Goal: Task Accomplishment & Management: Manage account settings

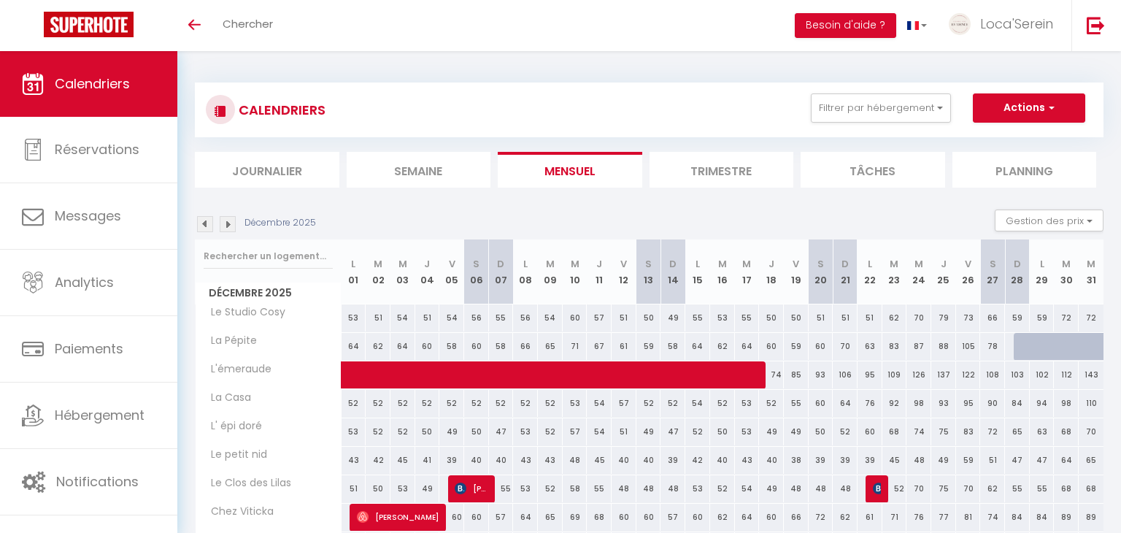
scroll to position [28, 0]
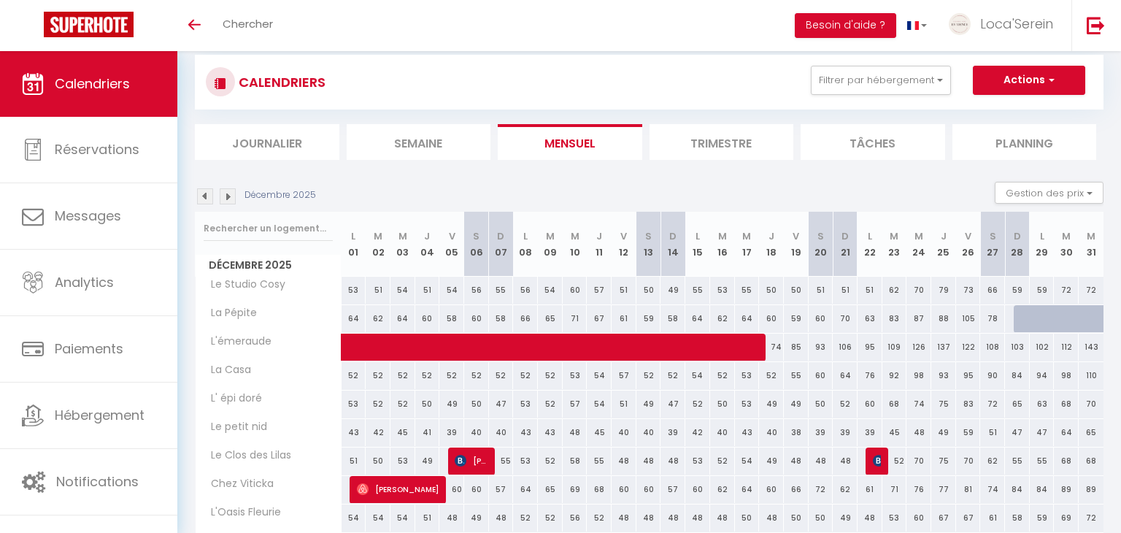
click at [206, 199] on img at bounding box center [205, 196] width 16 height 16
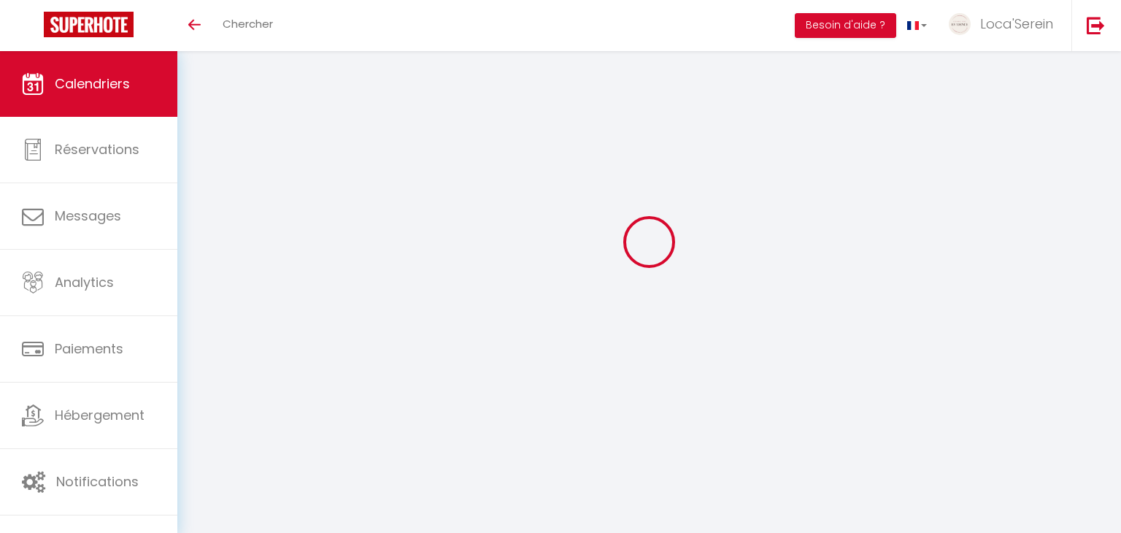
click at [206, 199] on div at bounding box center [649, 241] width 908 height 401
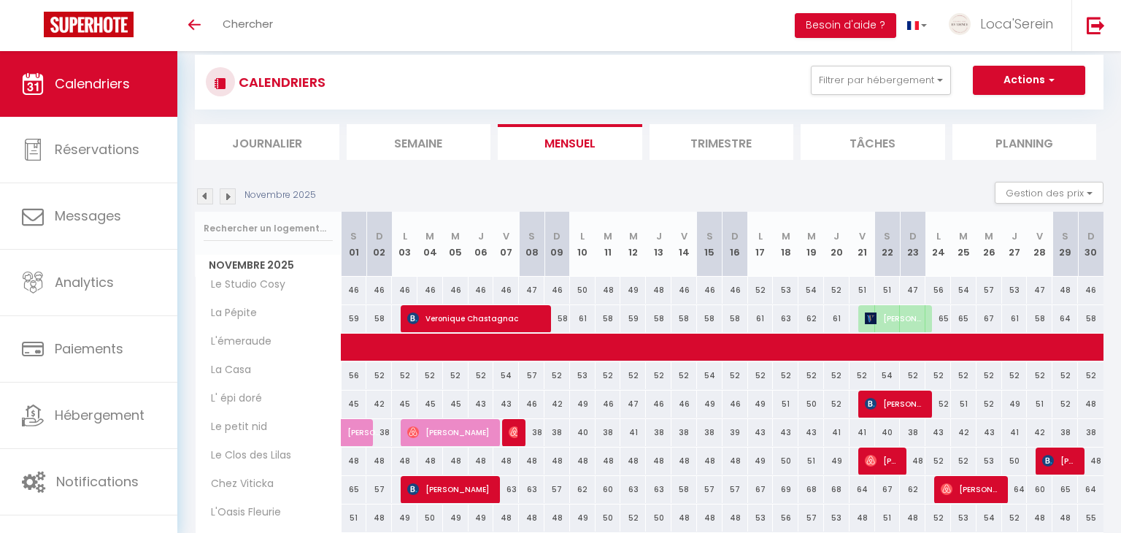
click at [206, 199] on img at bounding box center [205, 196] width 16 height 16
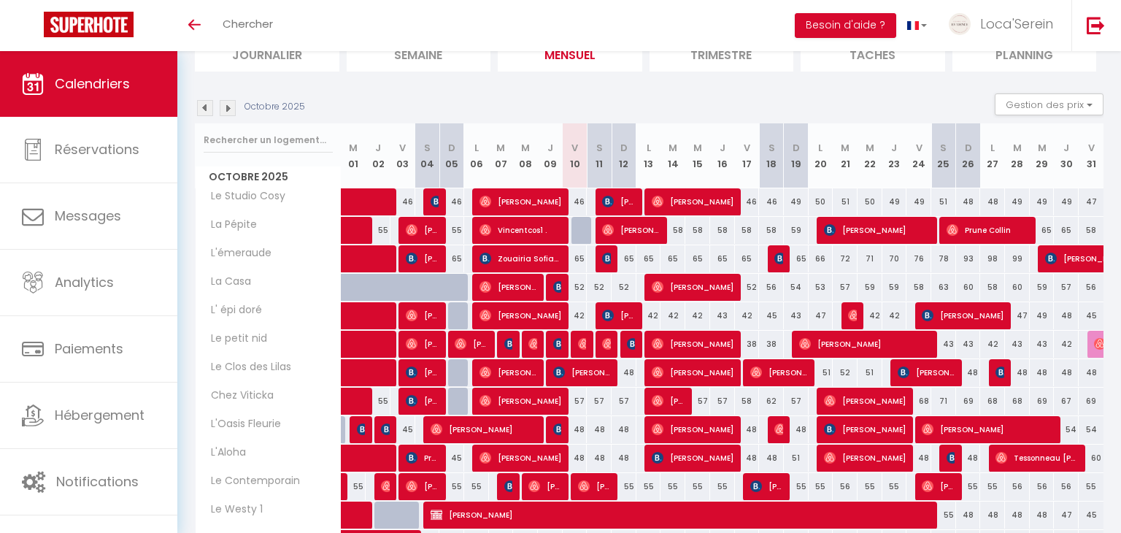
scroll to position [0, 0]
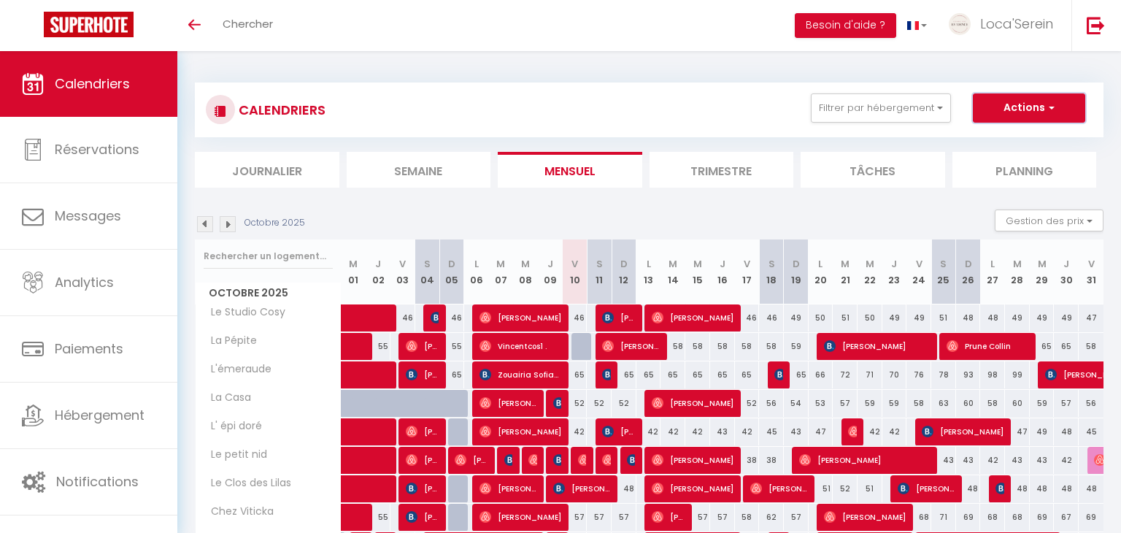
click at [986, 104] on button "Actions" at bounding box center [1029, 107] width 112 height 29
click at [856, 58] on div "CALENDRIERS Filtrer par hébergement Tous Le Studio Cosy Le Westy 1 Le Westy 2 V…" at bounding box center [648, 421] width 943 height 741
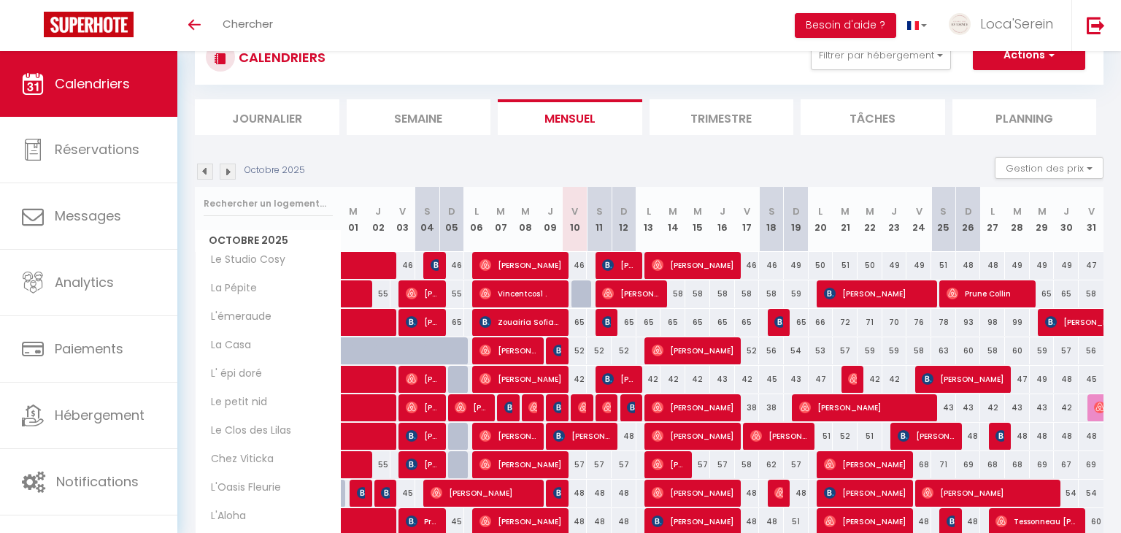
scroll to position [50, 0]
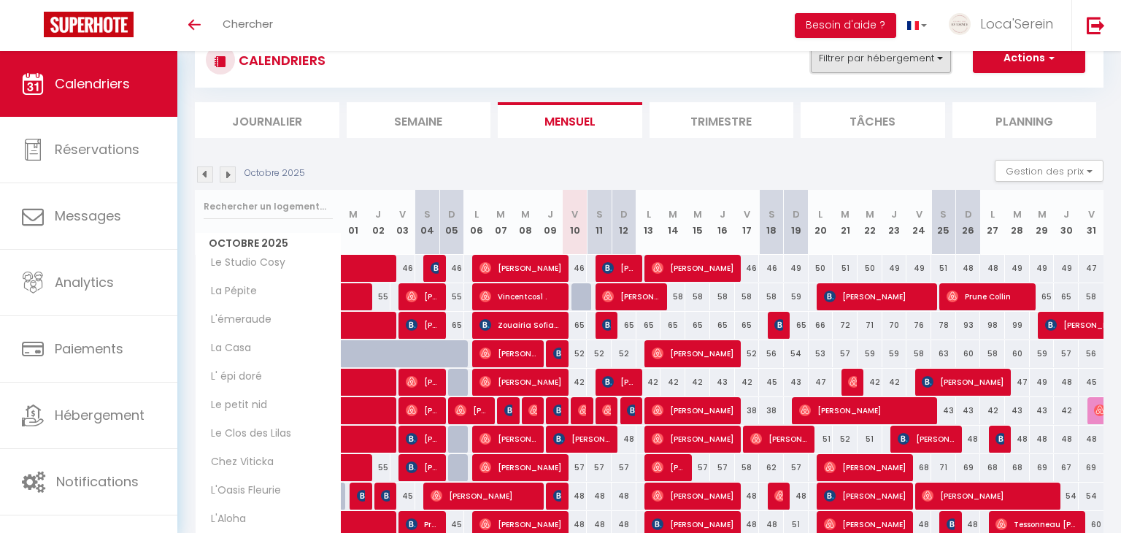
click at [891, 66] on button "Filtrer par hébergement" at bounding box center [881, 58] width 140 height 29
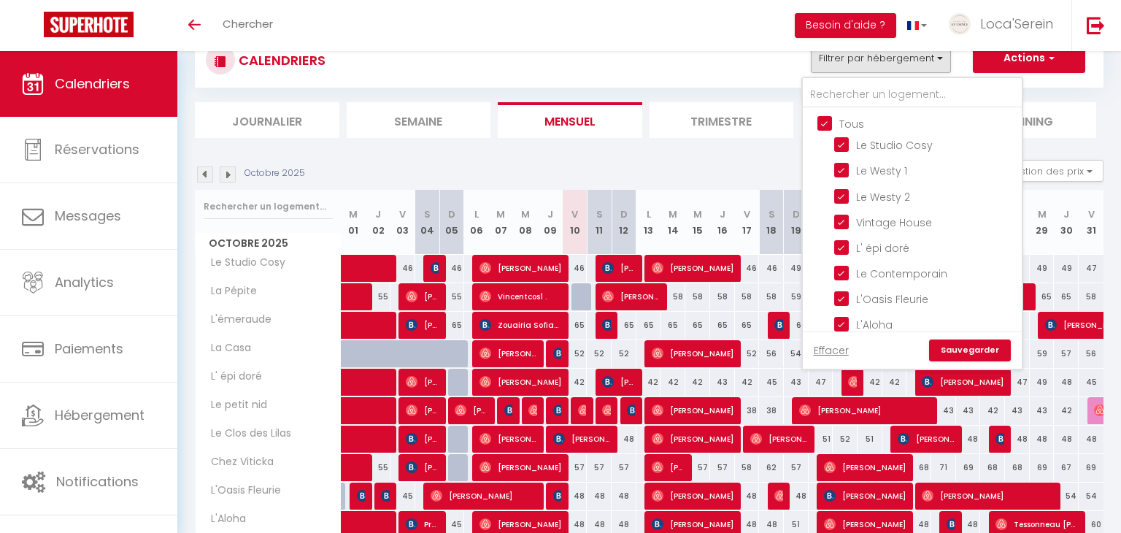
click at [850, 123] on input "Tous" at bounding box center [926, 122] width 219 height 15
checkbox input "false"
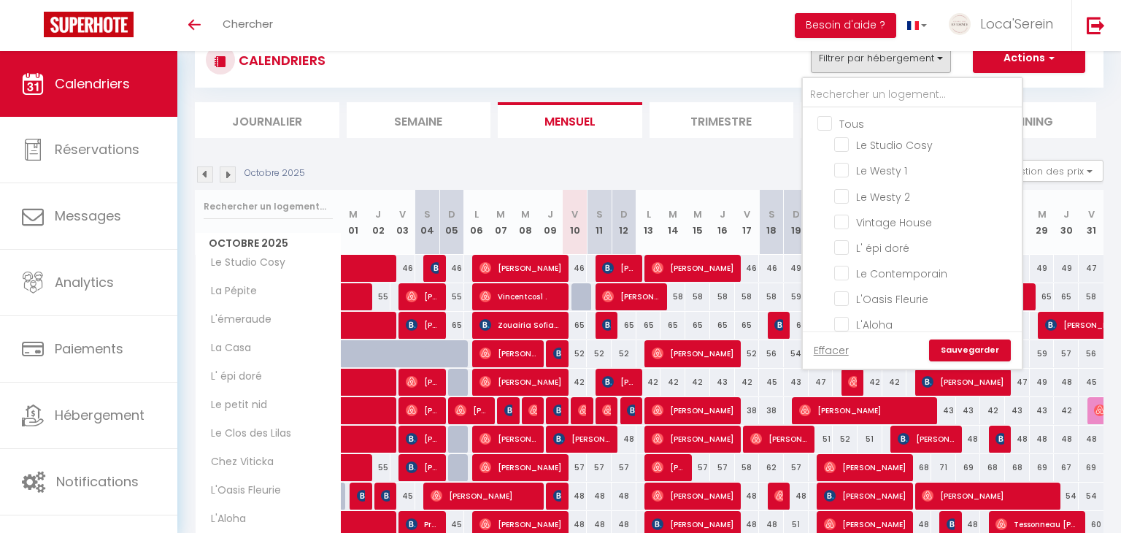
checkbox input "false"
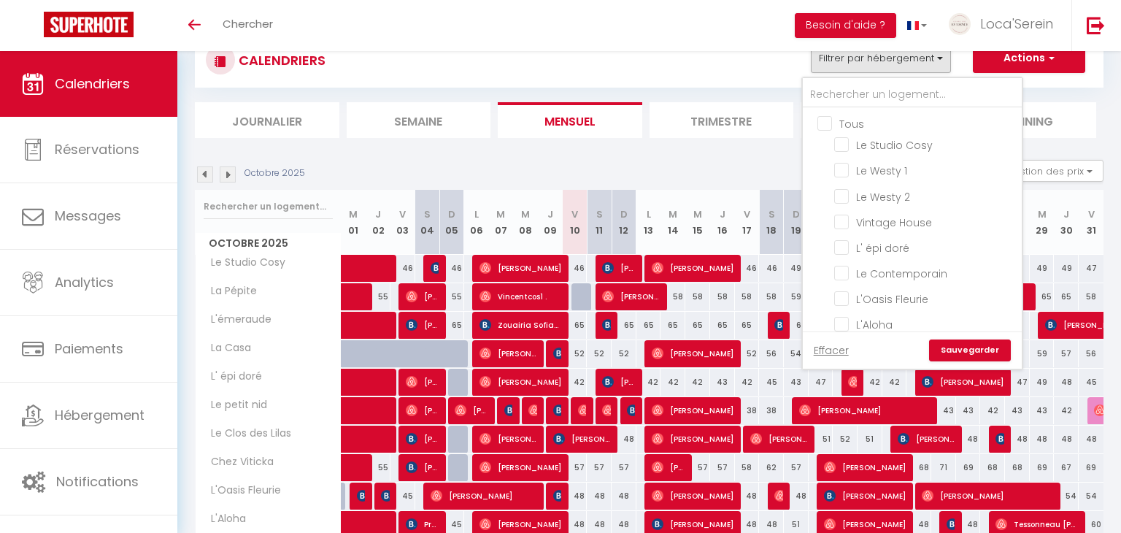
checkbox input "false"
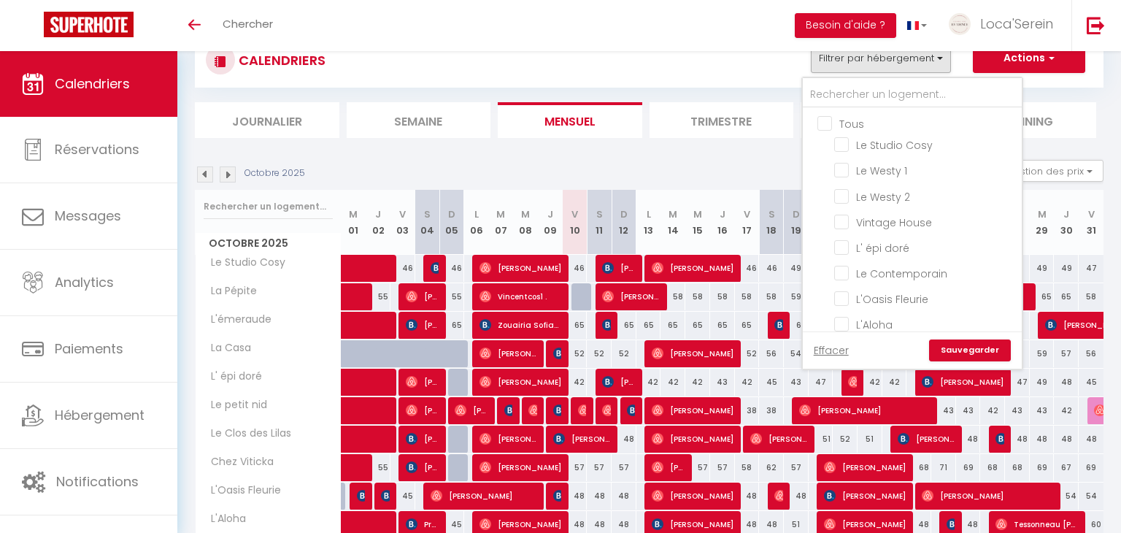
checkbox input "false"
click at [885, 145] on input "Le Studio Cosy" at bounding box center [925, 143] width 182 height 15
checkbox input "true"
click at [986, 355] on link "Sauvegarder" at bounding box center [970, 350] width 82 height 22
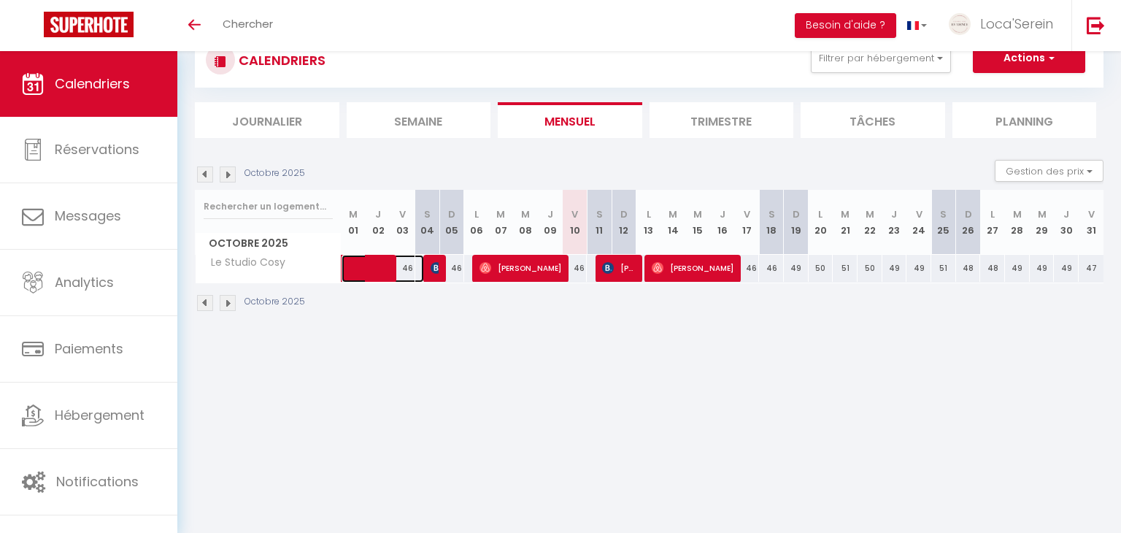
click at [387, 274] on span at bounding box center [390, 269] width 67 height 28
select select "OK"
select select "0"
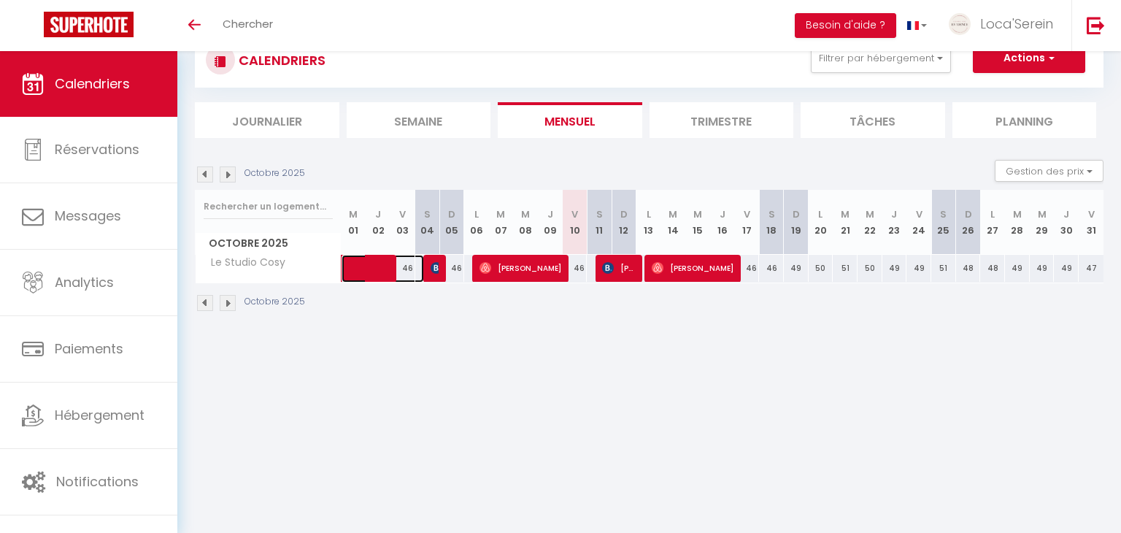
select select "1"
select select
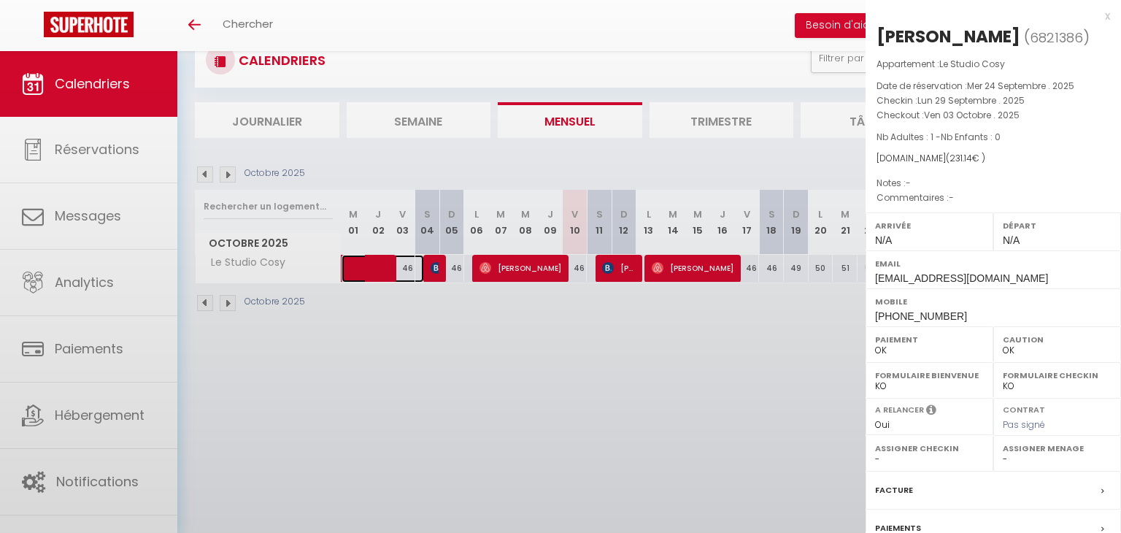
select select "31019"
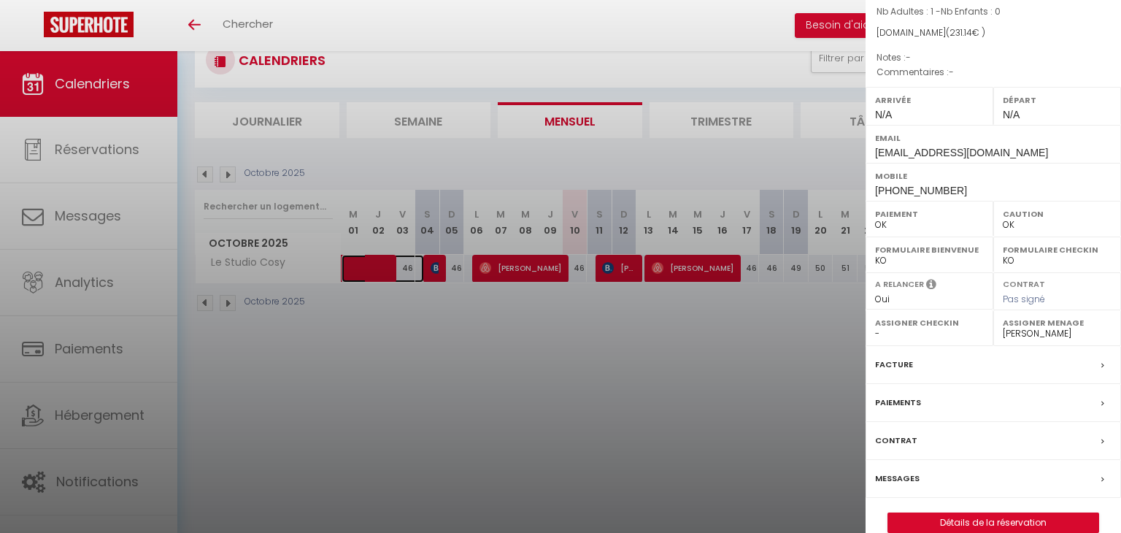
scroll to position [144, 0]
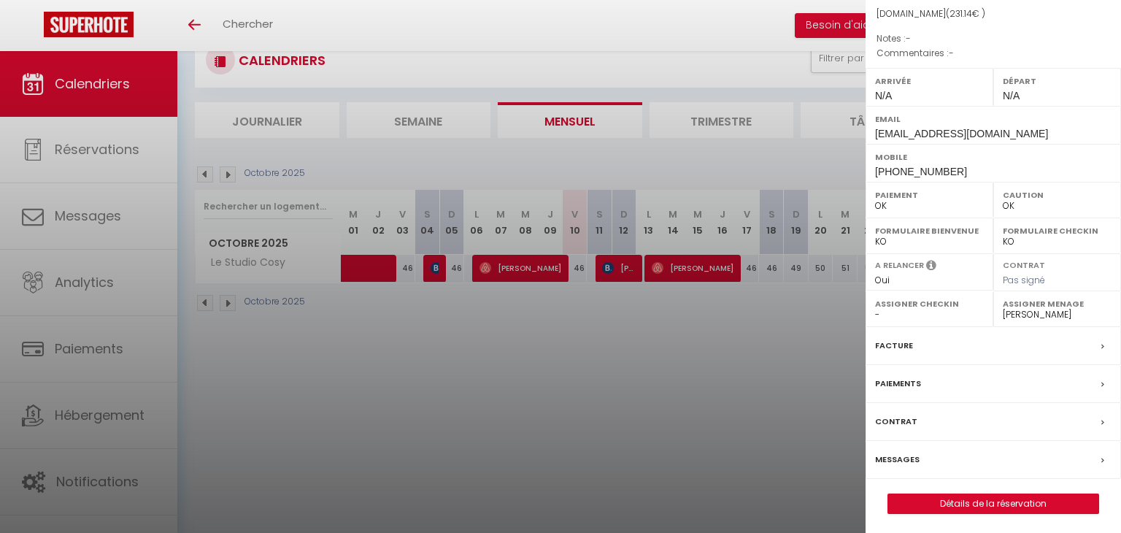
click at [949, 348] on div "Facture" at bounding box center [992, 346] width 255 height 38
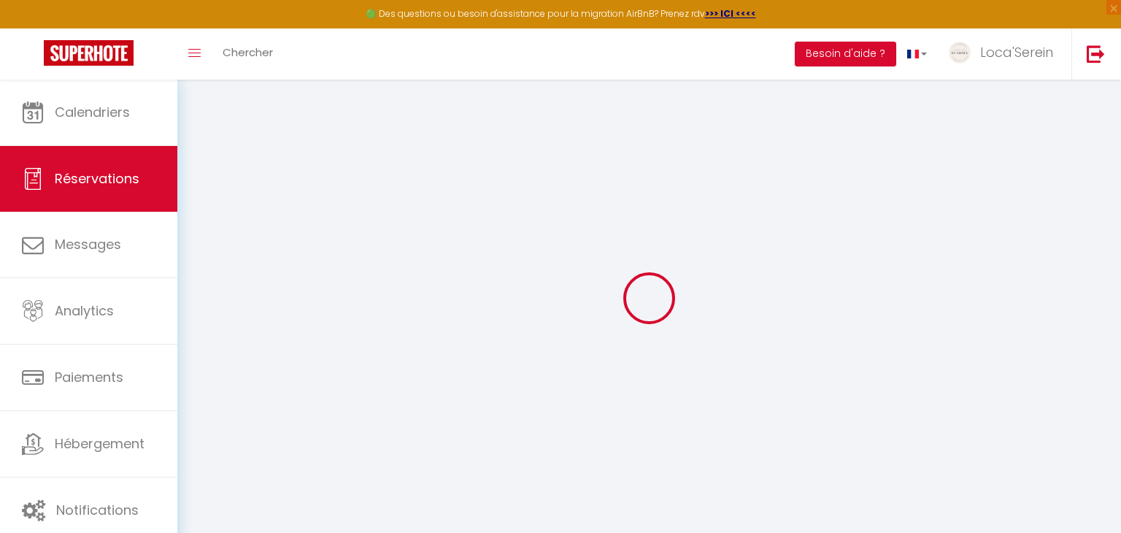
select select
checkbox input "false"
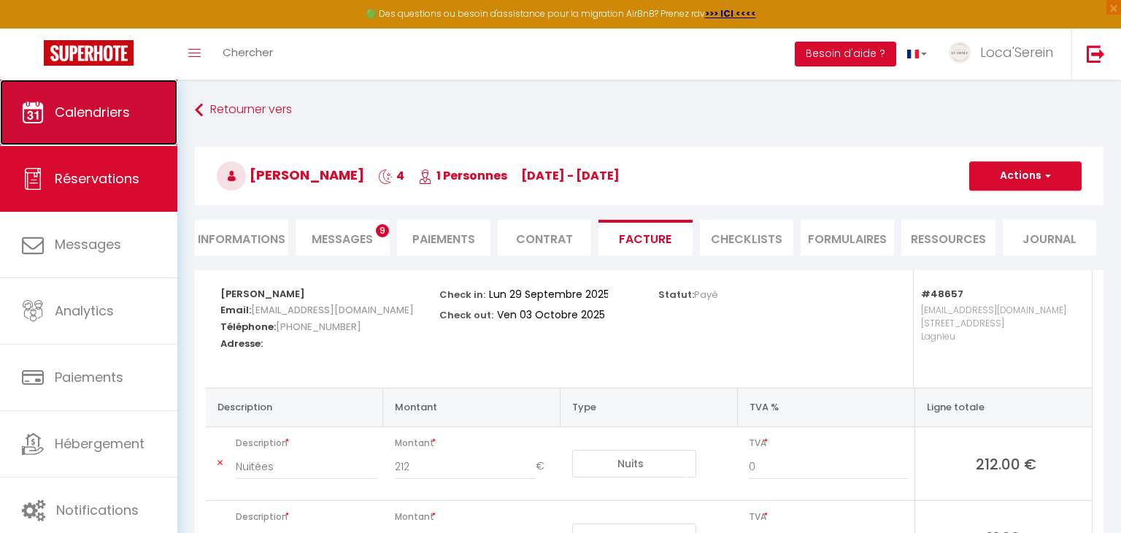
click at [101, 134] on link "Calendriers" at bounding box center [88, 113] width 177 height 66
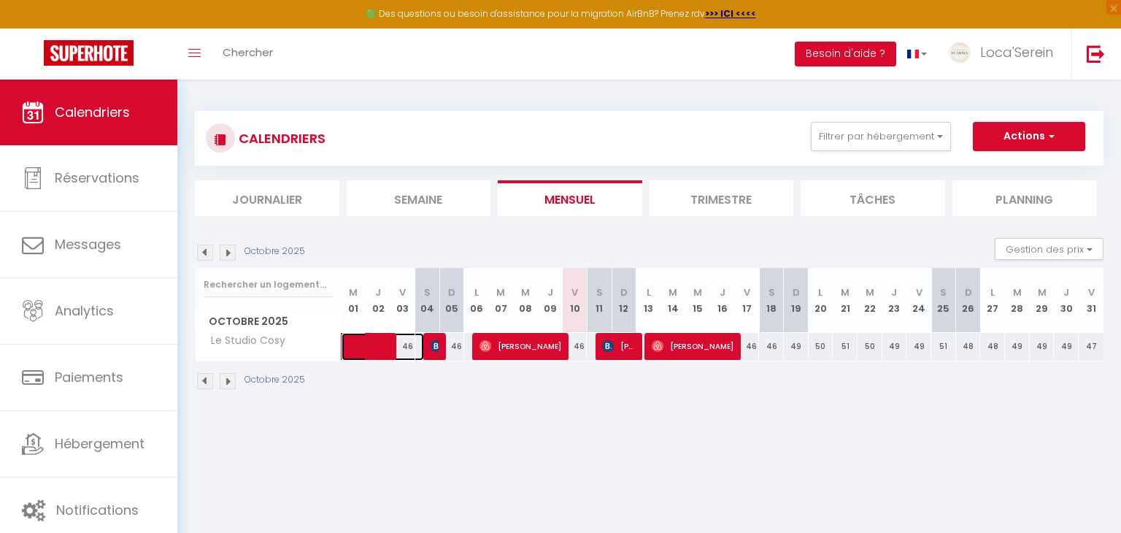
click at [387, 351] on span at bounding box center [390, 347] width 67 height 28
select select "OK"
select select "0"
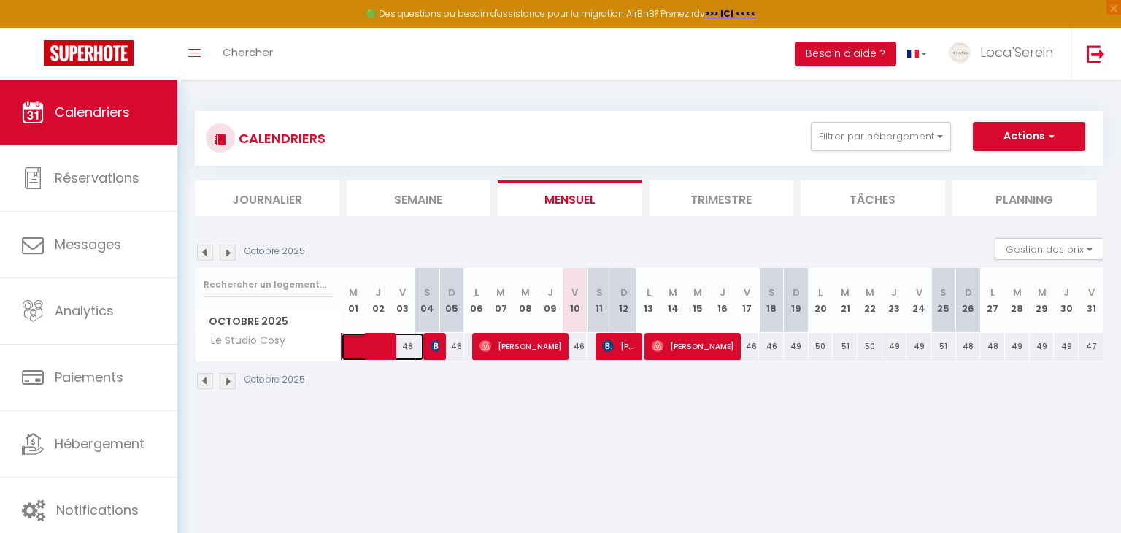
select select "1"
select select
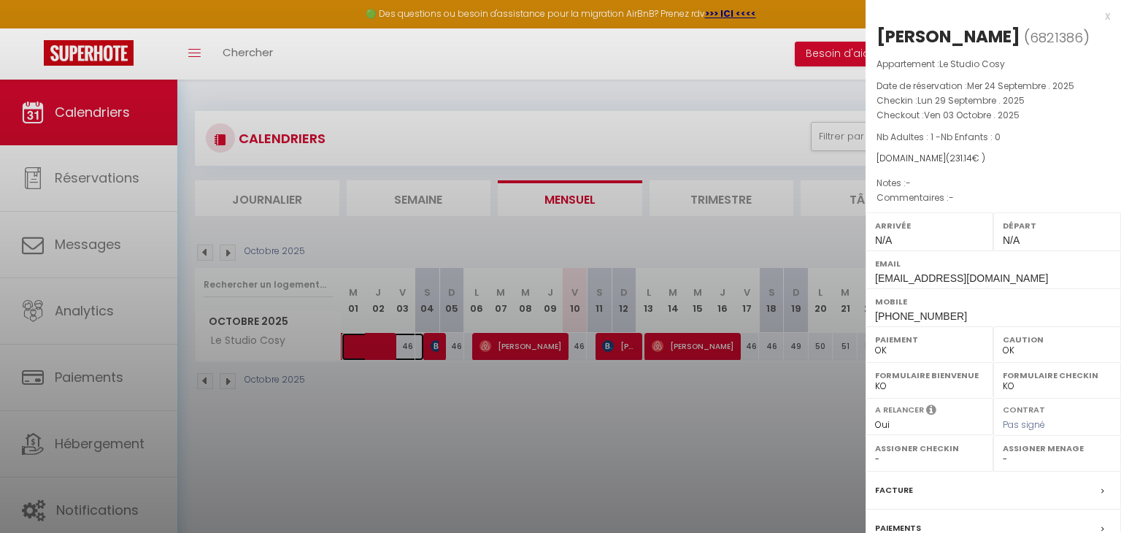
select select "31019"
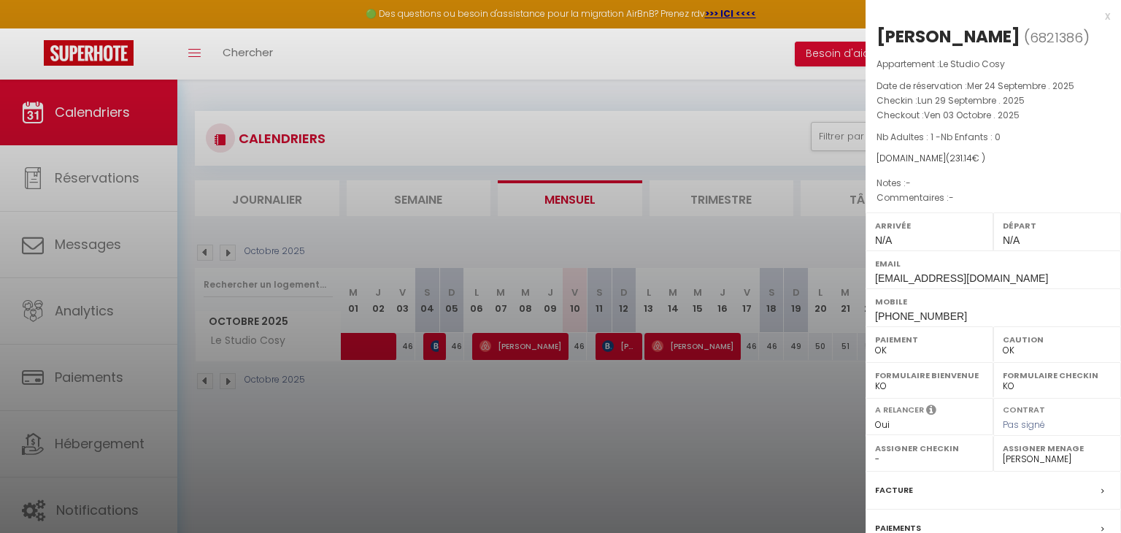
click at [387, 351] on div at bounding box center [560, 266] width 1121 height 533
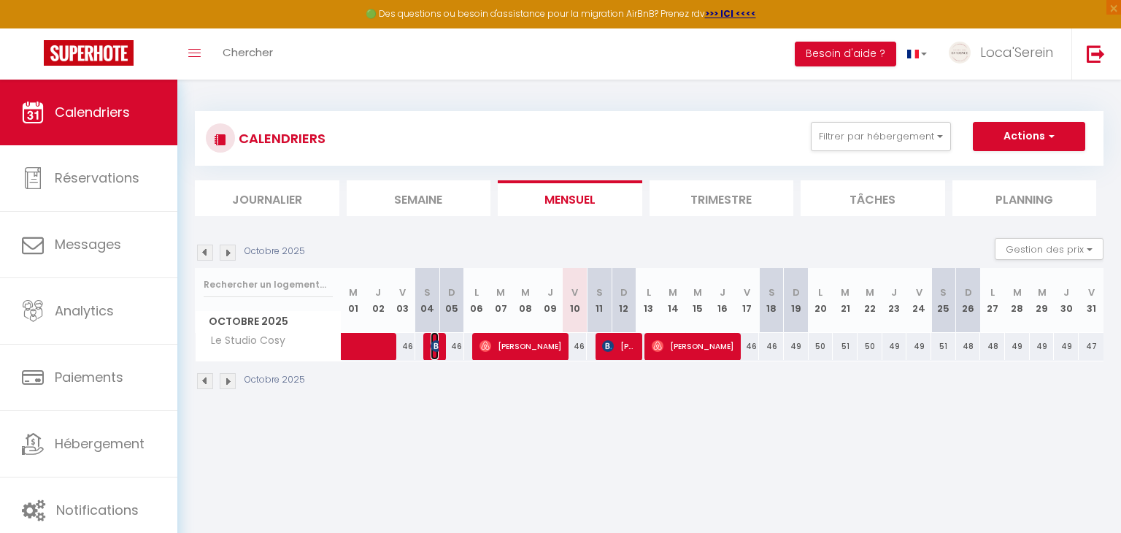
click at [436, 349] on img at bounding box center [436, 346] width 12 height 12
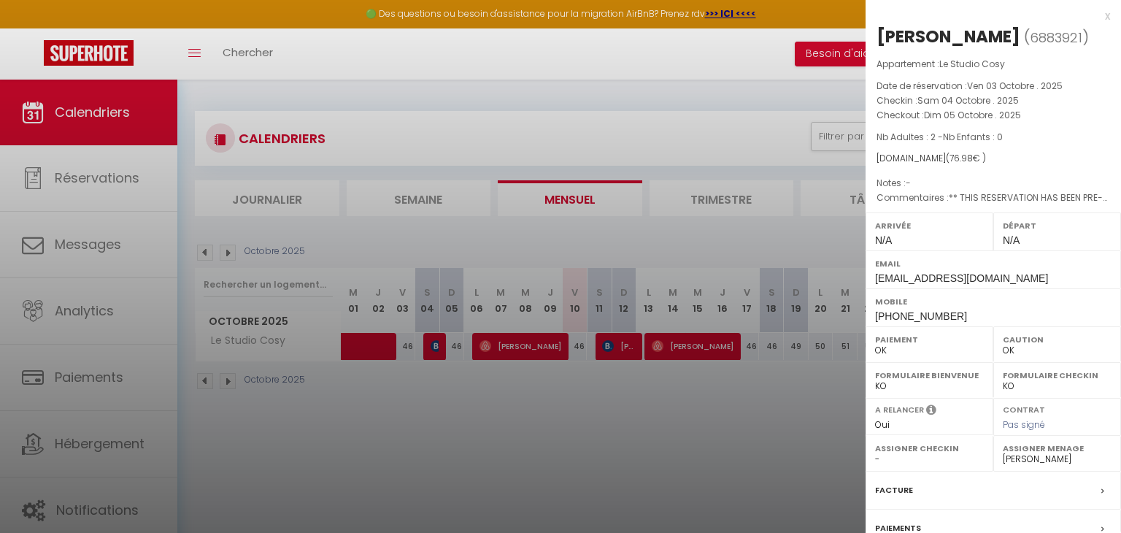
click at [436, 349] on div at bounding box center [560, 266] width 1121 height 533
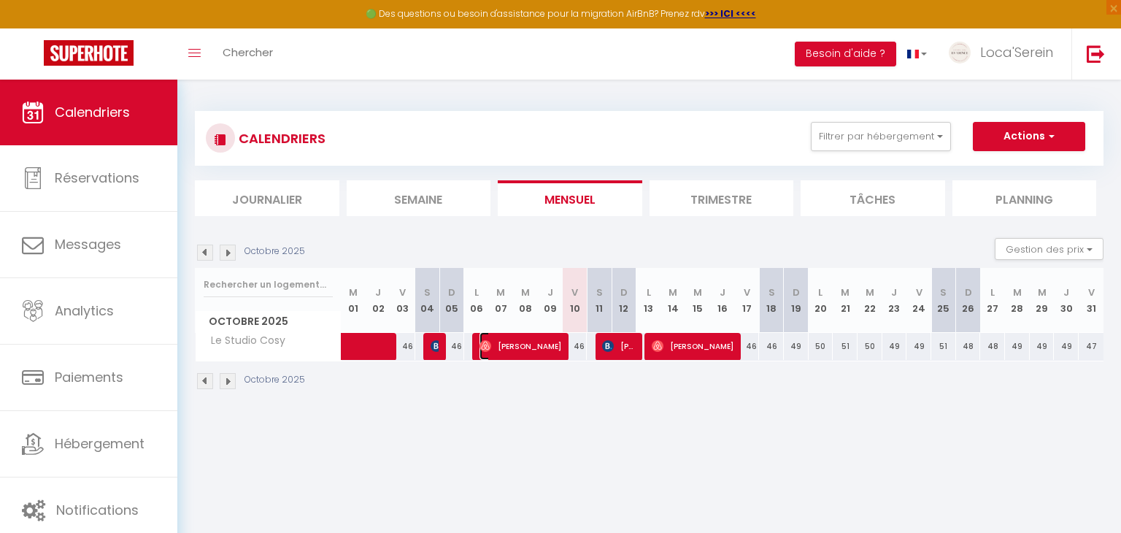
click at [521, 336] on span "[PERSON_NAME]" at bounding box center [520, 346] width 82 height 28
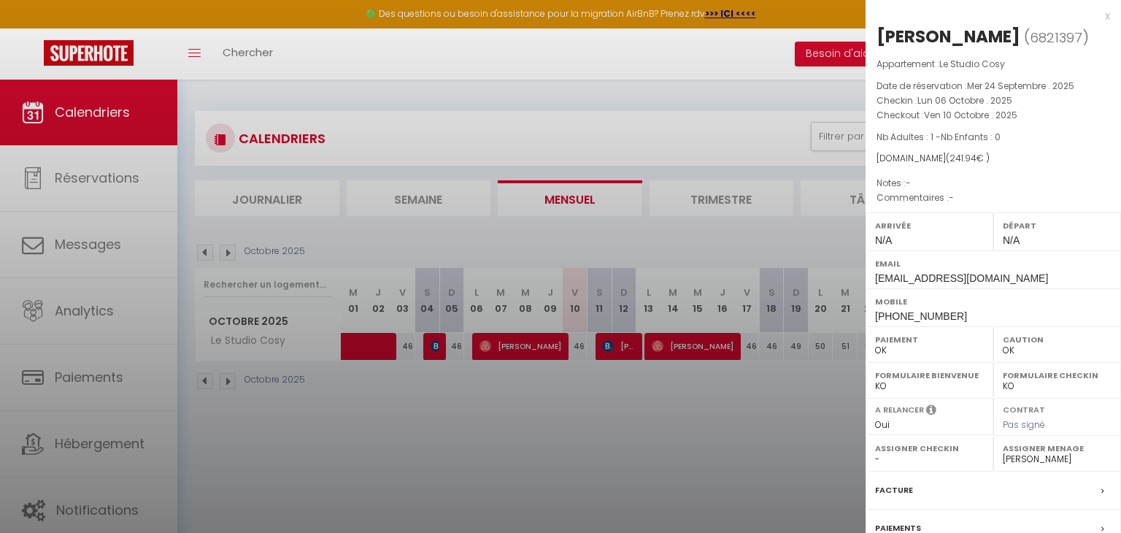
click at [520, 337] on div at bounding box center [560, 266] width 1121 height 533
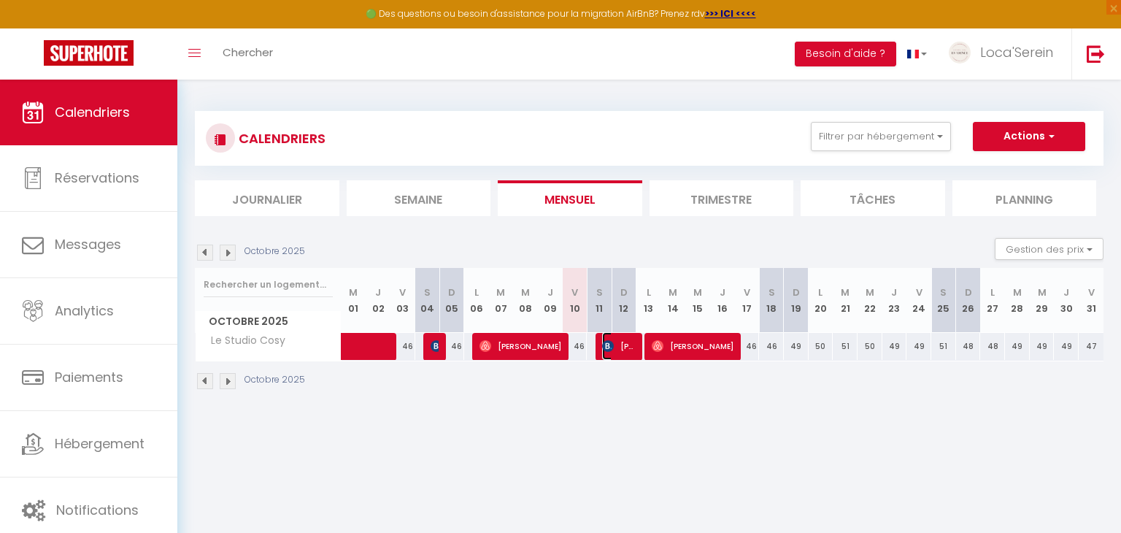
click at [620, 350] on span "[PERSON_NAME]" at bounding box center [618, 346] width 33 height 28
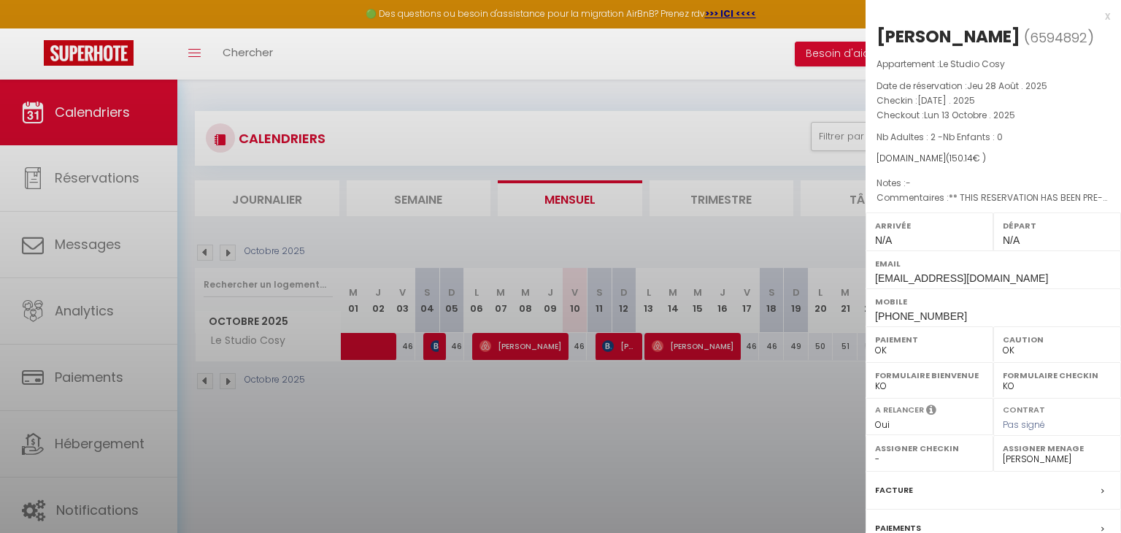
click at [620, 350] on div at bounding box center [560, 266] width 1121 height 533
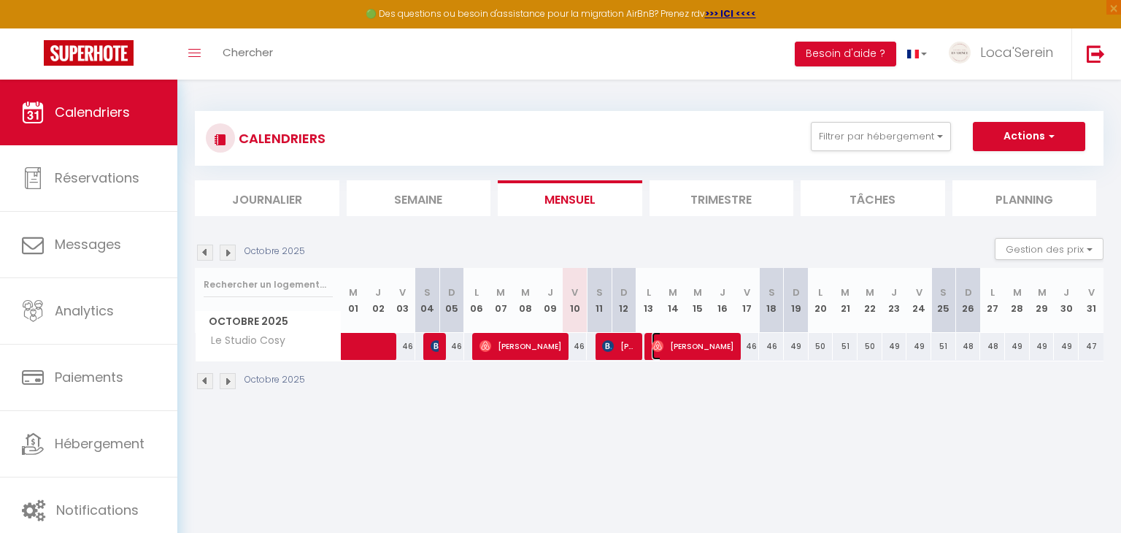
click at [706, 353] on span "[PERSON_NAME]" at bounding box center [693, 346] width 82 height 28
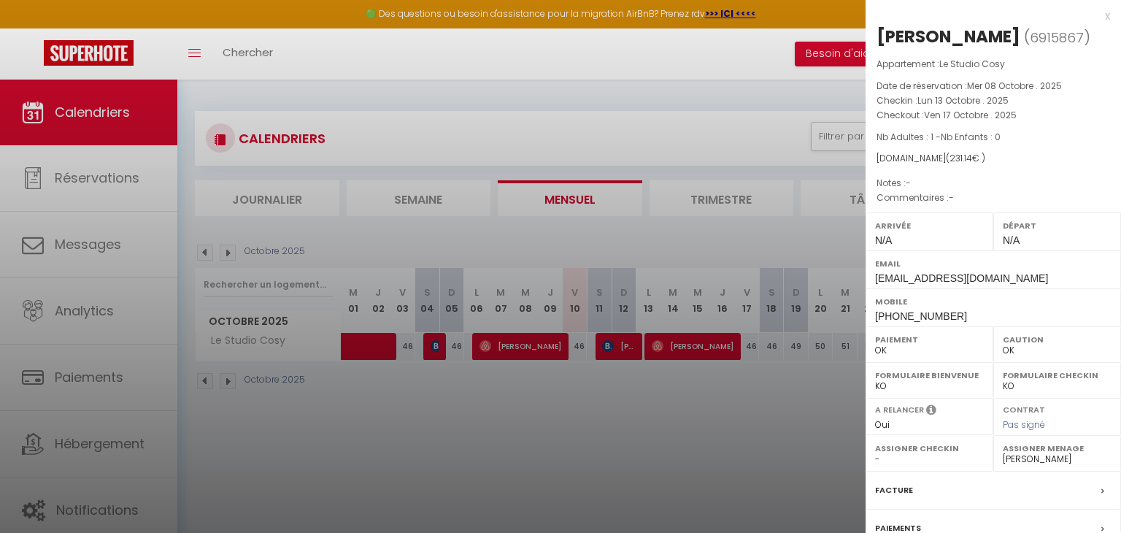
click at [706, 353] on div at bounding box center [560, 266] width 1121 height 533
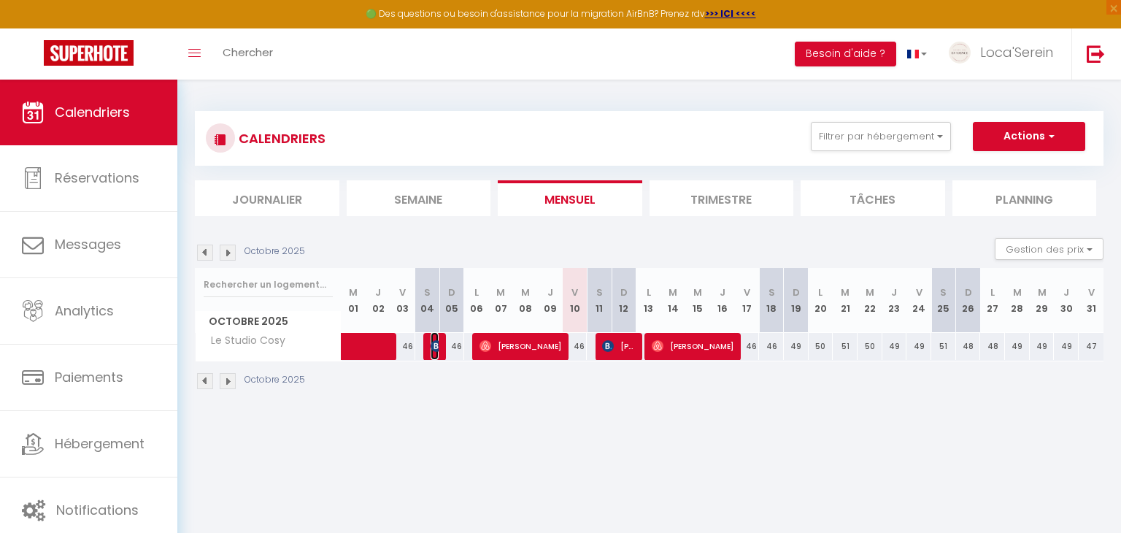
click at [433, 345] on img at bounding box center [436, 346] width 12 height 12
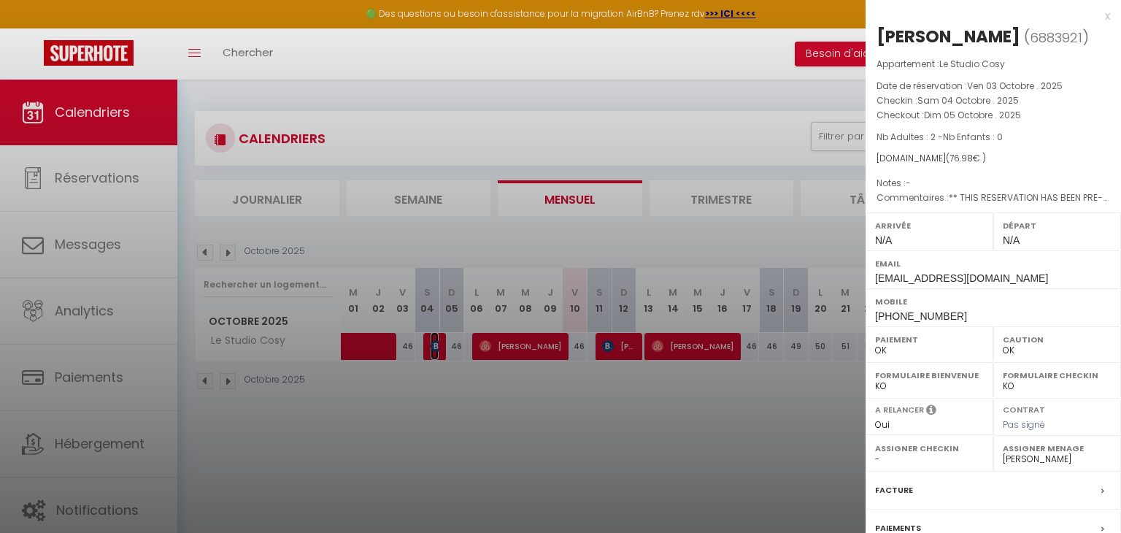
scroll to position [144, 0]
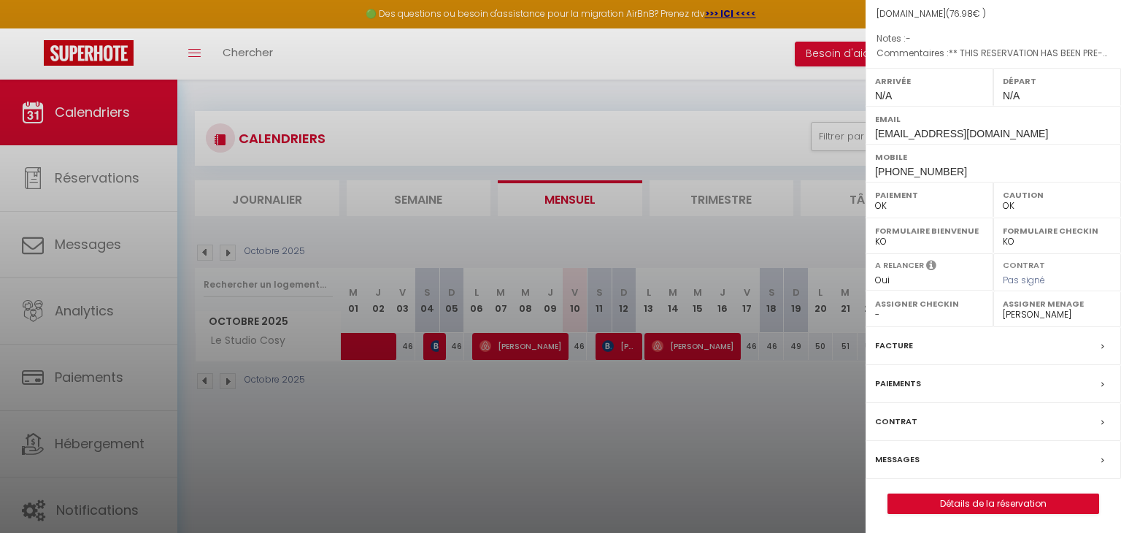
click at [919, 346] on div "Facture" at bounding box center [992, 346] width 255 height 38
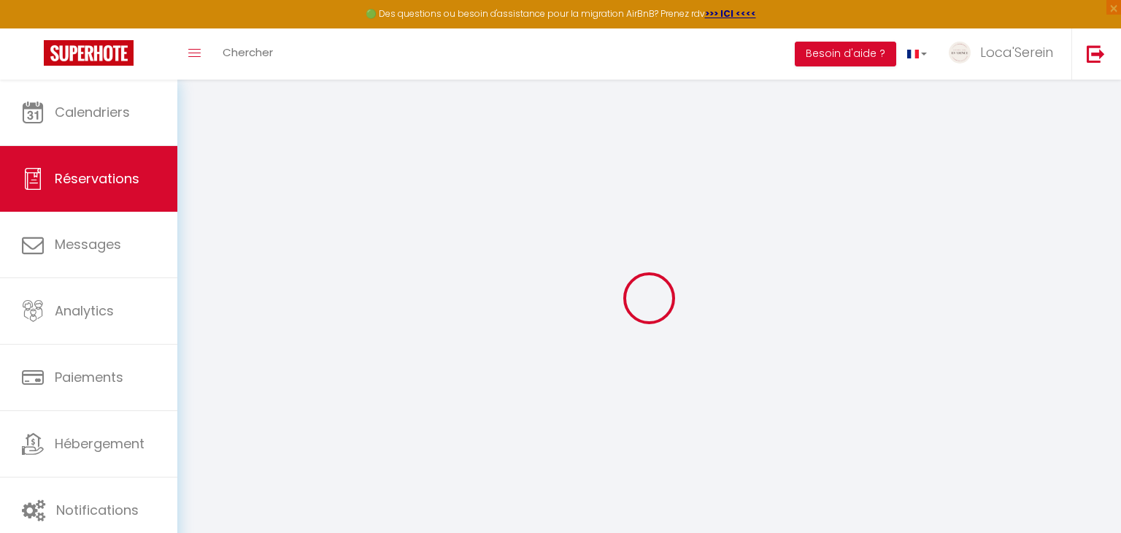
select select "cleaning"
select select "taxes"
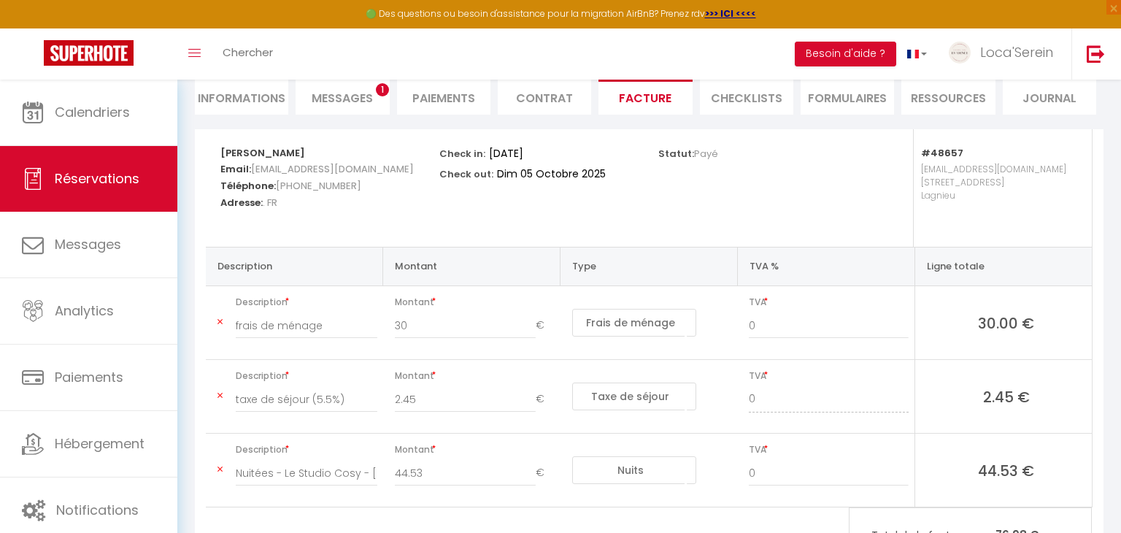
scroll to position [159, 0]
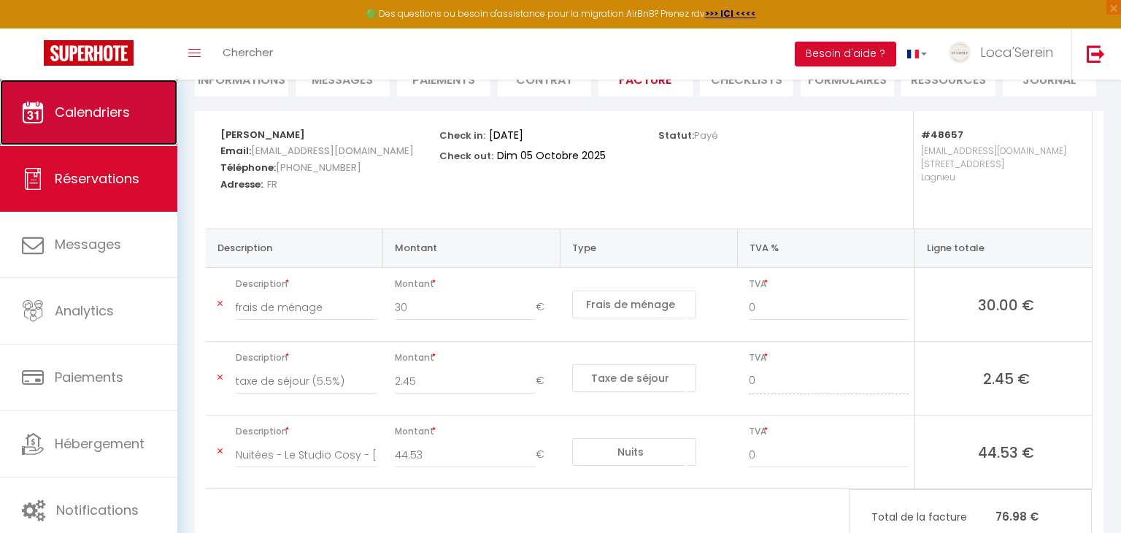
click at [90, 124] on link "Calendriers" at bounding box center [88, 113] width 177 height 66
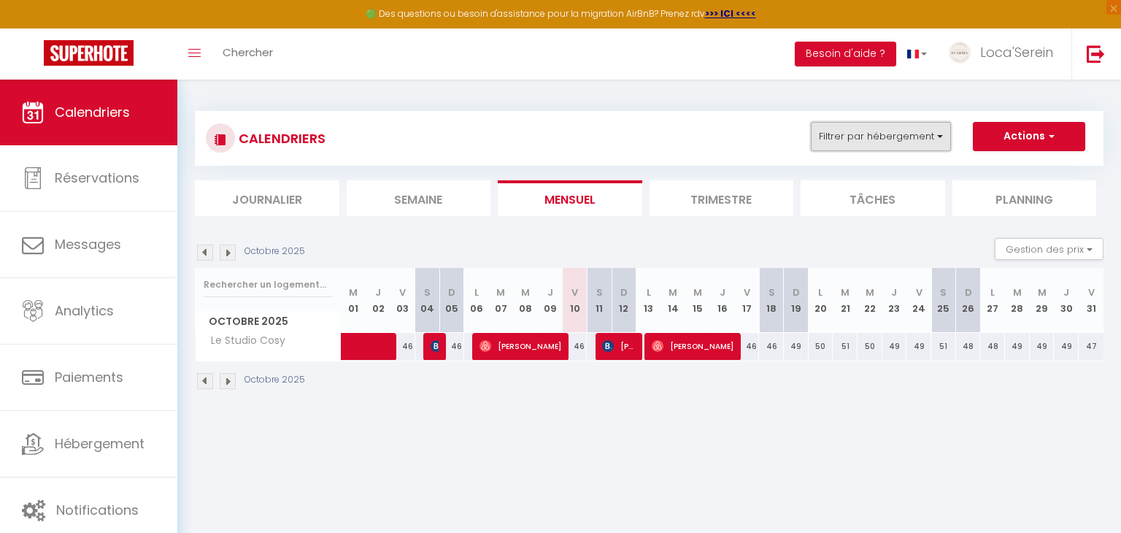
click at [881, 139] on button "Filtrer par hébergement" at bounding box center [881, 136] width 140 height 29
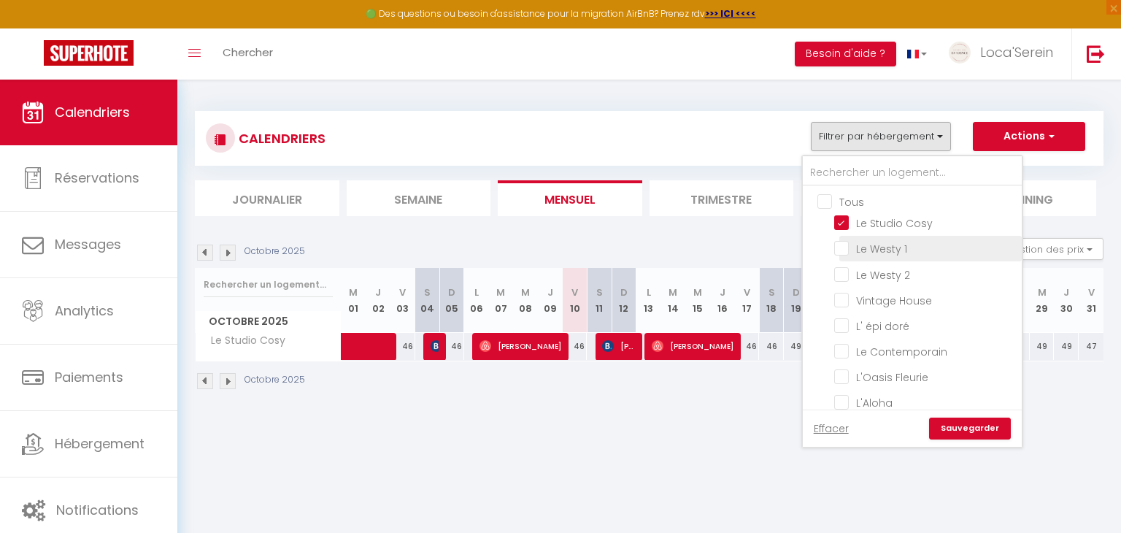
click at [872, 242] on input "Le Westy 1" at bounding box center [925, 247] width 182 height 15
checkbox input "true"
checkbox input "false"
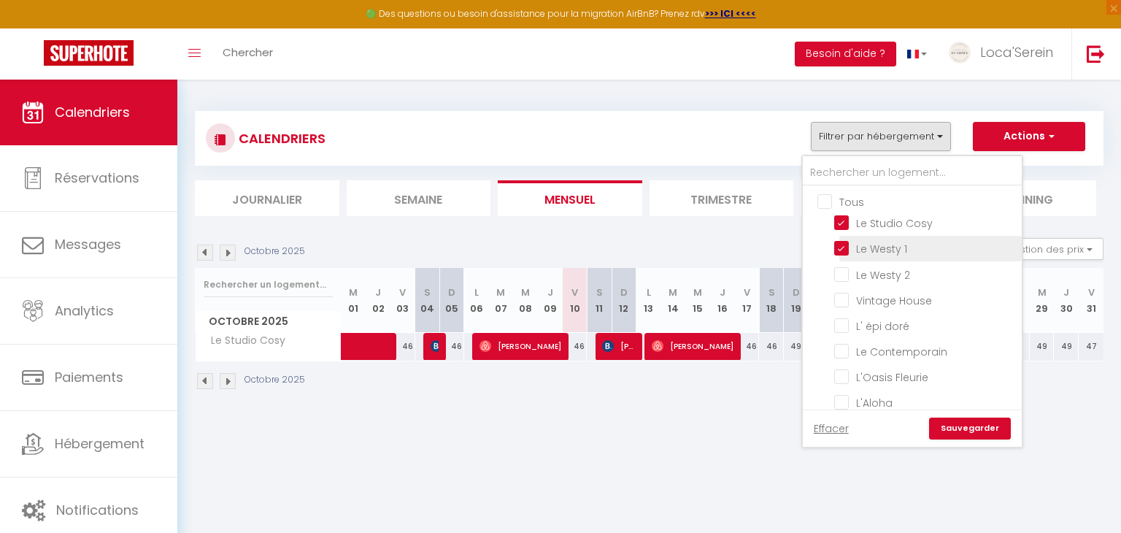
checkbox input "false"
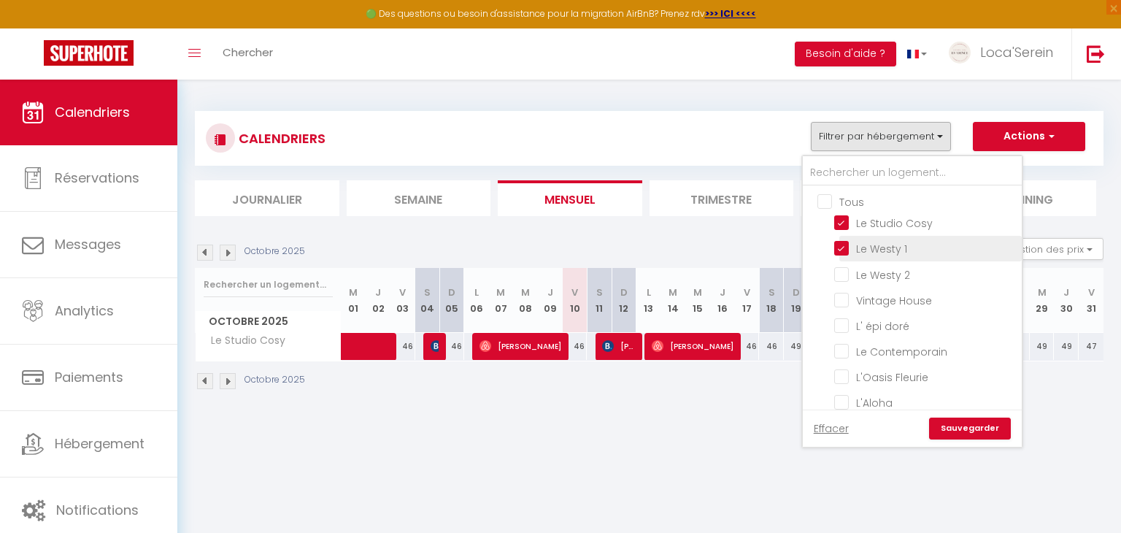
checkbox input "false"
click at [872, 227] on input "Le Studio Cosy" at bounding box center [925, 222] width 182 height 15
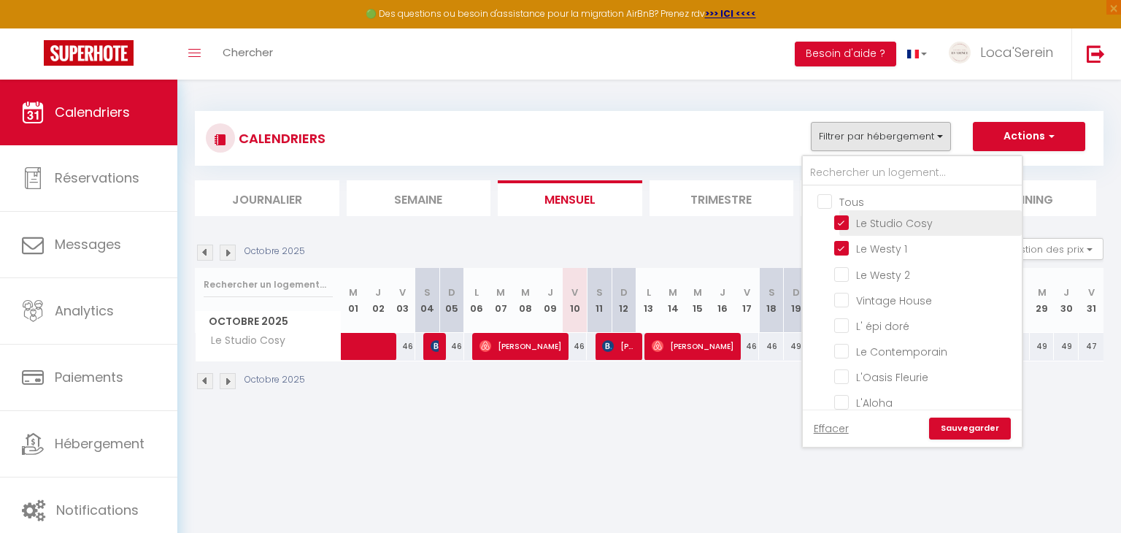
checkbox input "false"
click at [989, 431] on link "Sauvegarder" at bounding box center [970, 428] width 82 height 22
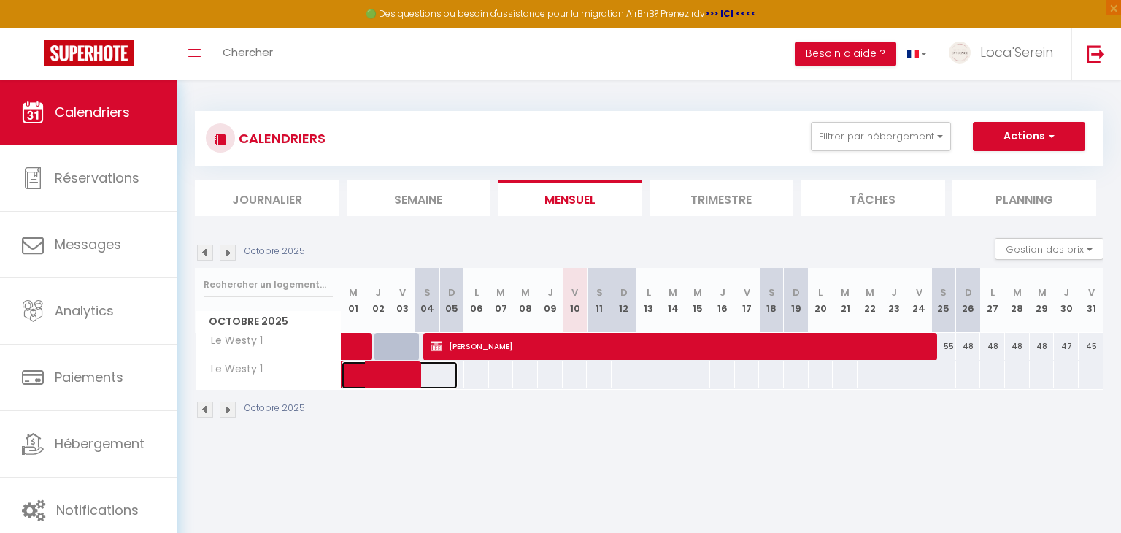
click at [371, 376] on span at bounding box center [407, 375] width 101 height 28
select select "OK"
select select "0"
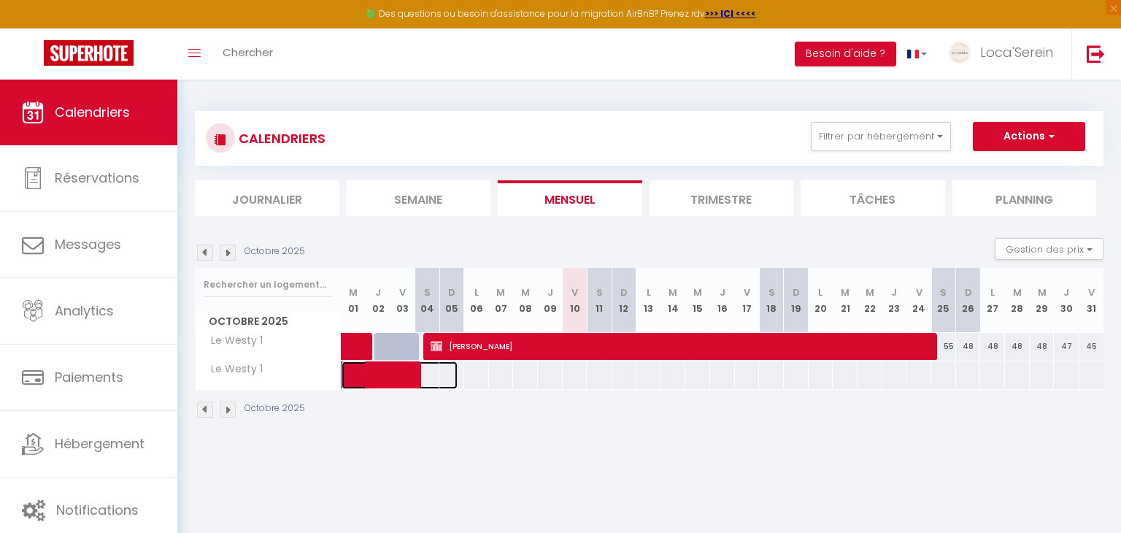
select select "1"
select select
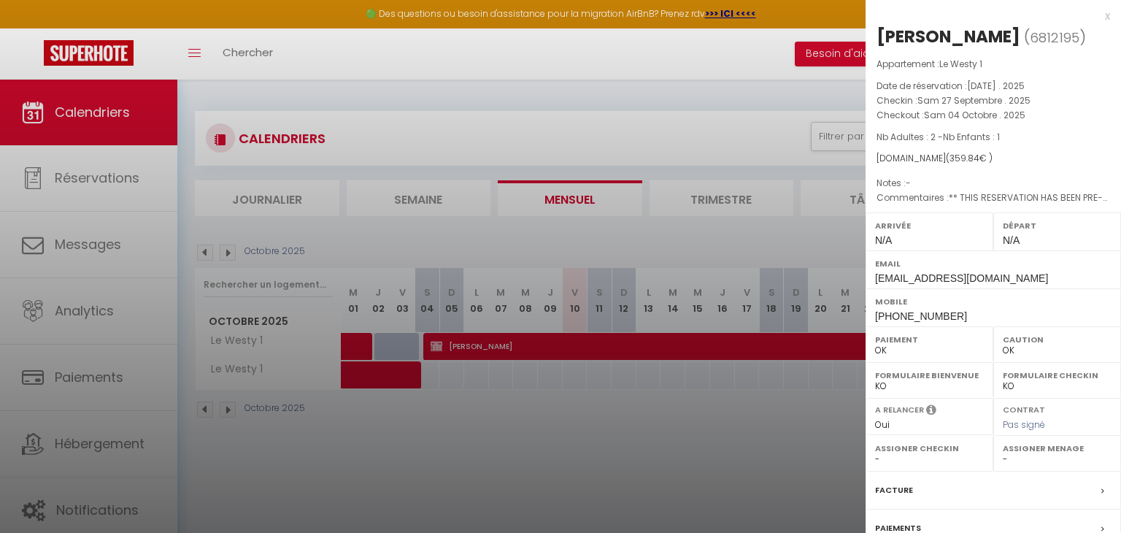
click at [371, 376] on div at bounding box center [560, 266] width 1121 height 533
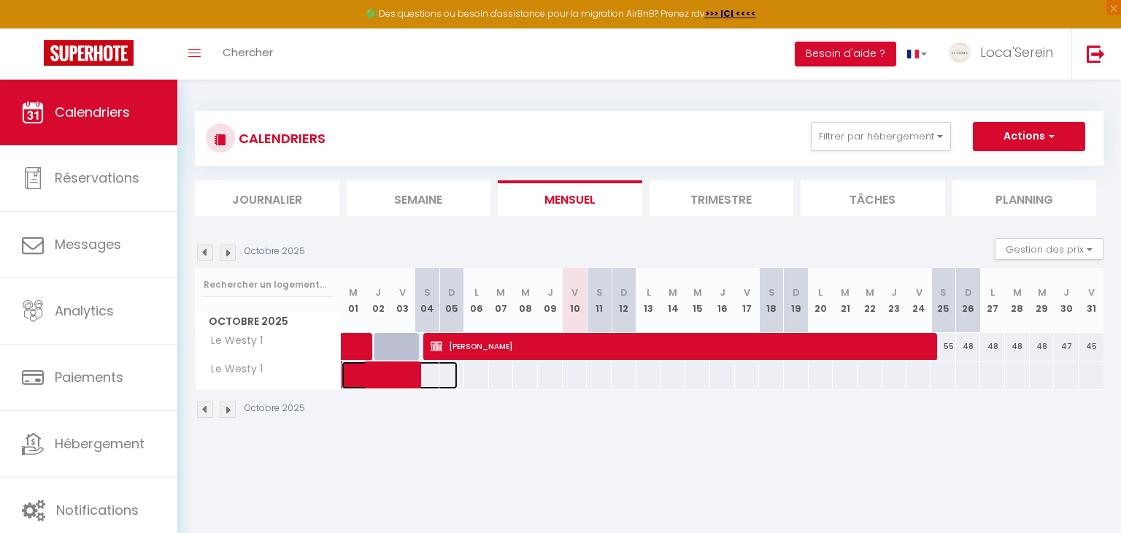
click at [385, 383] on span at bounding box center [407, 375] width 101 height 28
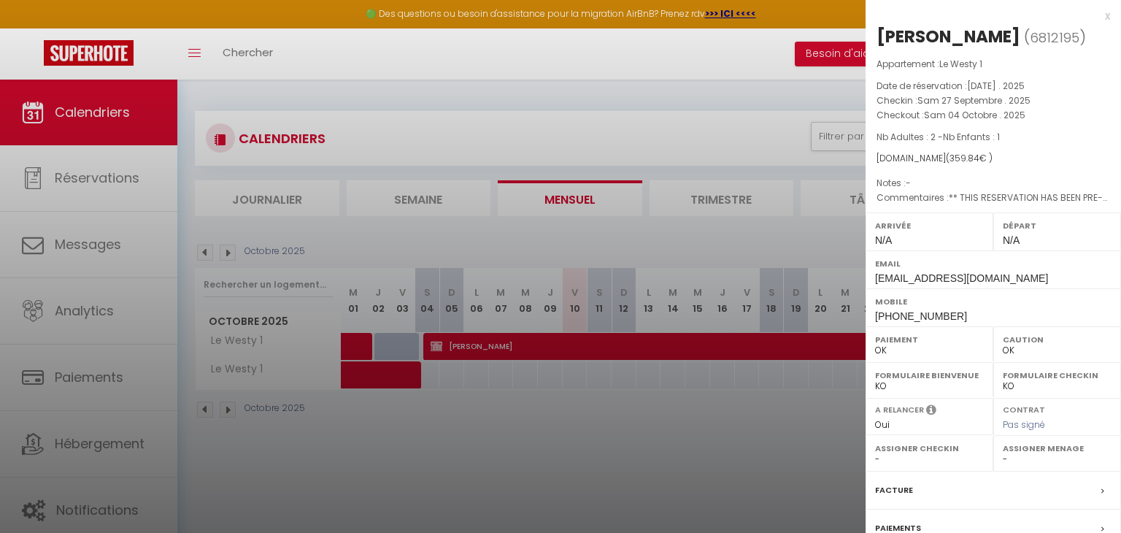
click at [582, 463] on div at bounding box center [560, 266] width 1121 height 533
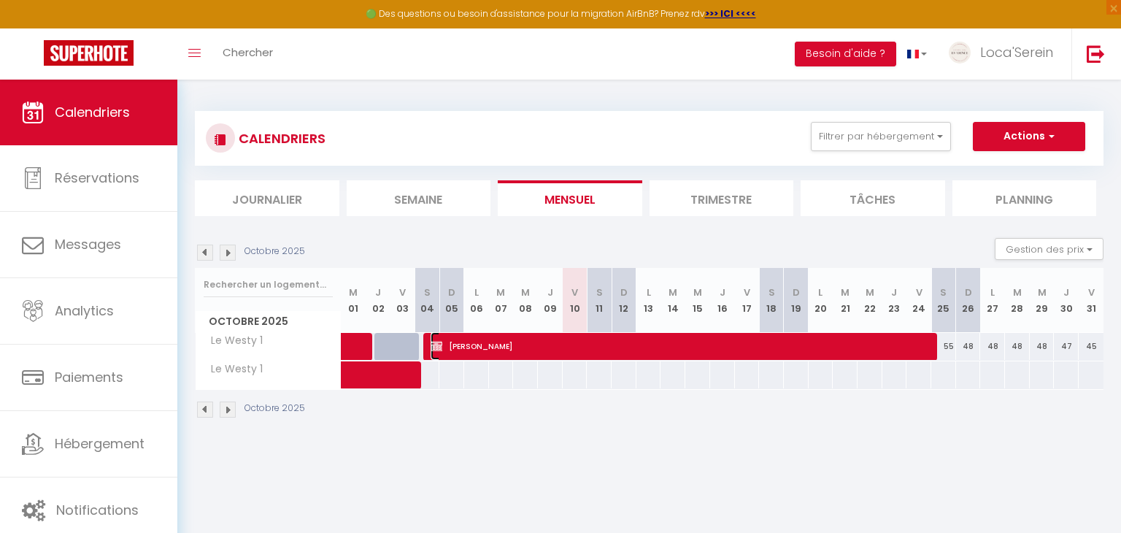
click at [530, 339] on span "[PERSON_NAME]" at bounding box center [682, 346] width 504 height 28
select select "45459"
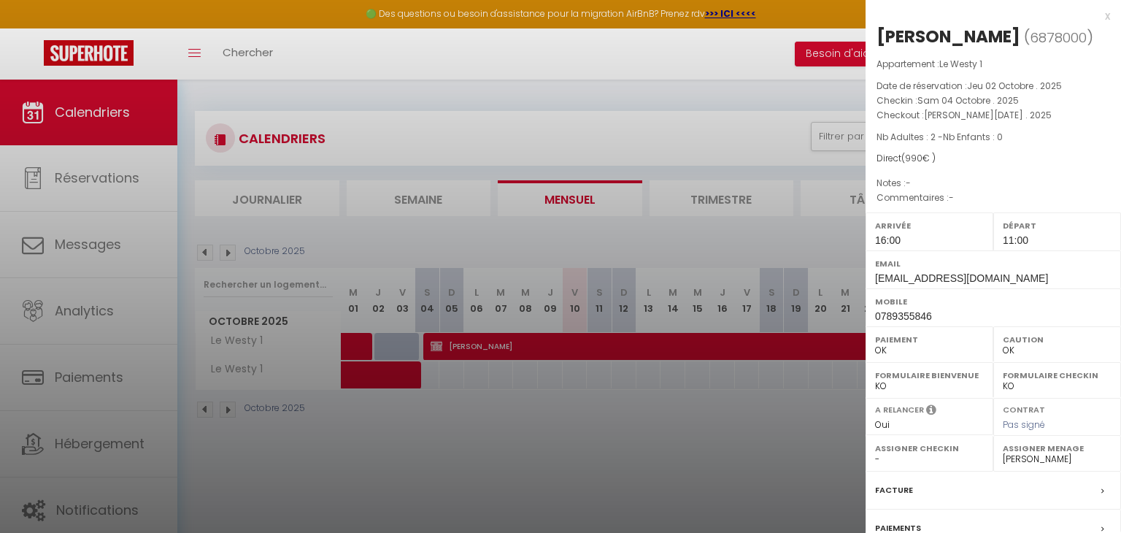
click at [530, 339] on div at bounding box center [560, 266] width 1121 height 533
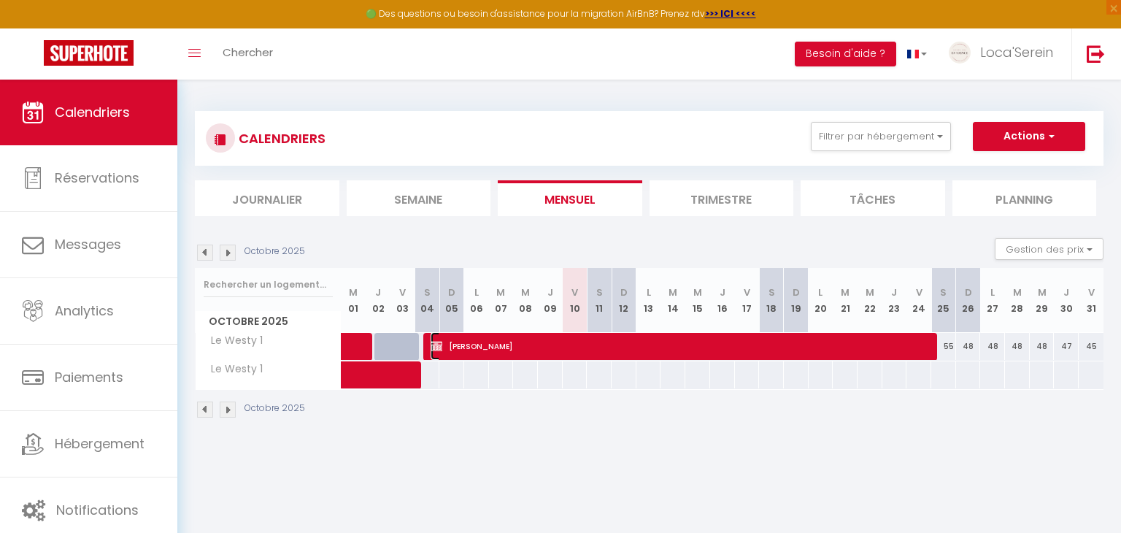
click at [530, 339] on span "[PERSON_NAME]" at bounding box center [682, 346] width 504 height 28
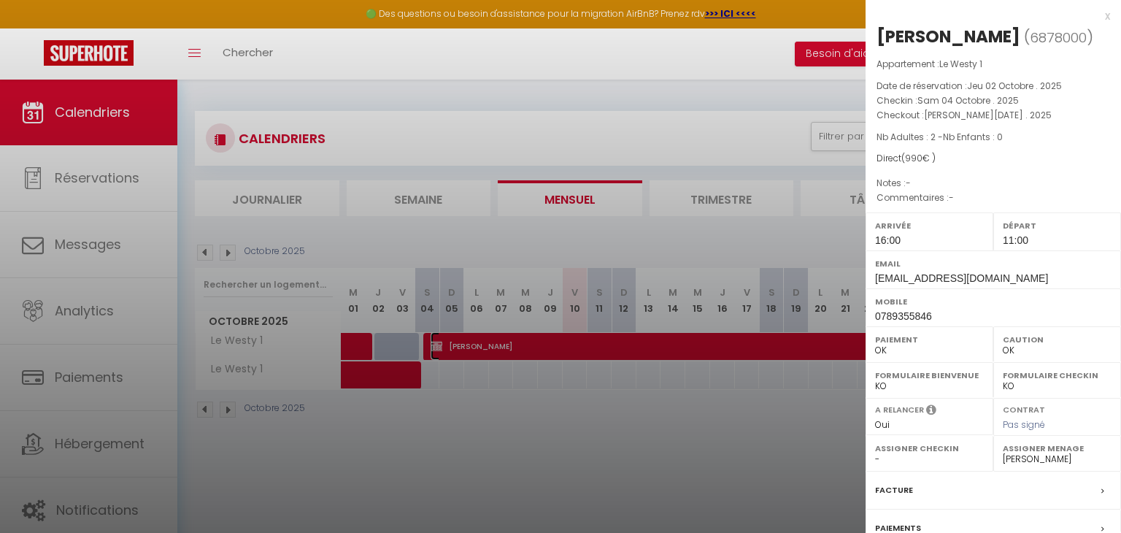
scroll to position [144, 0]
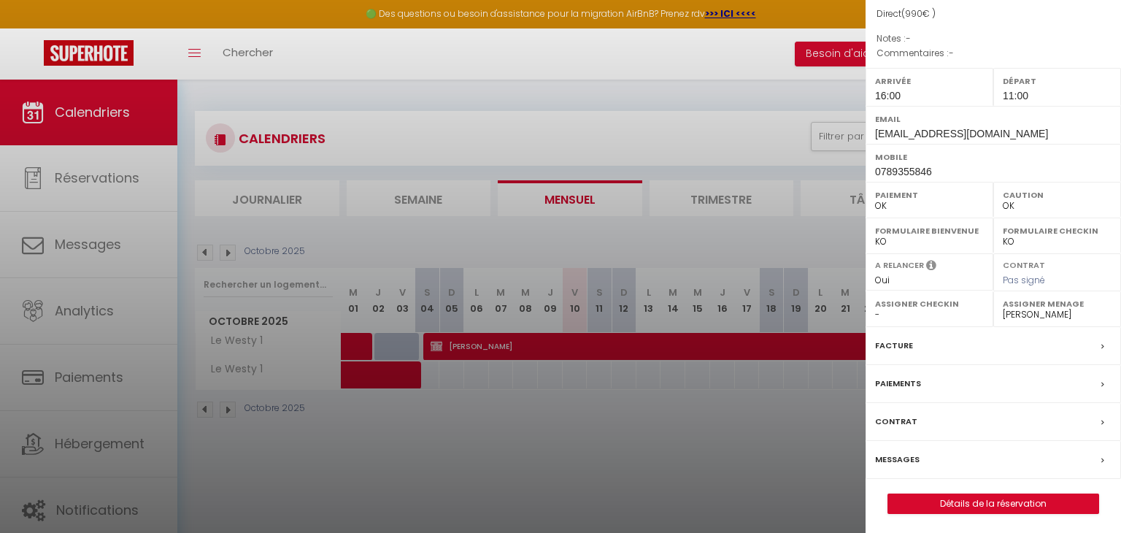
click at [936, 339] on div "Facture" at bounding box center [992, 346] width 255 height 38
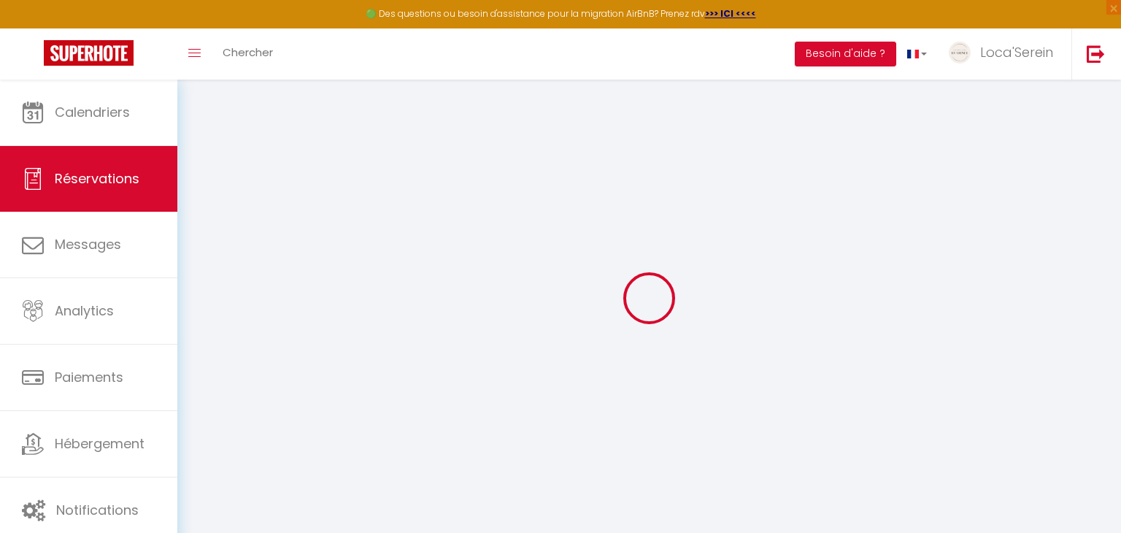
select select
checkbox input "false"
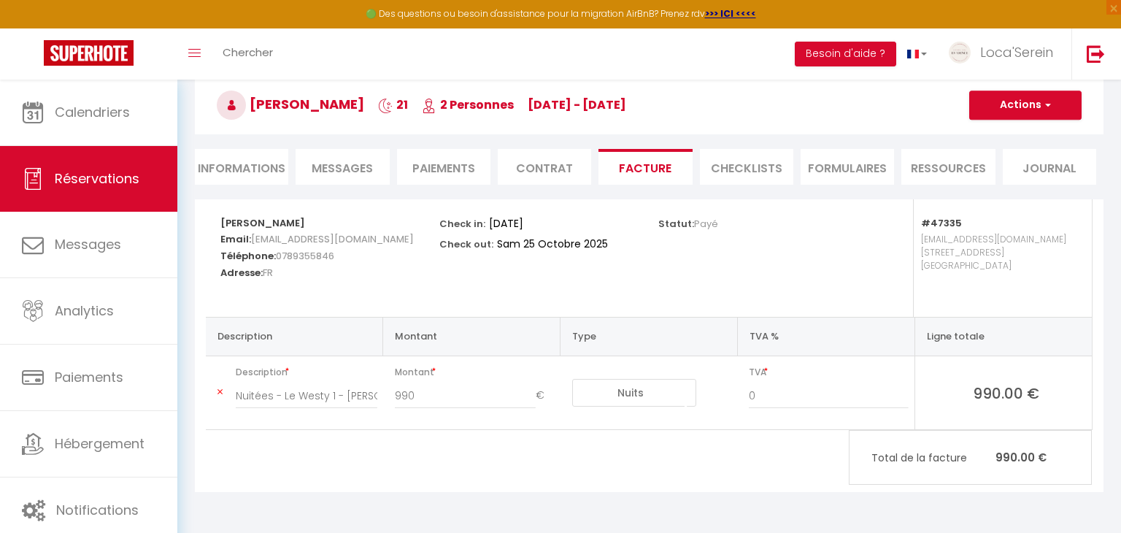
scroll to position [72, 0]
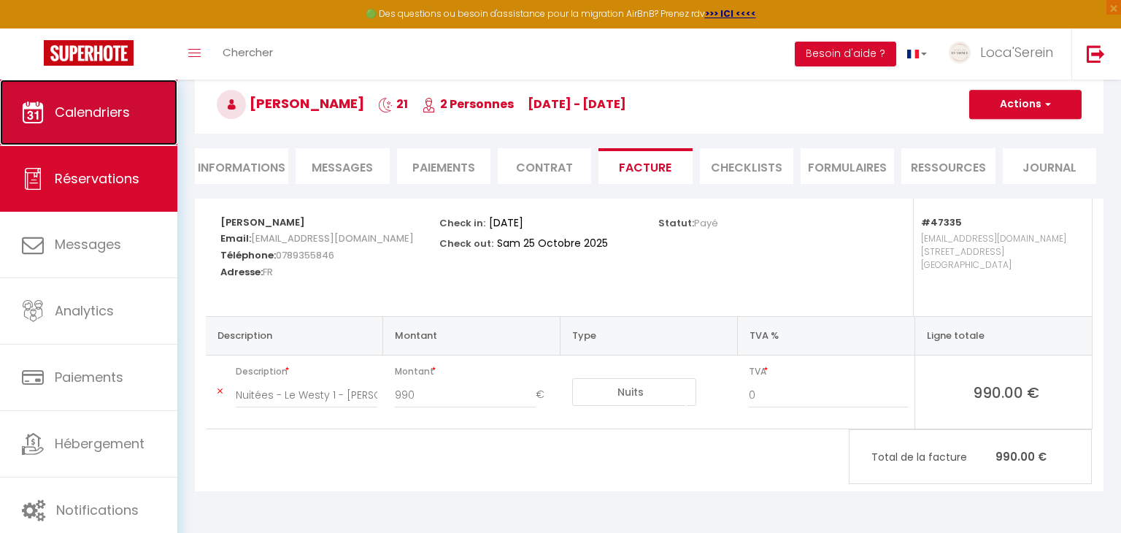
click at [118, 131] on link "Calendriers" at bounding box center [88, 113] width 177 height 66
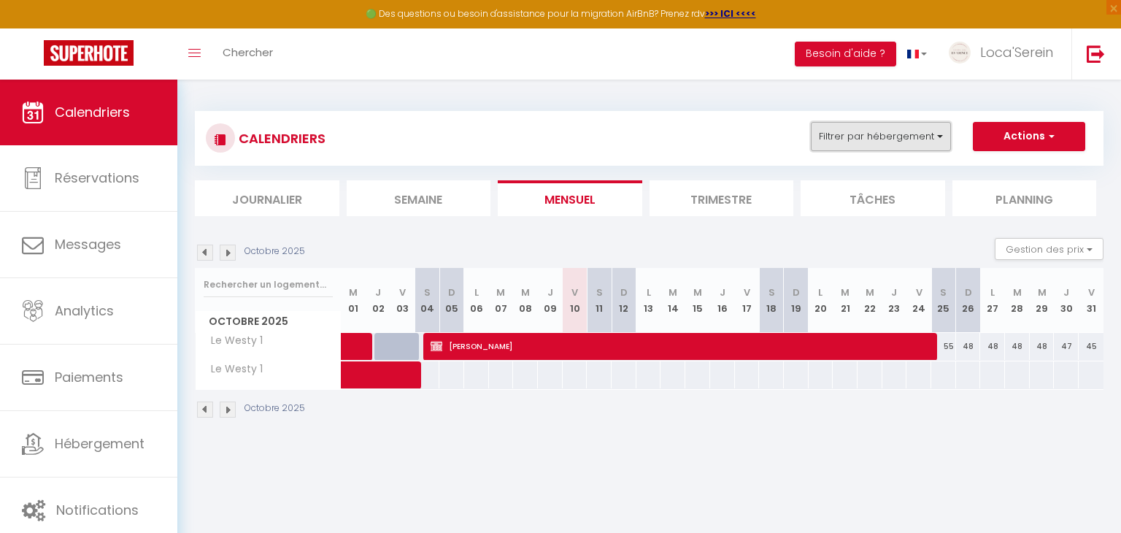
click at [904, 146] on button "Filtrer par hébergement" at bounding box center [881, 136] width 140 height 29
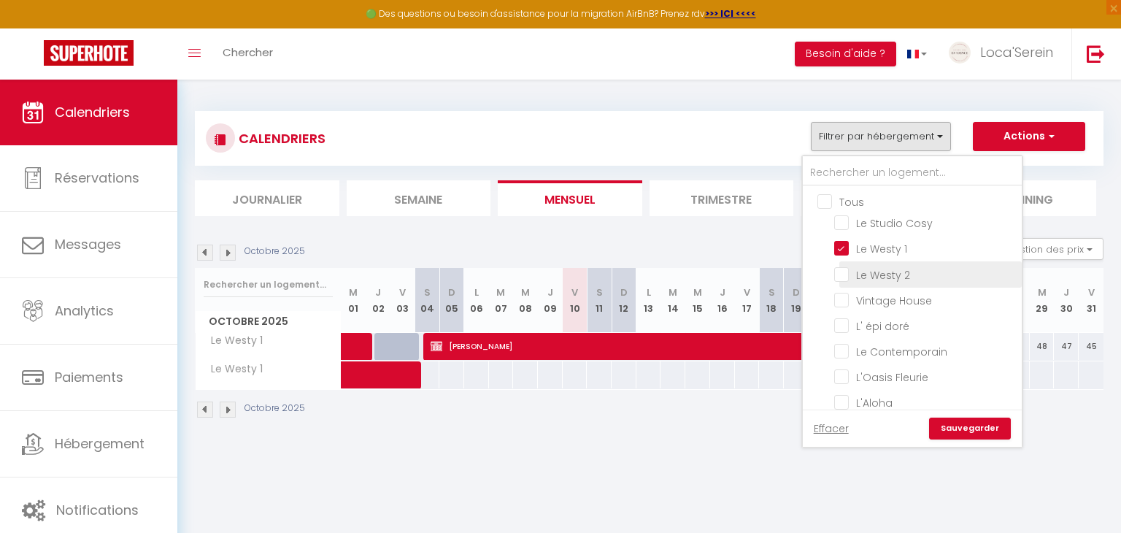
click at [881, 270] on input "Le Westy 2" at bounding box center [925, 273] width 182 height 15
checkbox input "true"
checkbox input "false"
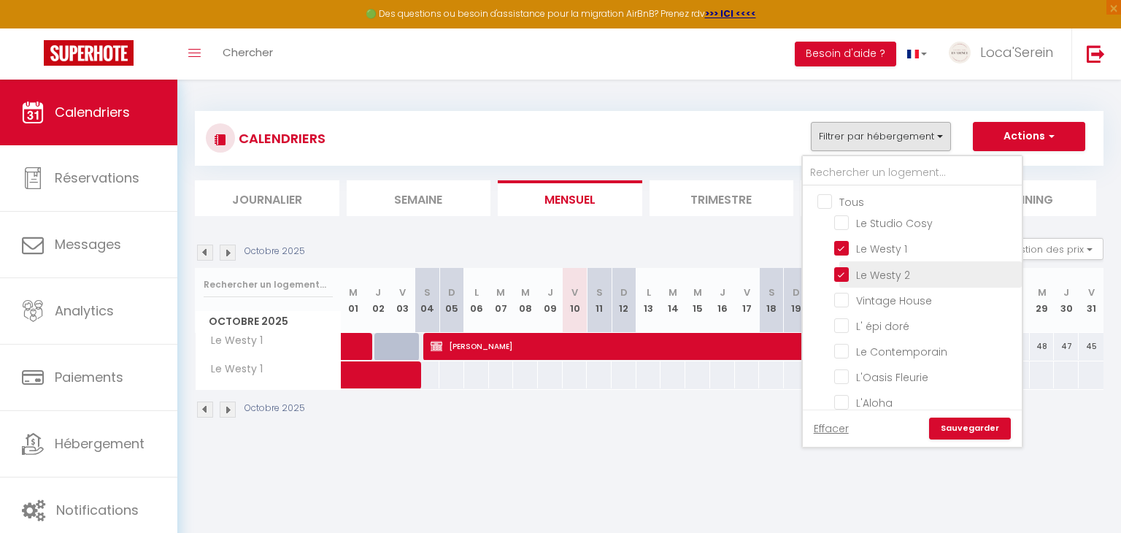
checkbox input "false"
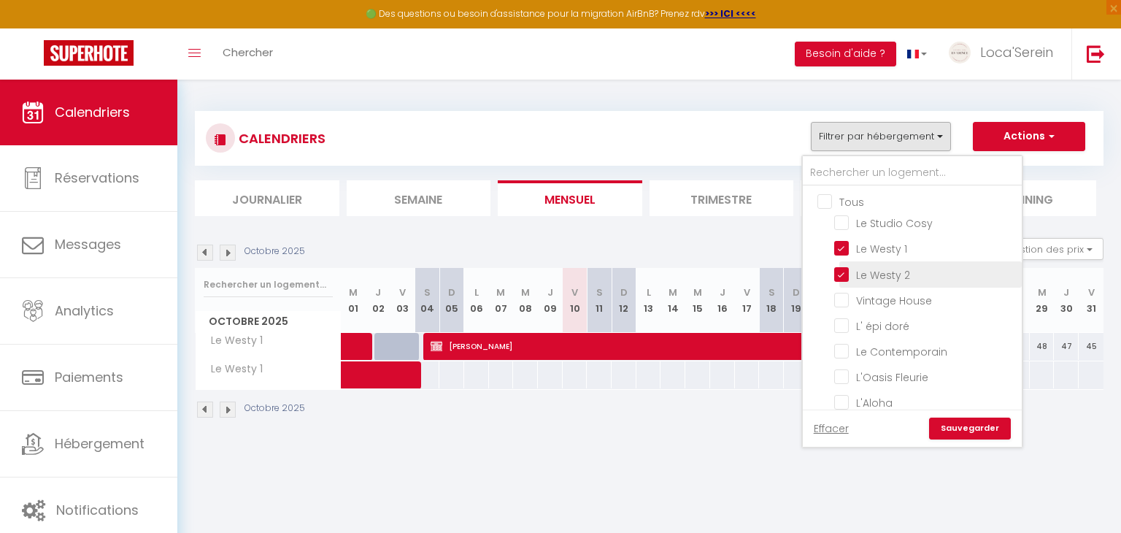
checkbox input "false"
click at [992, 436] on link "Sauvegarder" at bounding box center [970, 428] width 82 height 22
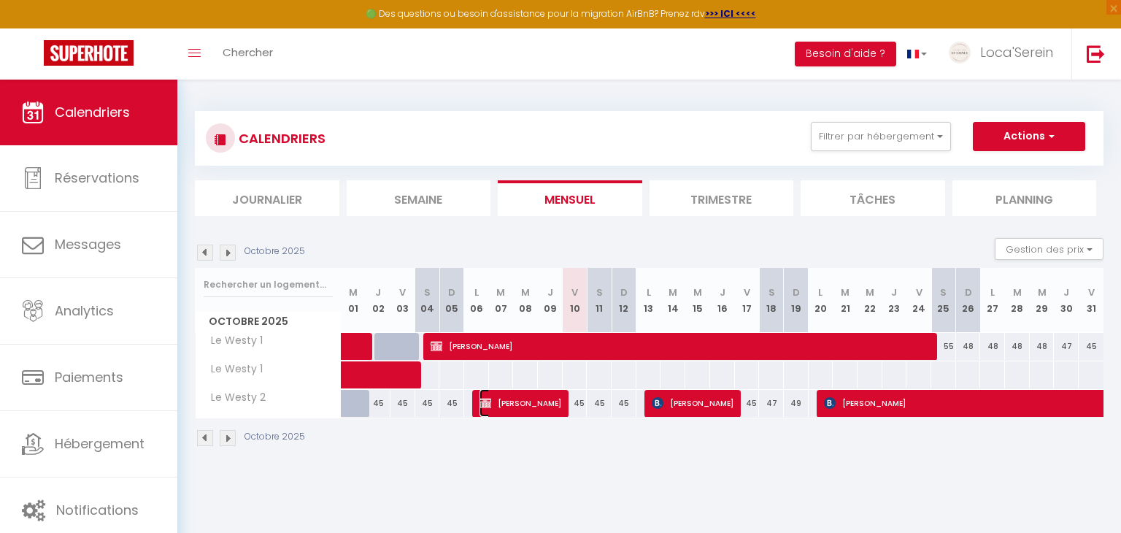
click at [525, 400] on span "[PERSON_NAME]" at bounding box center [520, 403] width 82 height 28
select select "OK"
select select "0"
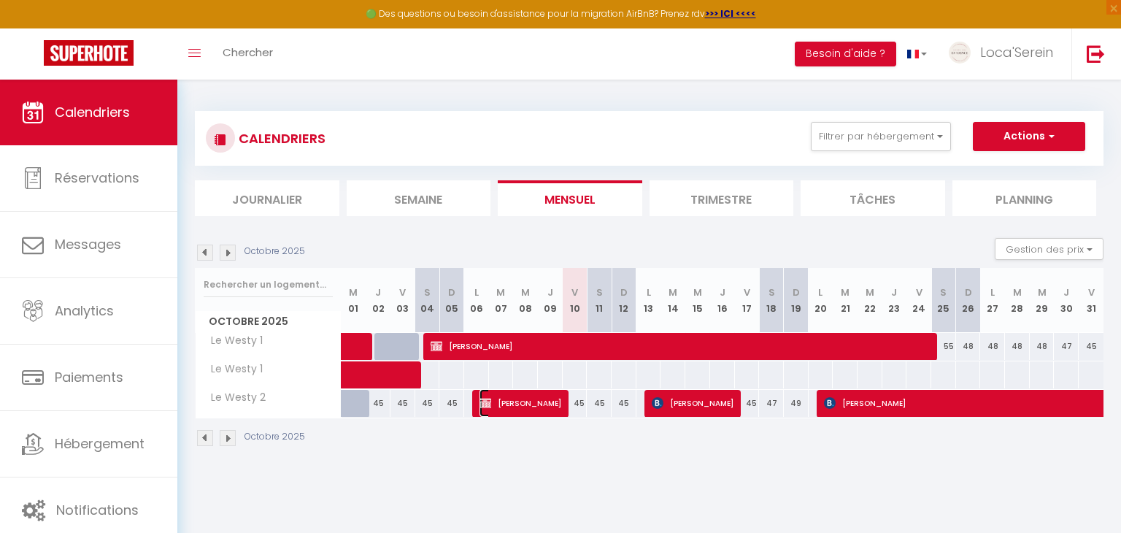
select select "1"
select select
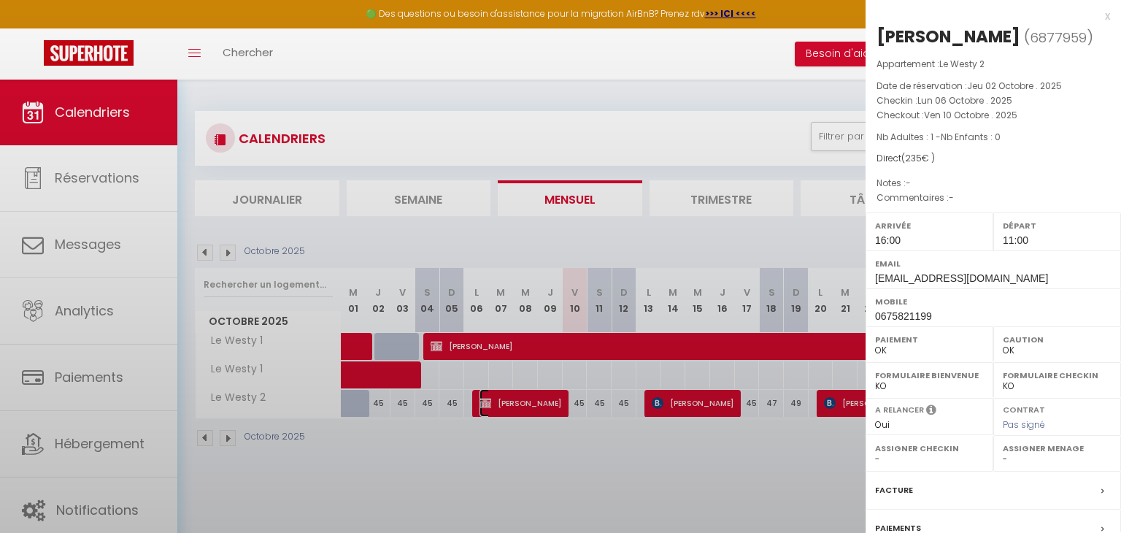
select select "45459"
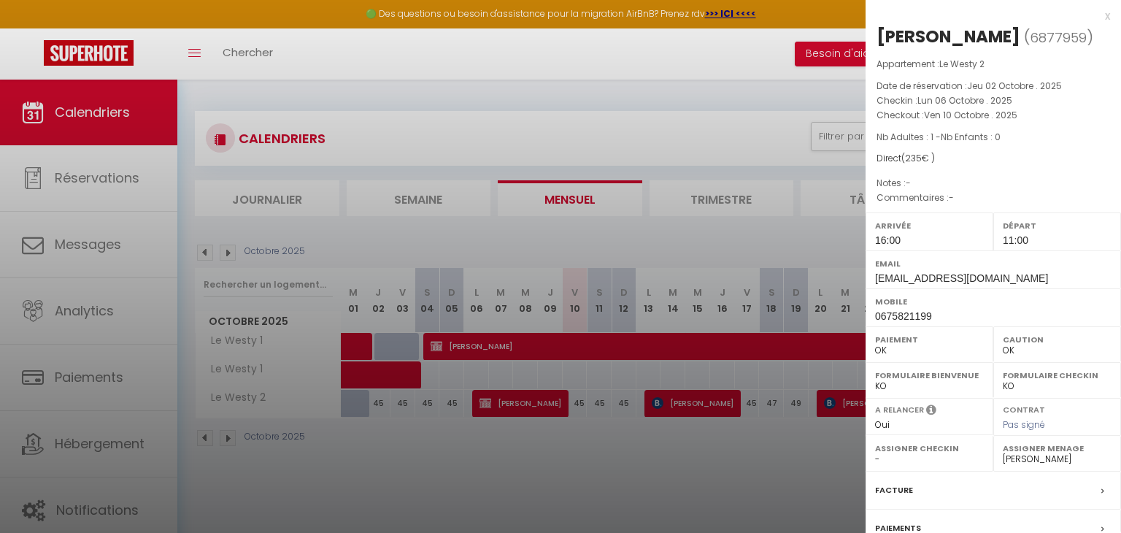
click at [937, 488] on div "Facture" at bounding box center [992, 490] width 255 height 38
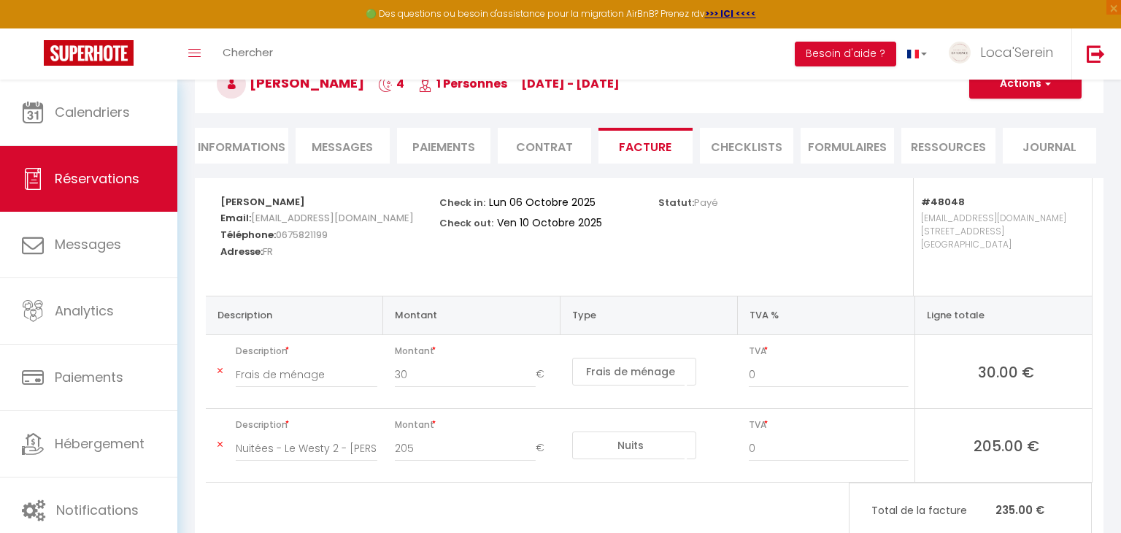
scroll to position [140, 0]
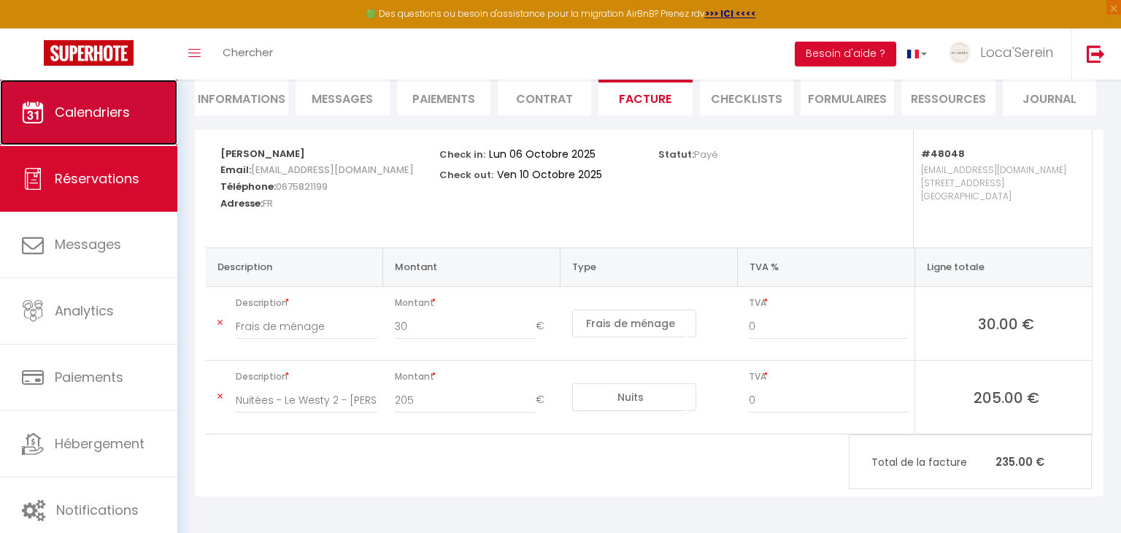
click at [86, 117] on span "Calendriers" at bounding box center [92, 112] width 75 height 18
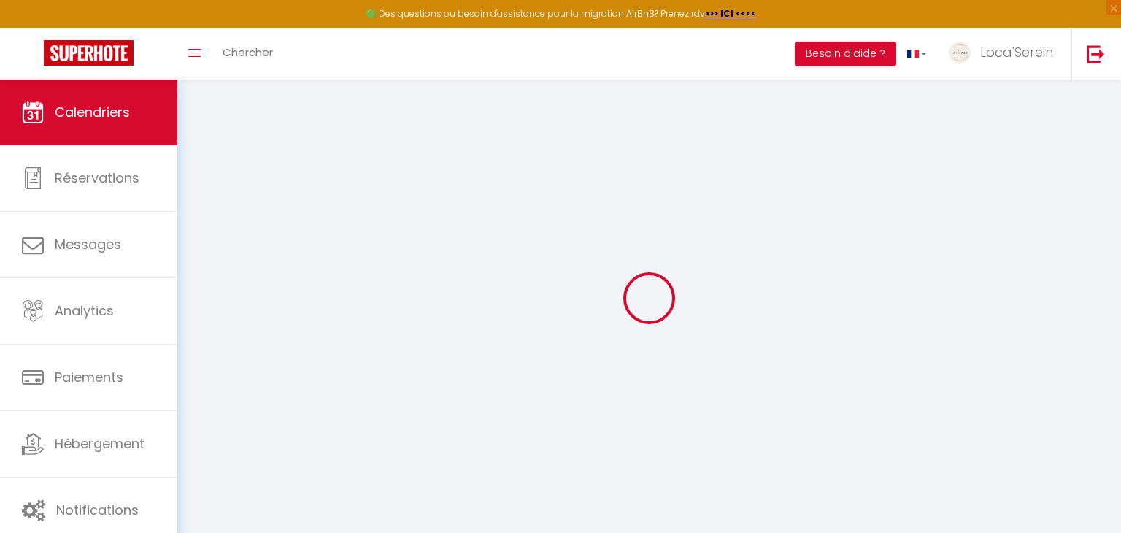
select select
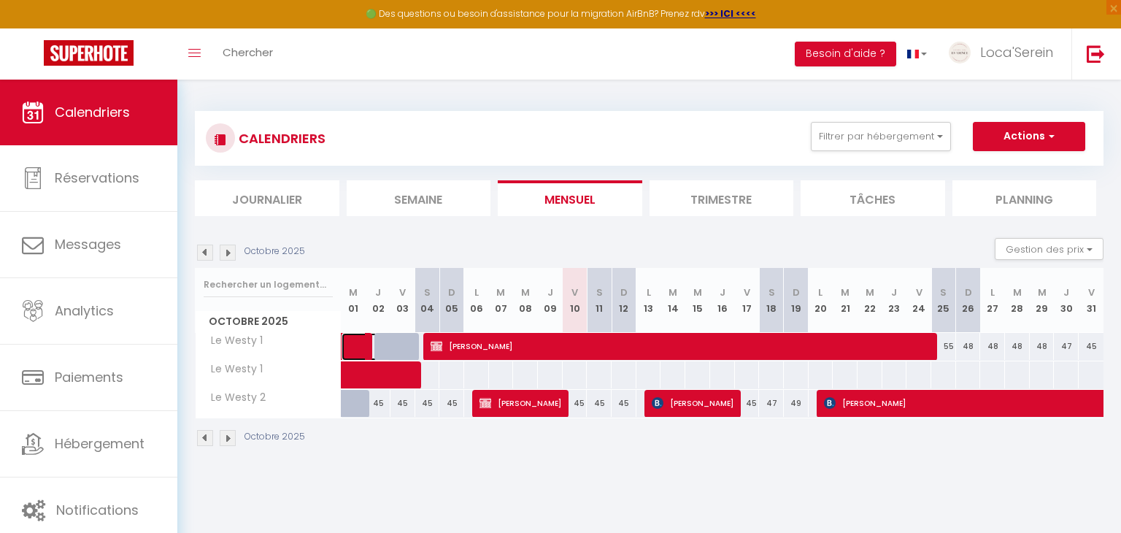
click at [360, 347] on span at bounding box center [374, 347] width 34 height 28
select select "OK"
select select "0"
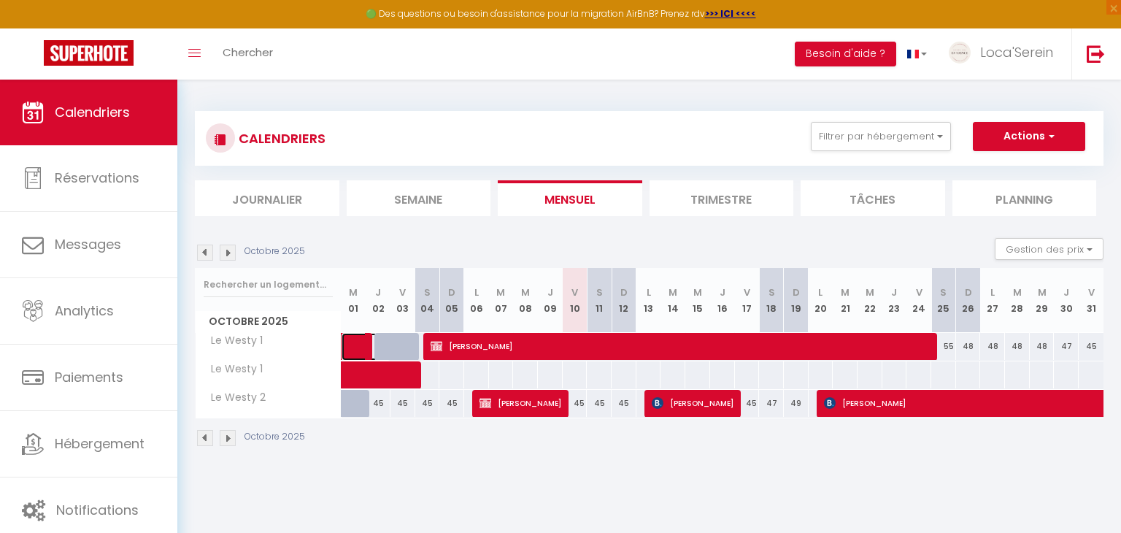
select select "1"
select select
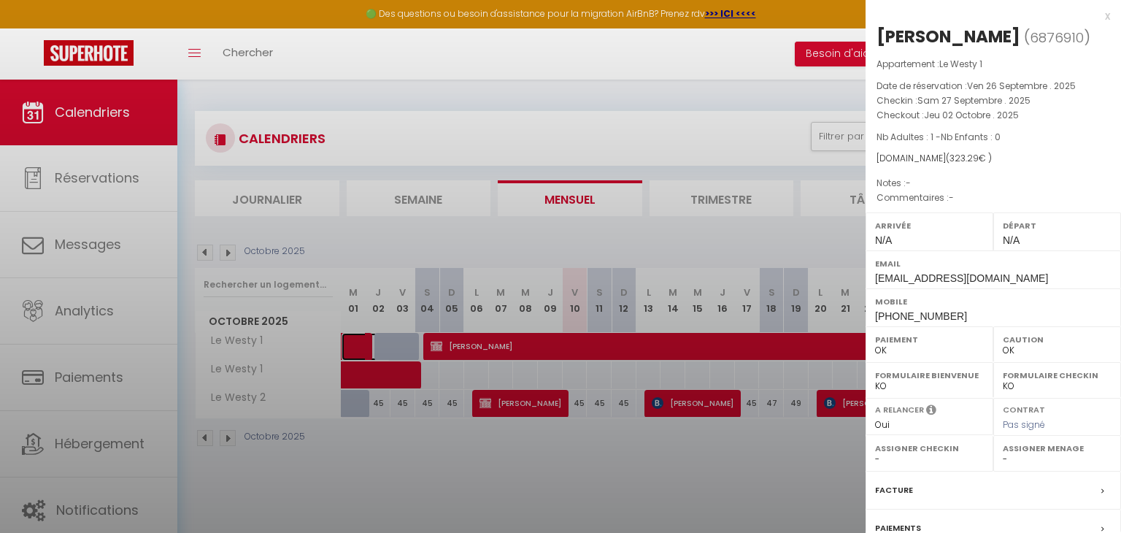
select select "45459"
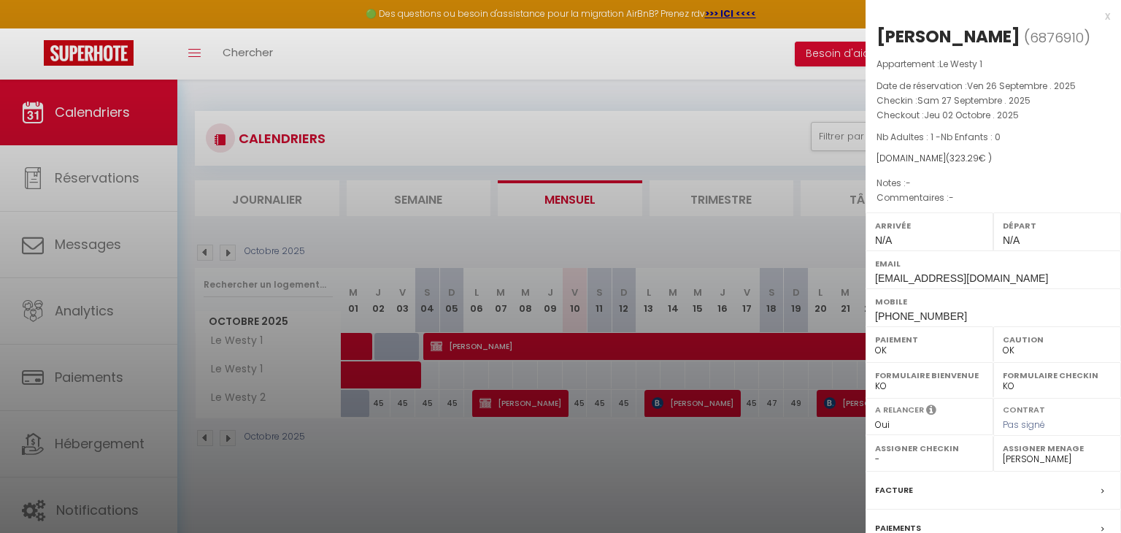
click at [361, 347] on div at bounding box center [560, 266] width 1121 height 533
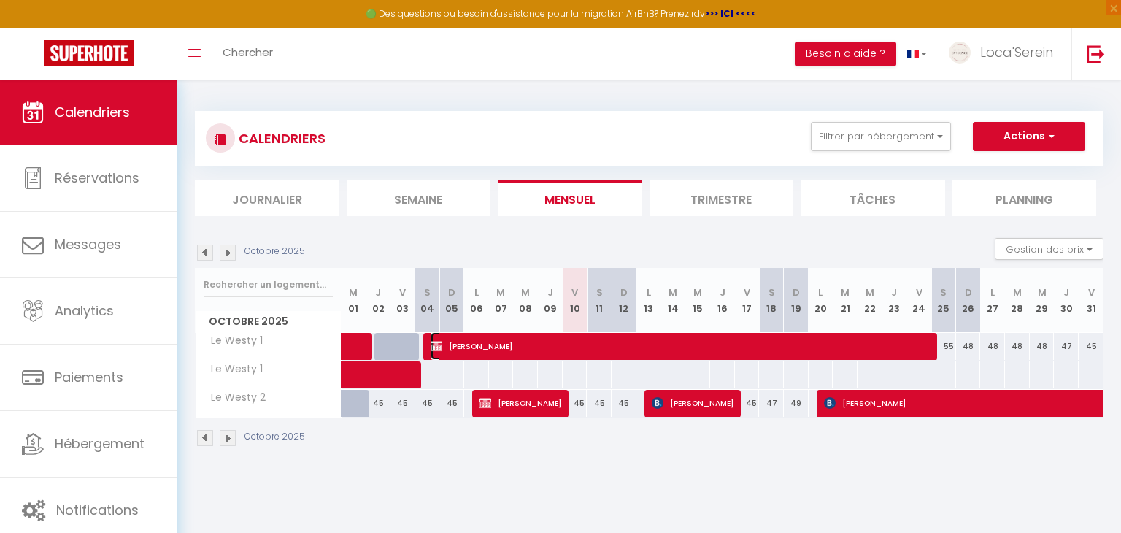
click at [537, 351] on span "[PERSON_NAME]" at bounding box center [682, 346] width 504 height 28
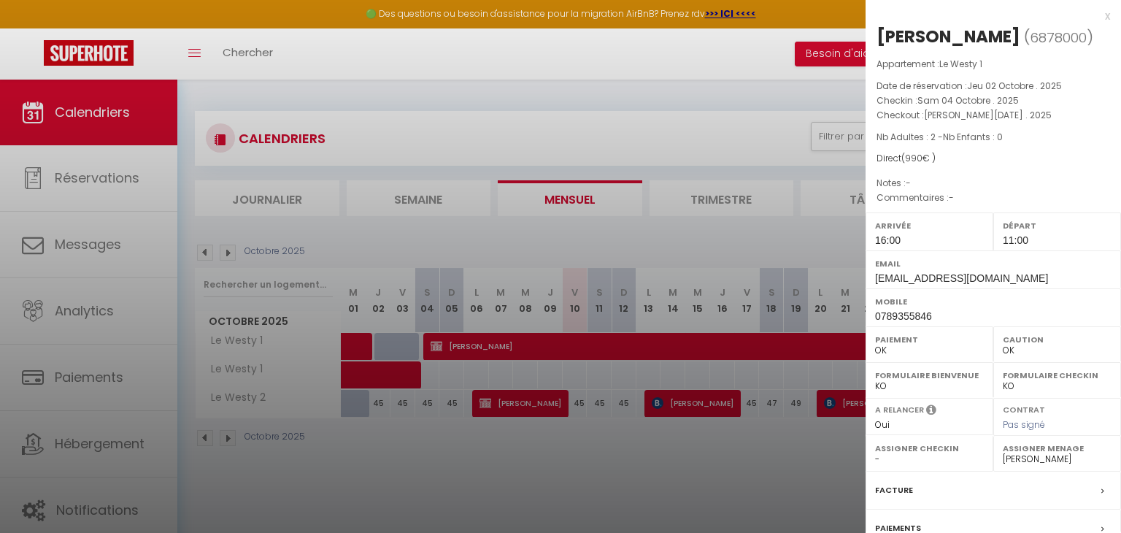
click at [537, 351] on div at bounding box center [560, 266] width 1121 height 533
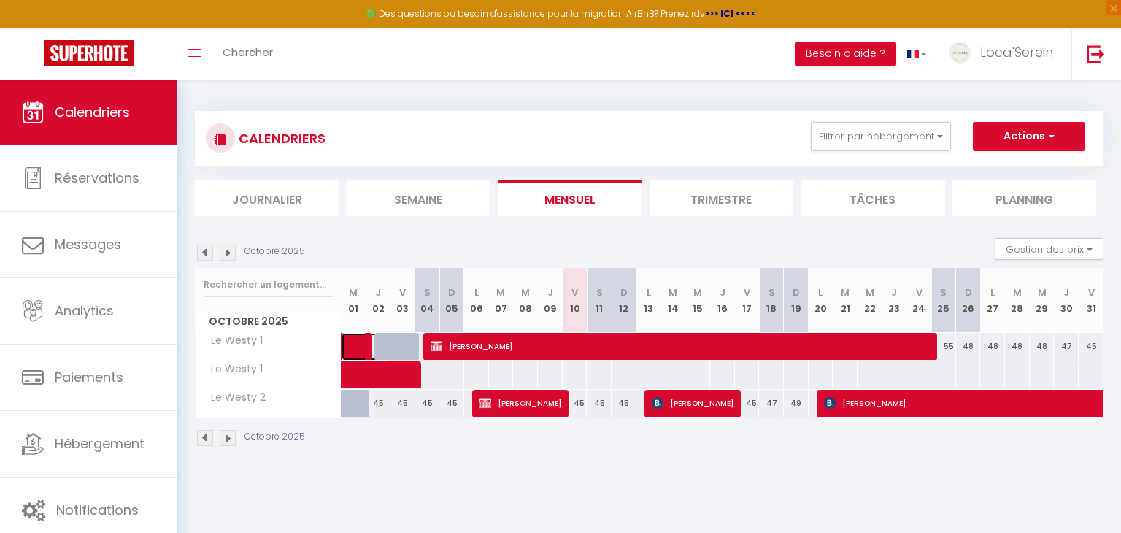
click at [355, 338] on link at bounding box center [353, 347] width 25 height 28
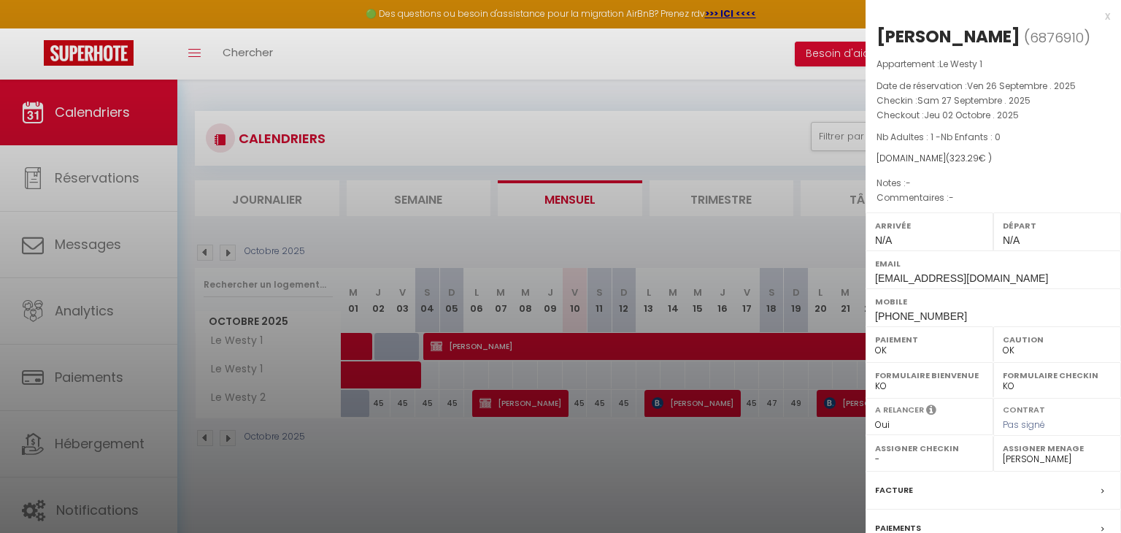
click at [355, 338] on div at bounding box center [560, 266] width 1121 height 533
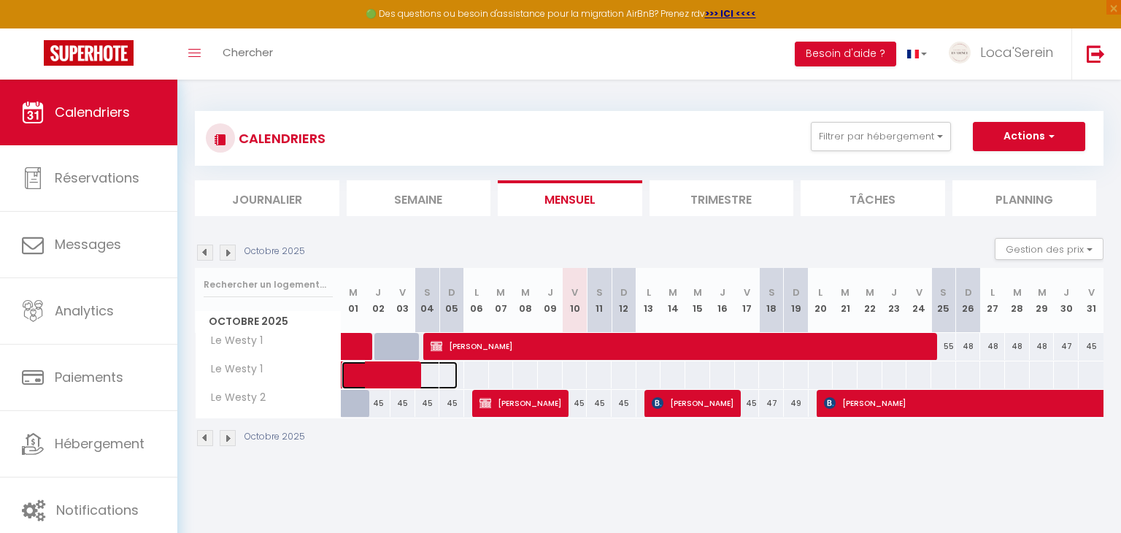
click at [395, 378] on span at bounding box center [407, 375] width 101 height 28
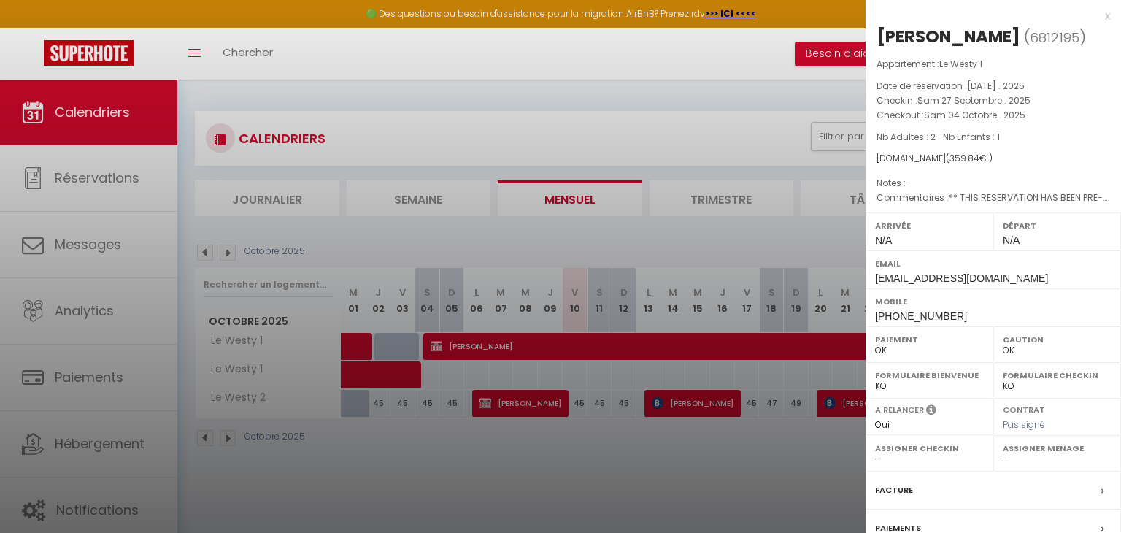
click at [395, 378] on div at bounding box center [560, 266] width 1121 height 533
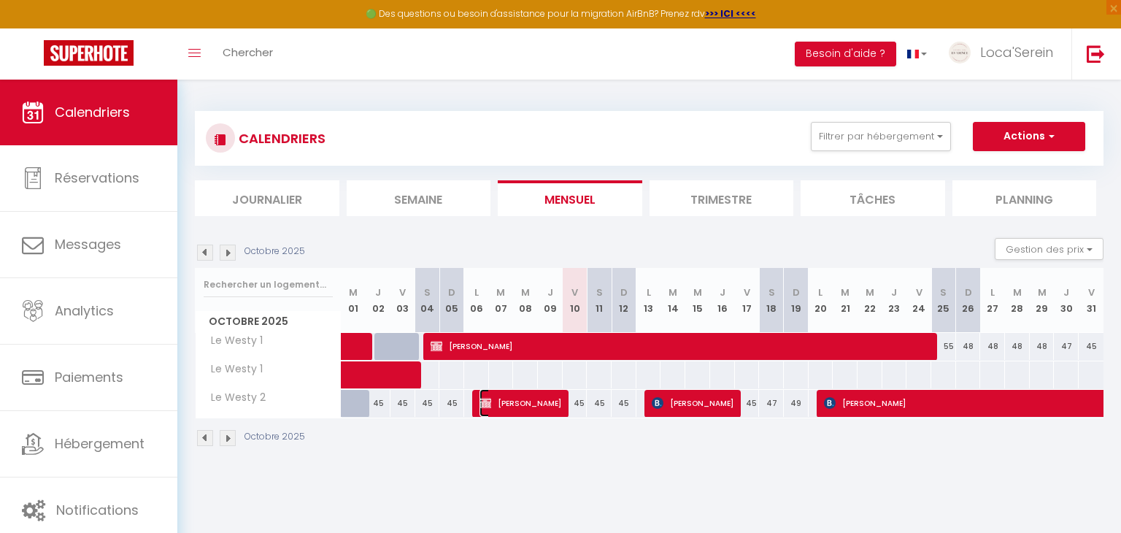
click at [530, 399] on span "[PERSON_NAME]" at bounding box center [520, 403] width 82 height 28
select select "45459"
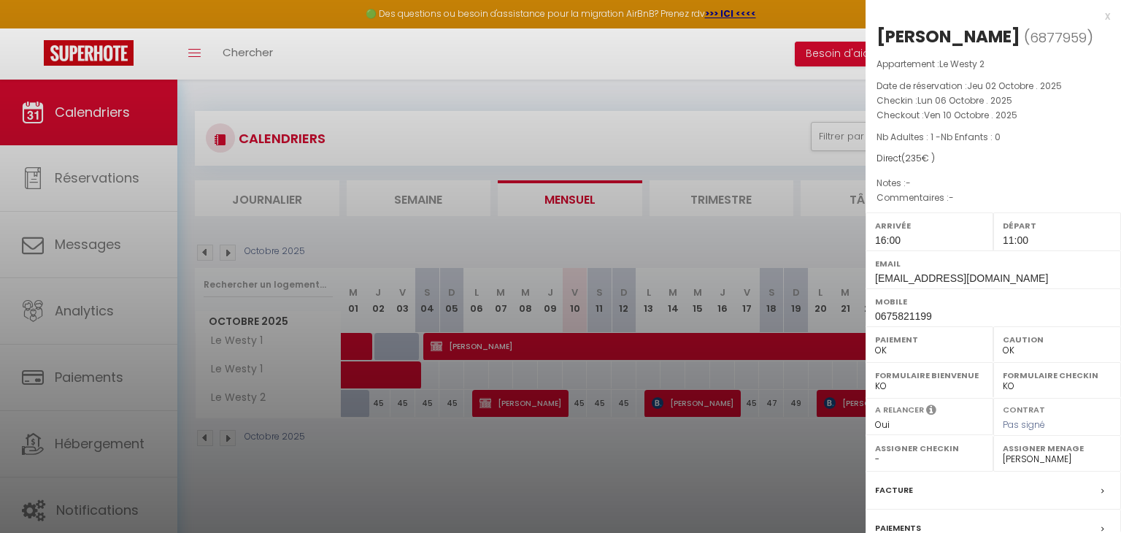
click at [530, 399] on div at bounding box center [560, 266] width 1121 height 533
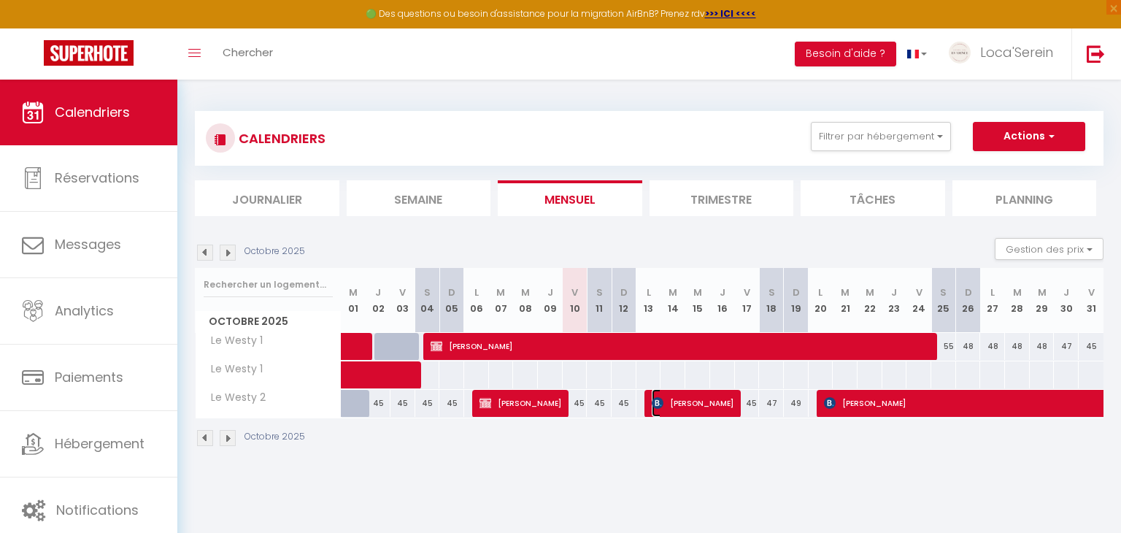
click at [676, 403] on span "[PERSON_NAME]" at bounding box center [693, 403] width 82 height 28
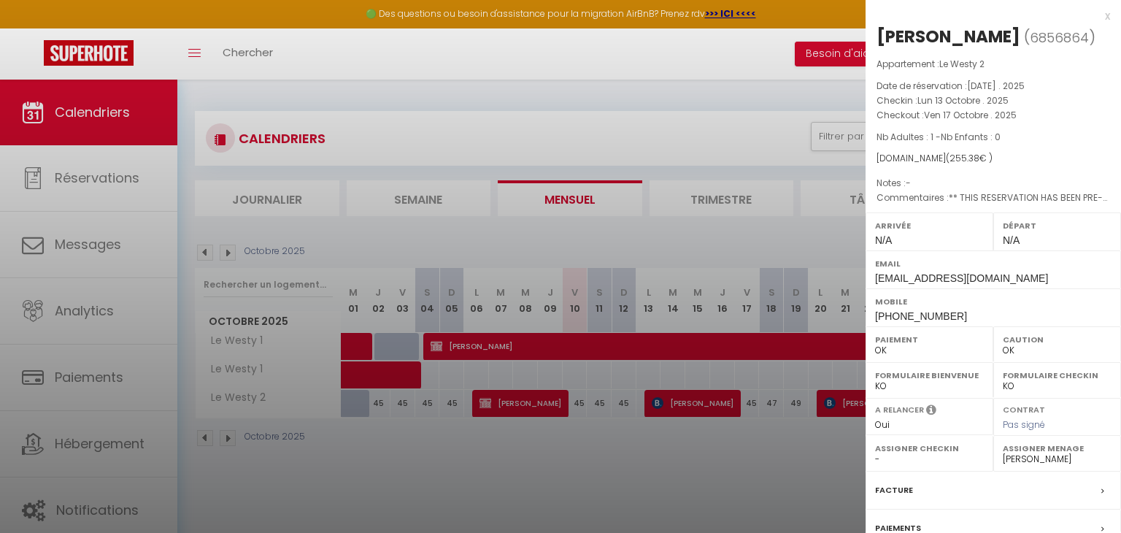
click at [676, 403] on div at bounding box center [560, 266] width 1121 height 533
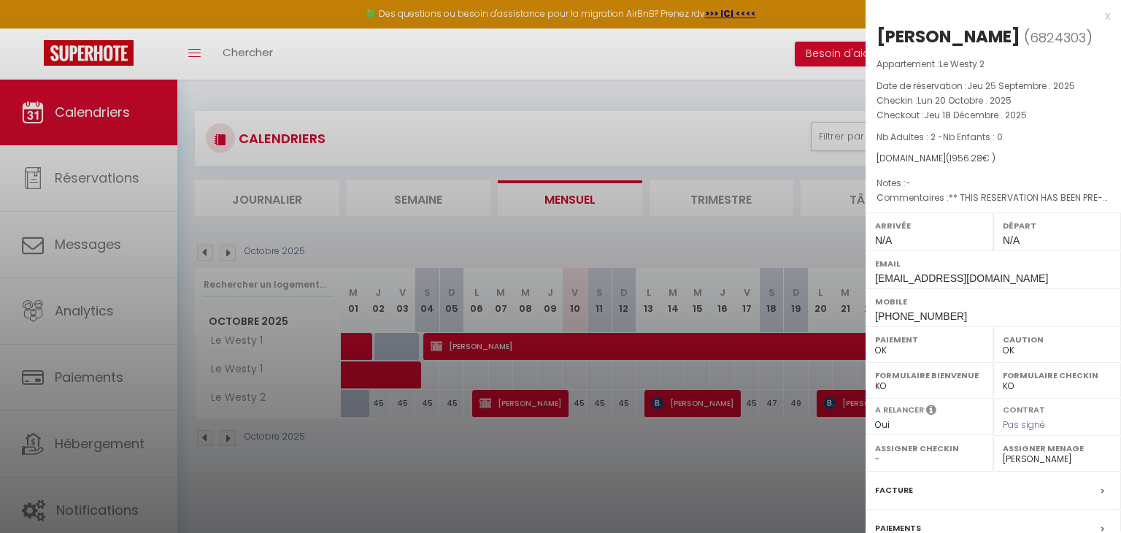
click at [638, 508] on div at bounding box center [560, 266] width 1121 height 533
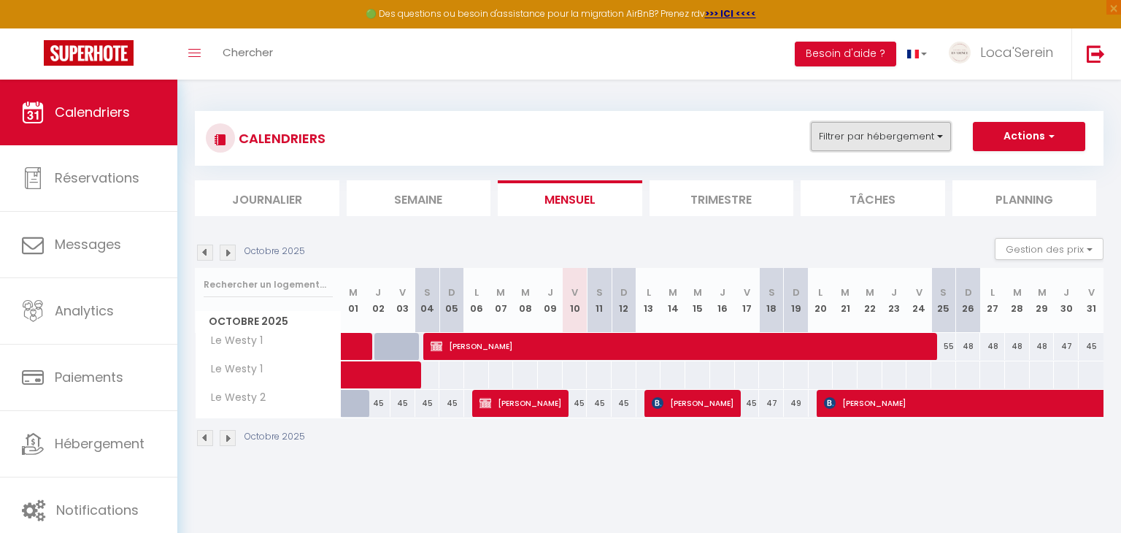
click at [862, 139] on button "Filtrer par hébergement" at bounding box center [881, 136] width 140 height 29
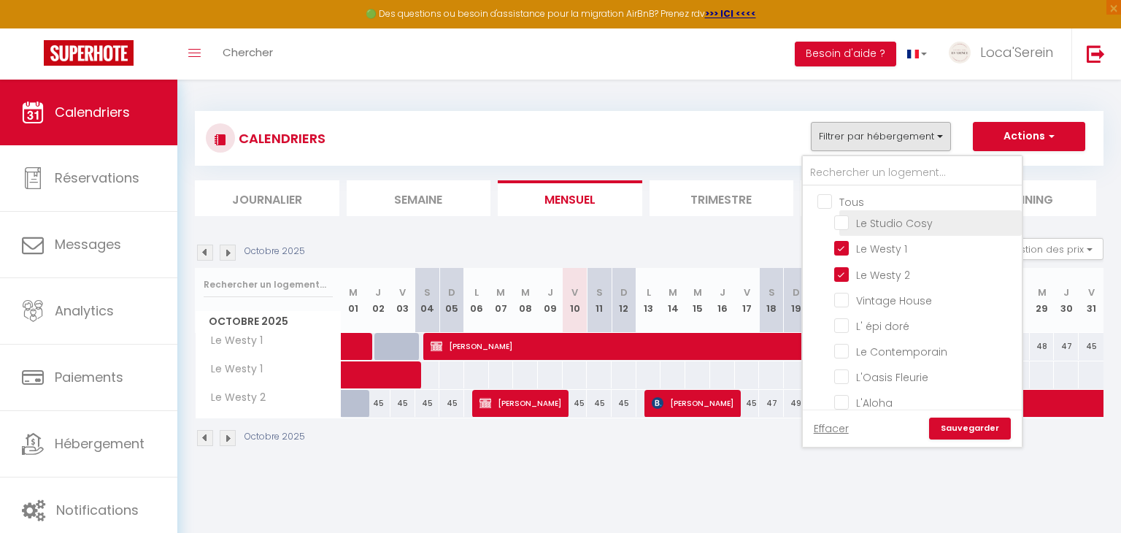
click at [874, 218] on input "Le Studio Cosy" at bounding box center [925, 222] width 182 height 15
checkbox input "true"
checkbox input "false"
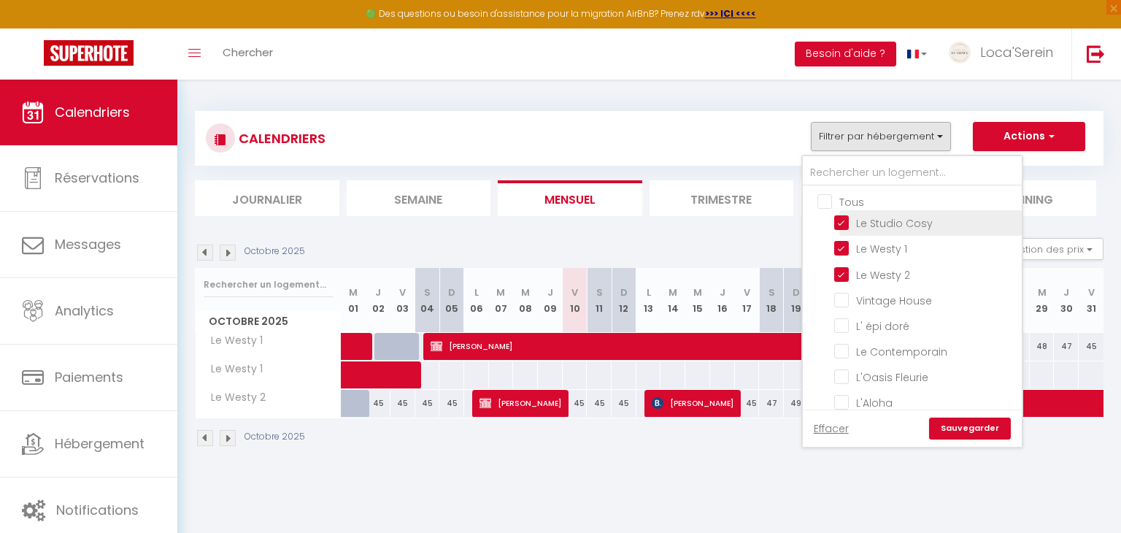
checkbox input "false"
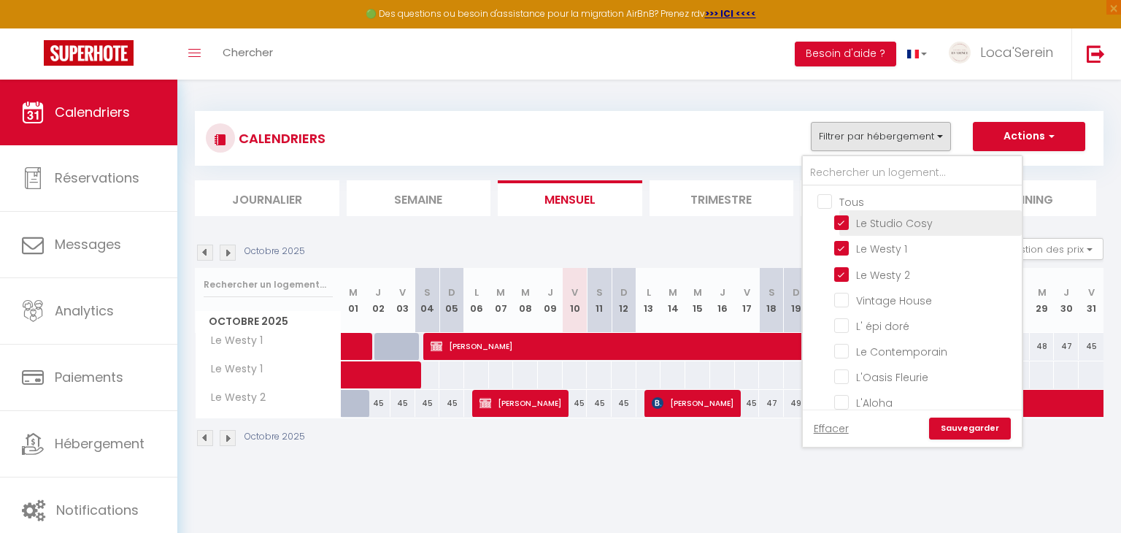
checkbox input "false"
click at [966, 430] on link "Sauvegarder" at bounding box center [970, 428] width 82 height 22
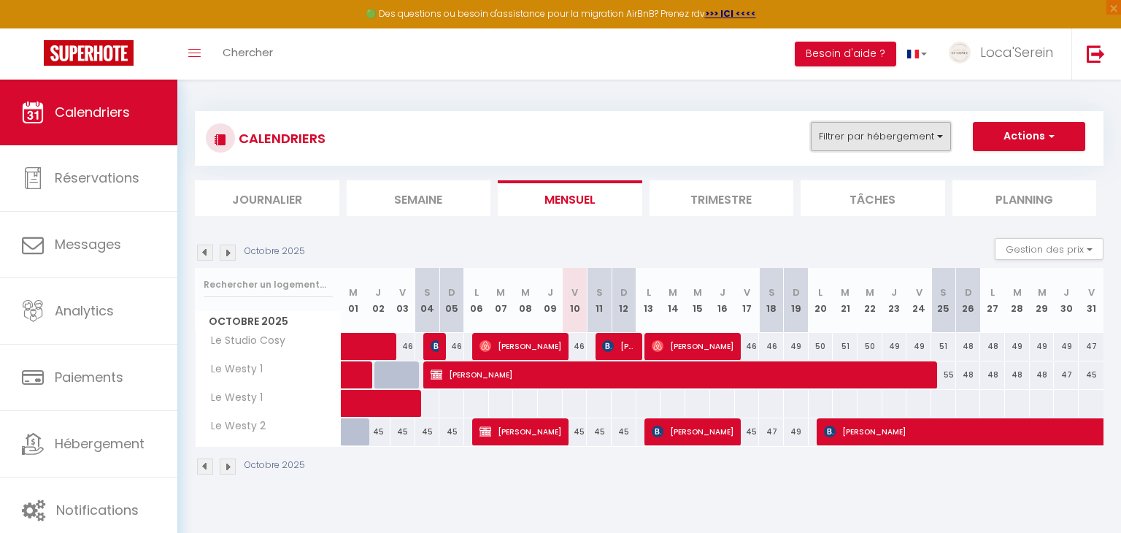
click at [879, 130] on button "Filtrer par hébergement" at bounding box center [881, 136] width 140 height 29
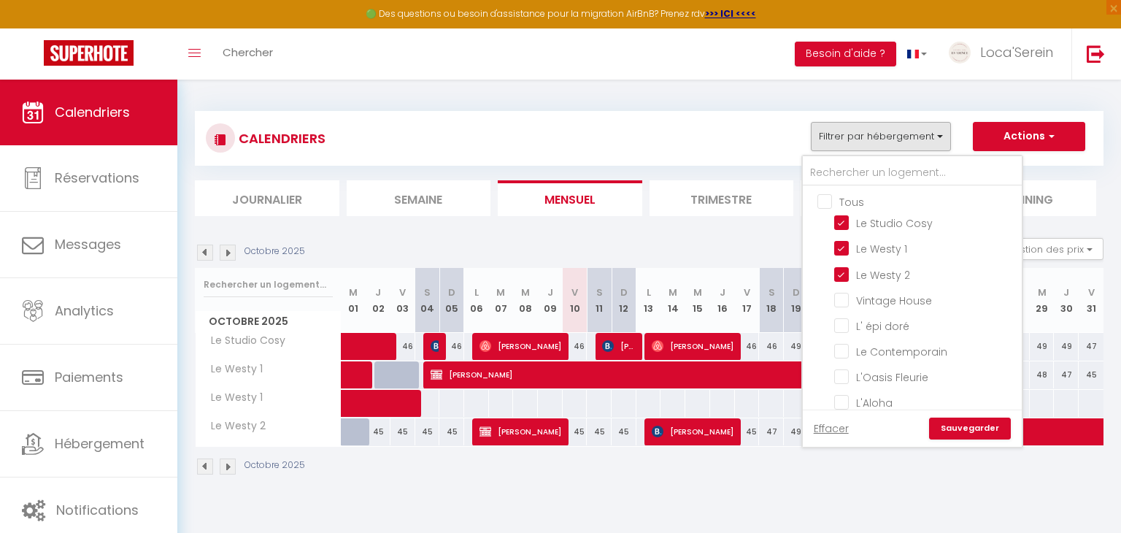
click at [835, 198] on input "Tous" at bounding box center [926, 200] width 219 height 15
checkbox input "true"
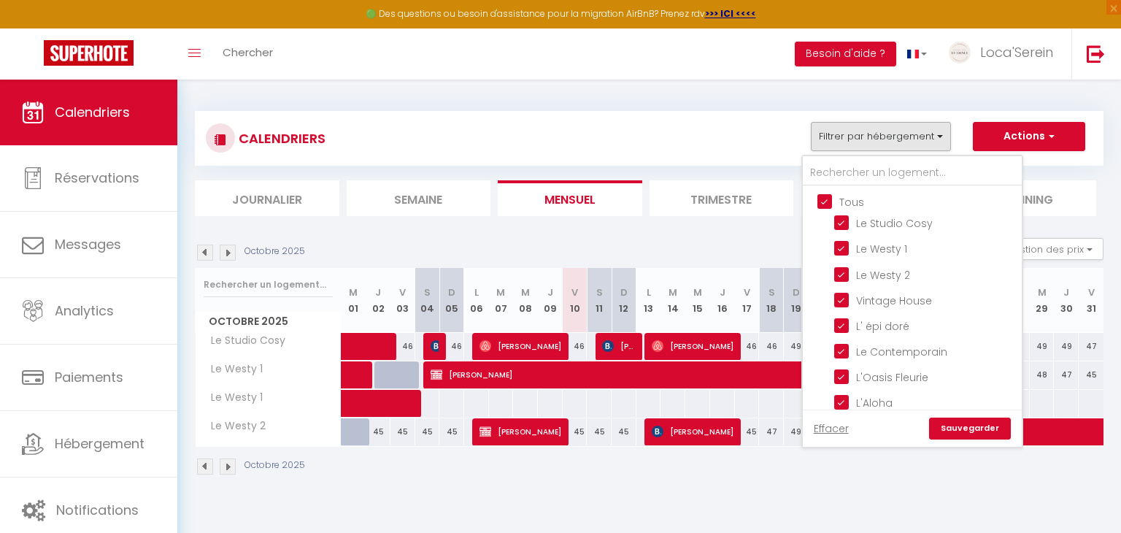
checkbox input "true"
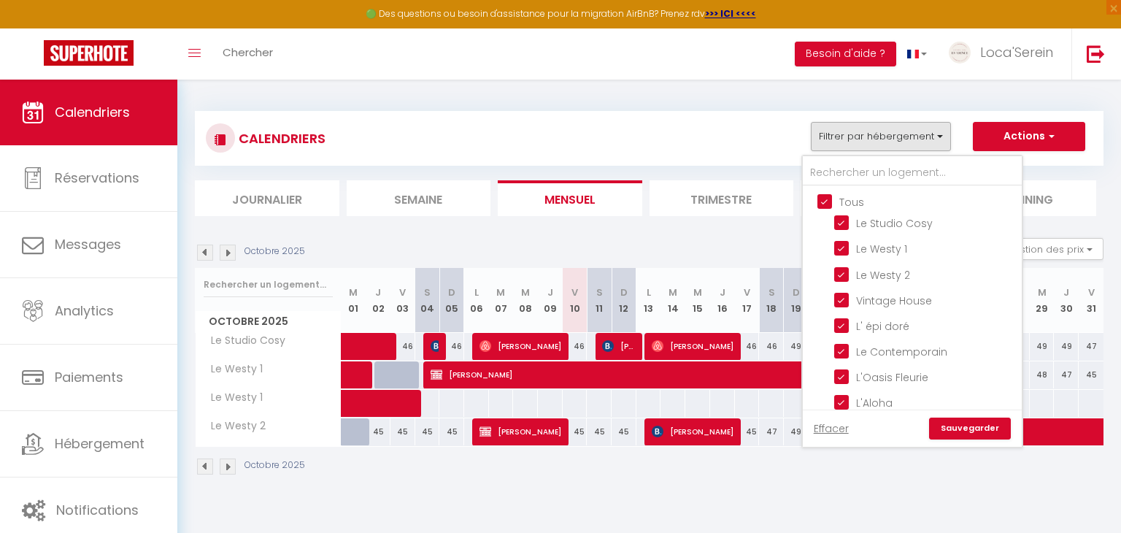
checkbox input "true"
click at [835, 198] on input "Tous" at bounding box center [926, 200] width 219 height 15
checkbox input "false"
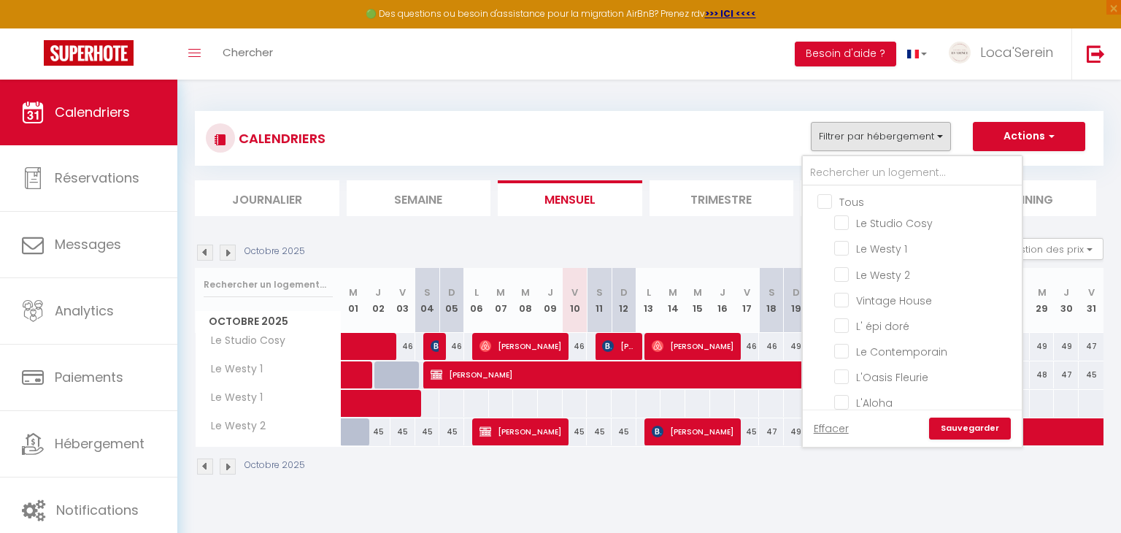
checkbox input "false"
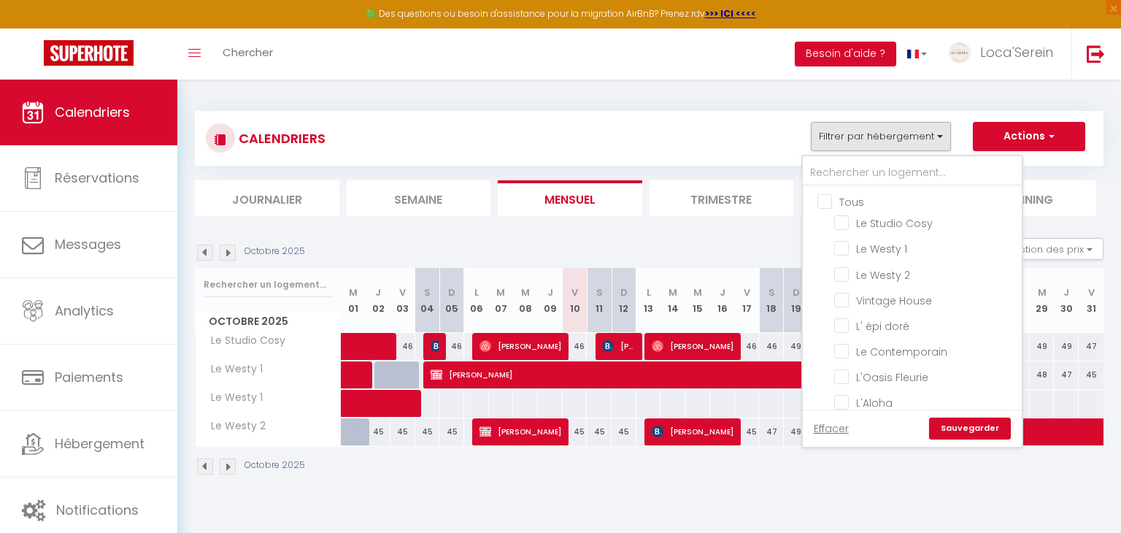
checkbox input "false"
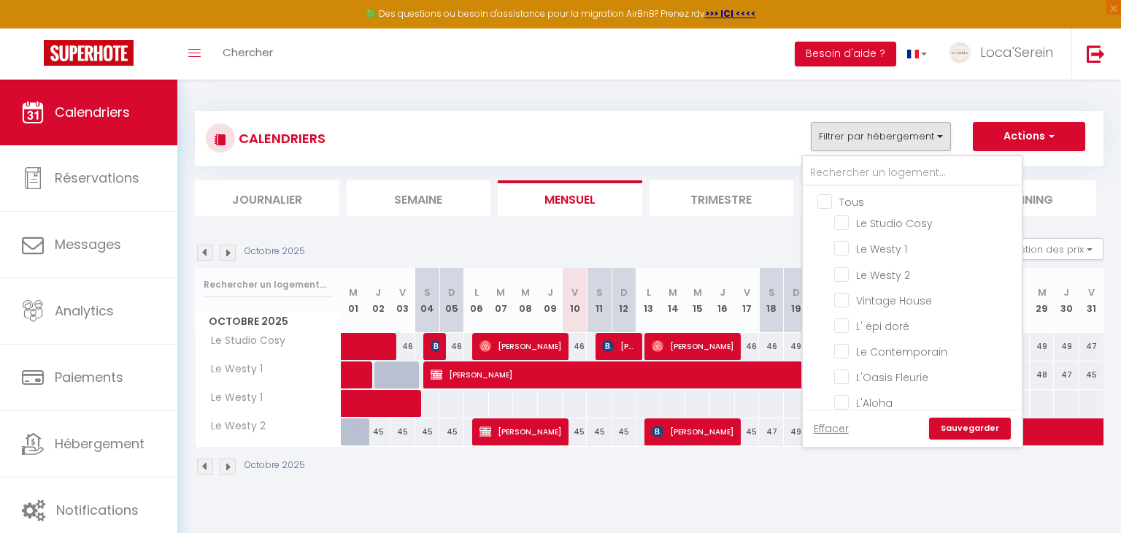
checkbox input "false"
click at [886, 293] on input "Vintage House" at bounding box center [925, 299] width 182 height 15
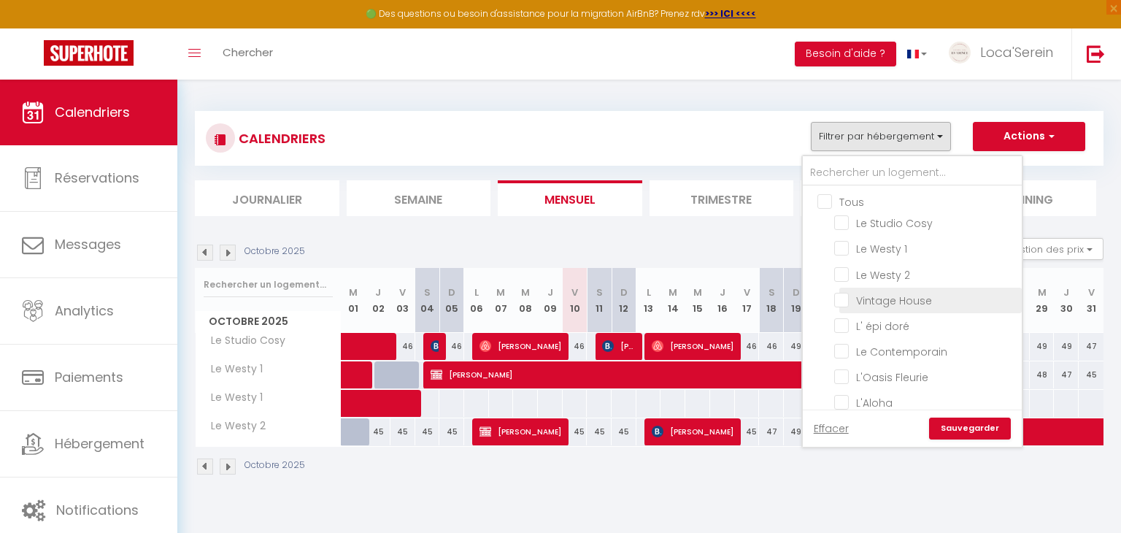
checkbox input "true"
click at [981, 430] on link "Sauvegarder" at bounding box center [970, 428] width 82 height 22
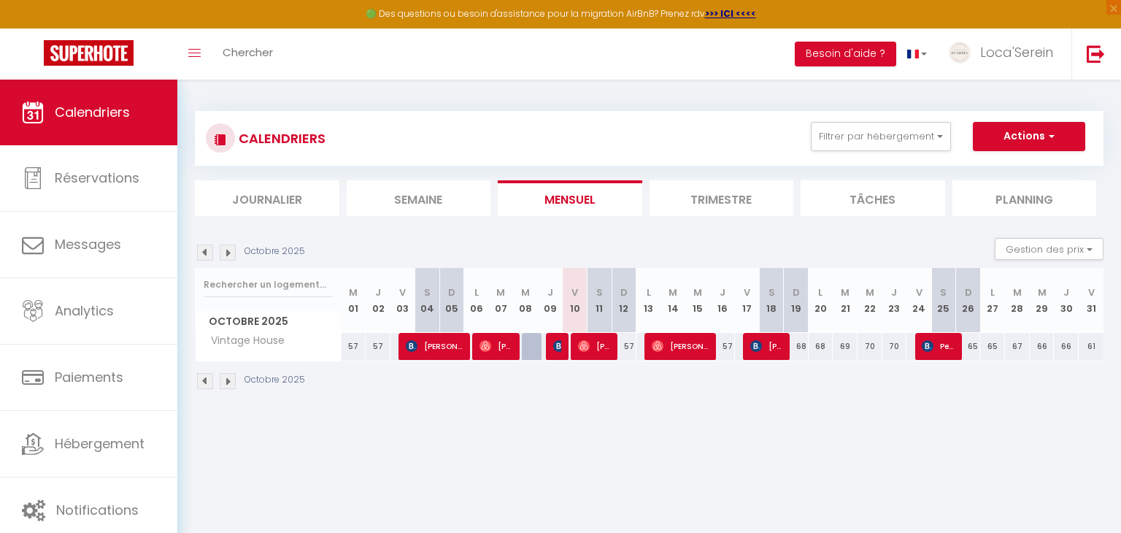
click at [203, 252] on img at bounding box center [205, 252] width 16 height 16
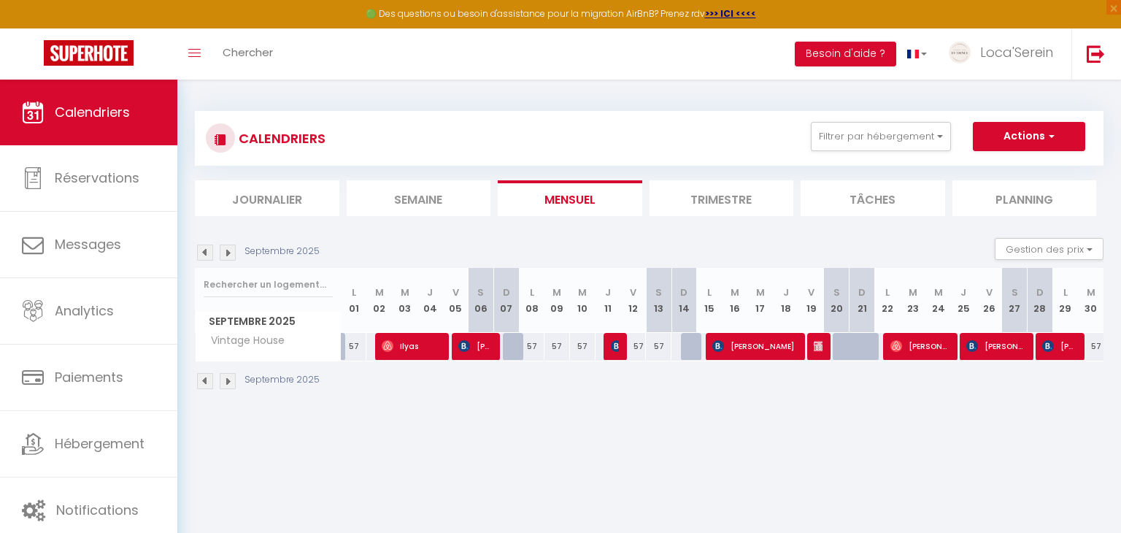
click at [225, 255] on img at bounding box center [228, 252] width 16 height 16
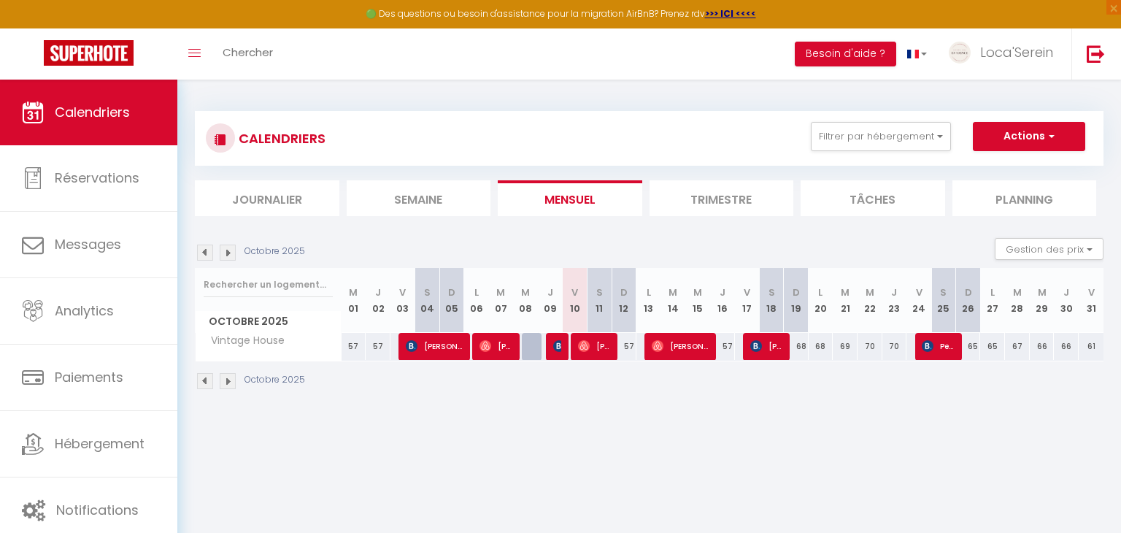
click at [630, 343] on div "57" at bounding box center [623, 346] width 25 height 27
type input "57"
type input "Dim 12 Octobre 2025"
type input "Lun 13 Octobre 2025"
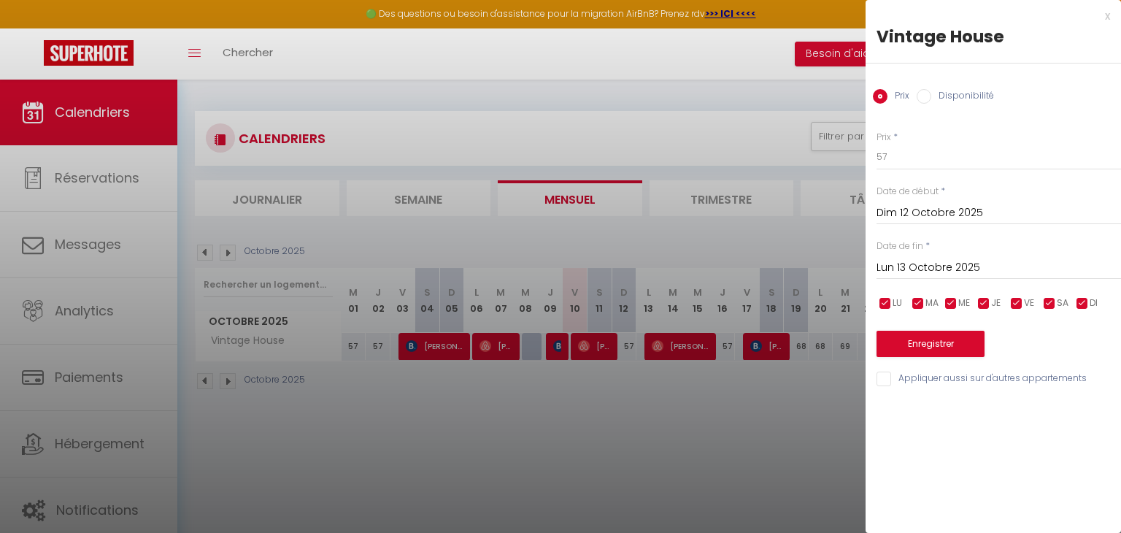
click at [940, 94] on label "Disponibilité" at bounding box center [962, 97] width 63 height 16
click at [931, 94] on input "Disponibilité" at bounding box center [923, 96] width 15 height 15
radio input "true"
radio input "false"
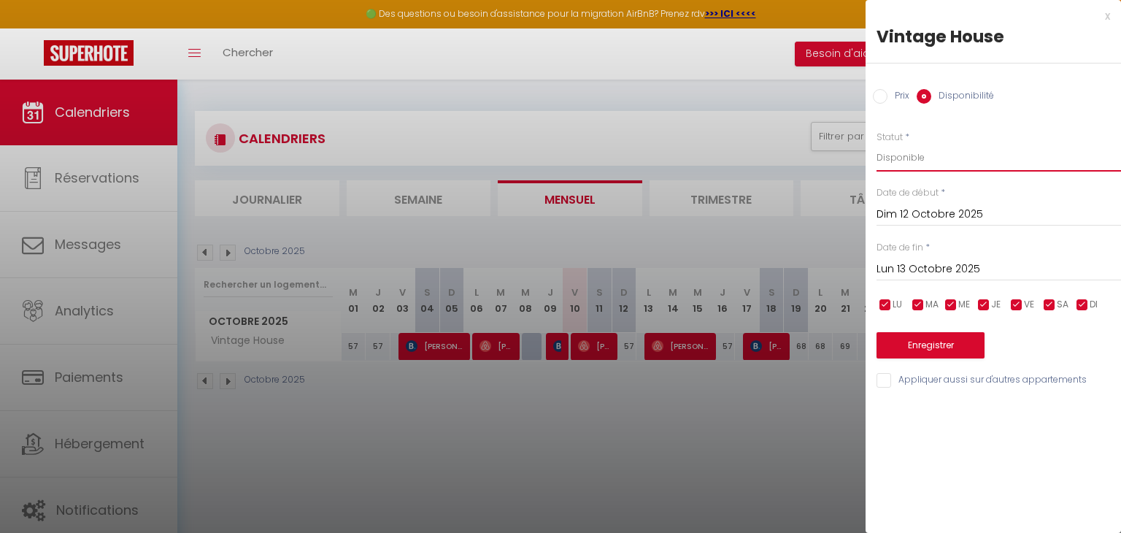
click at [929, 166] on select "Disponible Indisponible" at bounding box center [998, 158] width 244 height 28
select select "0"
click at [876, 144] on select "Disponible Indisponible" at bounding box center [998, 158] width 244 height 28
click at [922, 350] on button "Enregistrer" at bounding box center [930, 345] width 108 height 26
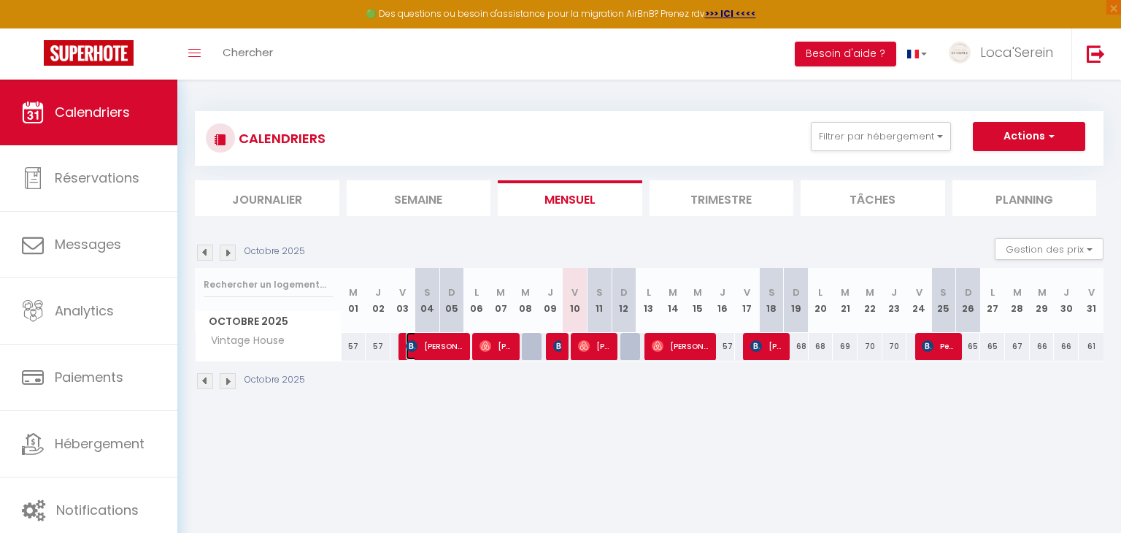
click at [439, 342] on span "[PERSON_NAME] [PERSON_NAME]" at bounding box center [435, 346] width 58 height 28
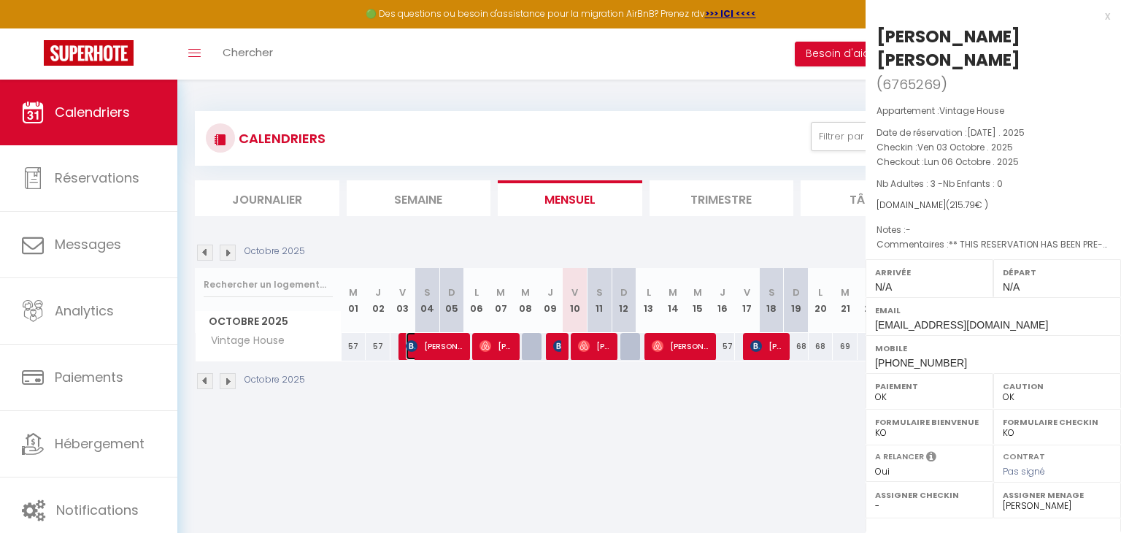
select select "31019"
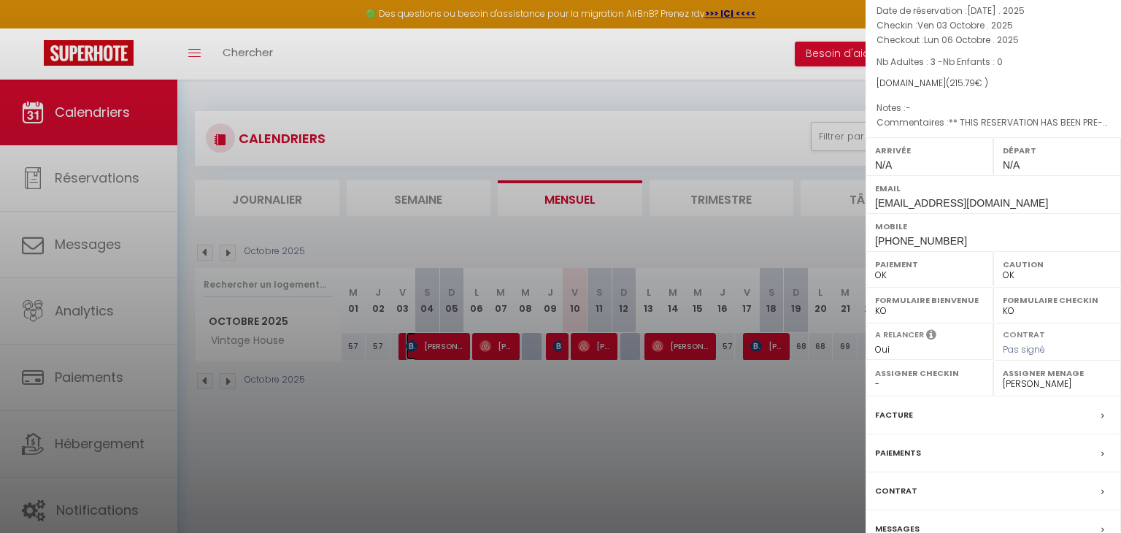
scroll to position [191, 0]
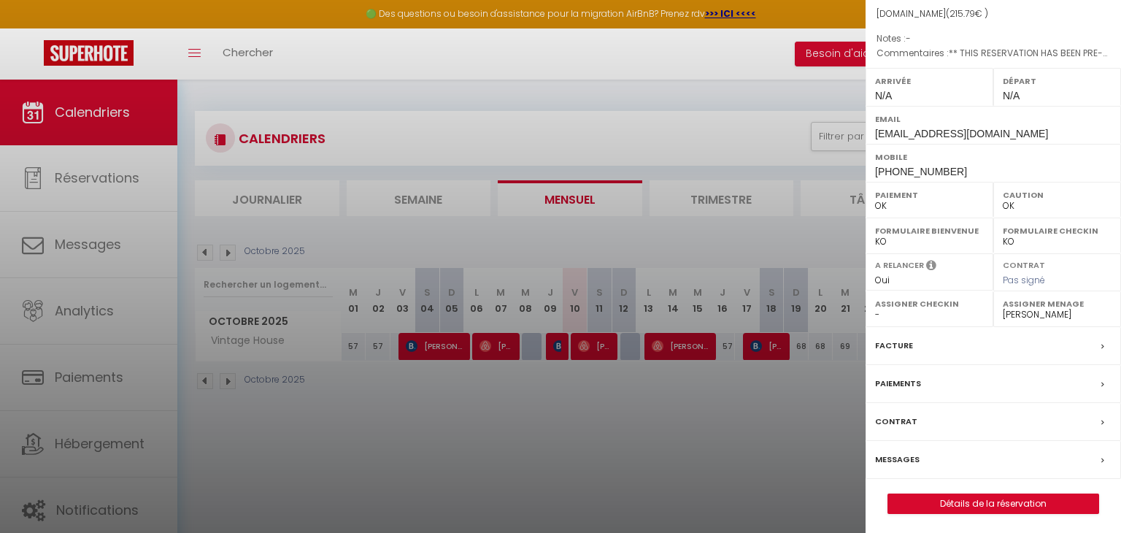
click at [945, 336] on div "Facture" at bounding box center [992, 346] width 255 height 38
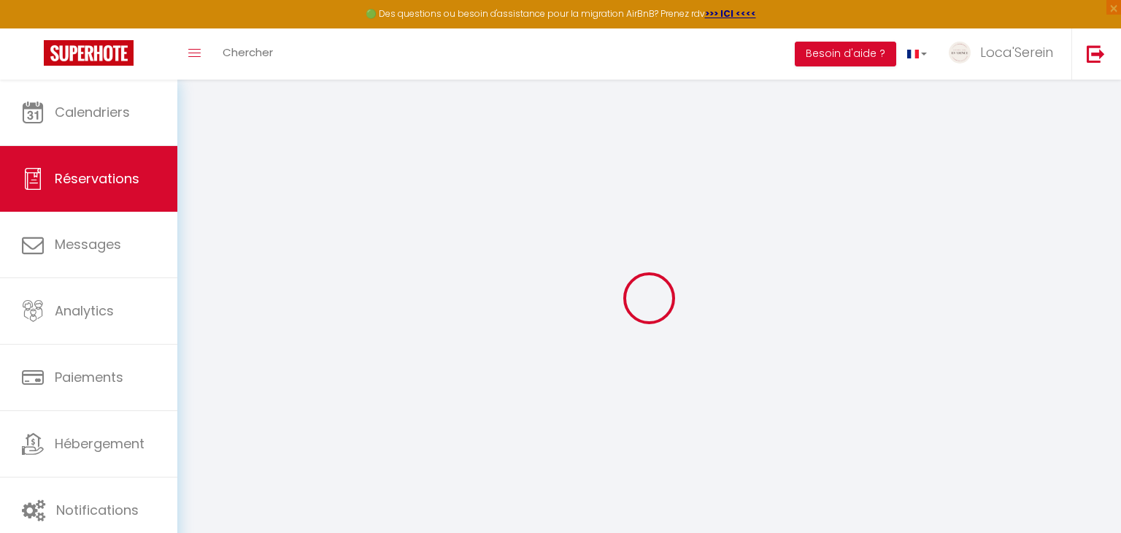
select select "cleaning"
select select "taxes"
select select
checkbox input "false"
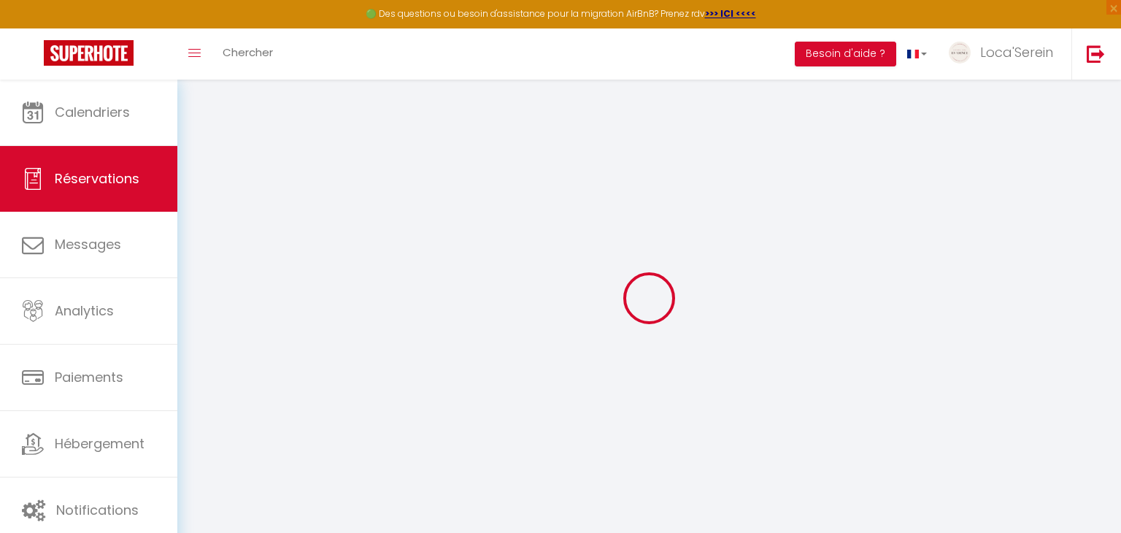
select select
checkbox input "false"
type textarea "** THIS RESERVATION HAS BEEN PRE-PAID ** BOOKING NOTE : Payment charge is EUR 3…"
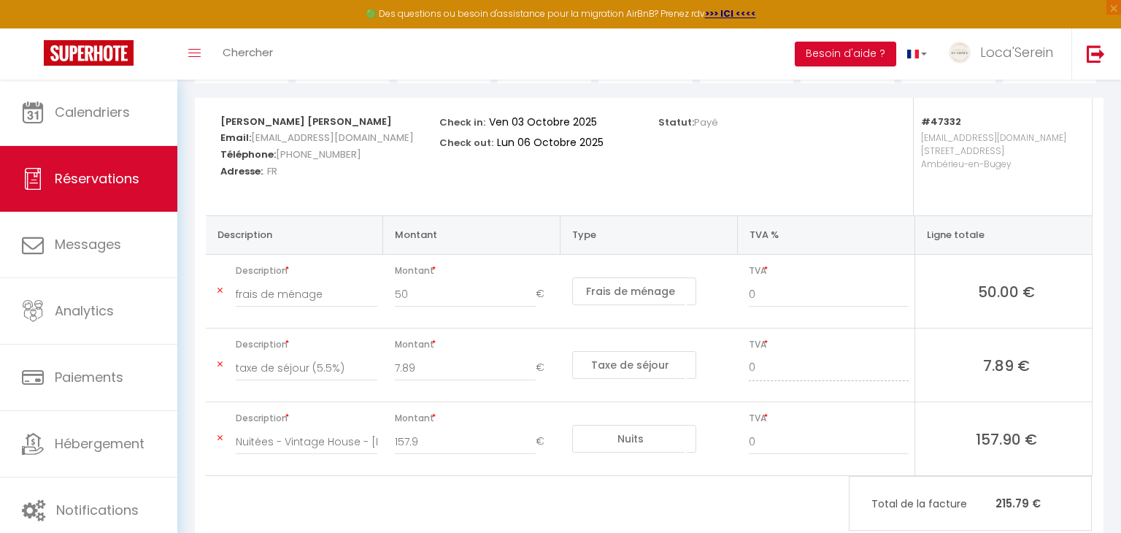
scroll to position [173, 0]
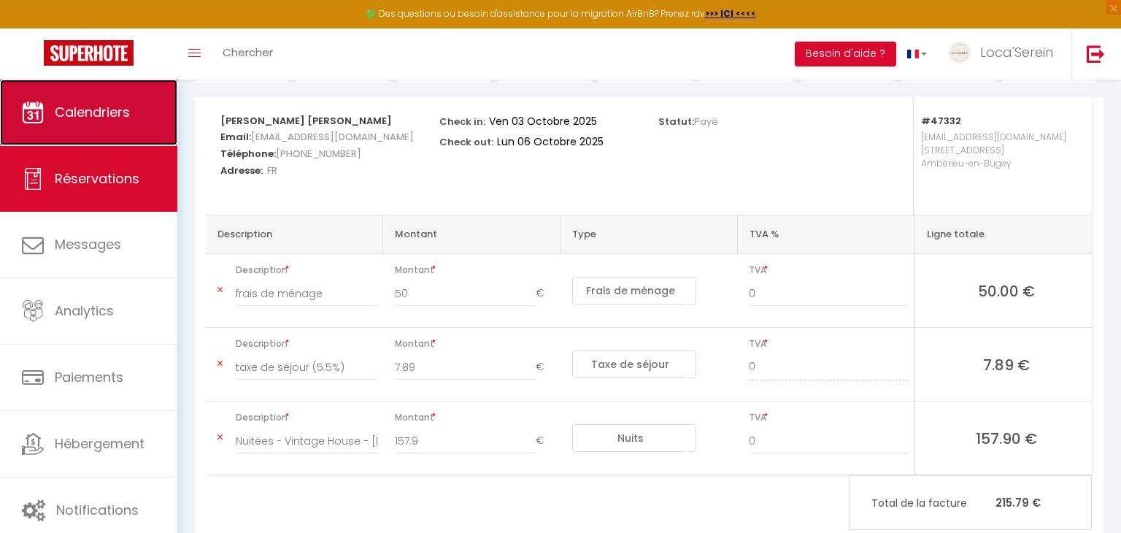
click at [128, 109] on span "Calendriers" at bounding box center [92, 112] width 75 height 18
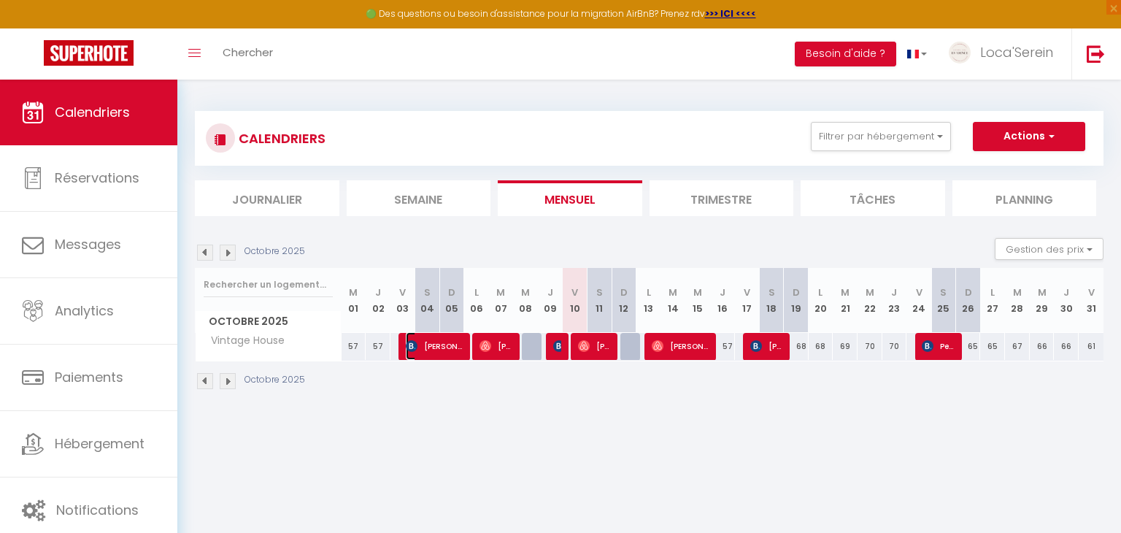
click at [445, 346] on span "[PERSON_NAME] [PERSON_NAME]" at bounding box center [435, 346] width 58 height 28
select select "OK"
select select "0"
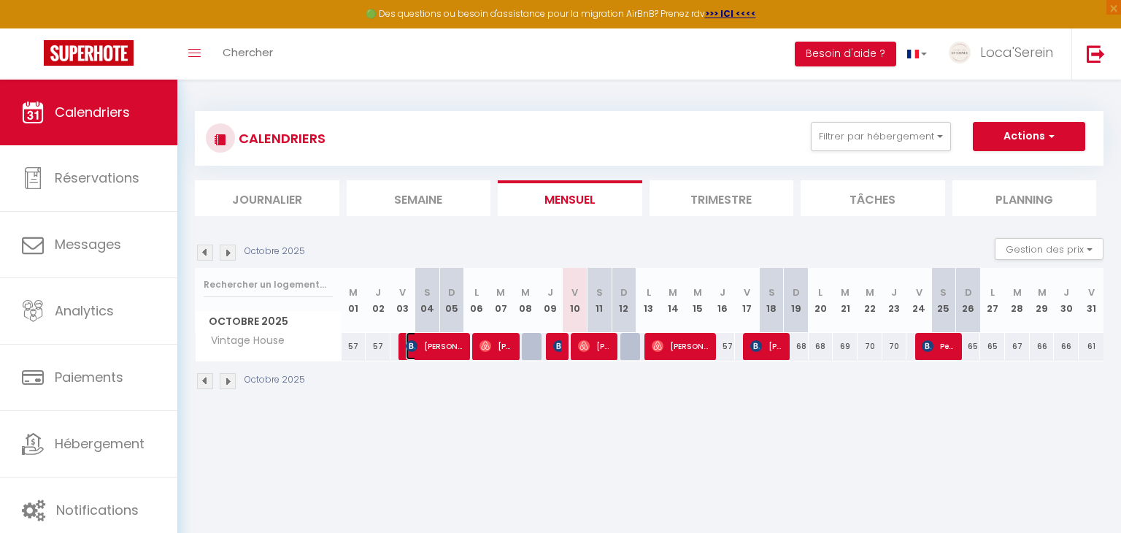
select select "1"
select select
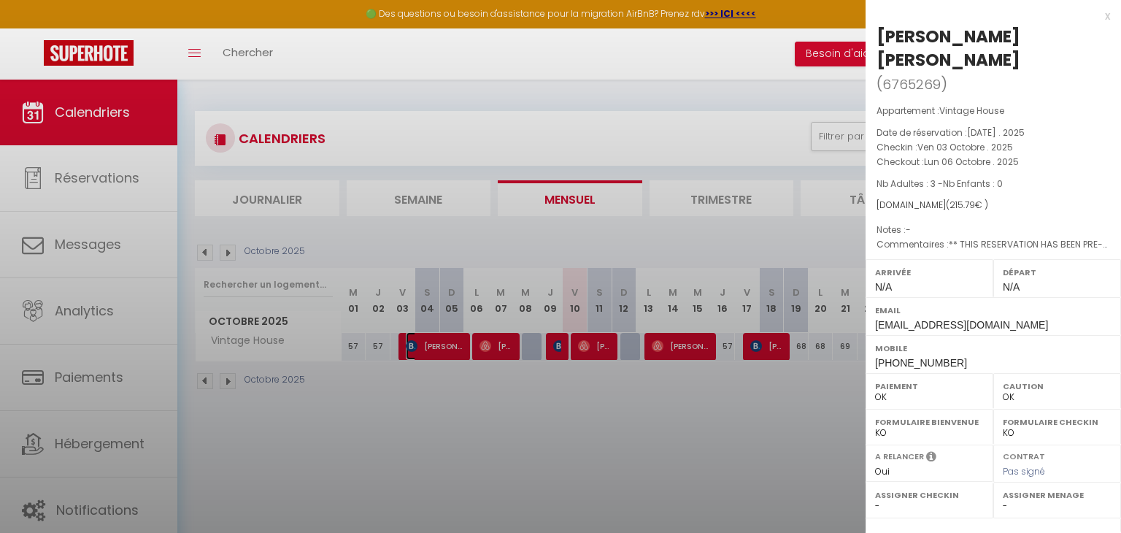
select select "31019"
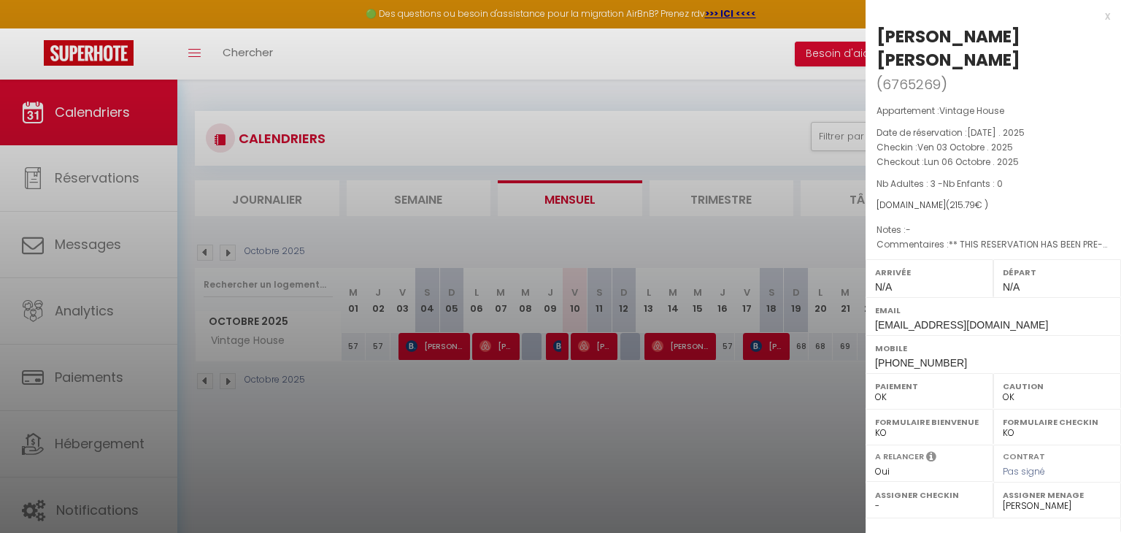
click at [446, 348] on div at bounding box center [560, 266] width 1121 height 533
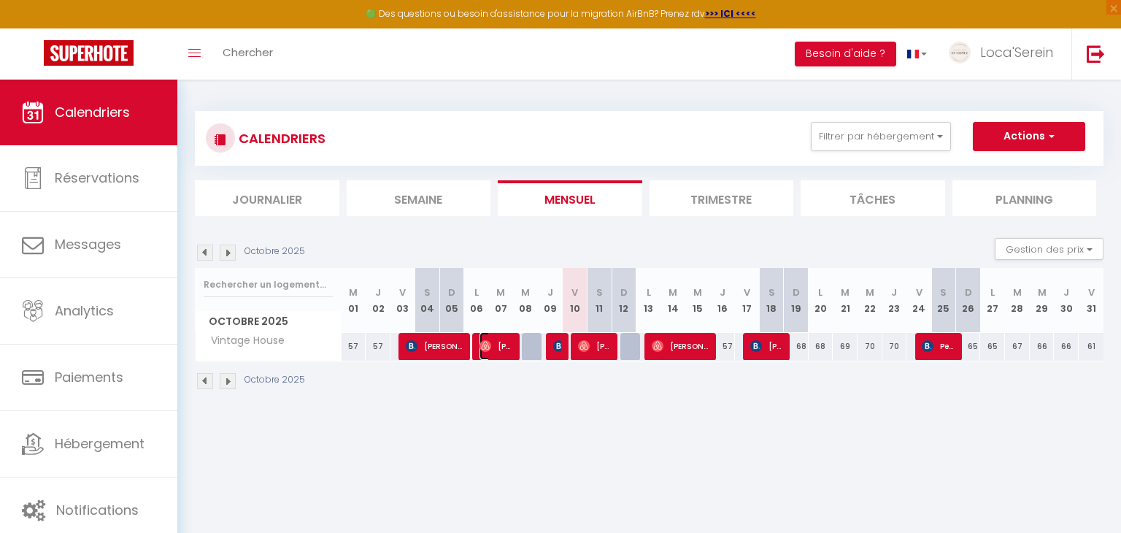
click at [487, 348] on img at bounding box center [485, 346] width 12 height 12
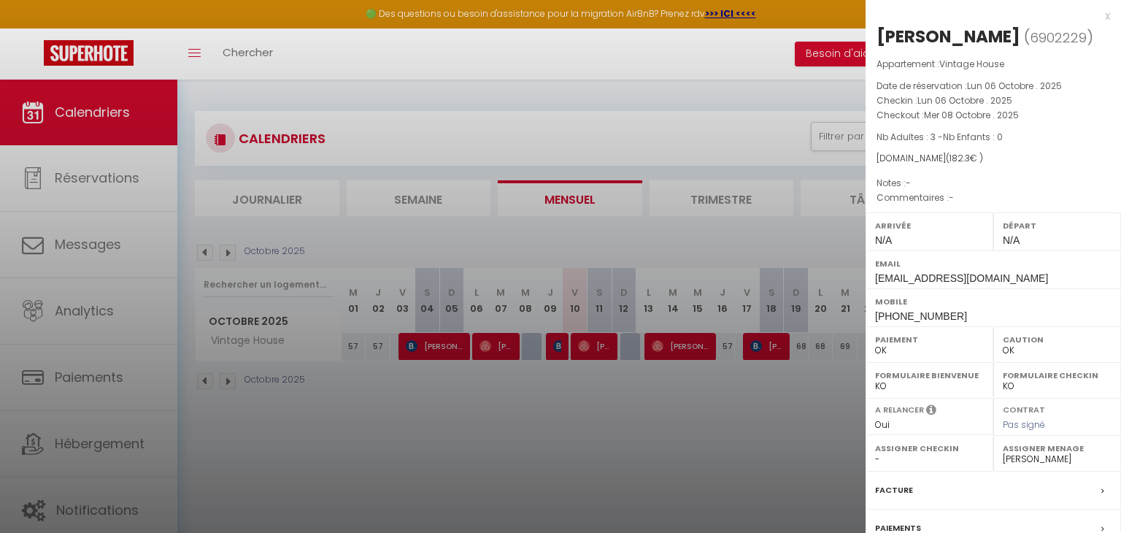
click at [487, 348] on div at bounding box center [560, 266] width 1121 height 533
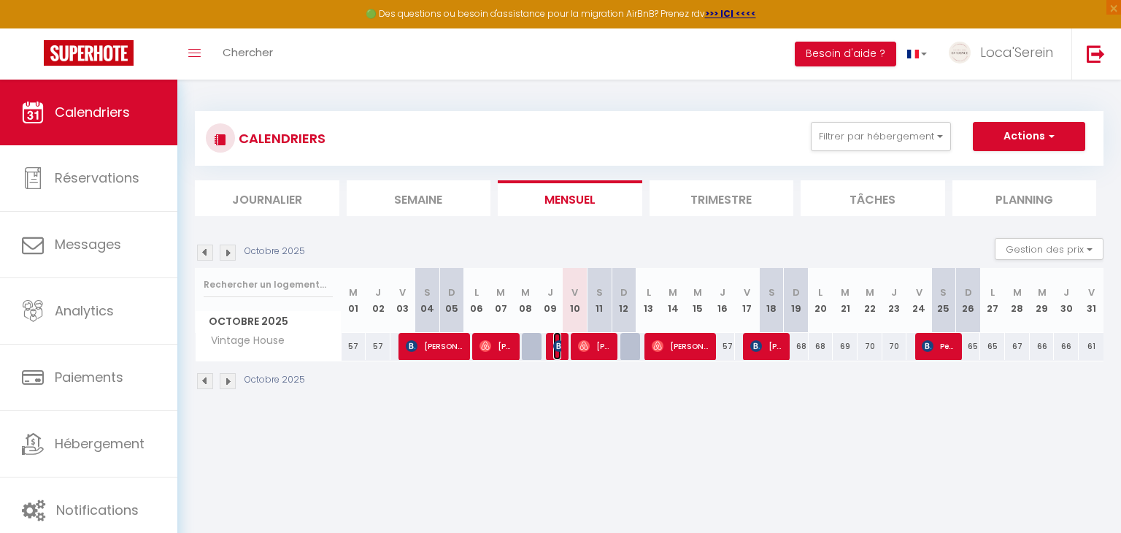
click at [557, 348] on img at bounding box center [559, 346] width 12 height 12
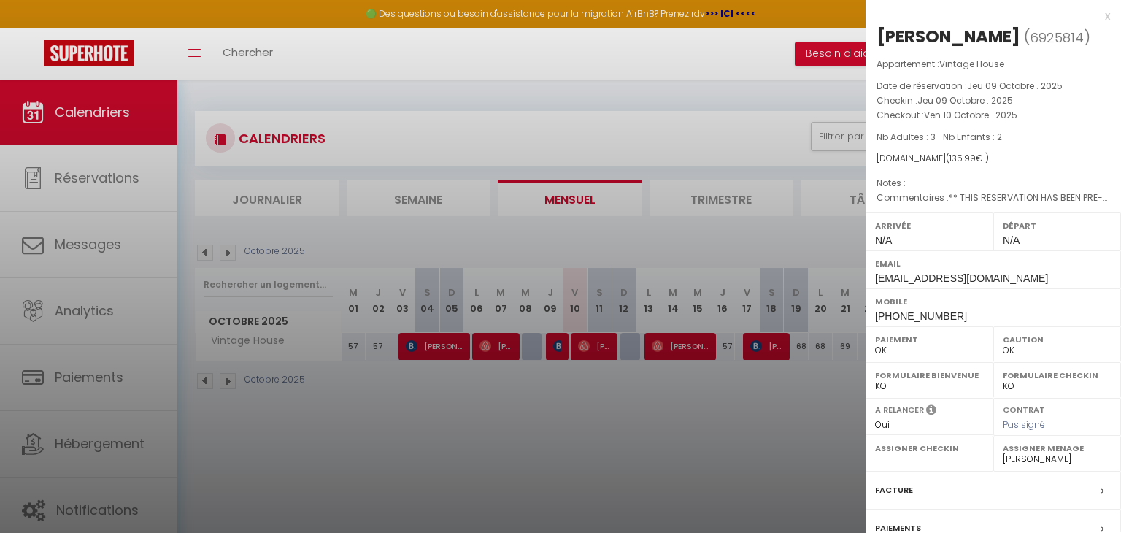
click at [557, 348] on div at bounding box center [560, 266] width 1121 height 533
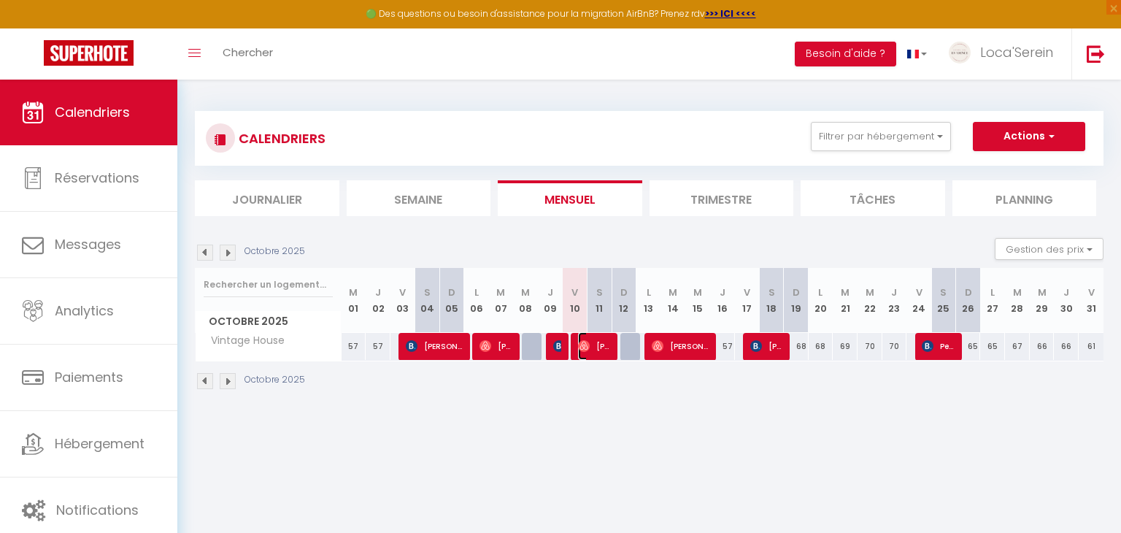
click at [595, 347] on span "[PERSON_NAME]" at bounding box center [594, 346] width 33 height 28
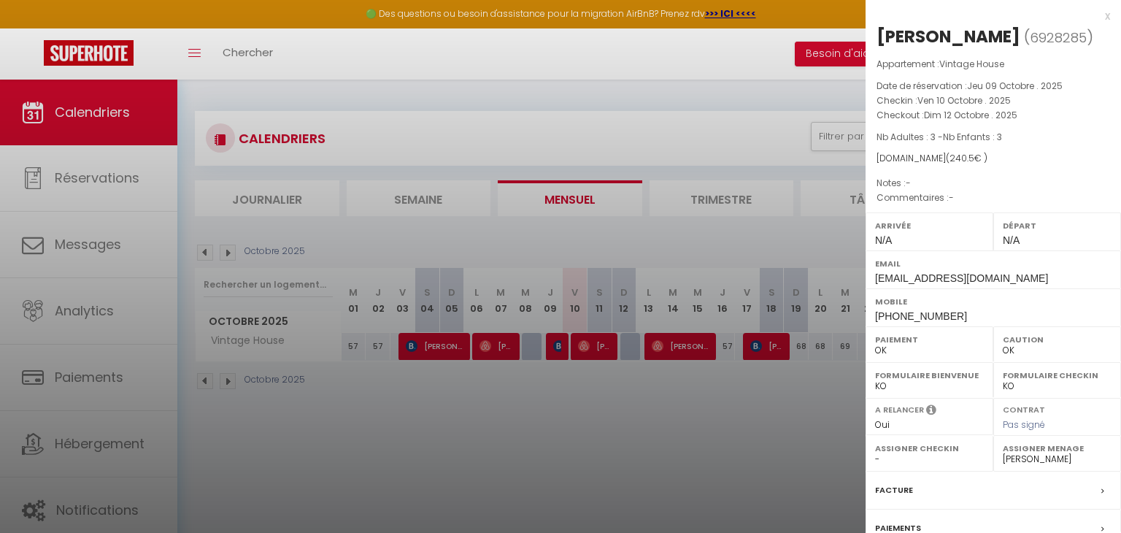
click at [595, 347] on div at bounding box center [560, 266] width 1121 height 533
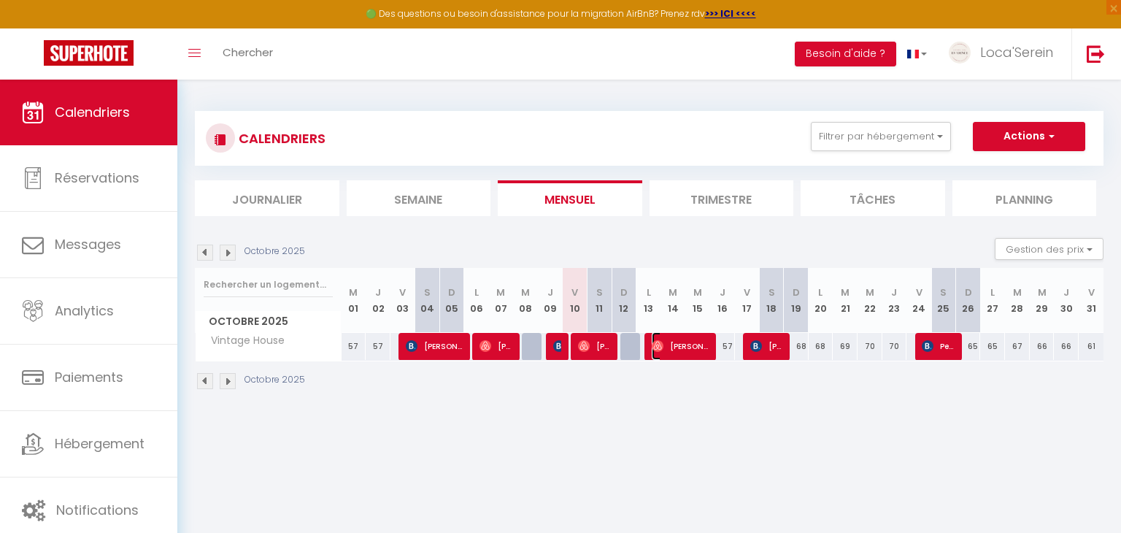
click at [683, 356] on span "[PERSON_NAME]" at bounding box center [681, 346] width 58 height 28
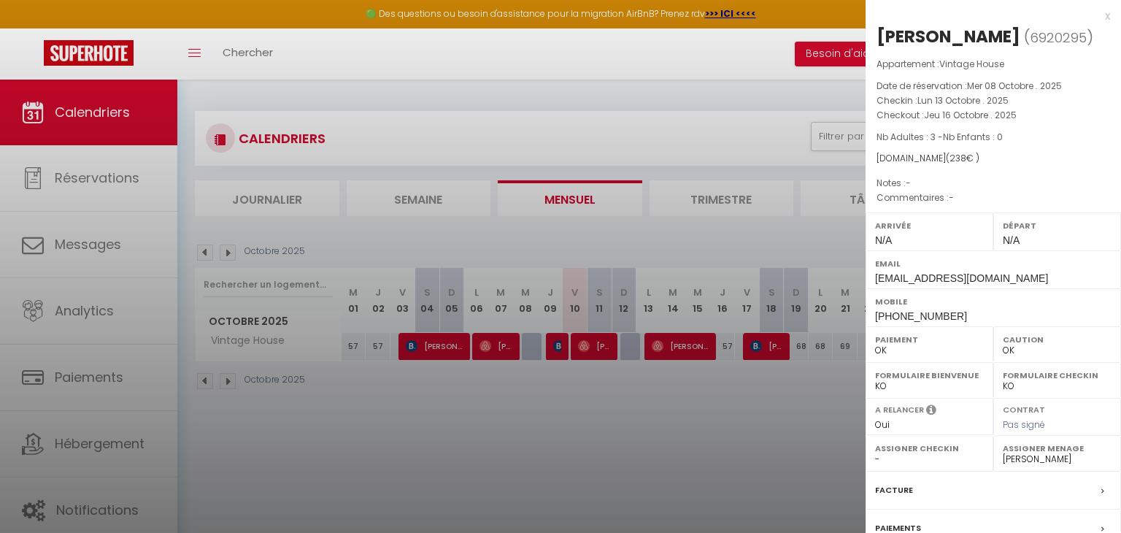
click at [683, 355] on div at bounding box center [560, 266] width 1121 height 533
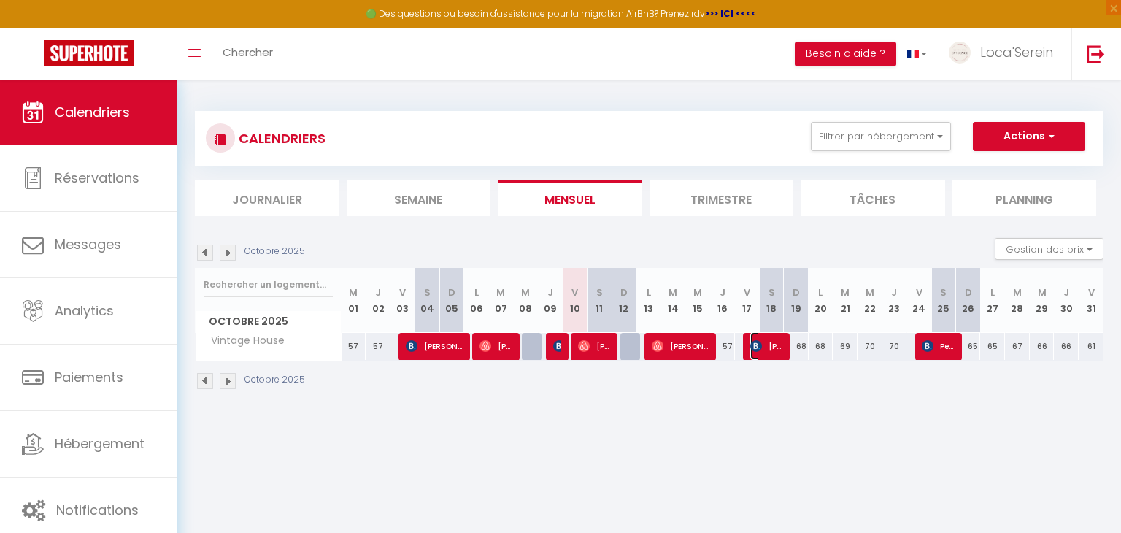
click at [773, 346] on span "[PERSON_NAME]" at bounding box center [766, 346] width 33 height 28
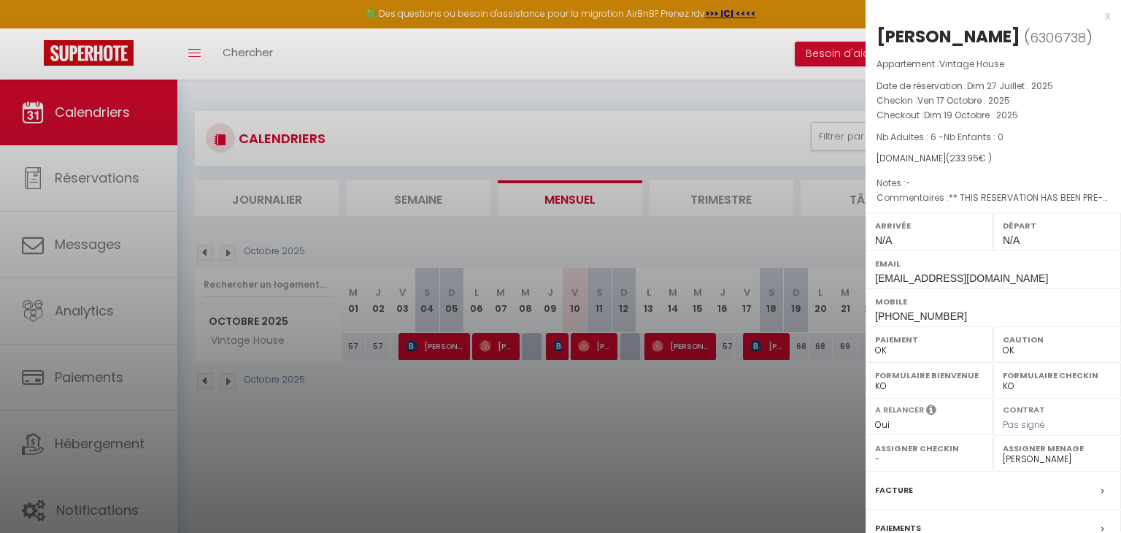
click at [773, 345] on div at bounding box center [560, 266] width 1121 height 533
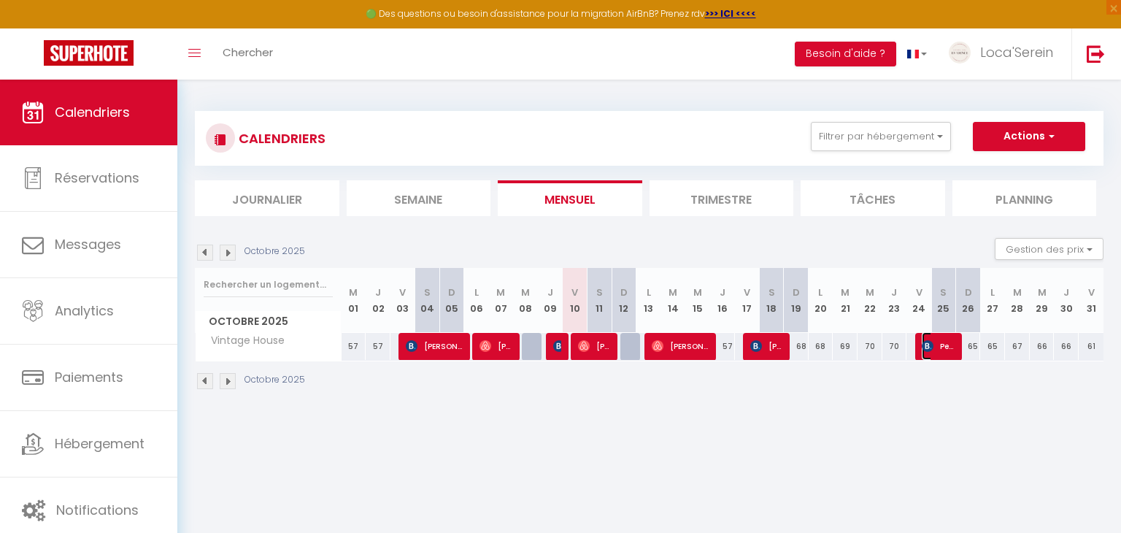
click at [952, 349] on span "Periers [PERSON_NAME]" at bounding box center [938, 346] width 33 height 28
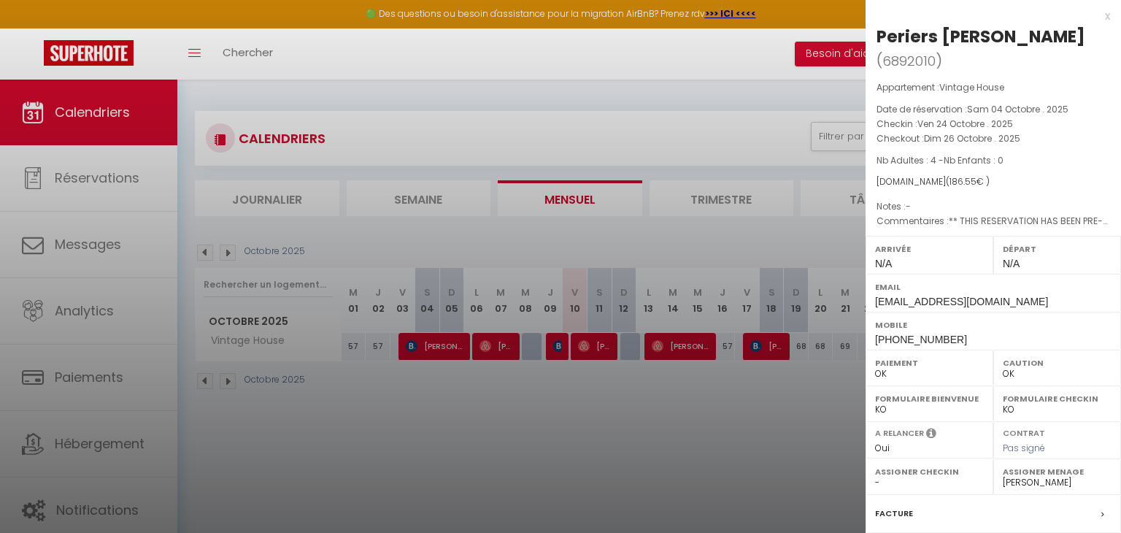
click at [699, 409] on div at bounding box center [560, 266] width 1121 height 533
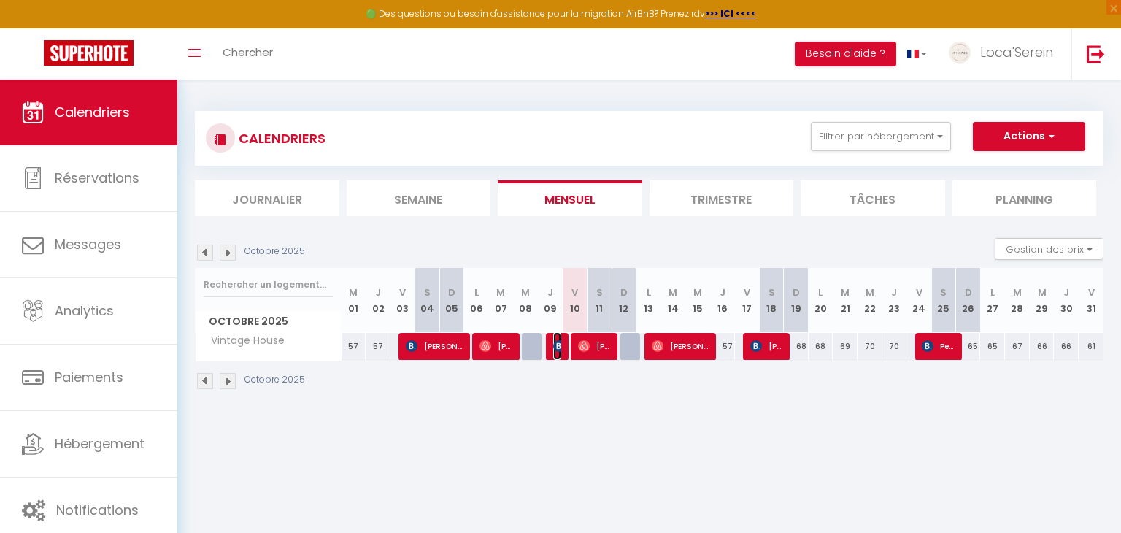
click at [559, 344] on img at bounding box center [559, 346] width 12 height 12
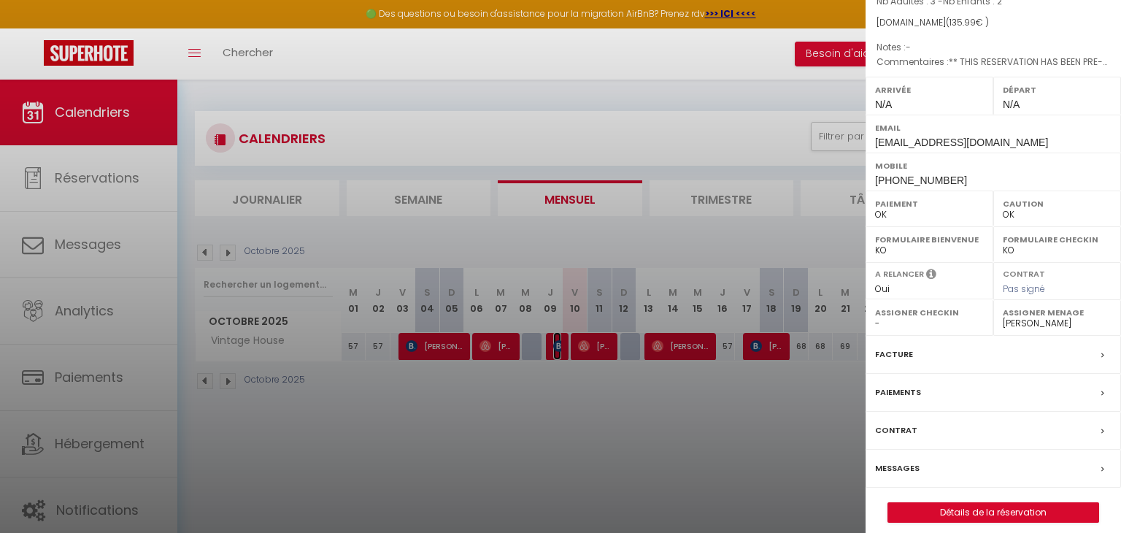
scroll to position [144, 0]
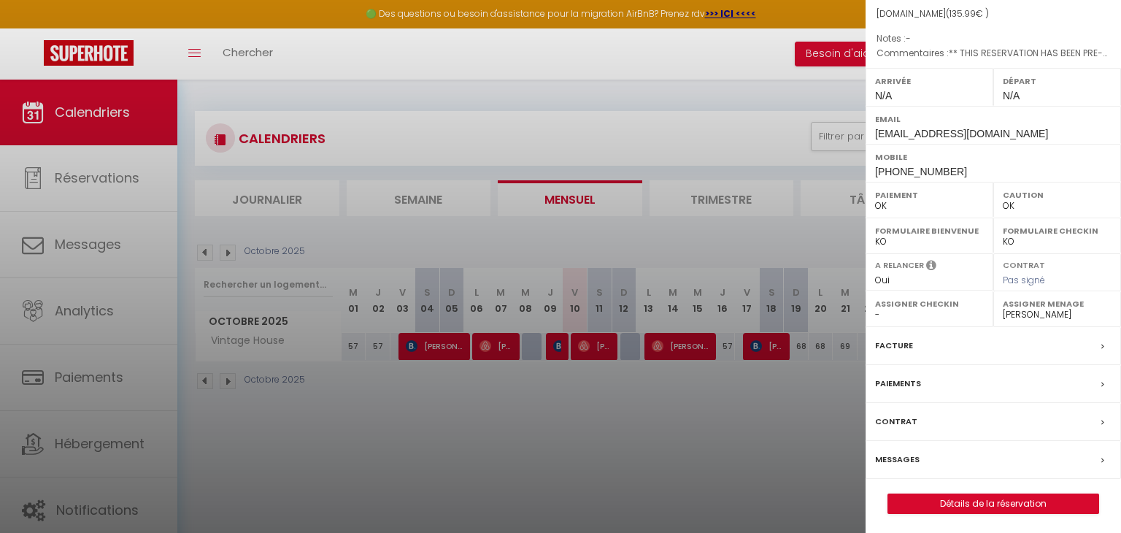
click at [943, 341] on div "Facture" at bounding box center [992, 346] width 255 height 38
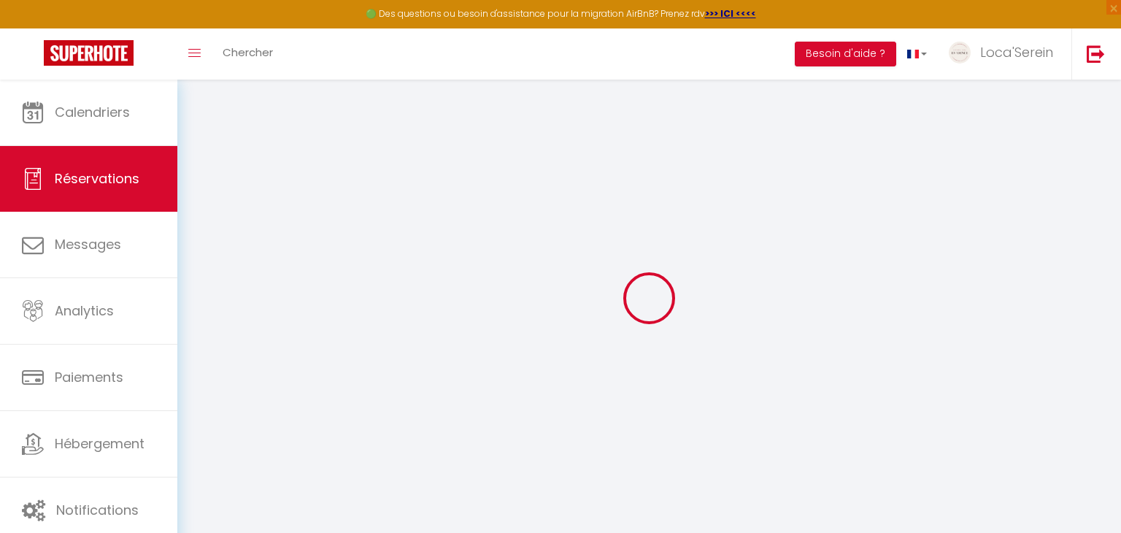
select select "cleaning"
select select "taxes"
select select
checkbox input "false"
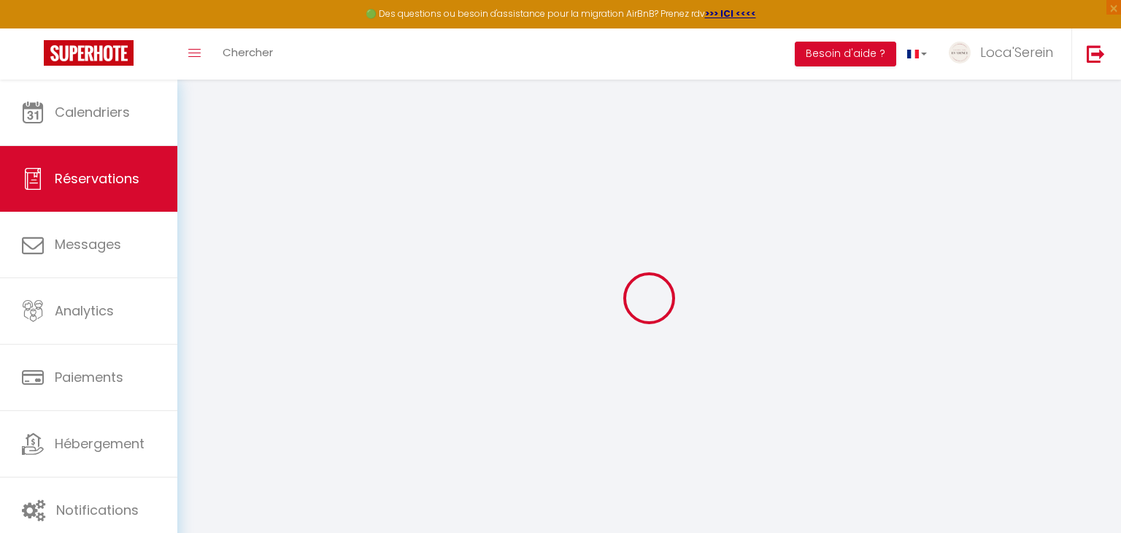
type textarea "** THIS RESERVATION HAS BEEN PRE-PAID ** BOOKING NOTE : Payment charge is EUR 1…"
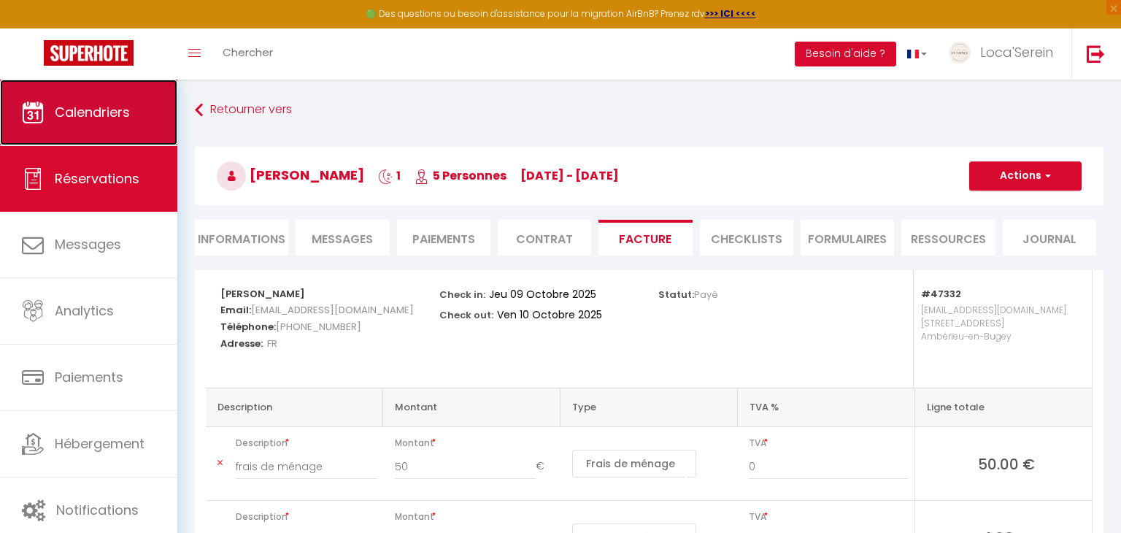
click at [74, 113] on span "Calendriers" at bounding box center [92, 112] width 75 height 18
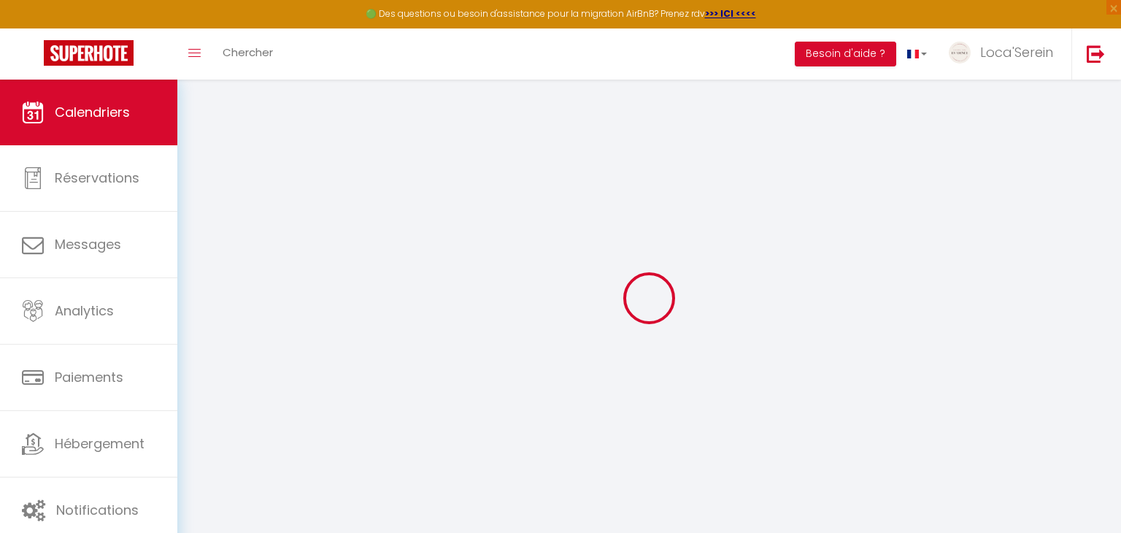
select select
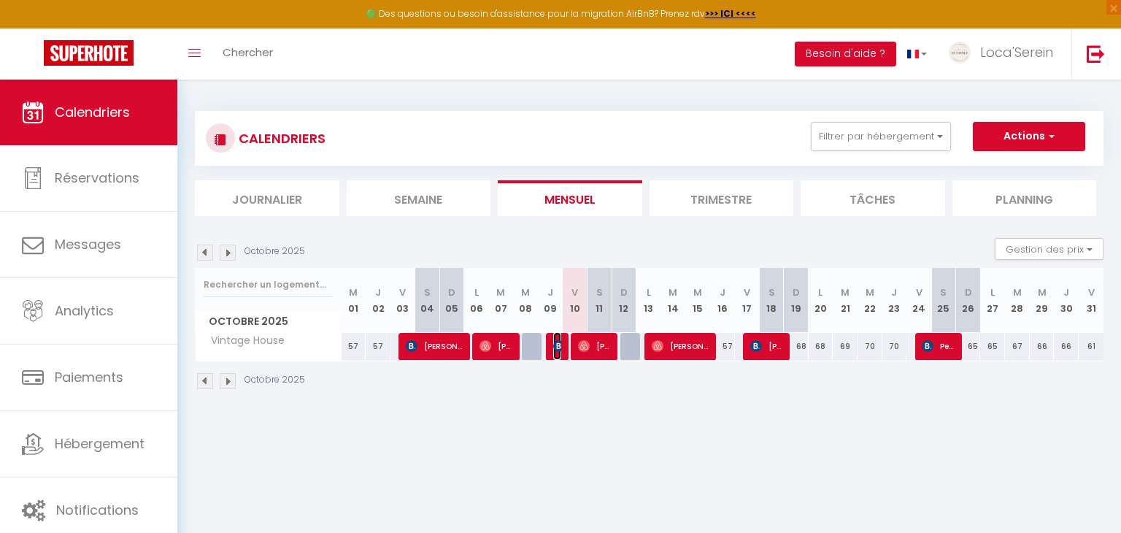
click at [555, 347] on img at bounding box center [559, 346] width 12 height 12
select select "OK"
select select "0"
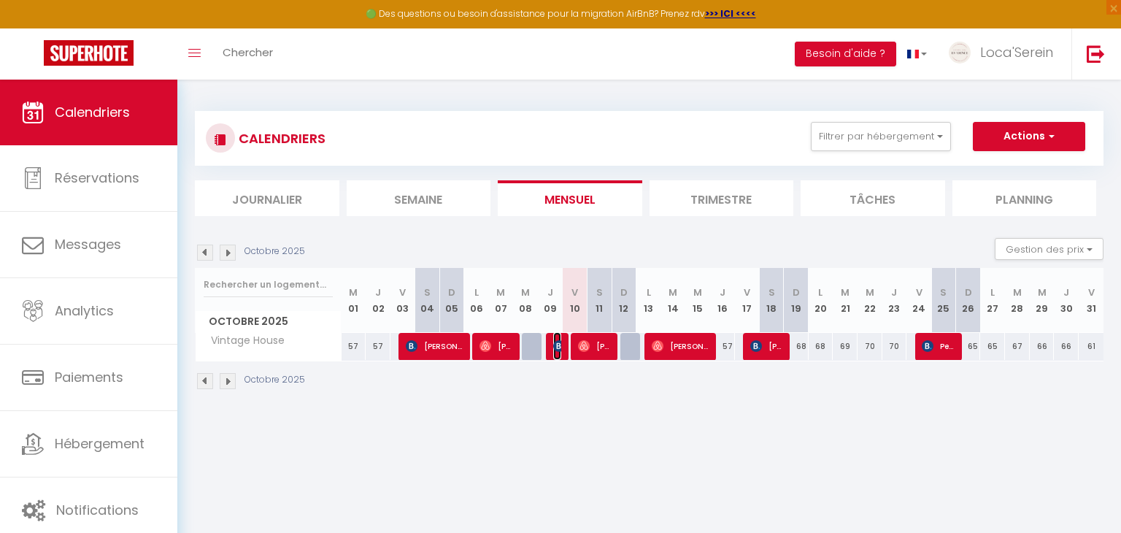
select select "1"
select select
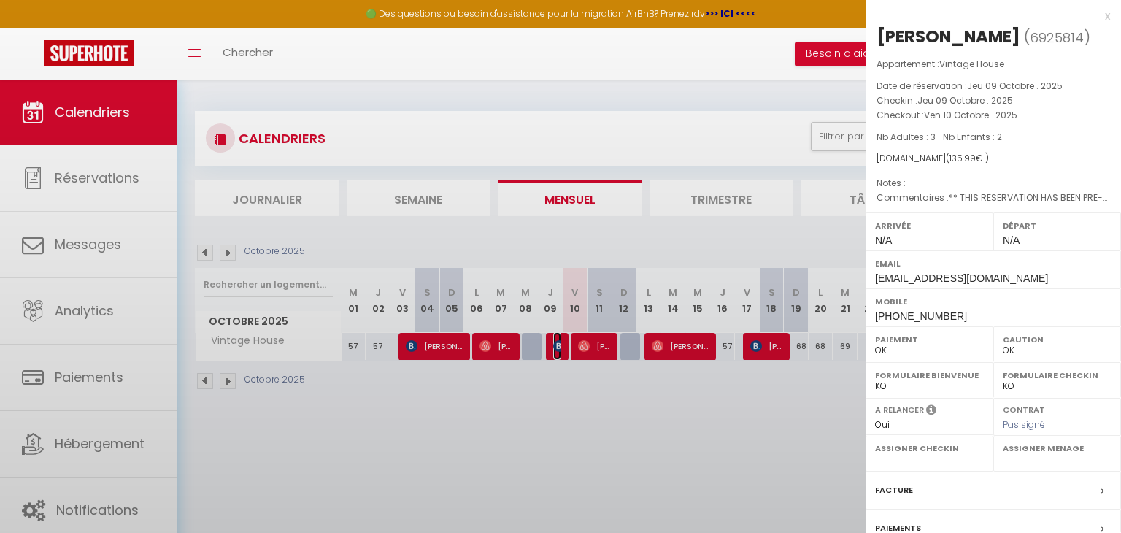
select select "31019"
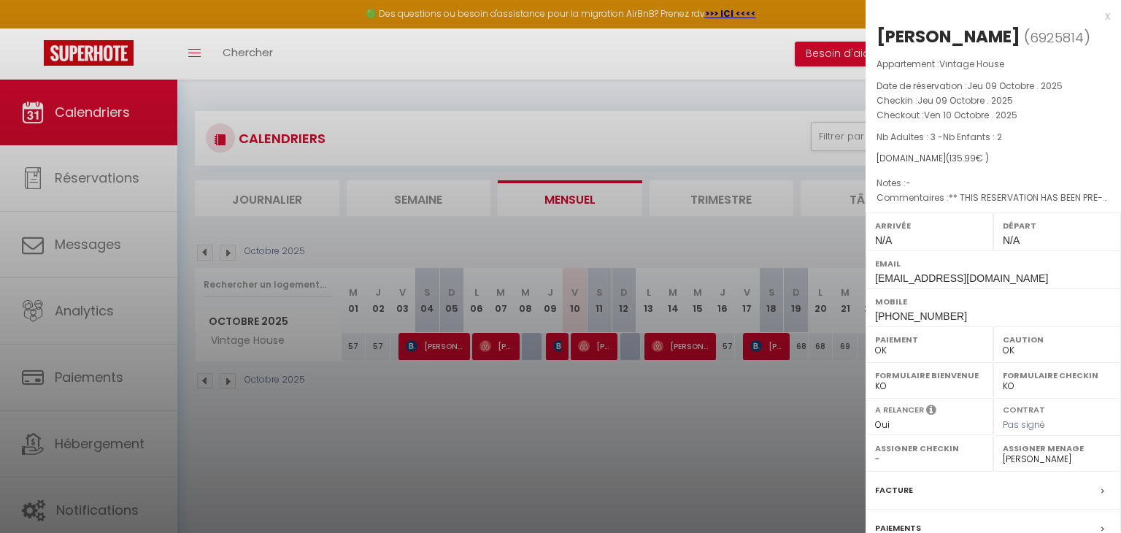
click at [584, 425] on div at bounding box center [560, 266] width 1121 height 533
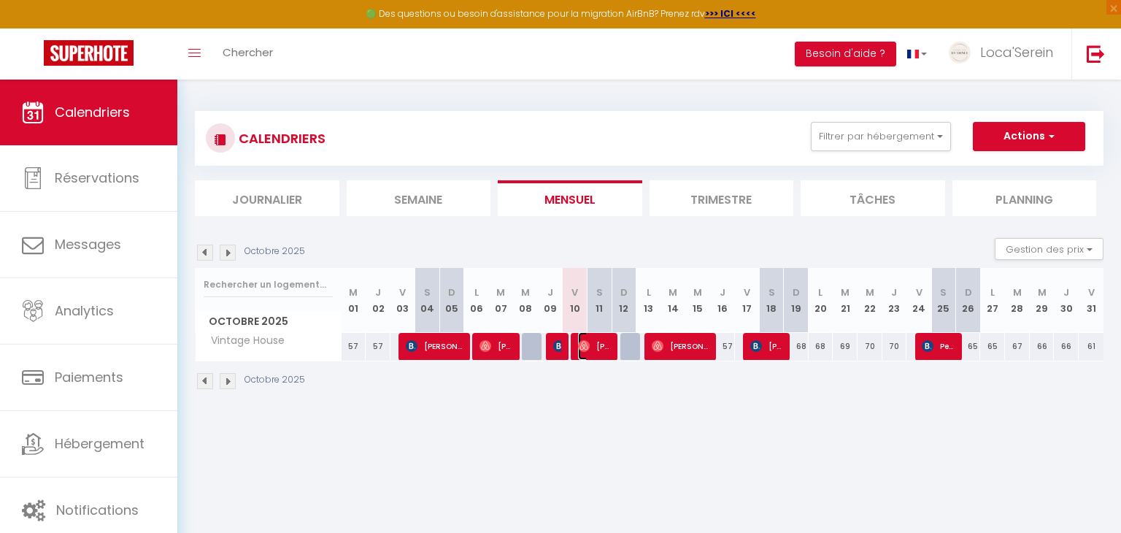
click at [592, 356] on span "[PERSON_NAME]" at bounding box center [594, 346] width 33 height 28
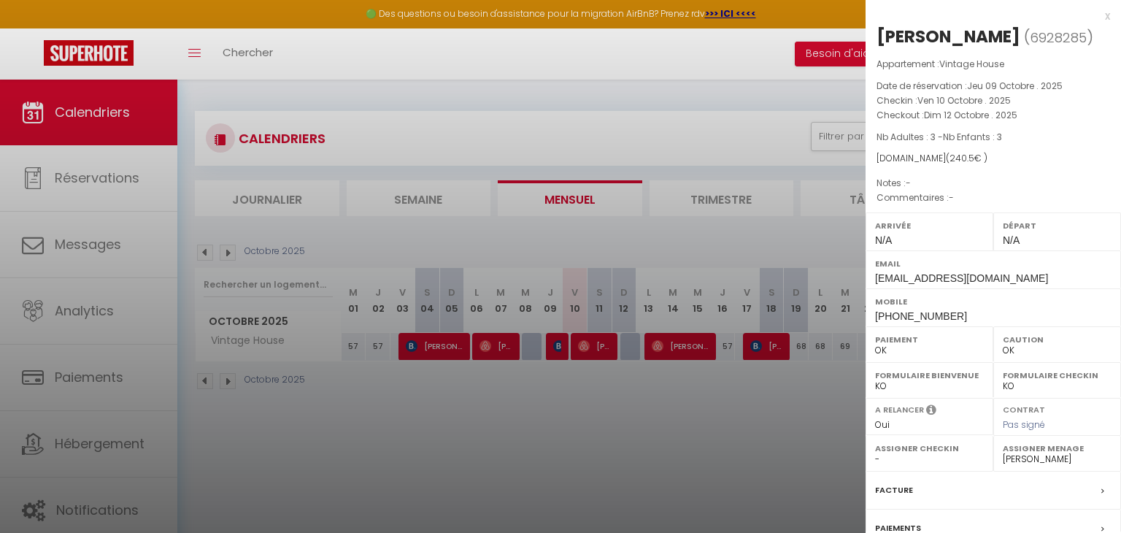
click at [636, 451] on div at bounding box center [560, 266] width 1121 height 533
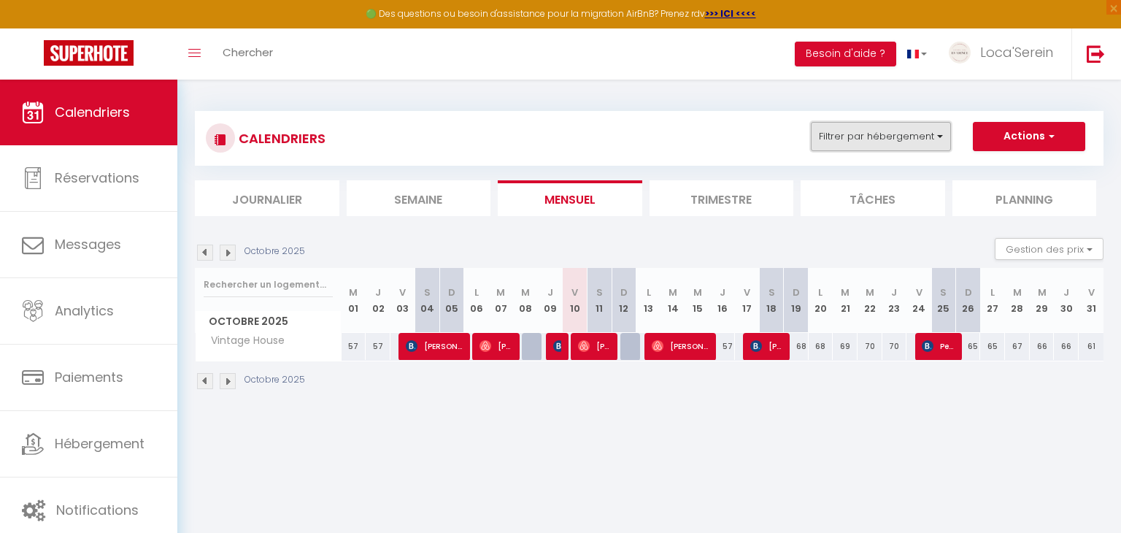
click at [905, 130] on button "Filtrer par hébergement" at bounding box center [881, 136] width 140 height 29
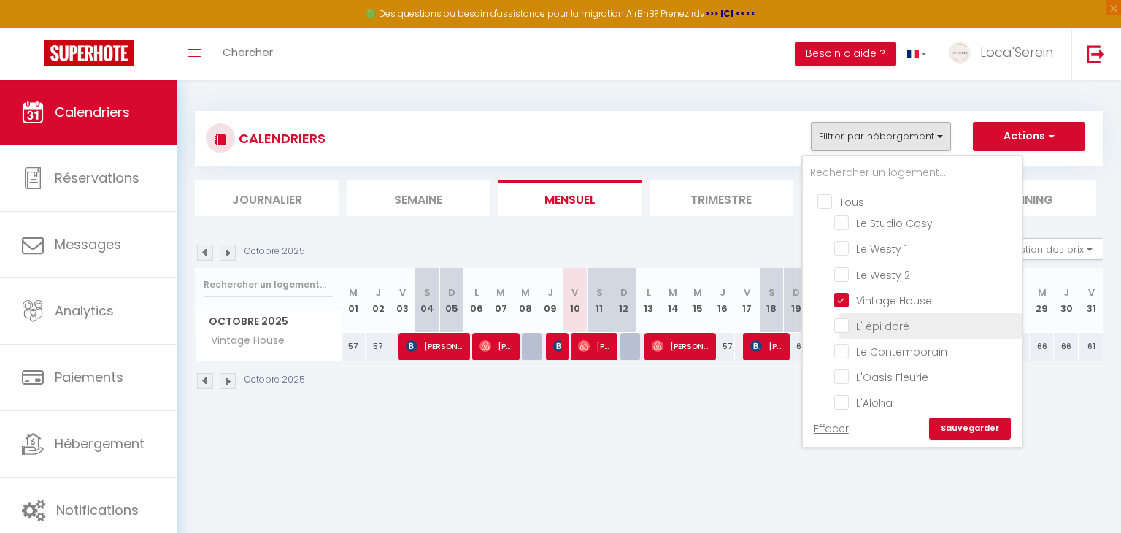
click at [879, 313] on li "L' épi doré" at bounding box center [930, 326] width 182 height 26
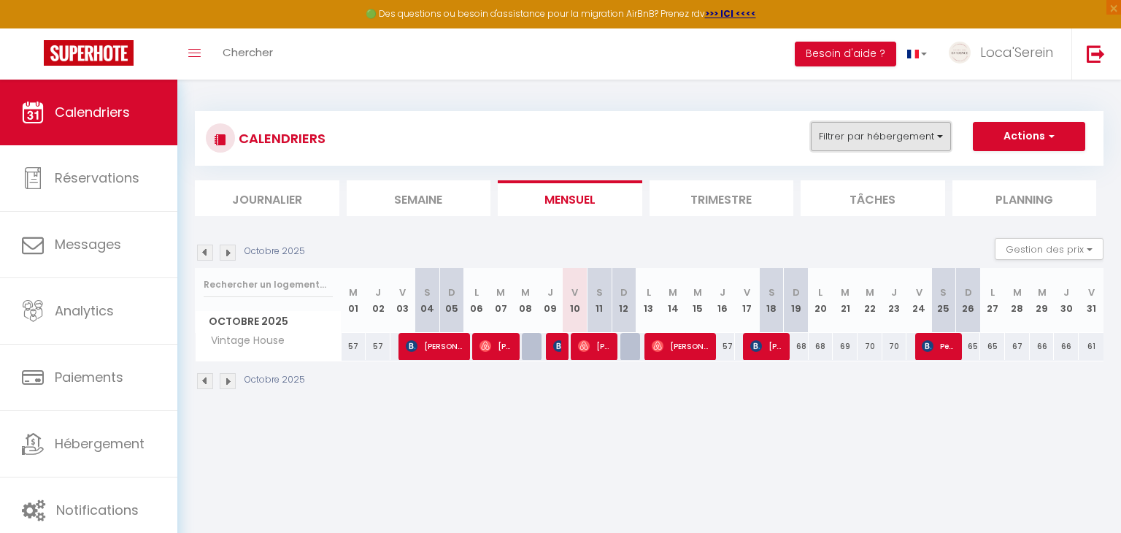
click at [884, 150] on button "Filtrer par hébergement" at bounding box center [881, 136] width 140 height 29
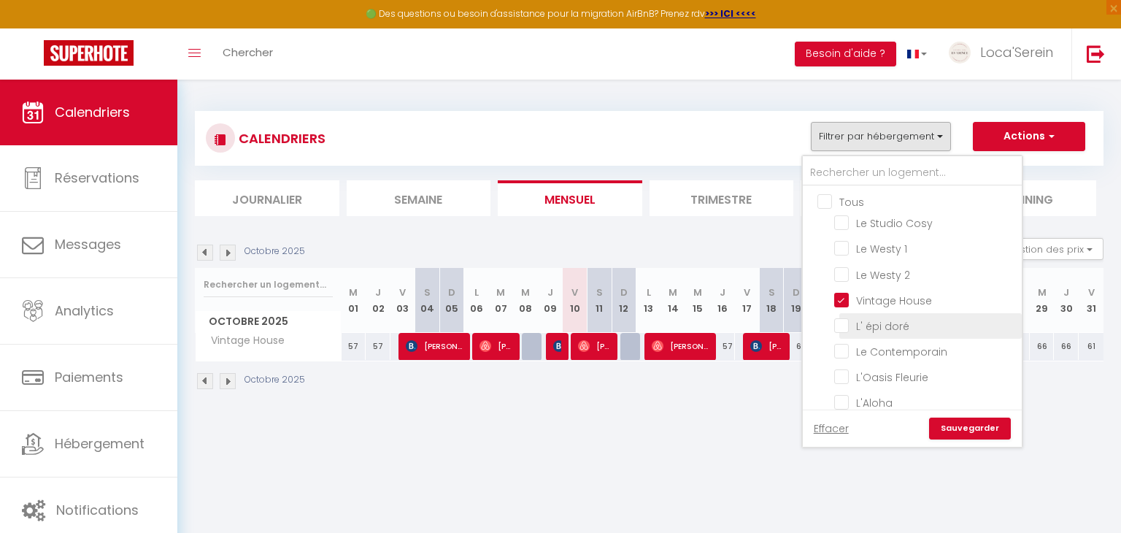
click at [856, 322] on input "L' épi doré" at bounding box center [925, 324] width 182 height 15
checkbox input "true"
checkbox input "false"
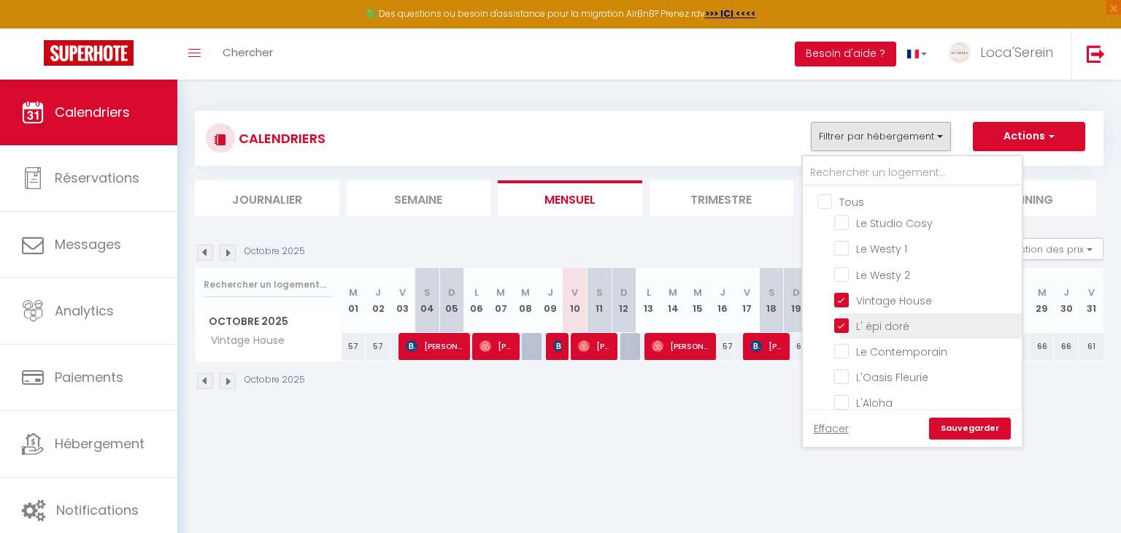
checkbox input "false"
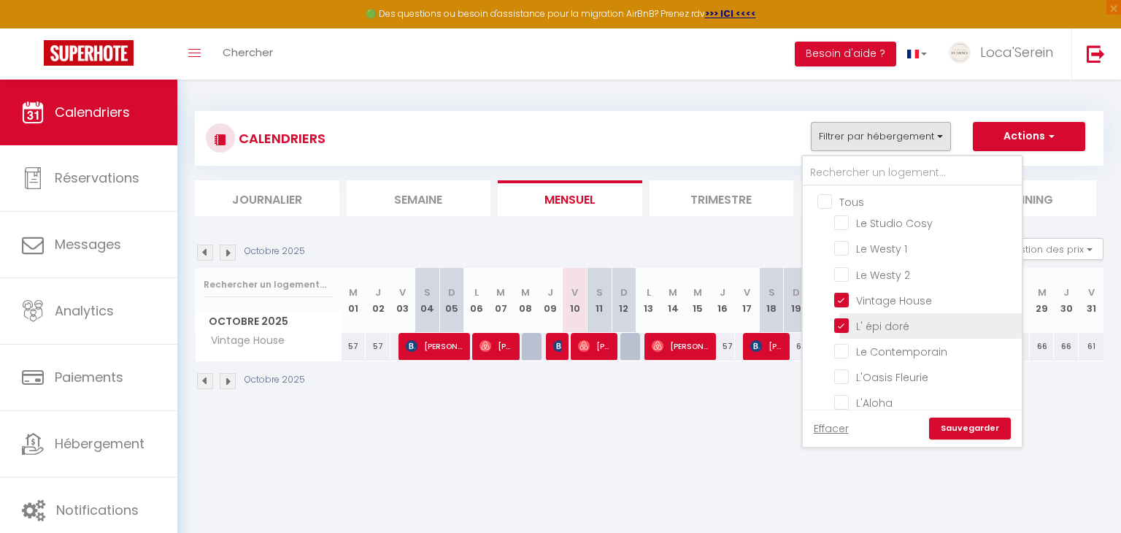
checkbox input "false"
click at [854, 301] on input "Vintage House" at bounding box center [925, 299] width 182 height 15
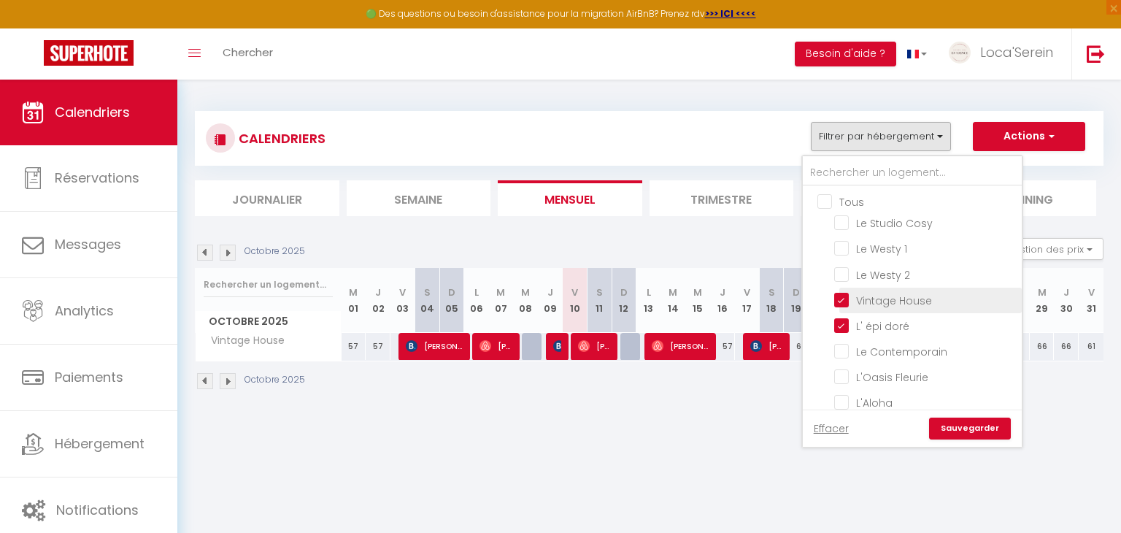
checkbox input "false"
click at [1001, 433] on link "Sauvegarder" at bounding box center [970, 428] width 82 height 22
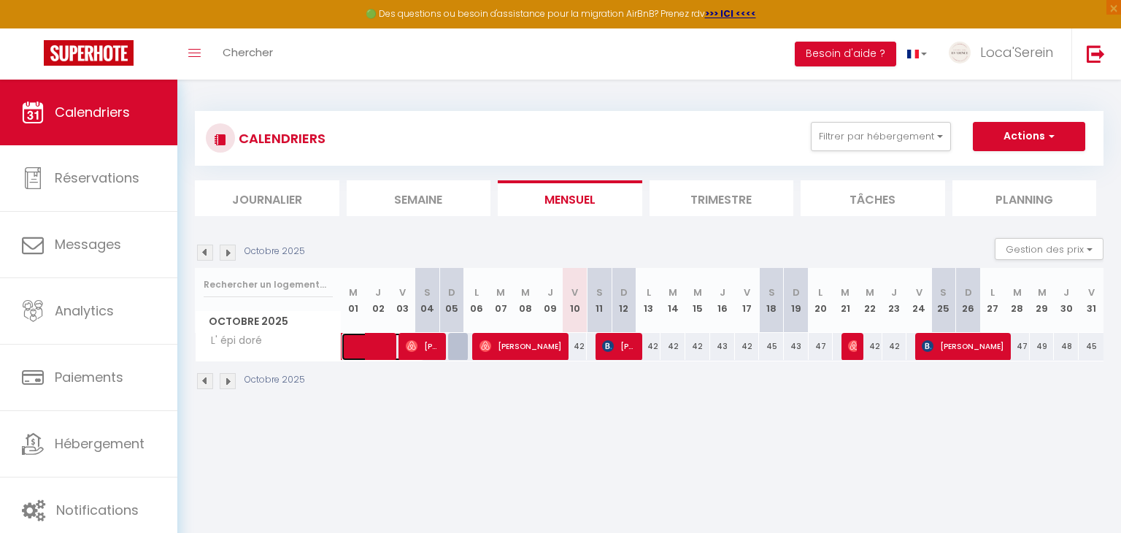
click at [379, 353] on span at bounding box center [390, 347] width 67 height 28
select select "45459"
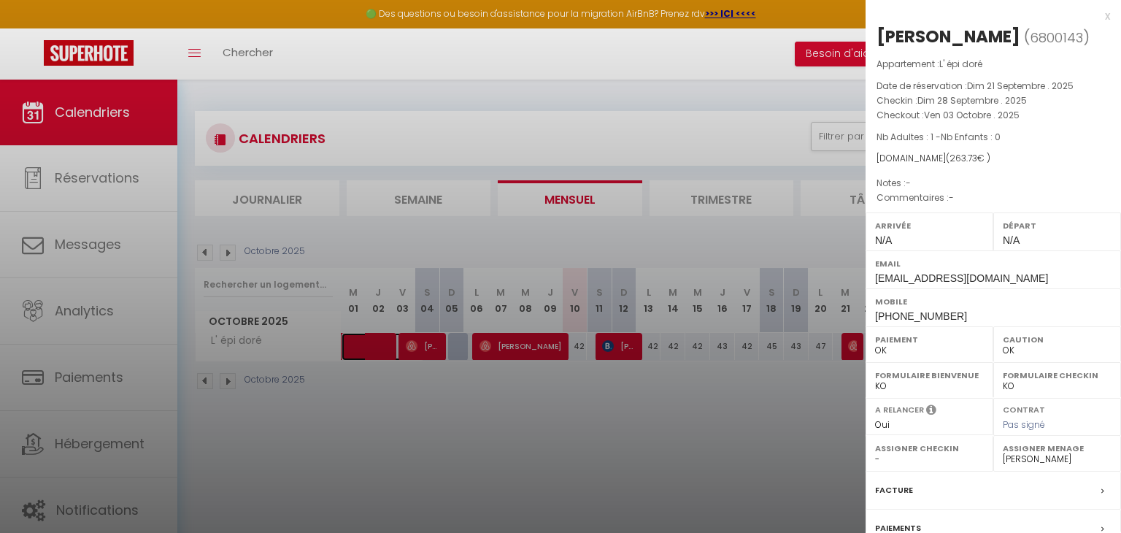
scroll to position [168, 0]
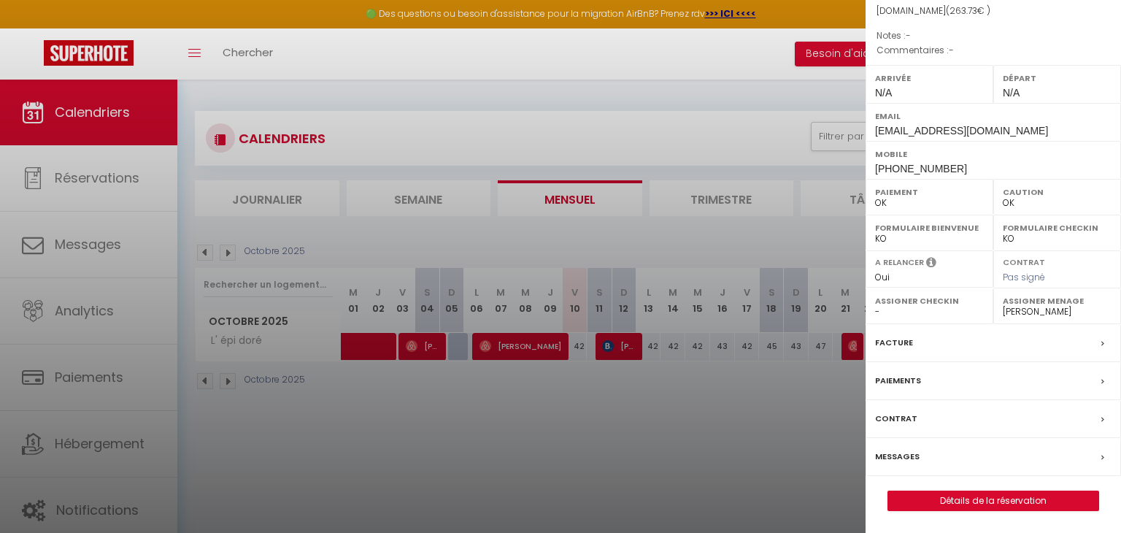
click at [973, 346] on div "Facture" at bounding box center [992, 343] width 255 height 38
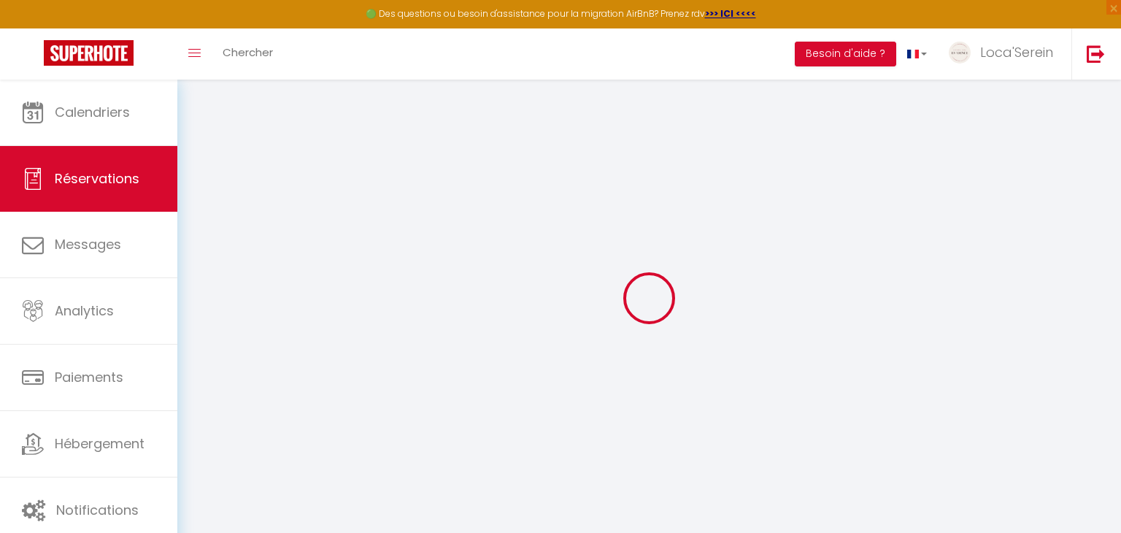
select select
checkbox input "false"
select select
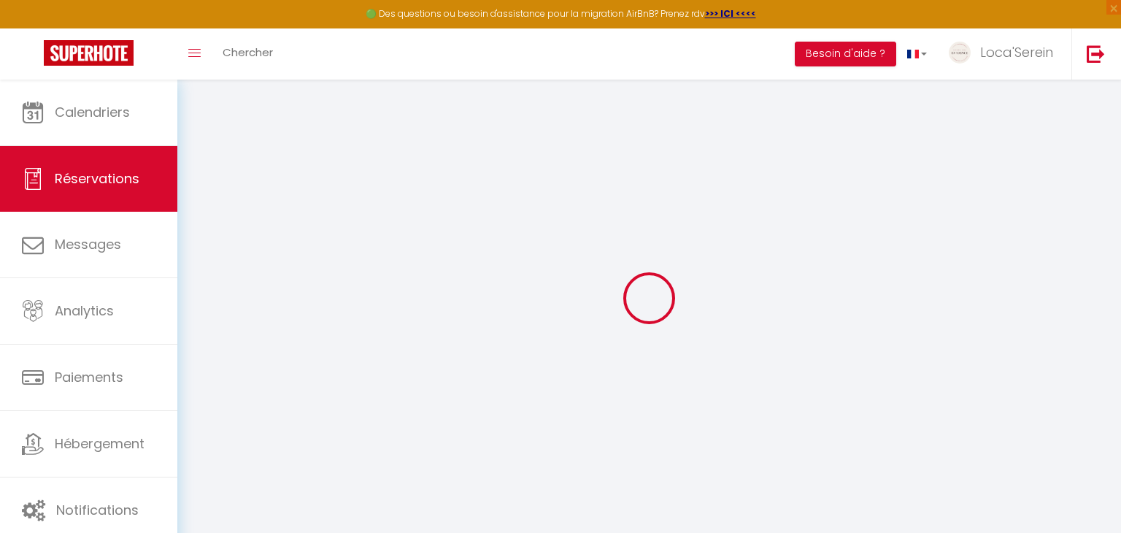
select select
checkbox input "false"
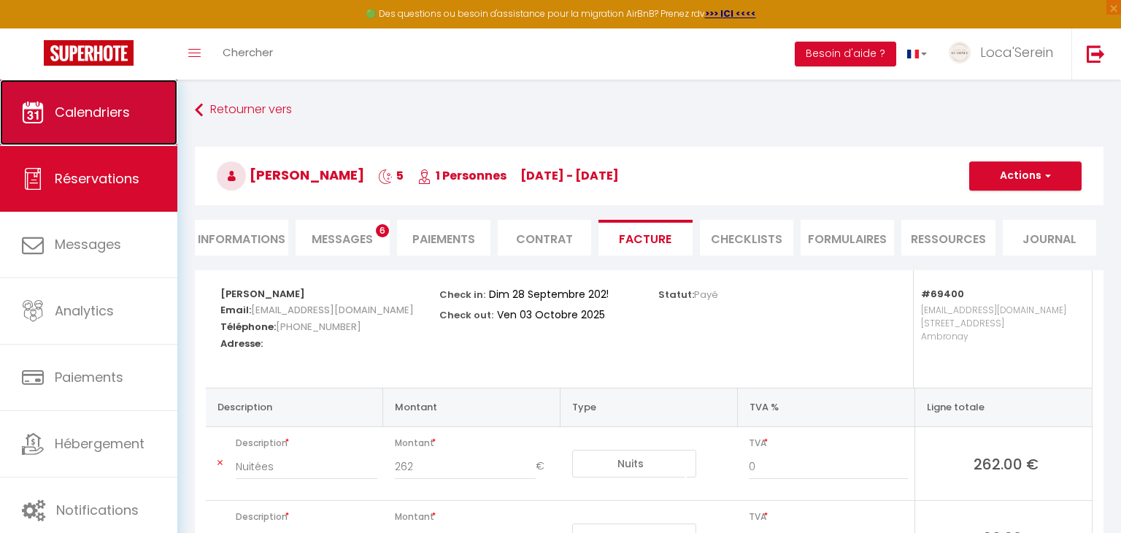
click at [111, 99] on link "Calendriers" at bounding box center [88, 113] width 177 height 66
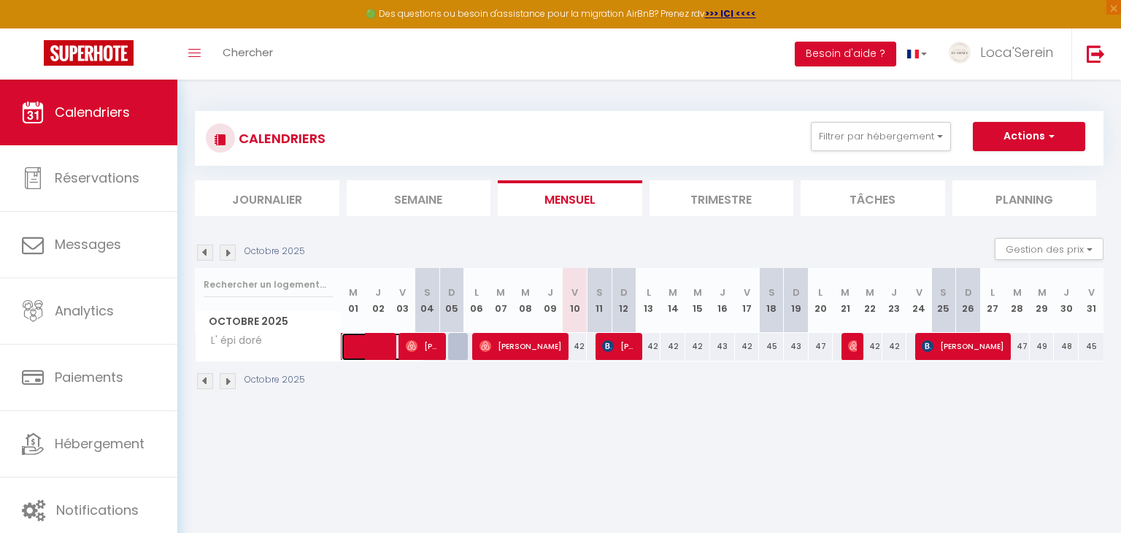
click at [374, 354] on span at bounding box center [390, 347] width 67 height 28
select select "OK"
select select "0"
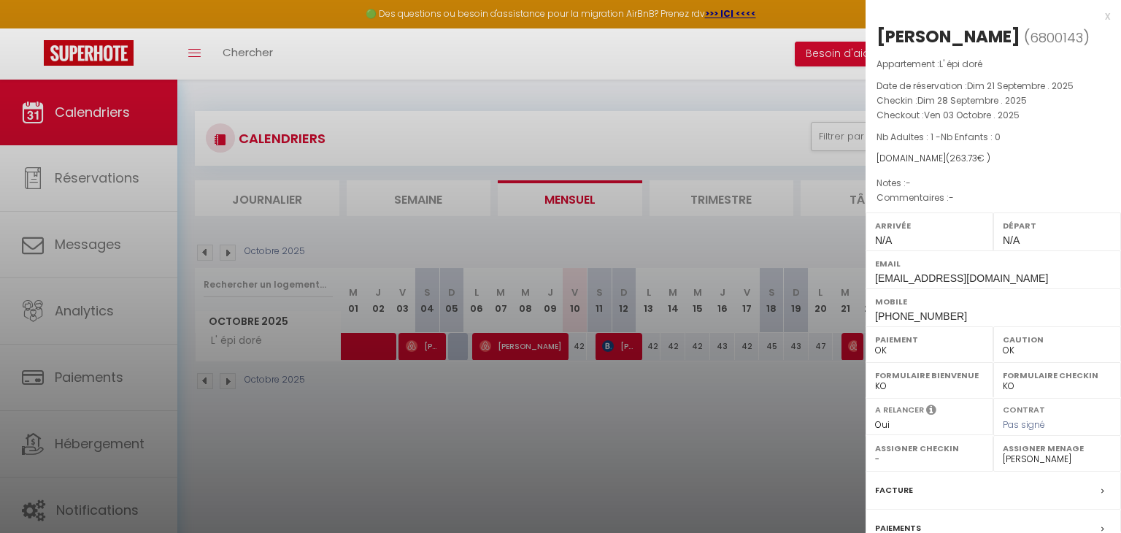
click at [431, 352] on div at bounding box center [560, 266] width 1121 height 533
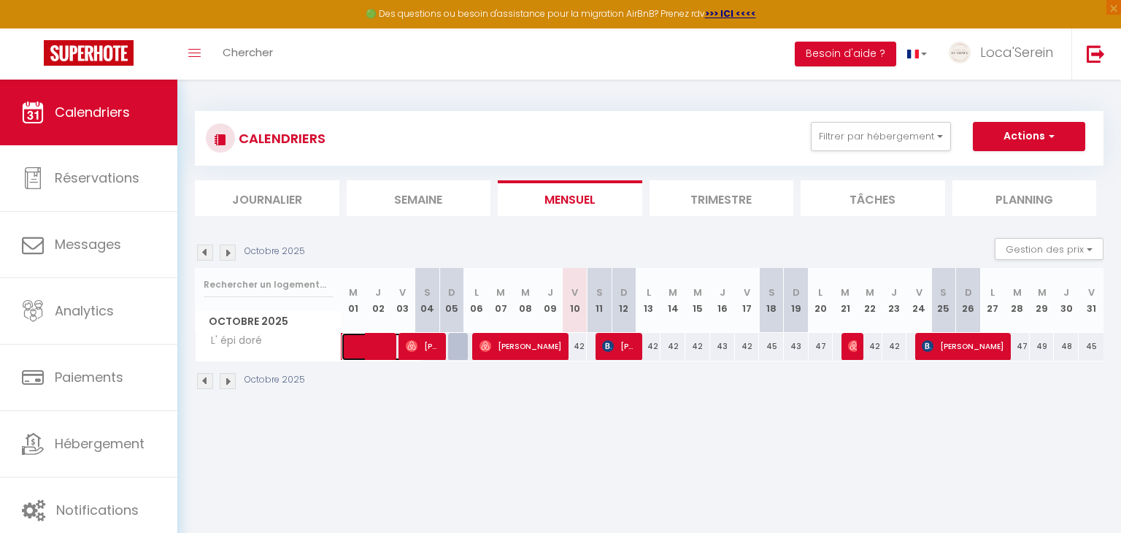
click at [371, 345] on span at bounding box center [390, 347] width 67 height 28
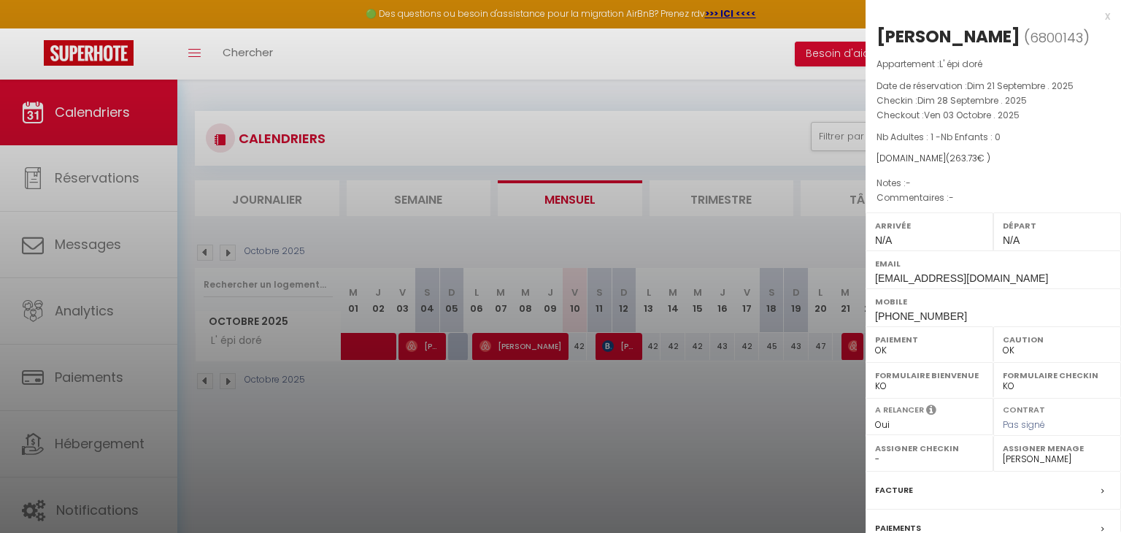
click at [371, 345] on div at bounding box center [560, 266] width 1121 height 533
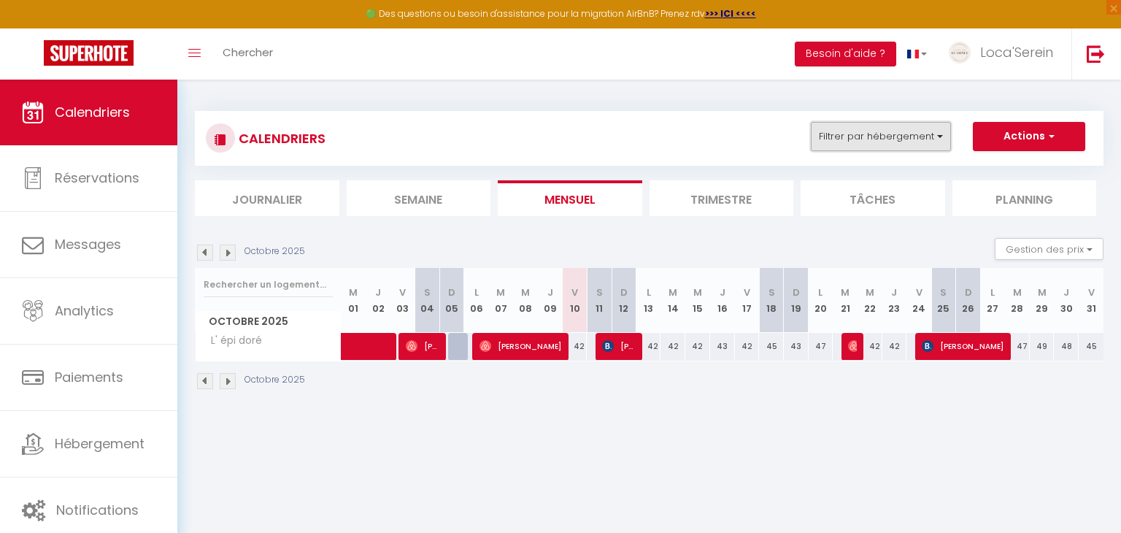
click at [911, 140] on button "Filtrer par hébergement" at bounding box center [881, 136] width 140 height 29
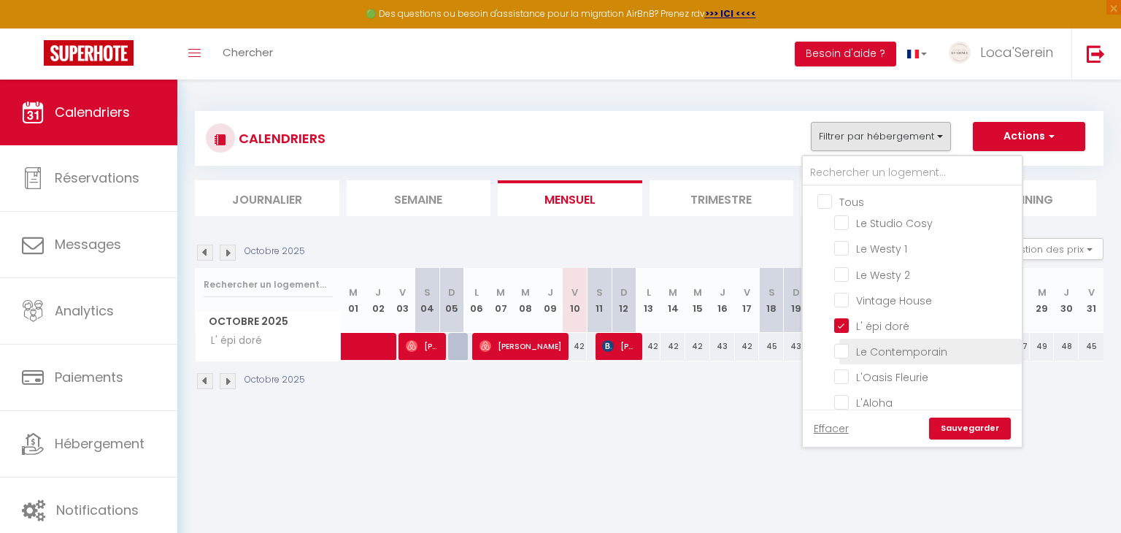
click at [868, 358] on li "Le Contemporain" at bounding box center [930, 352] width 182 height 26
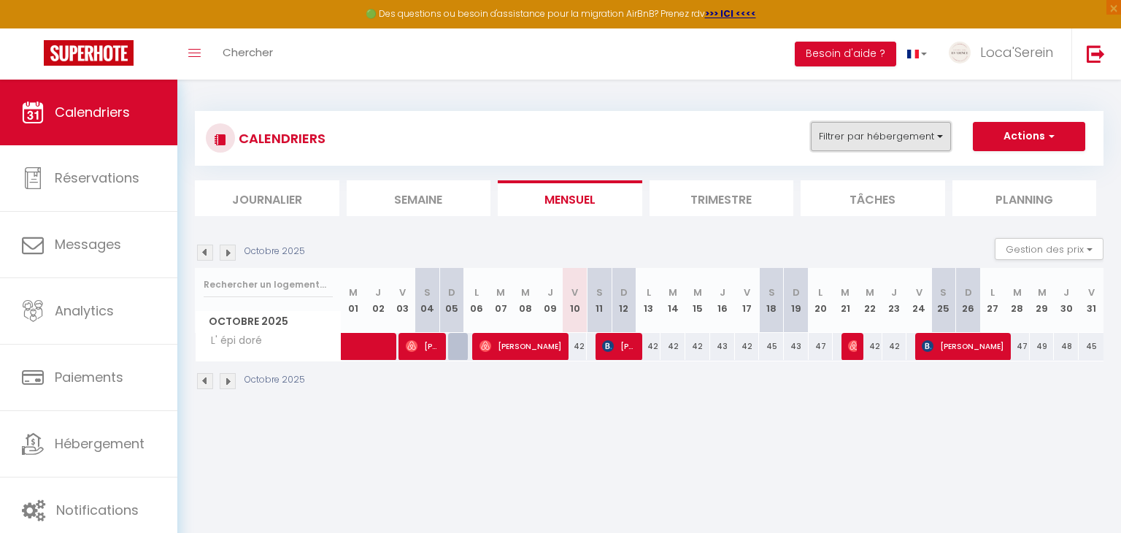
click at [894, 131] on button "Filtrer par hébergement" at bounding box center [881, 136] width 140 height 29
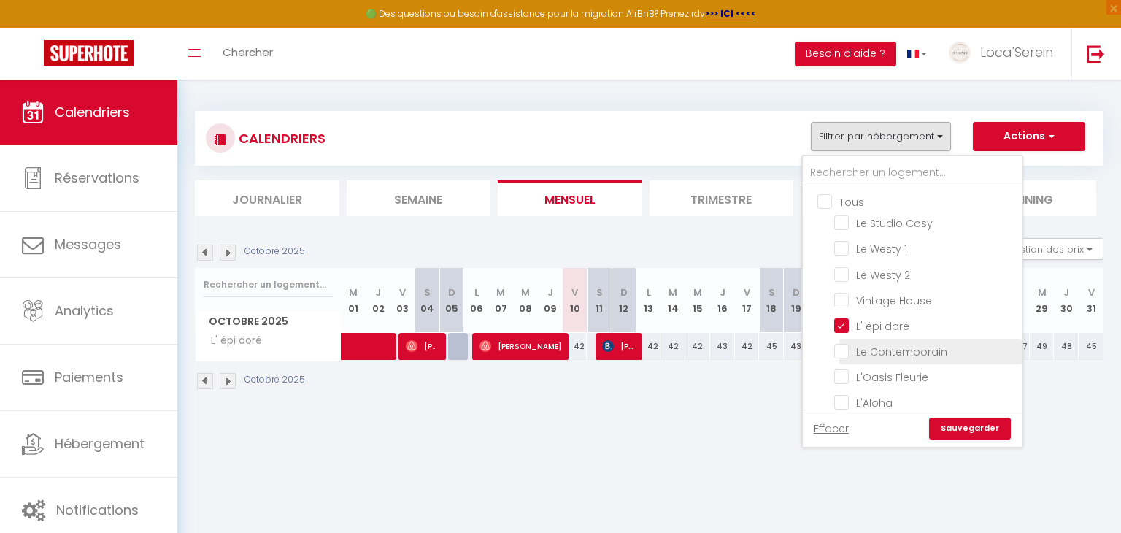
click at [870, 344] on input "Le Contemporain" at bounding box center [925, 350] width 182 height 15
click at [867, 325] on input "L' épi doré" at bounding box center [925, 324] width 182 height 15
click at [992, 433] on link "Sauvegarder" at bounding box center [970, 428] width 82 height 22
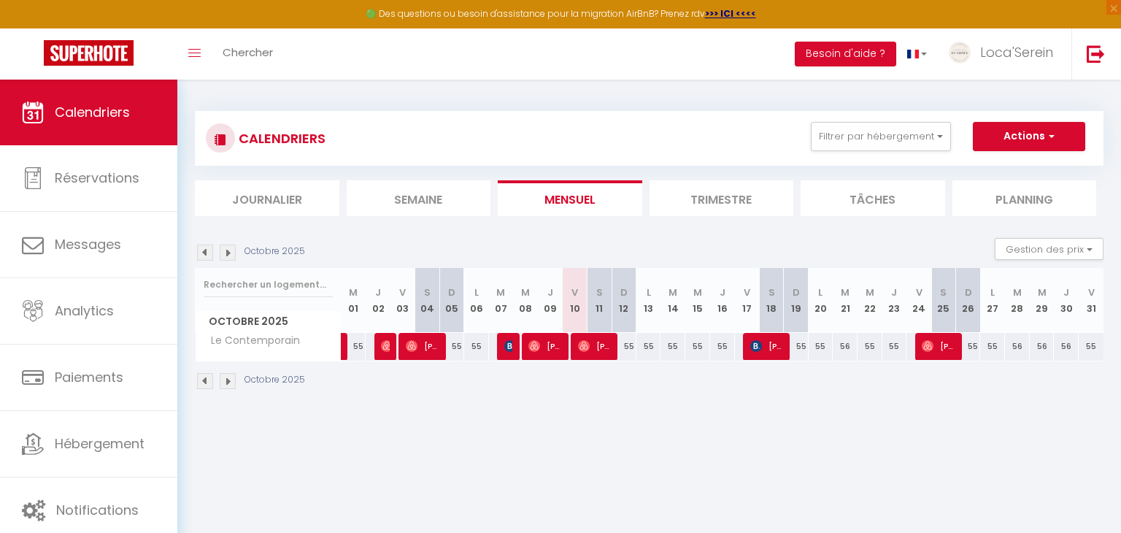
click at [775, 451] on body "🟢 Des questions ou besoin d'assistance pour la migration AirBnB? Prenez rdv >>>…" at bounding box center [560, 346] width 1121 height 533
click at [574, 400] on div "Octobre 2025" at bounding box center [649, 382] width 908 height 43
click at [508, 348] on img at bounding box center [510, 346] width 12 height 12
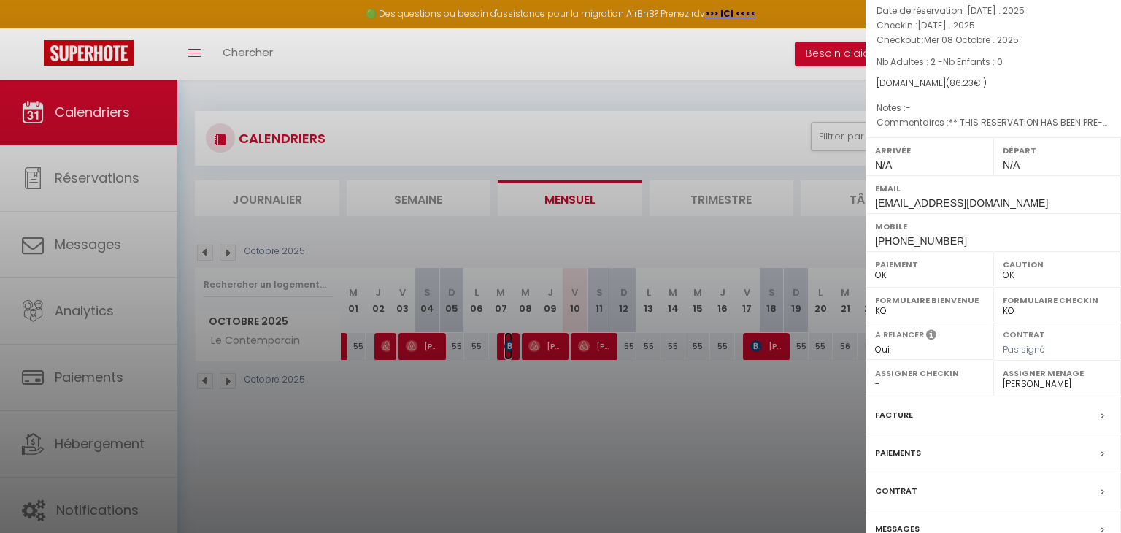
scroll to position [88, 0]
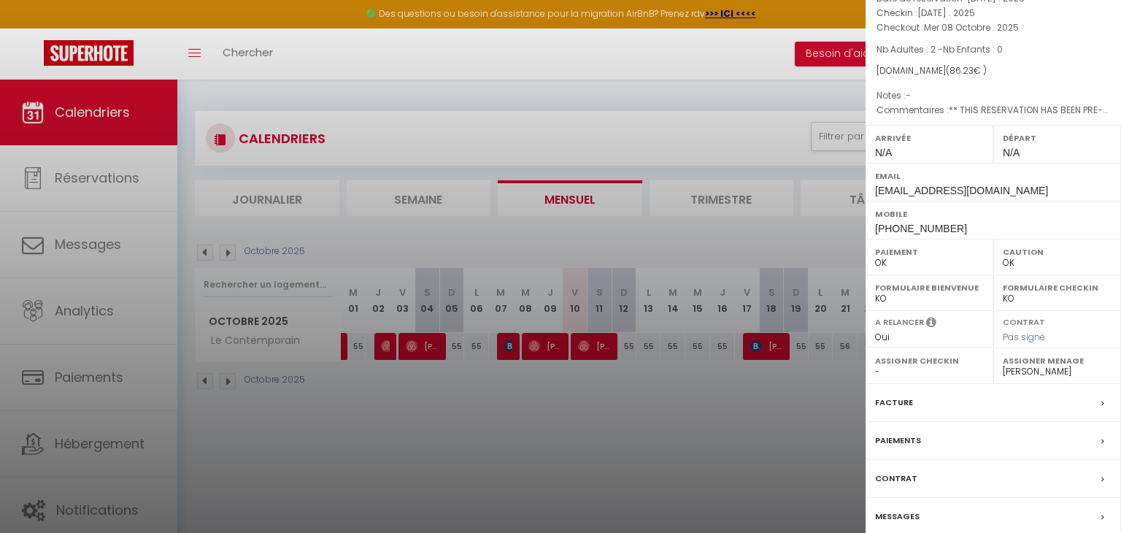
click at [965, 399] on div "Facture" at bounding box center [992, 403] width 255 height 38
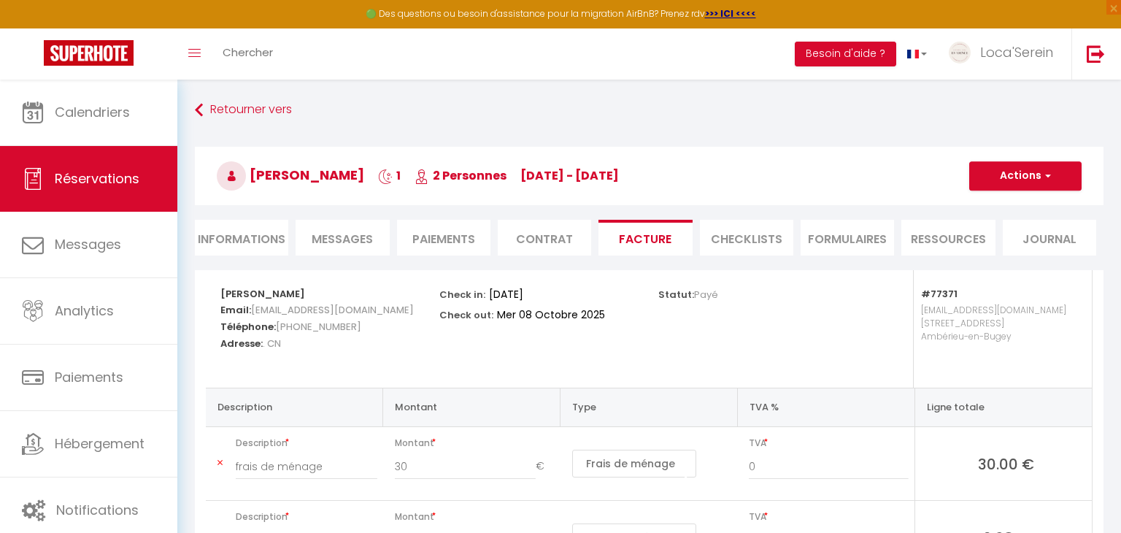
click at [815, 317] on div "Statut: Payé" at bounding box center [758, 328] width 219 height 117
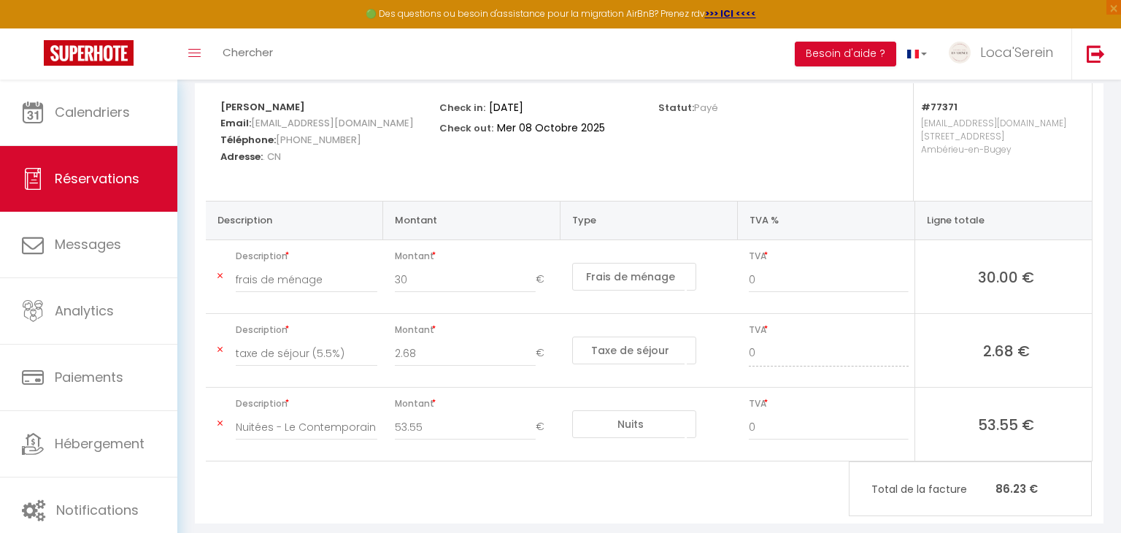
scroll to position [213, 0]
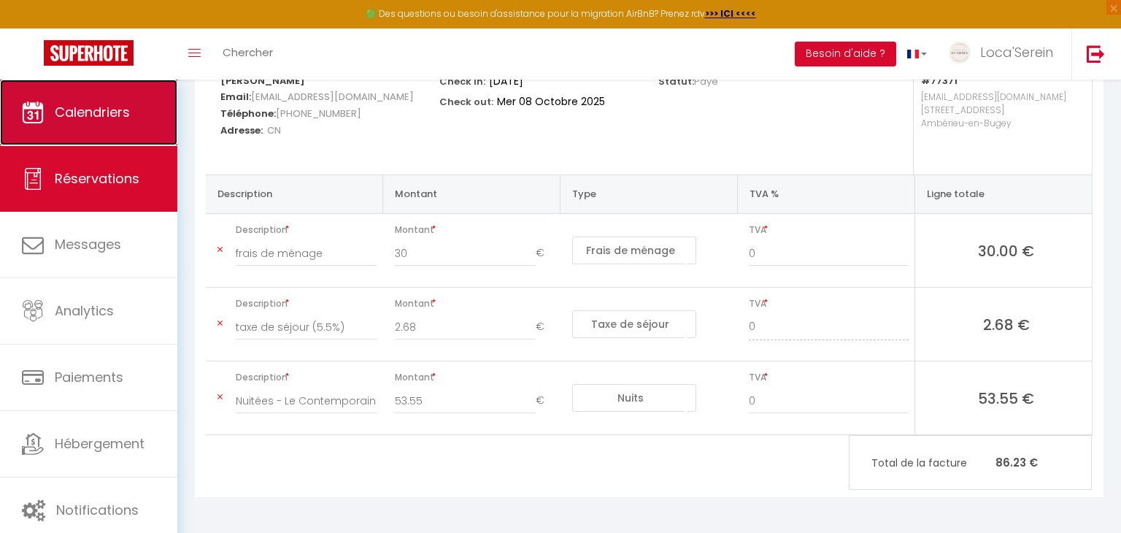
click at [57, 120] on span "Calendriers" at bounding box center [92, 112] width 75 height 18
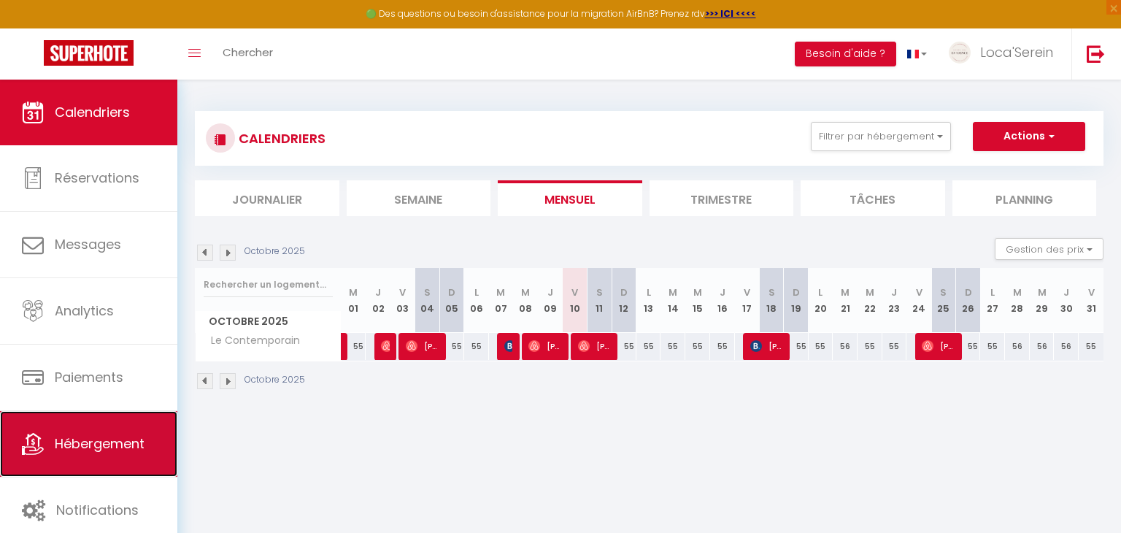
click at [108, 449] on span "Hébergement" at bounding box center [100, 443] width 90 height 18
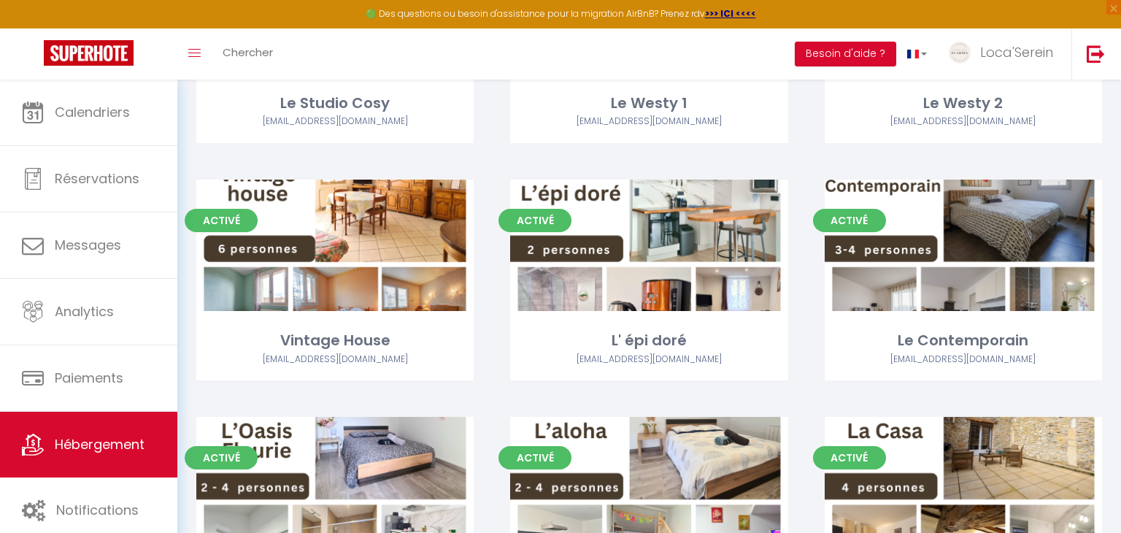
scroll to position [225, 0]
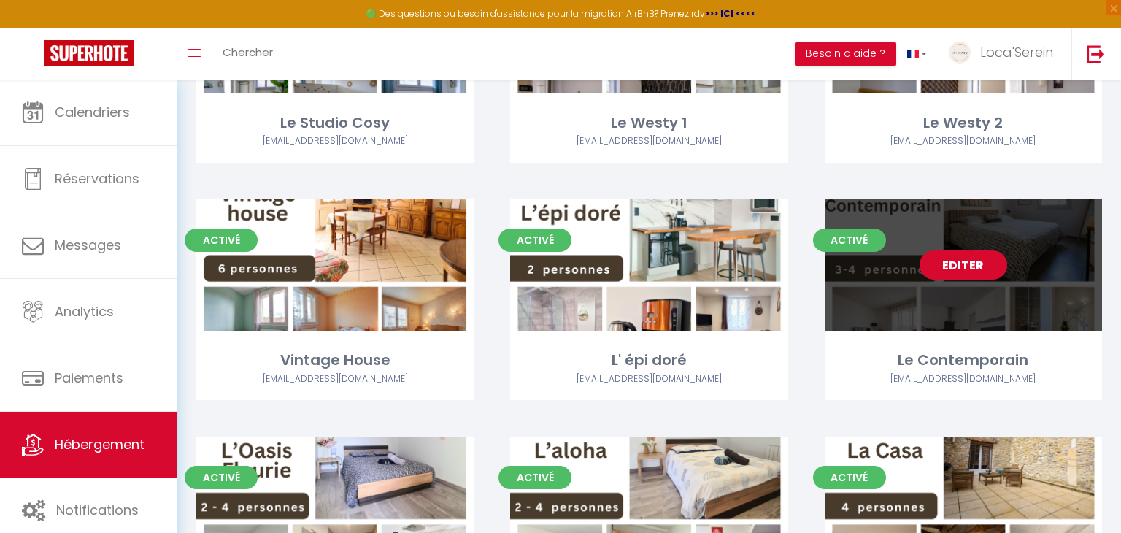
click at [973, 260] on link "Editer" at bounding box center [963, 264] width 88 height 29
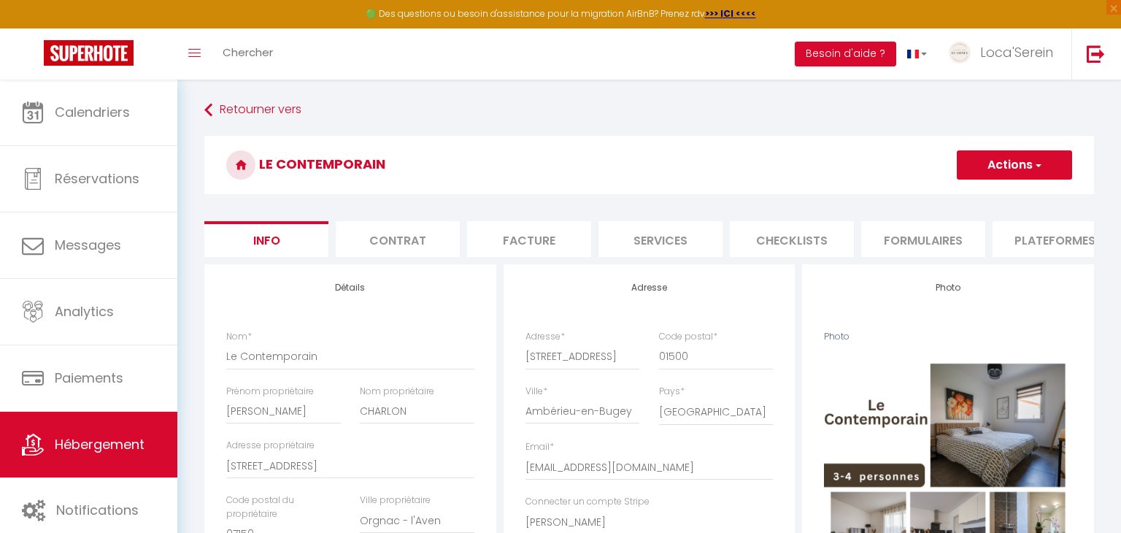
click at [1065, 254] on li "Plateformes" at bounding box center [1054, 239] width 124 height 36
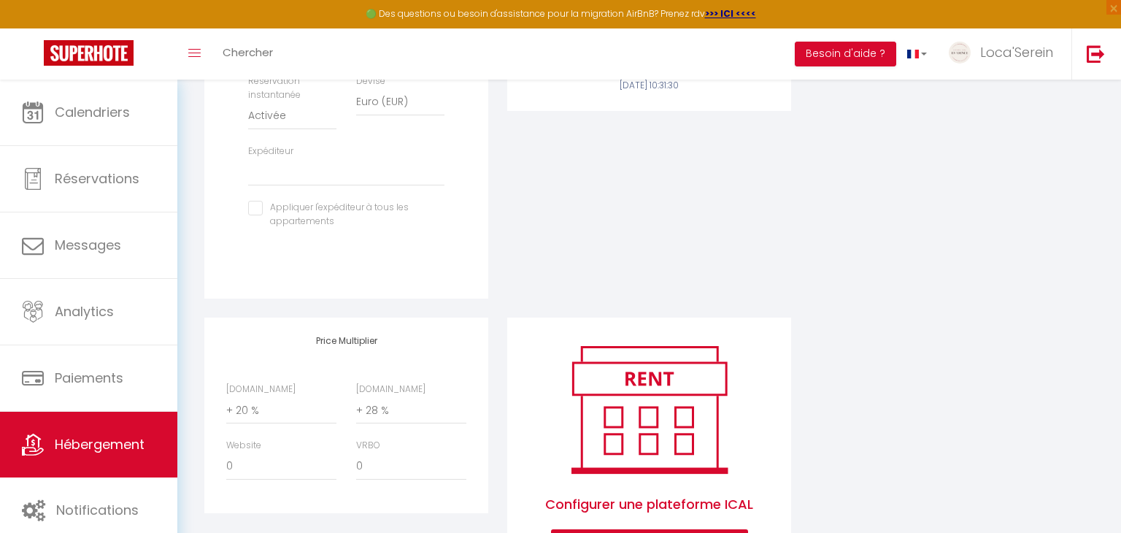
scroll to position [507, 0]
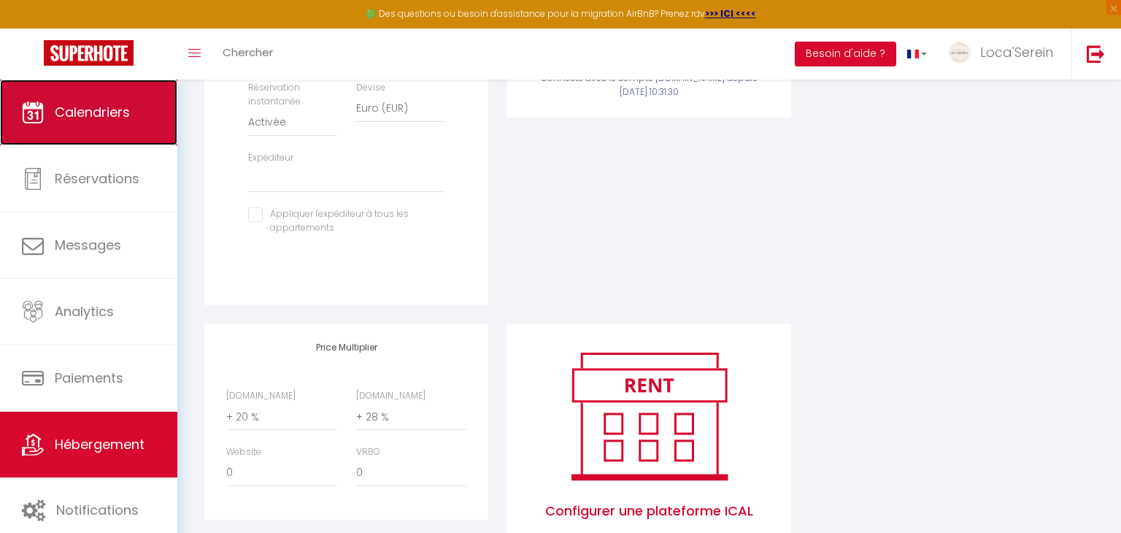
click at [98, 116] on span "Calendriers" at bounding box center [92, 112] width 75 height 18
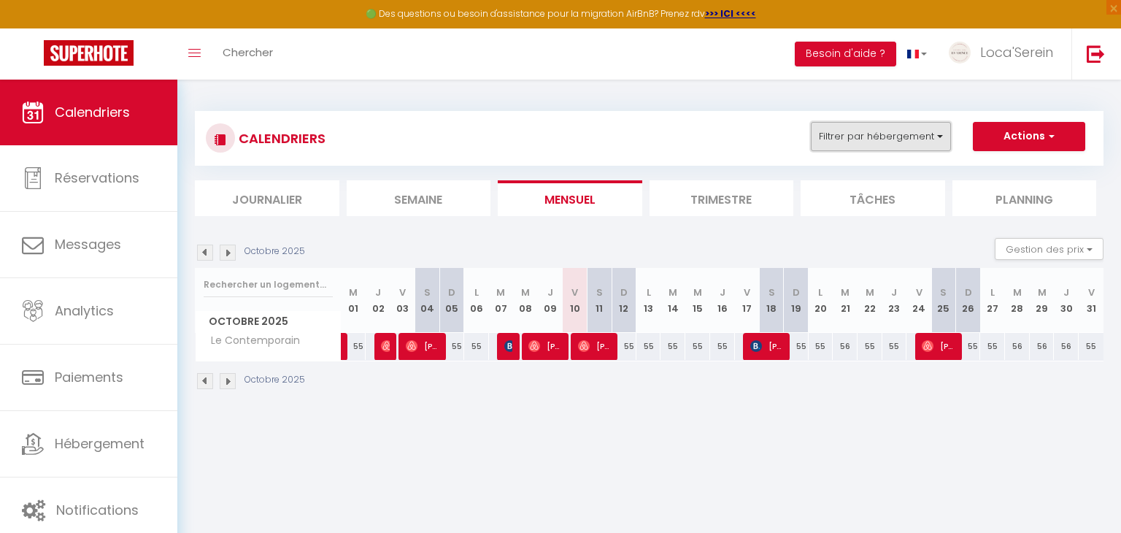
click at [892, 139] on button "Filtrer par hébergement" at bounding box center [881, 136] width 140 height 29
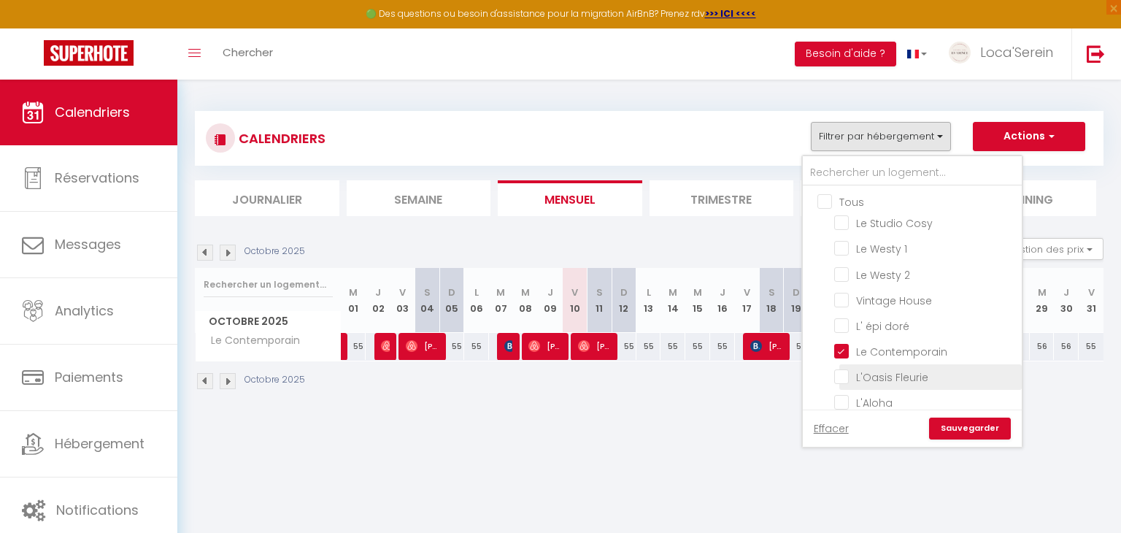
click at [900, 372] on input "L'Oasis Fleurie" at bounding box center [925, 375] width 182 height 15
click at [899, 343] on input "Le Contemporain" at bounding box center [925, 350] width 182 height 15
click at [977, 428] on link "Sauvegarder" at bounding box center [970, 428] width 82 height 22
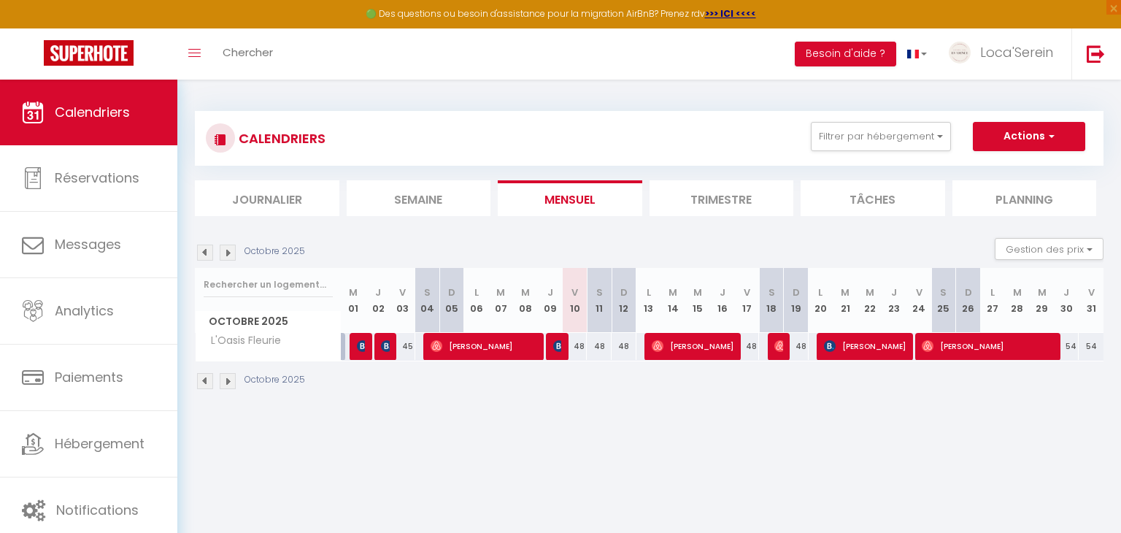
click at [198, 248] on img at bounding box center [205, 252] width 16 height 16
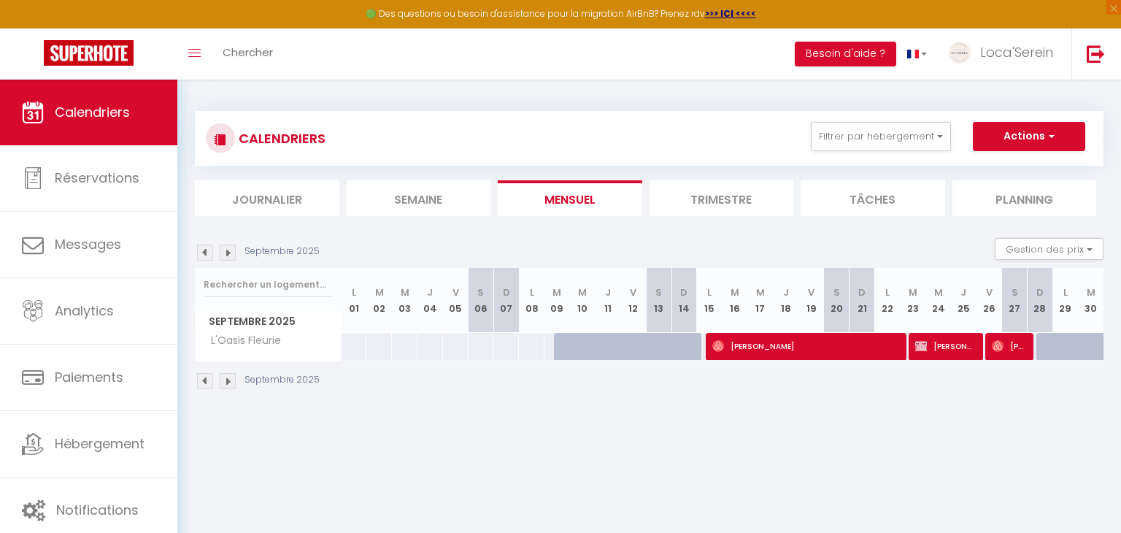
click at [235, 252] on img at bounding box center [228, 252] width 16 height 16
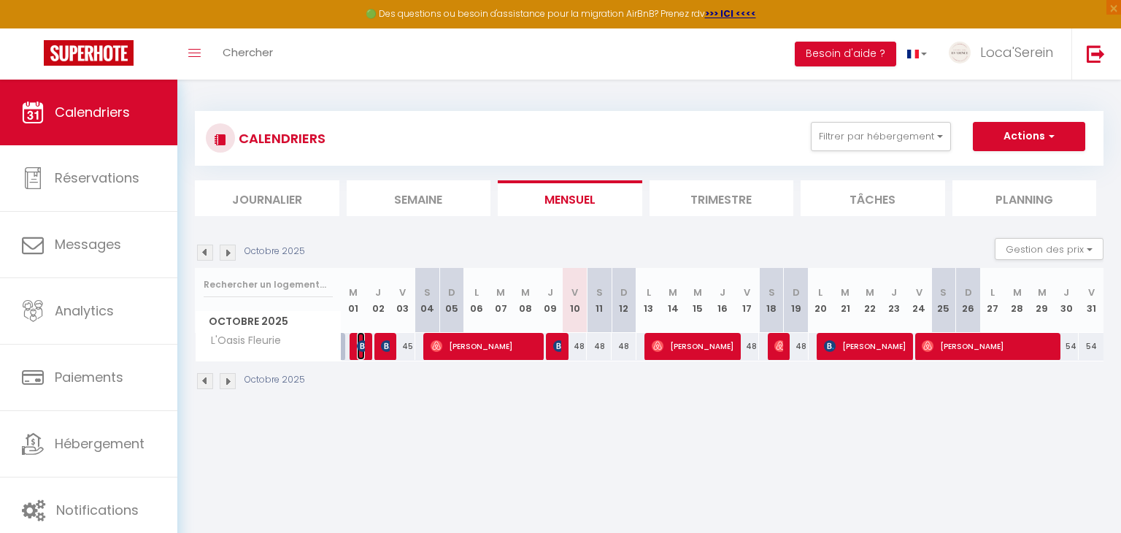
click at [361, 348] on img at bounding box center [363, 346] width 12 height 12
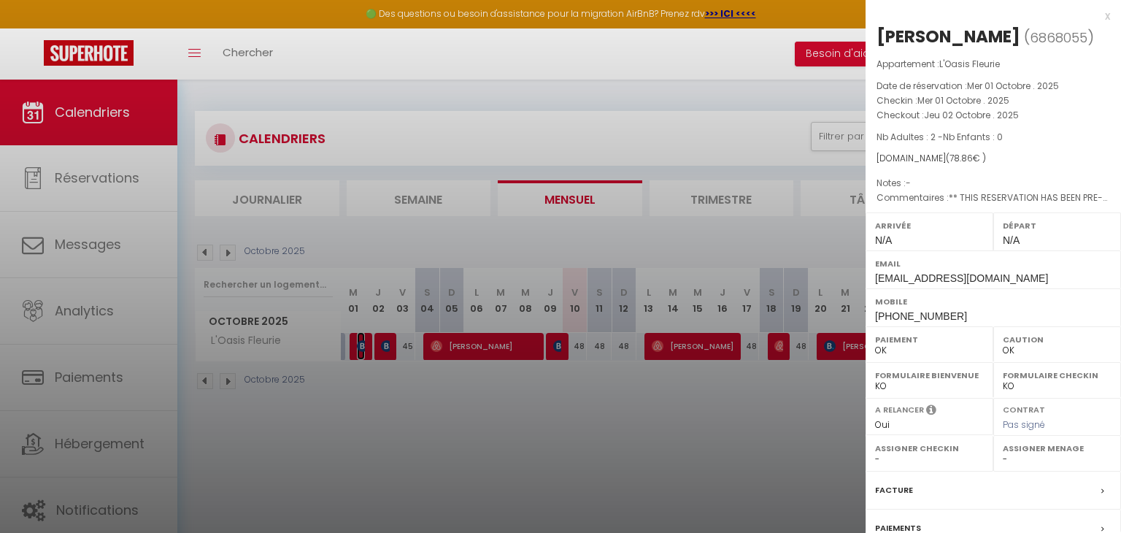
scroll to position [144, 0]
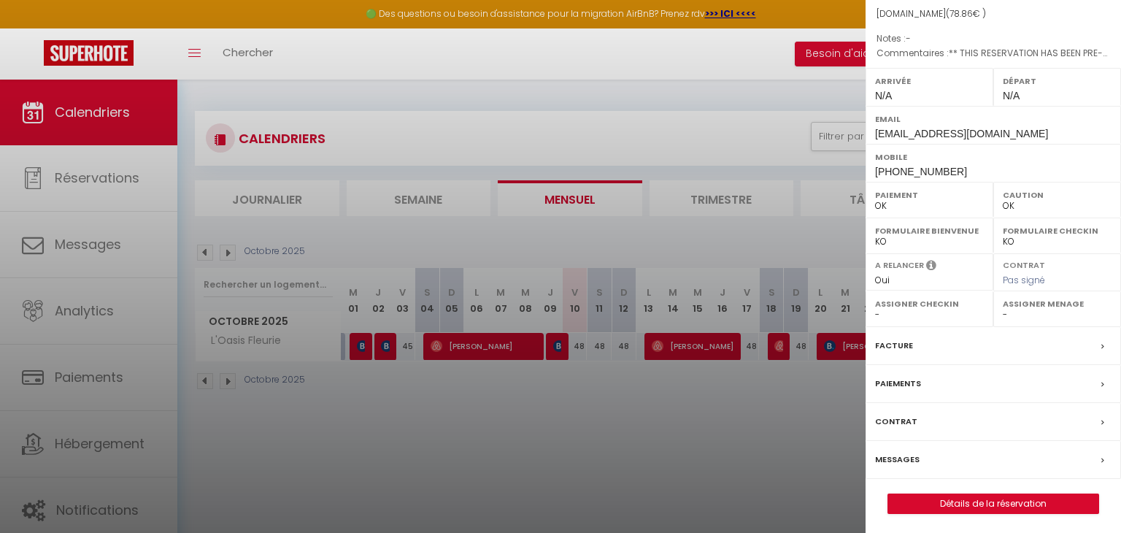
click at [943, 347] on div "Facture" at bounding box center [992, 346] width 255 height 38
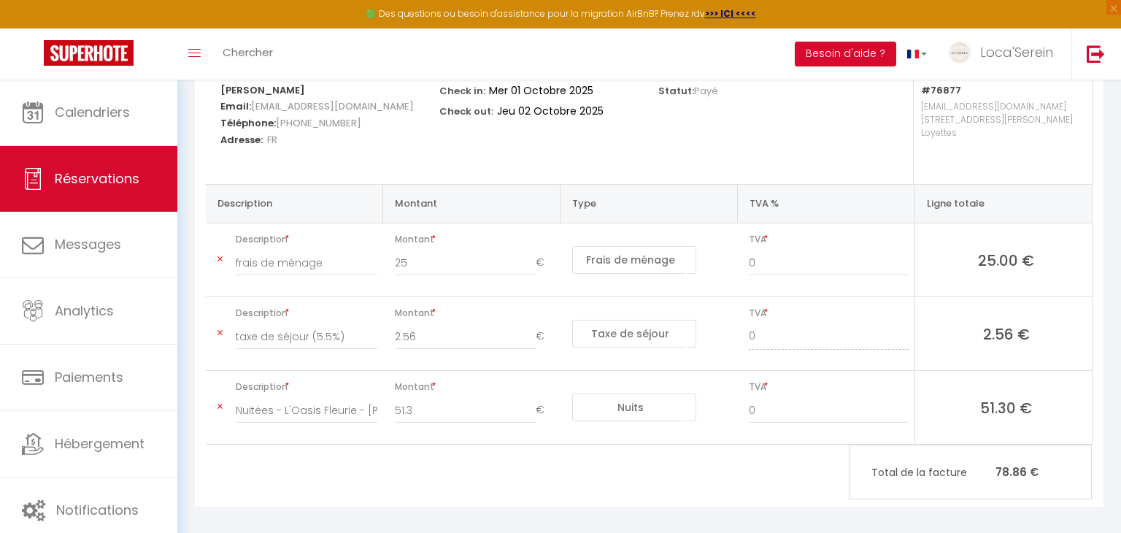
scroll to position [203, 0]
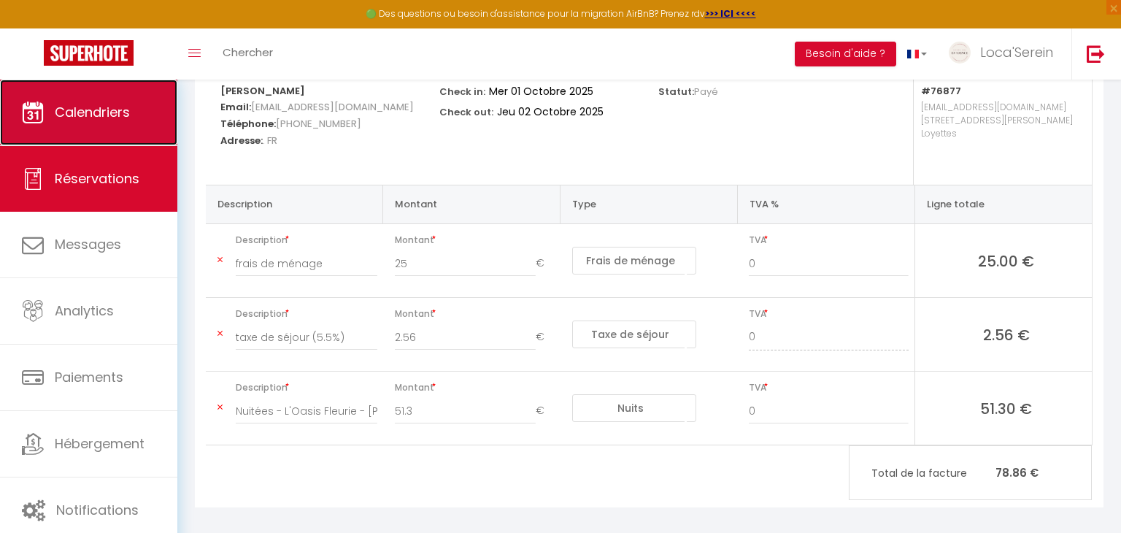
click at [152, 116] on link "Calendriers" at bounding box center [88, 113] width 177 height 66
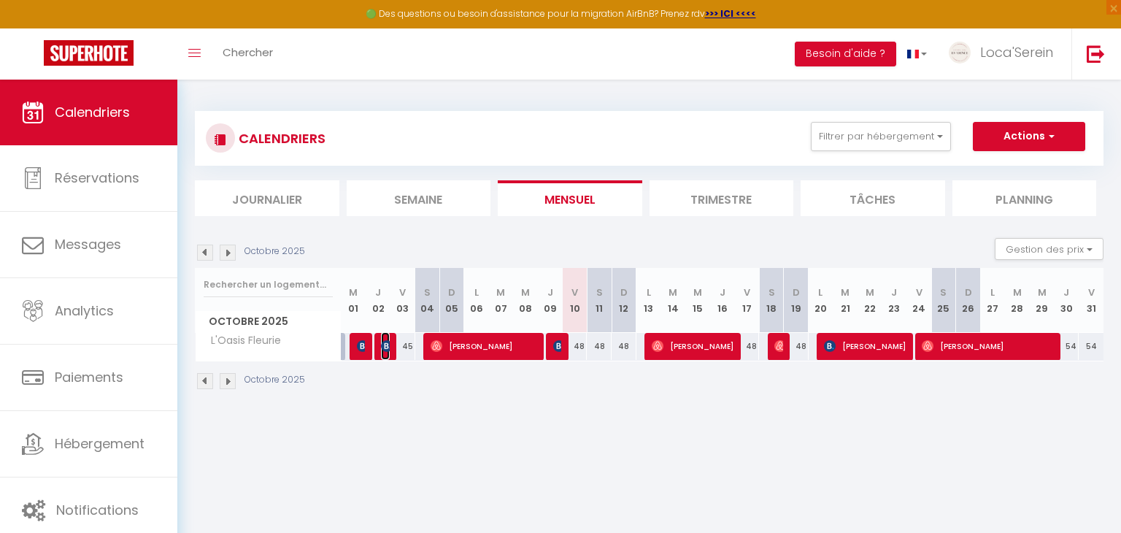
click at [382, 350] on img at bounding box center [387, 346] width 12 height 12
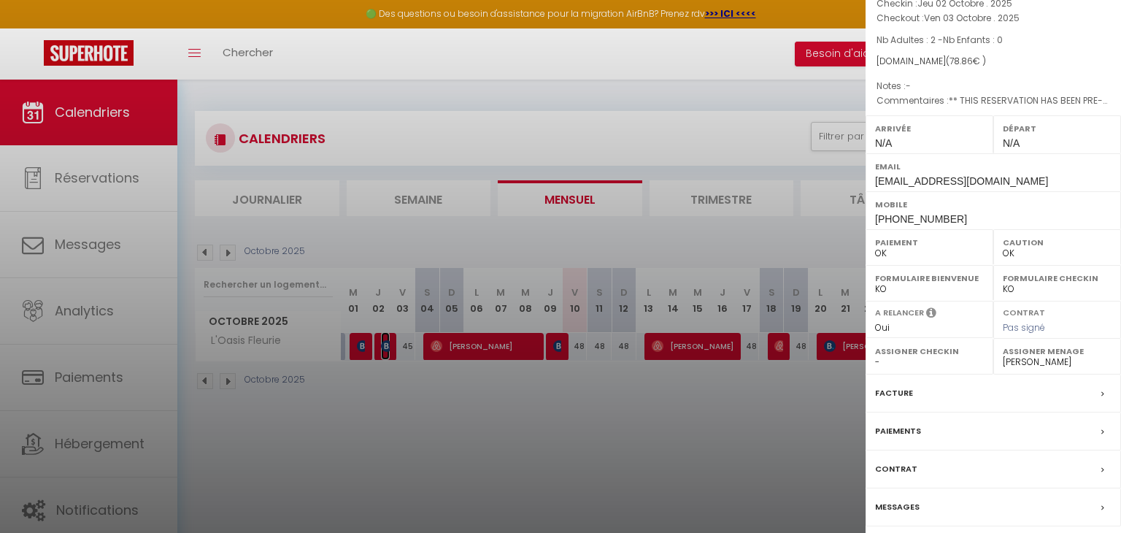
scroll to position [144, 0]
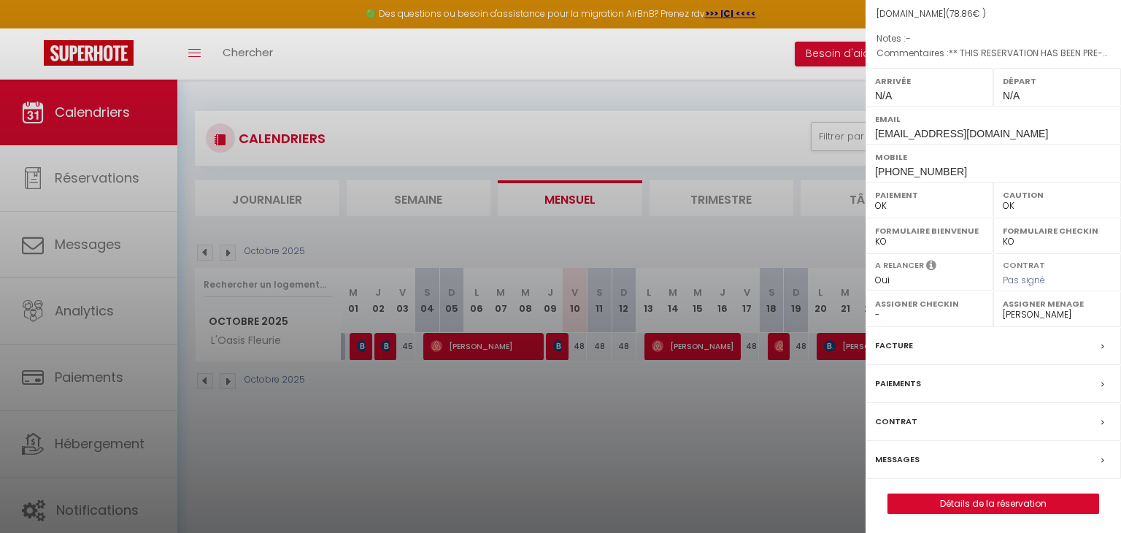
click at [965, 339] on div "Facture" at bounding box center [992, 346] width 255 height 38
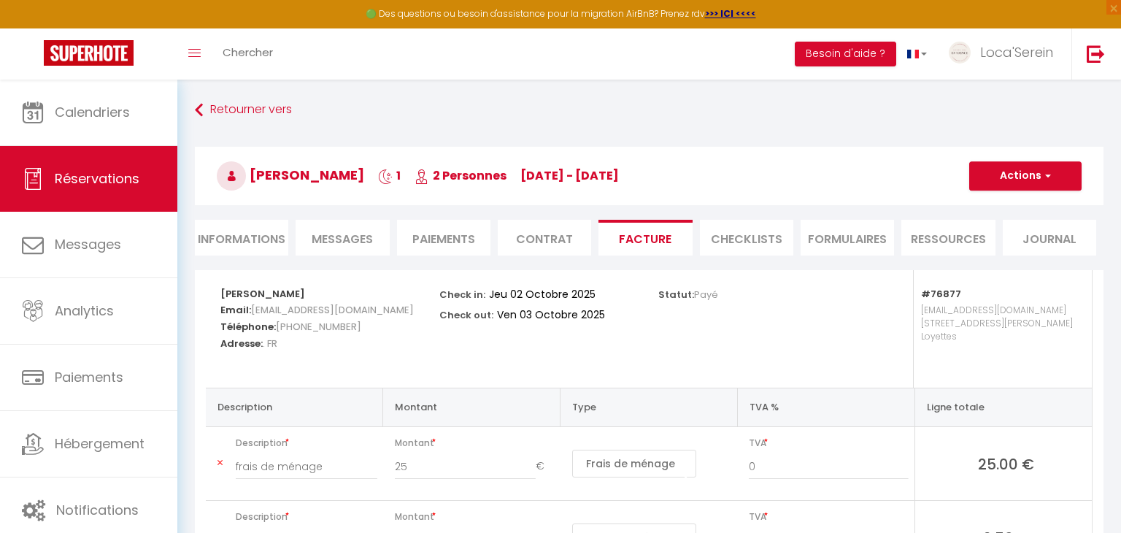
scroll to position [213, 0]
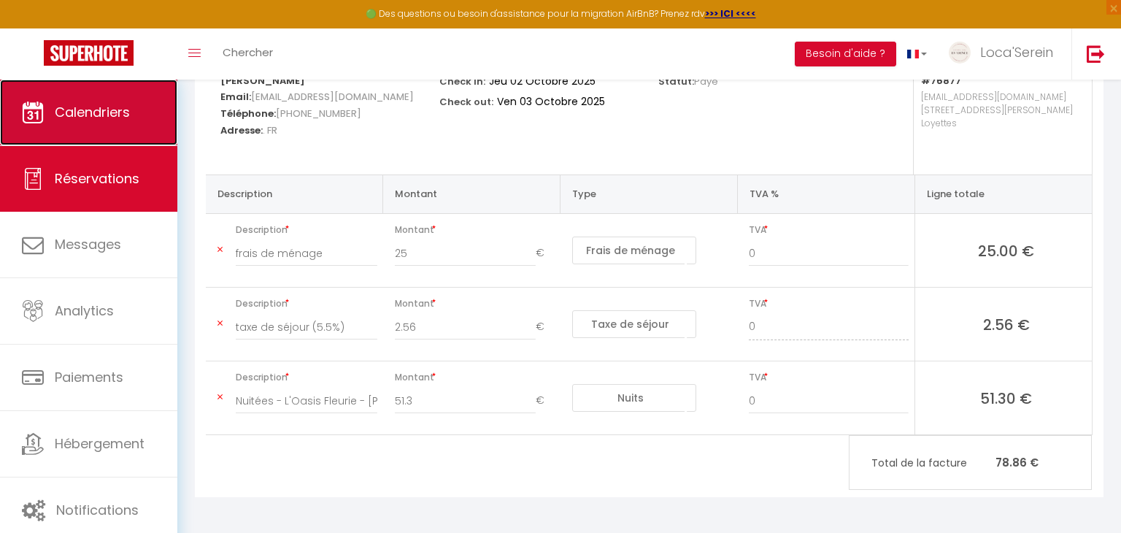
click at [109, 98] on link "Calendriers" at bounding box center [88, 113] width 177 height 66
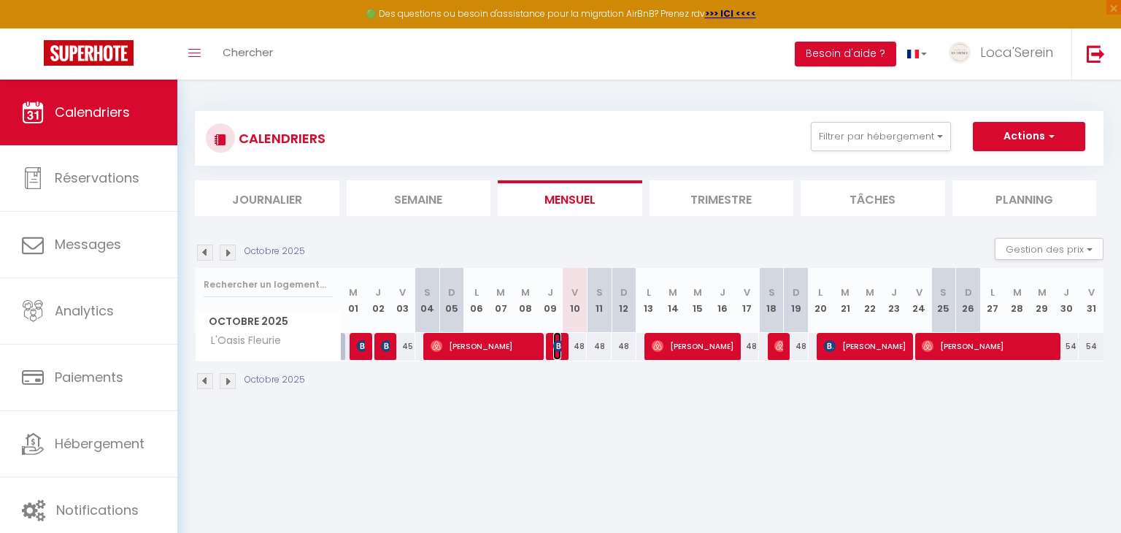
click at [557, 350] on img at bounding box center [559, 346] width 12 height 12
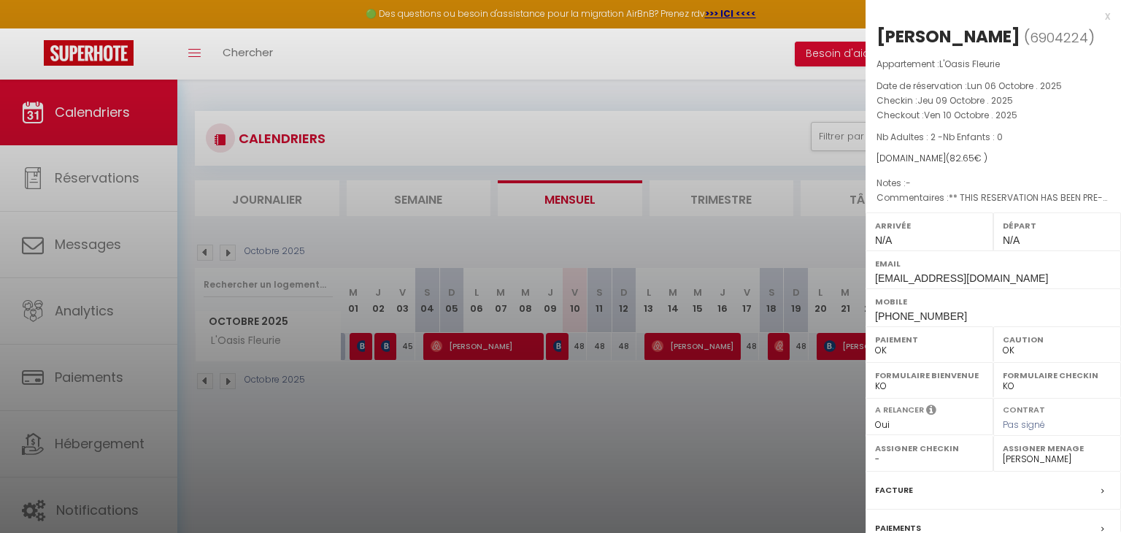
click at [945, 493] on div "Facture" at bounding box center [992, 490] width 255 height 38
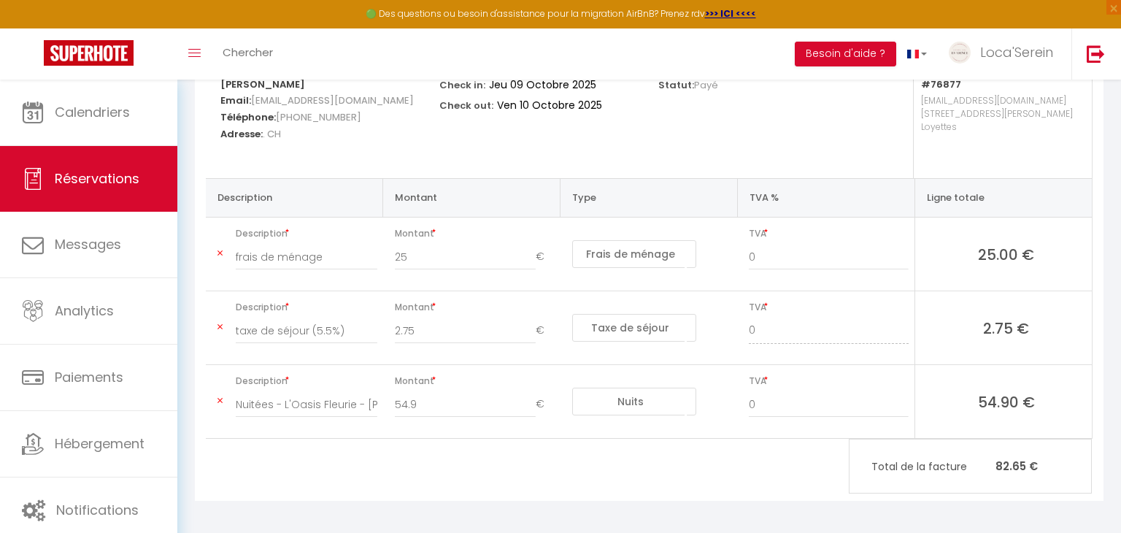
scroll to position [213, 0]
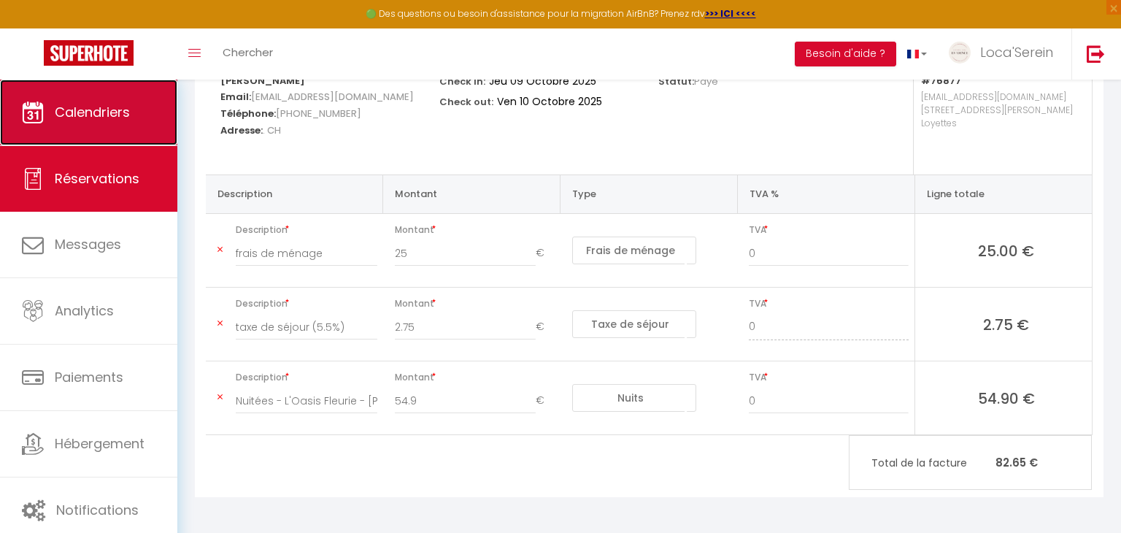
click at [110, 119] on span "Calendriers" at bounding box center [92, 112] width 75 height 18
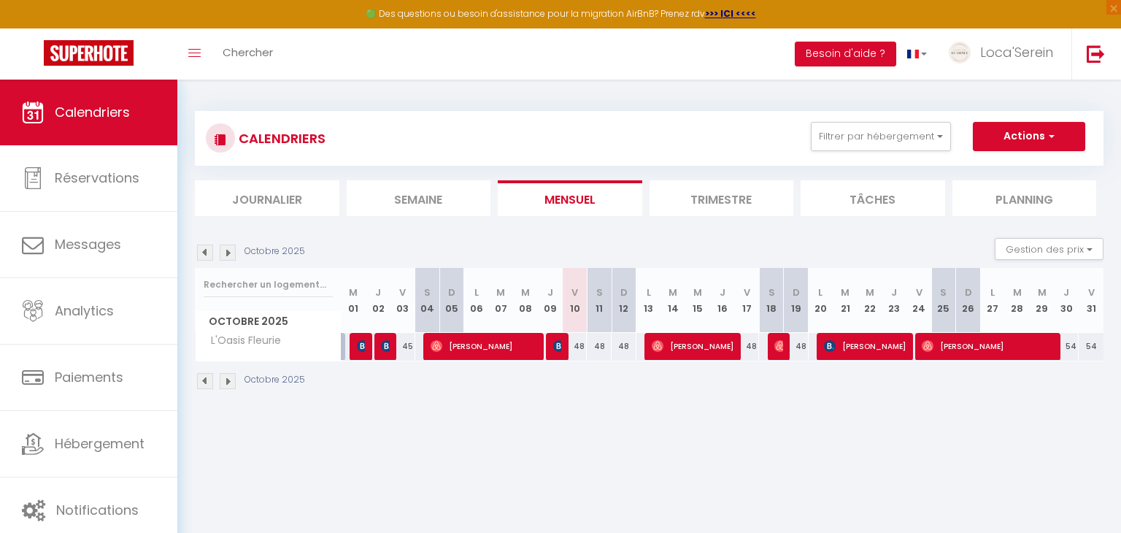
click at [206, 250] on img at bounding box center [205, 252] width 16 height 16
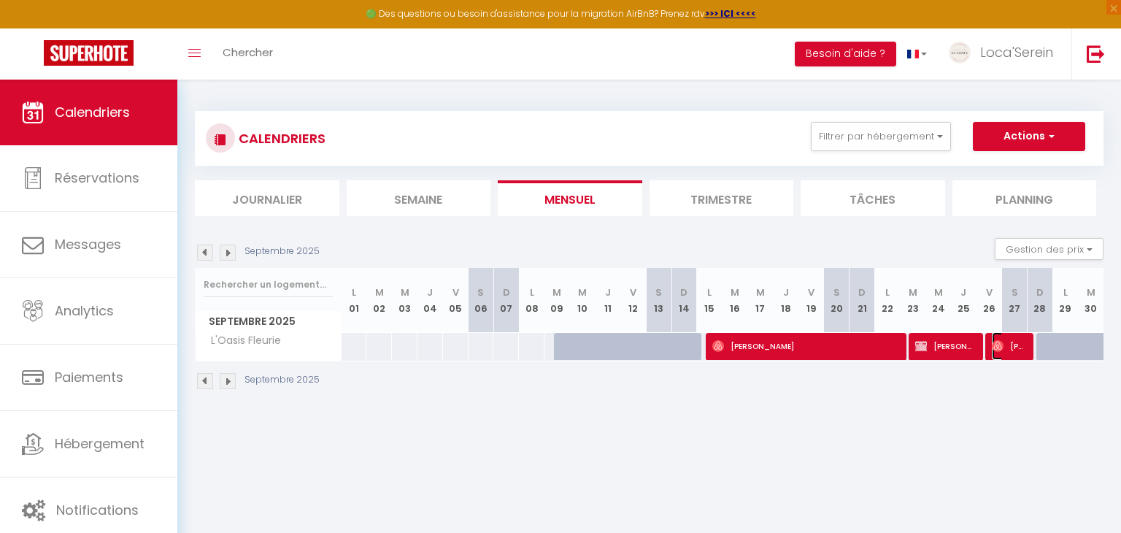
click at [1010, 349] on span "[PERSON_NAME]" at bounding box center [1009, 346] width 34 height 28
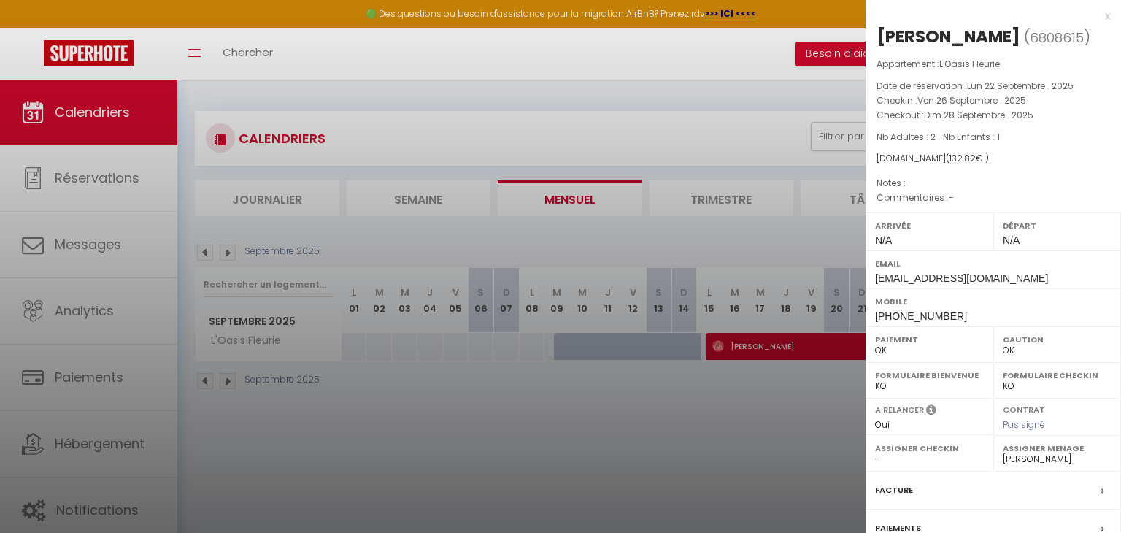
click at [774, 448] on div at bounding box center [560, 266] width 1121 height 533
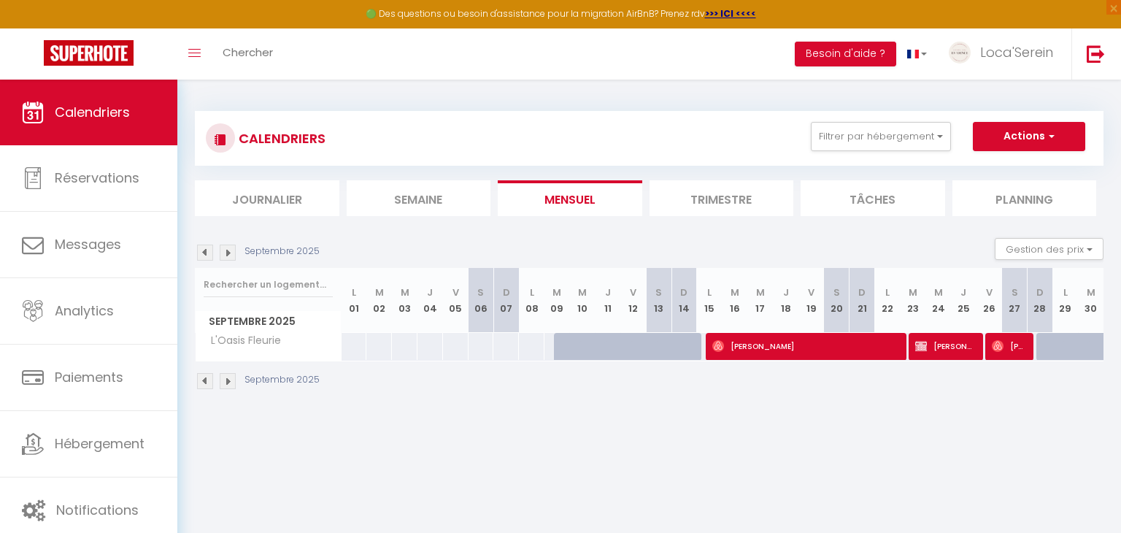
click at [232, 255] on img at bounding box center [228, 252] width 16 height 16
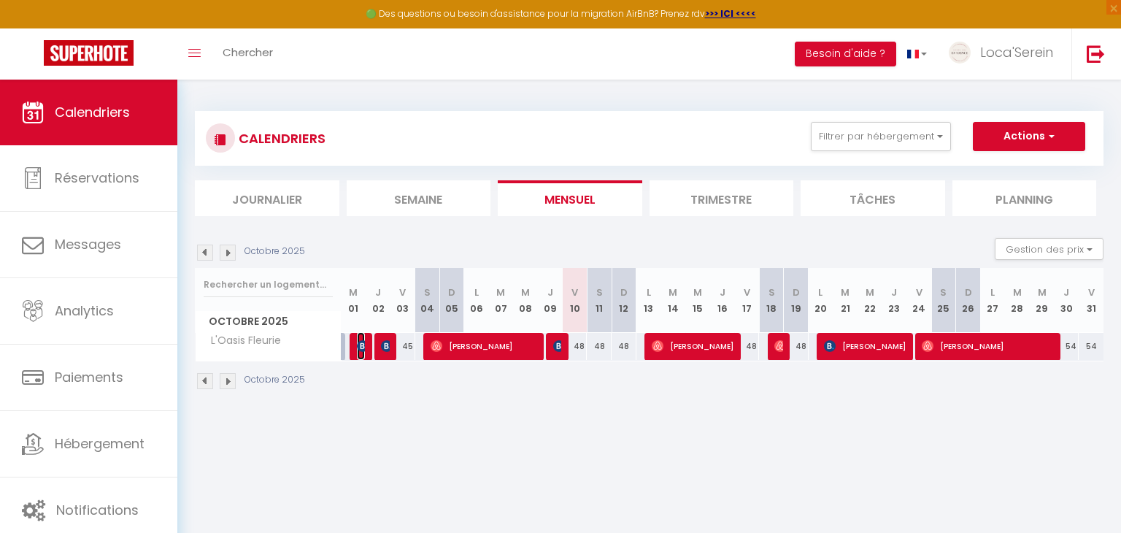
click at [358, 344] on img at bounding box center [363, 346] width 12 height 12
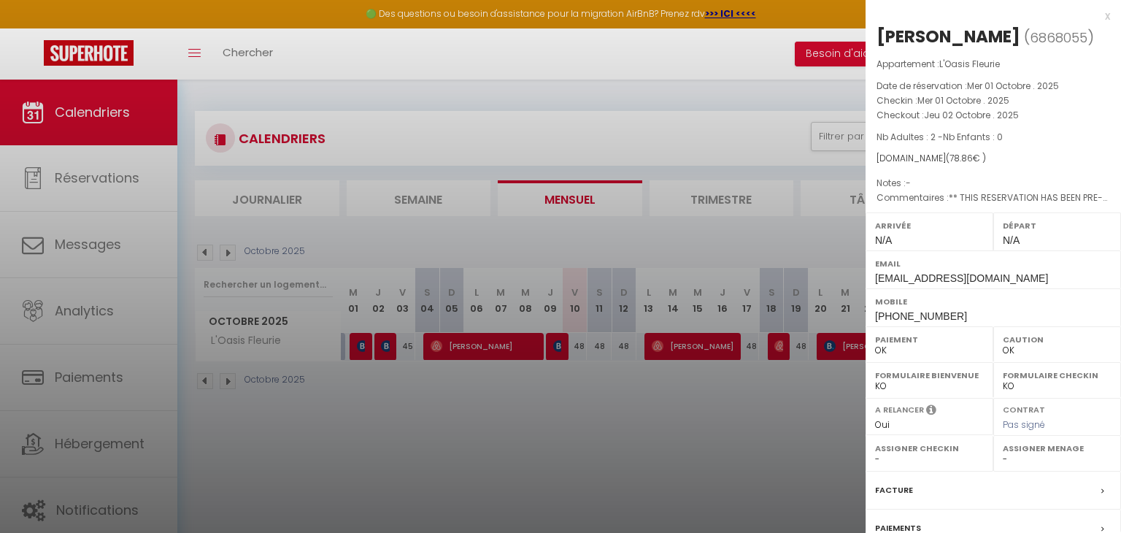
click at [358, 344] on div at bounding box center [560, 266] width 1121 height 533
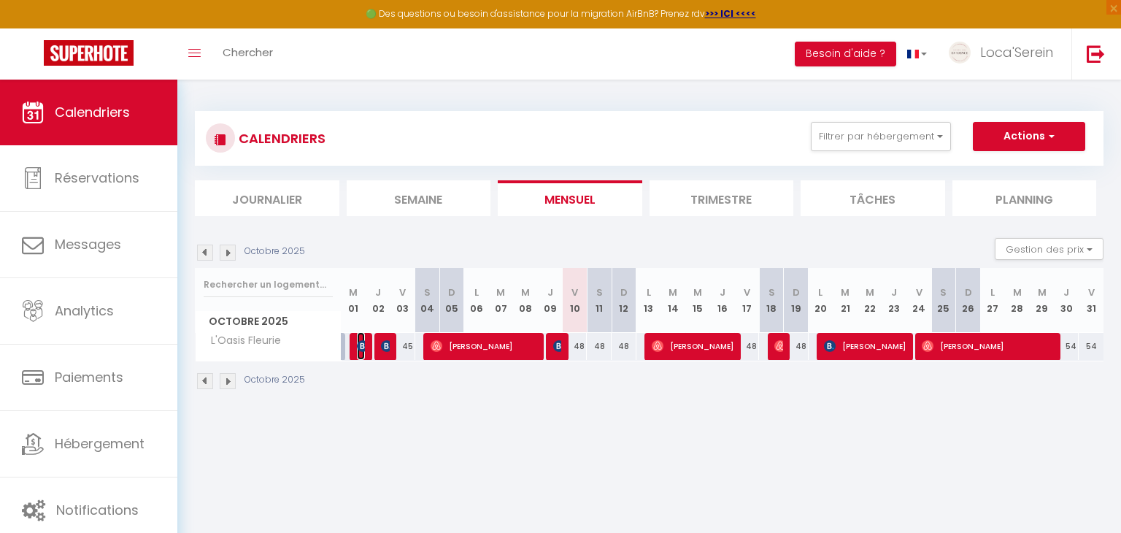
click at [360, 345] on img at bounding box center [363, 346] width 12 height 12
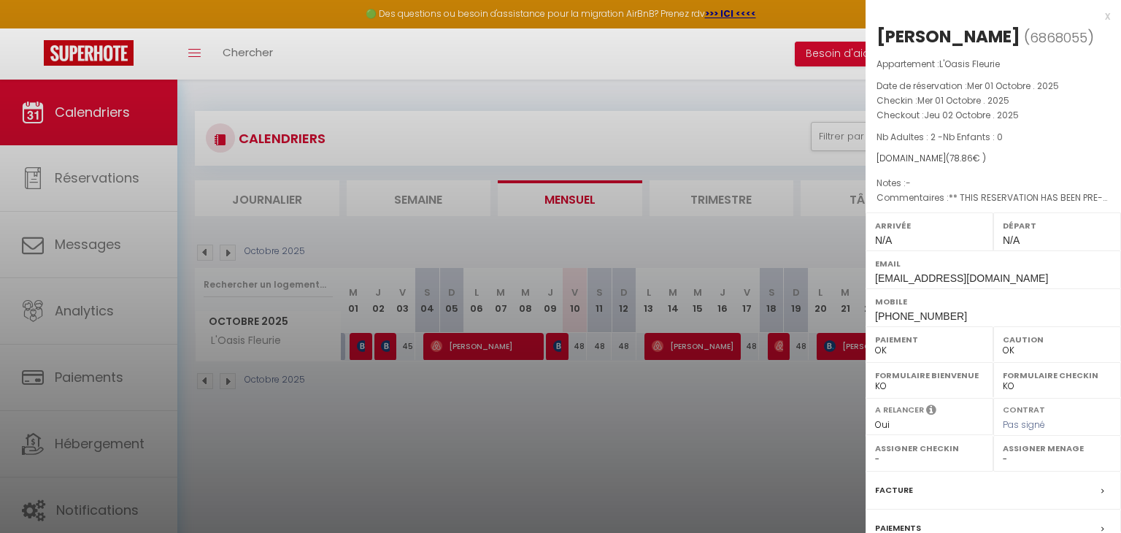
click at [385, 368] on div at bounding box center [560, 266] width 1121 height 533
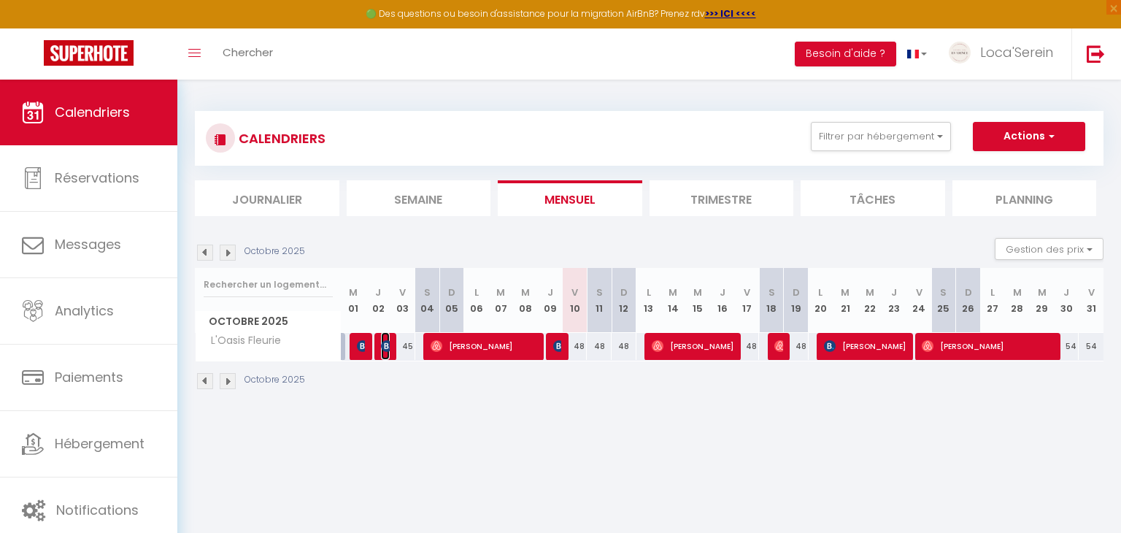
click at [383, 346] on img at bounding box center [387, 346] width 12 height 12
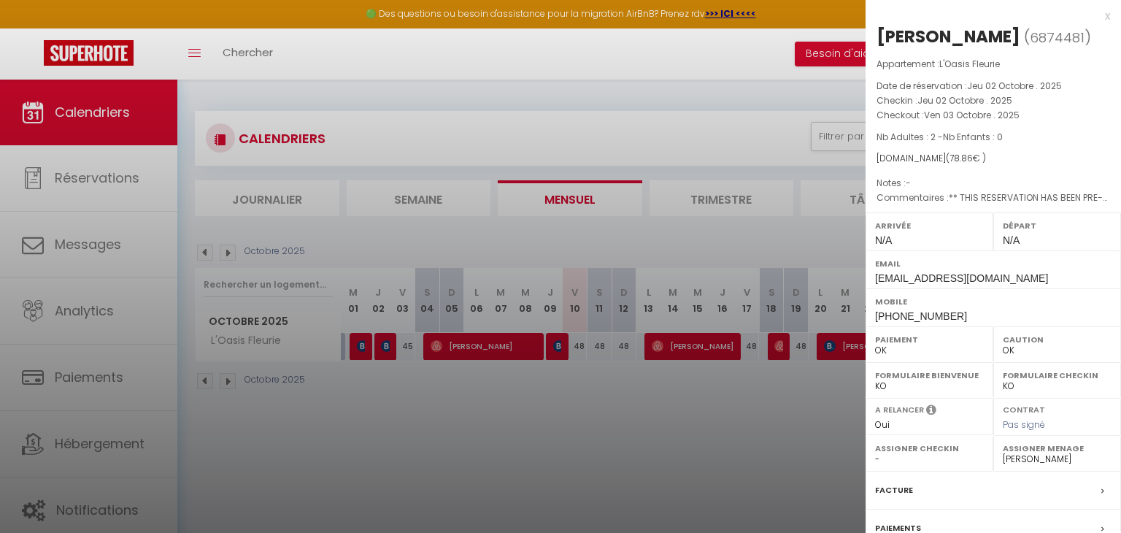
click at [383, 346] on div at bounding box center [560, 266] width 1121 height 533
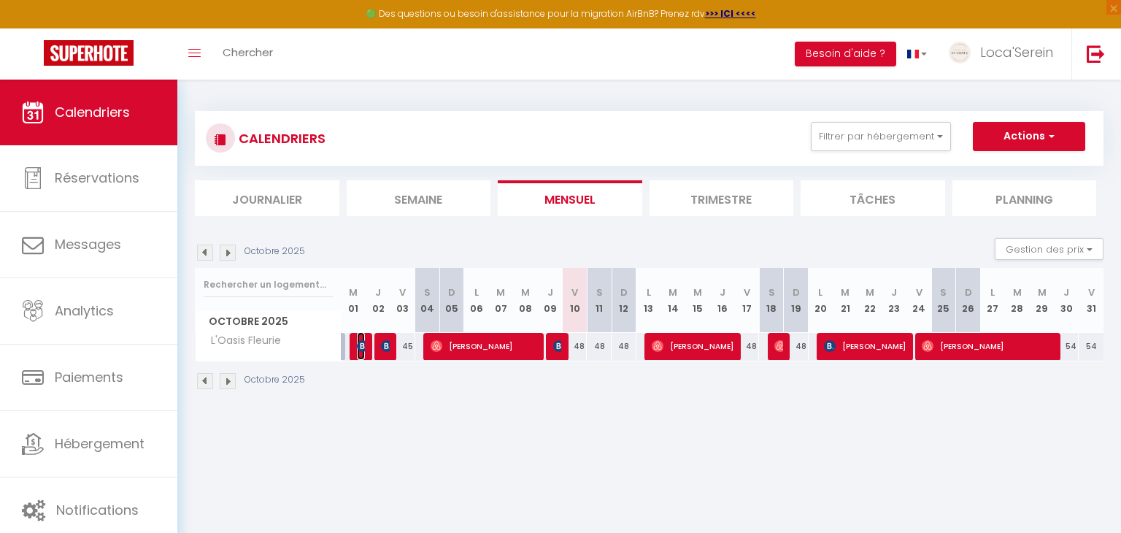
click at [357, 344] on img at bounding box center [363, 346] width 12 height 12
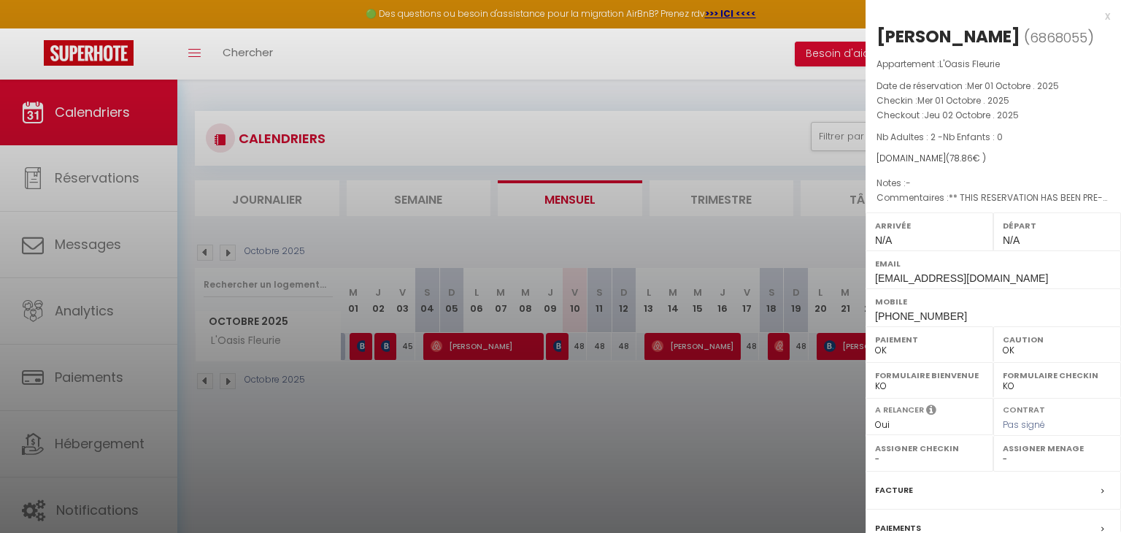
click at [547, 403] on div at bounding box center [560, 266] width 1121 height 533
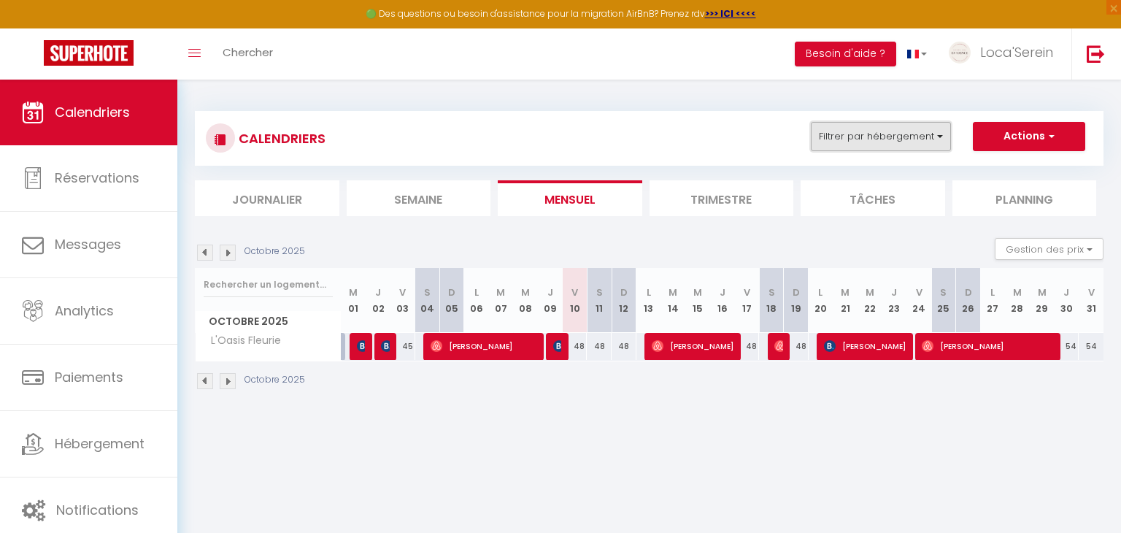
click at [902, 144] on button "Filtrer par hébergement" at bounding box center [881, 136] width 140 height 29
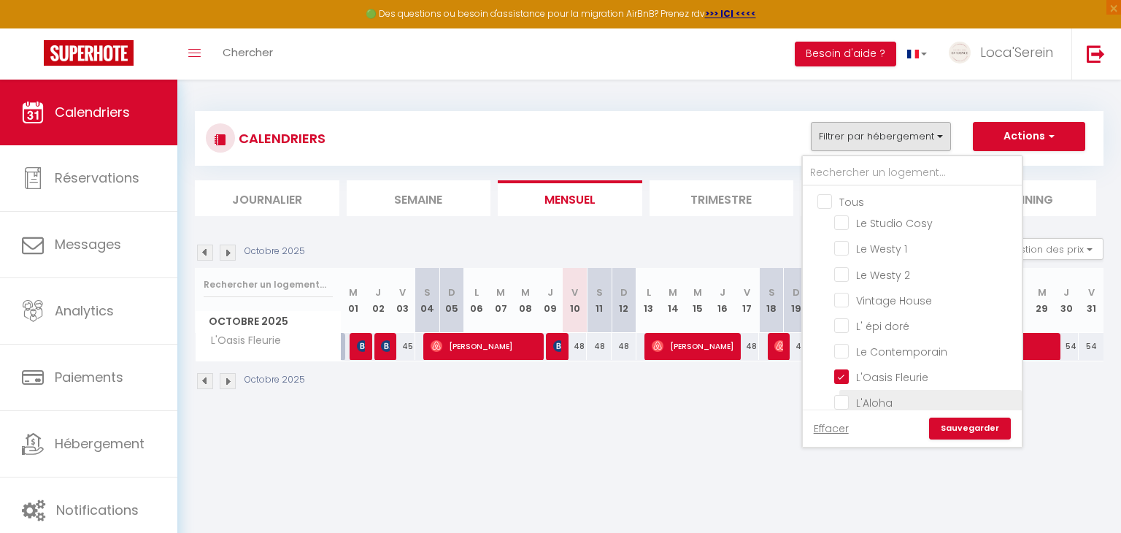
click at [873, 397] on input "L'Aloha" at bounding box center [925, 401] width 182 height 15
click at [873, 374] on input "L'Oasis Fleurie" at bounding box center [925, 375] width 182 height 15
click at [952, 430] on link "Sauvegarder" at bounding box center [970, 428] width 82 height 22
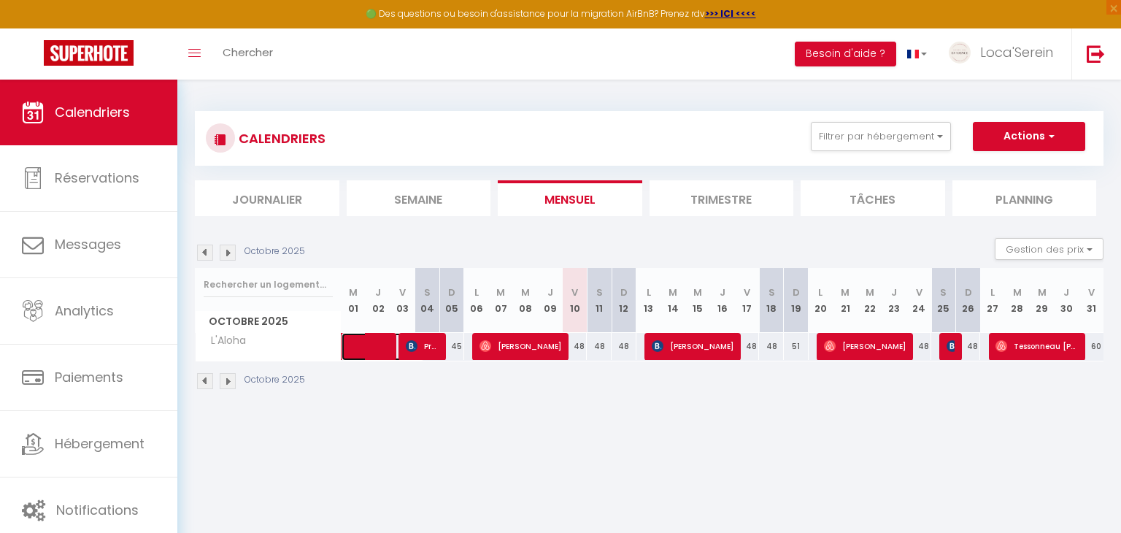
click at [379, 352] on span at bounding box center [390, 347] width 67 height 28
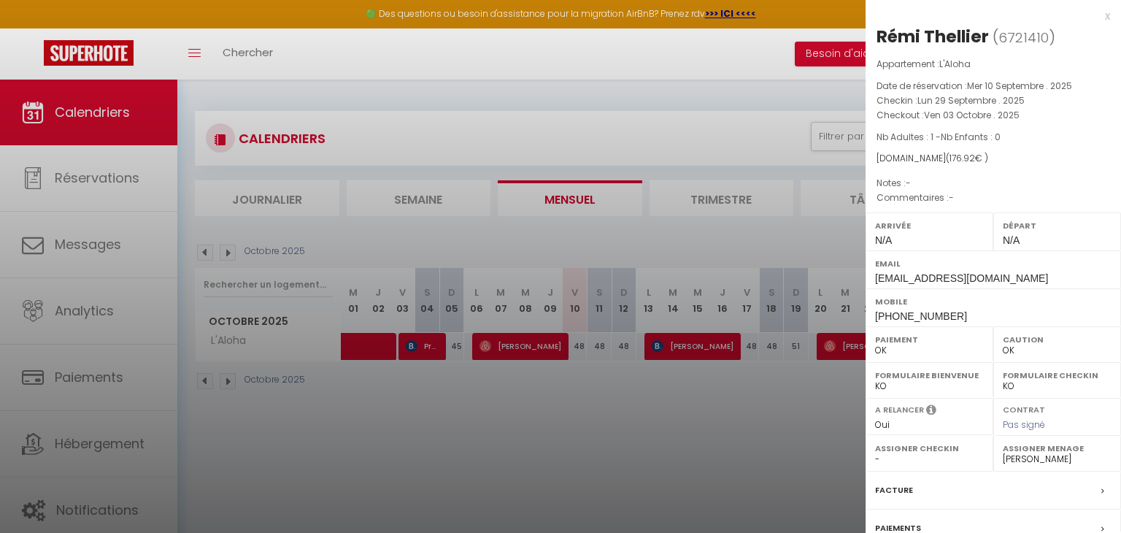
click at [379, 352] on div at bounding box center [560, 266] width 1121 height 533
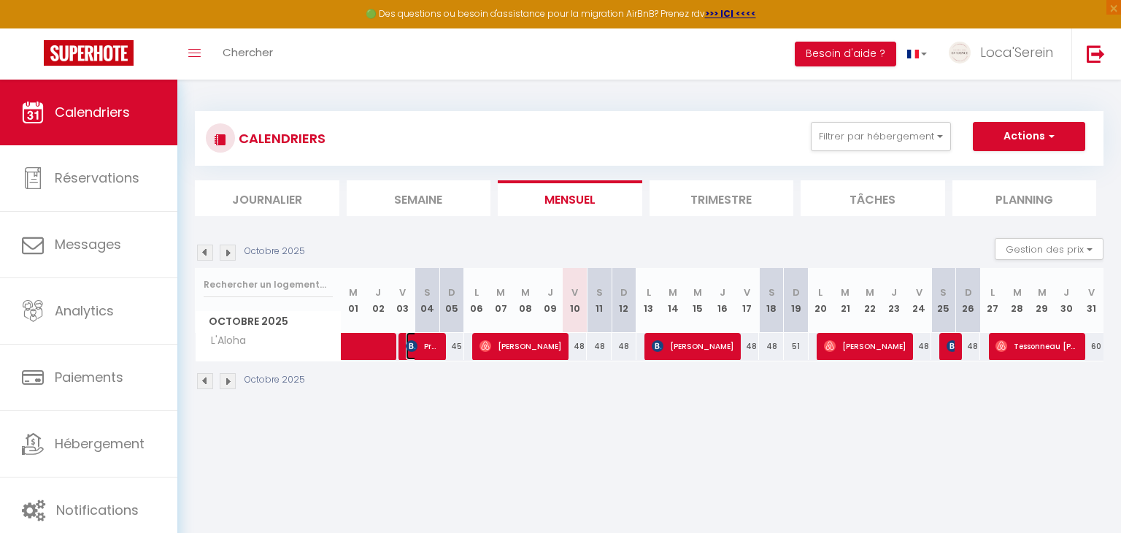
click at [424, 348] on span "Préférence Financement" at bounding box center [422, 346] width 33 height 28
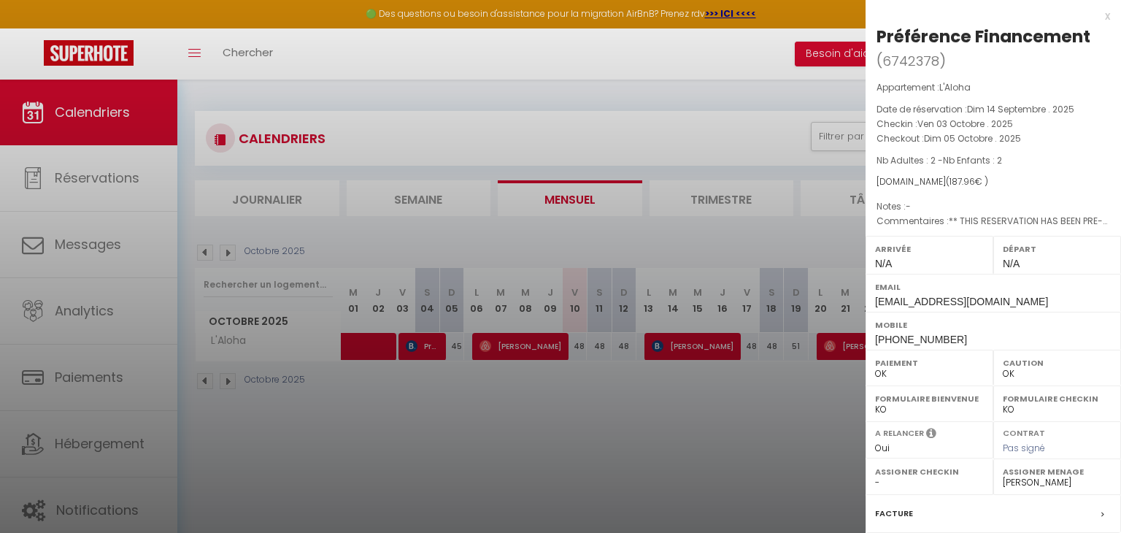
click at [424, 348] on div at bounding box center [560, 266] width 1121 height 533
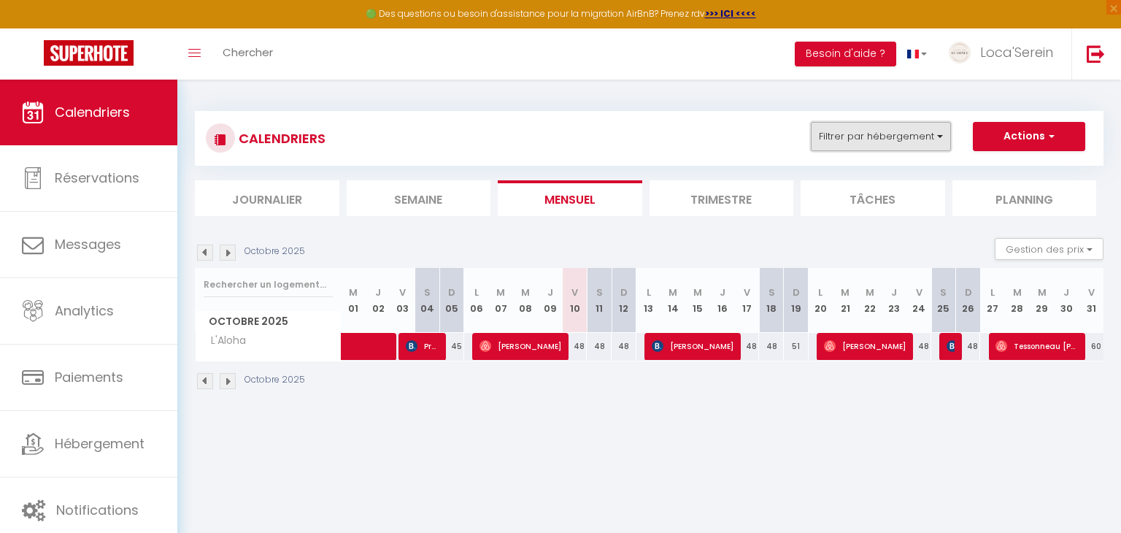
click at [852, 136] on button "Filtrer par hébergement" at bounding box center [881, 136] width 140 height 29
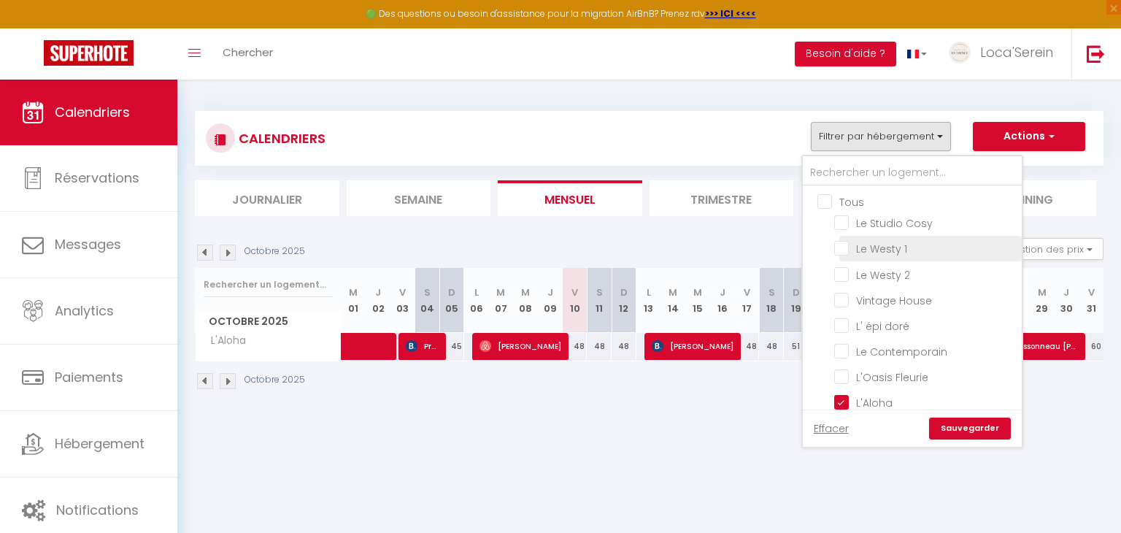
click at [900, 246] on input "Le Westy 1" at bounding box center [925, 247] width 182 height 15
click at [978, 431] on link "Sauvegarder" at bounding box center [970, 428] width 82 height 22
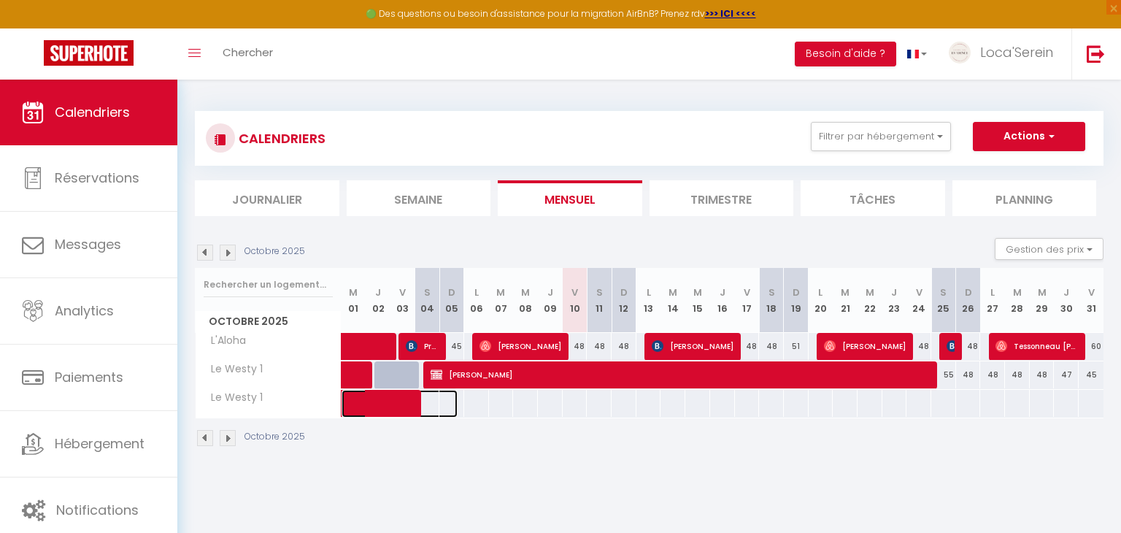
click at [391, 403] on span at bounding box center [407, 404] width 101 height 28
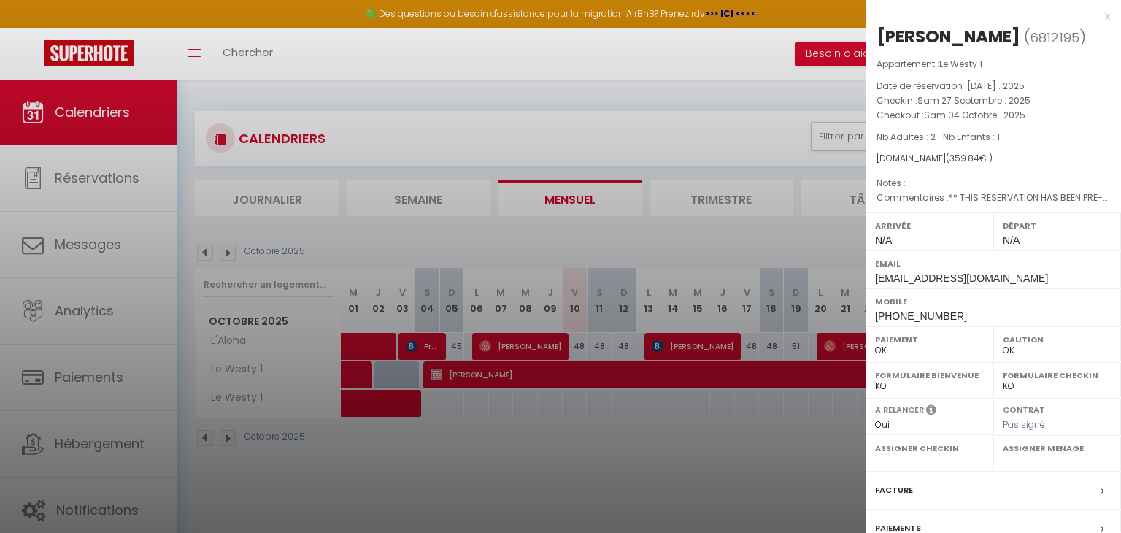
click at [989, 487] on div "Facture" at bounding box center [992, 490] width 255 height 38
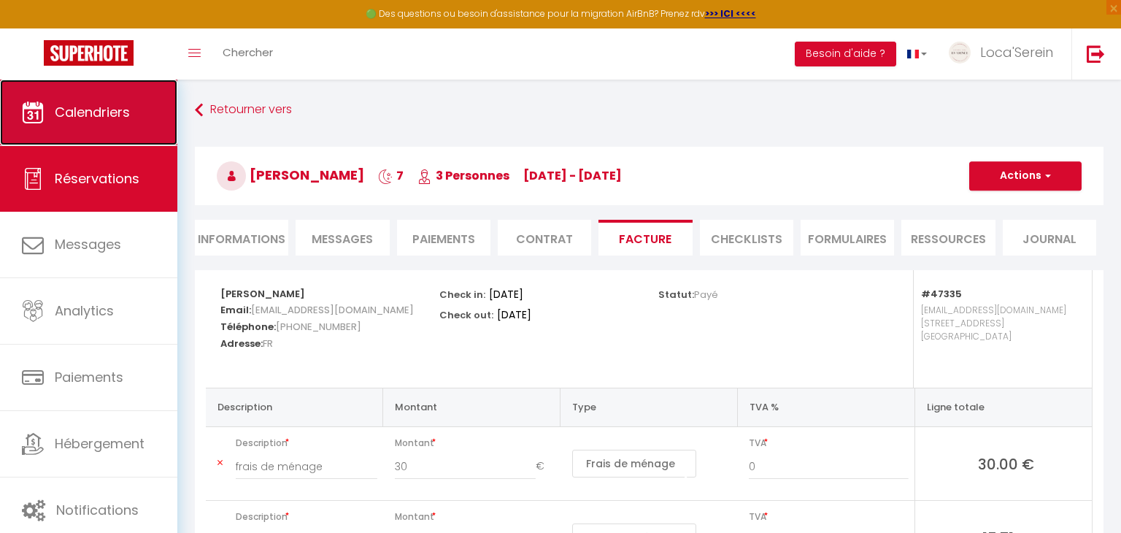
click at [123, 115] on span "Calendriers" at bounding box center [92, 112] width 75 height 18
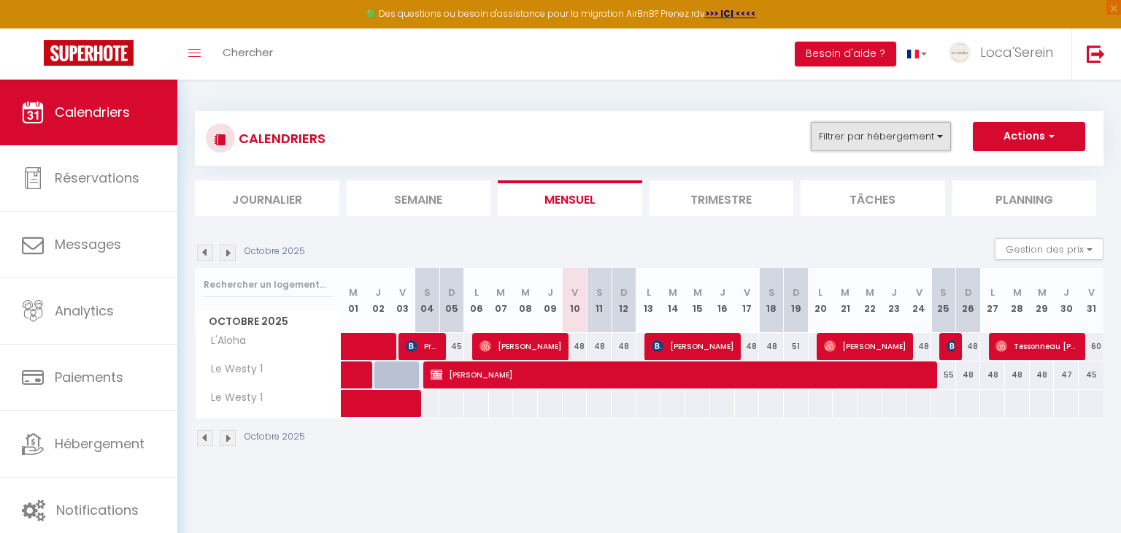
click at [891, 138] on button "Filtrer par hébergement" at bounding box center [881, 136] width 140 height 29
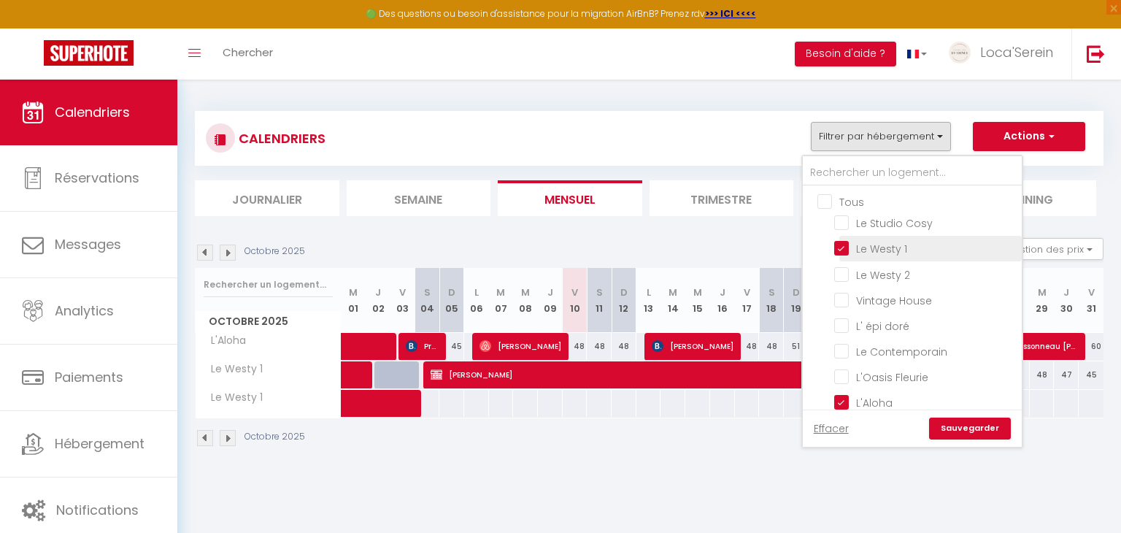
click at [885, 247] on input "Le Westy 1" at bounding box center [925, 247] width 182 height 15
click at [997, 434] on link "Sauvegarder" at bounding box center [970, 428] width 82 height 22
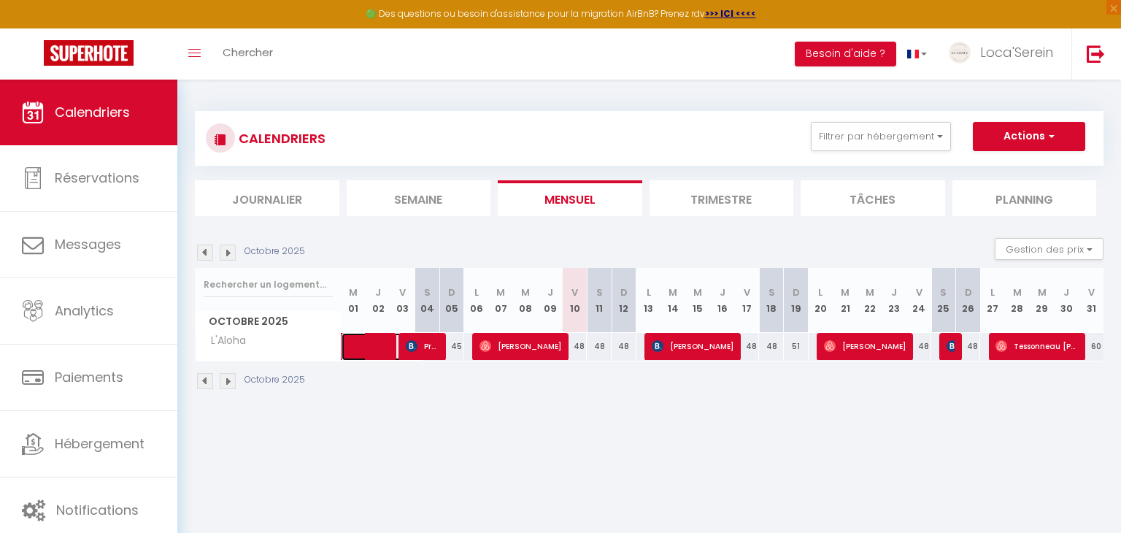
click at [385, 344] on span at bounding box center [390, 347] width 67 height 28
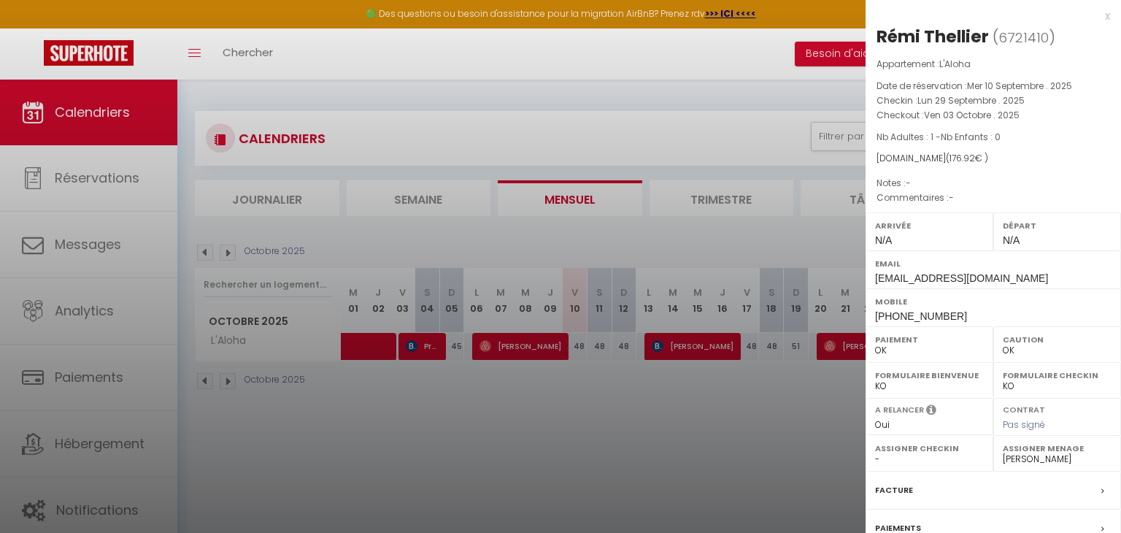
click at [385, 344] on div at bounding box center [560, 266] width 1121 height 533
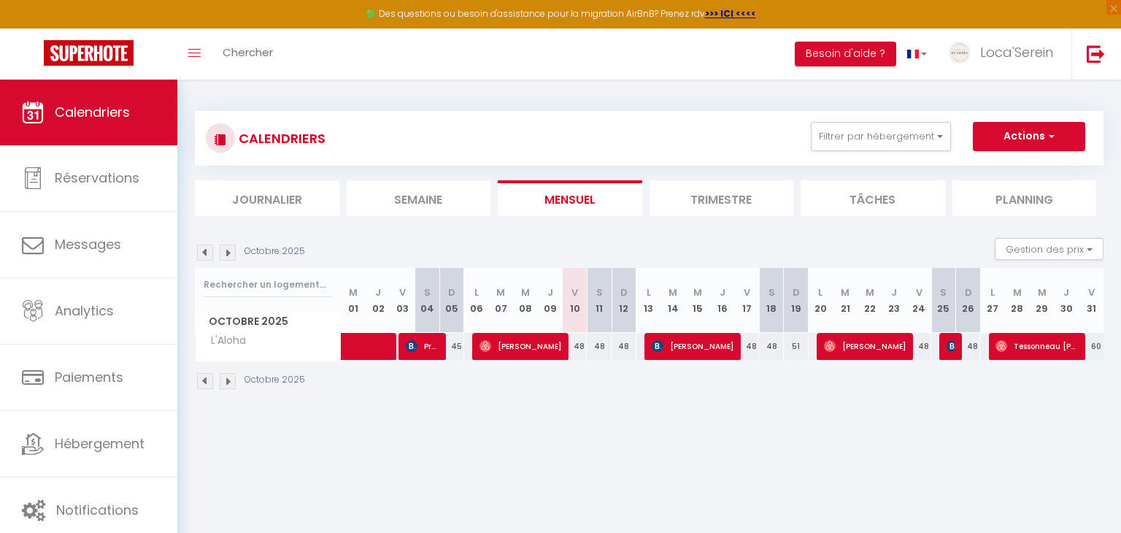
click at [442, 345] on div "45" at bounding box center [451, 346] width 25 height 27
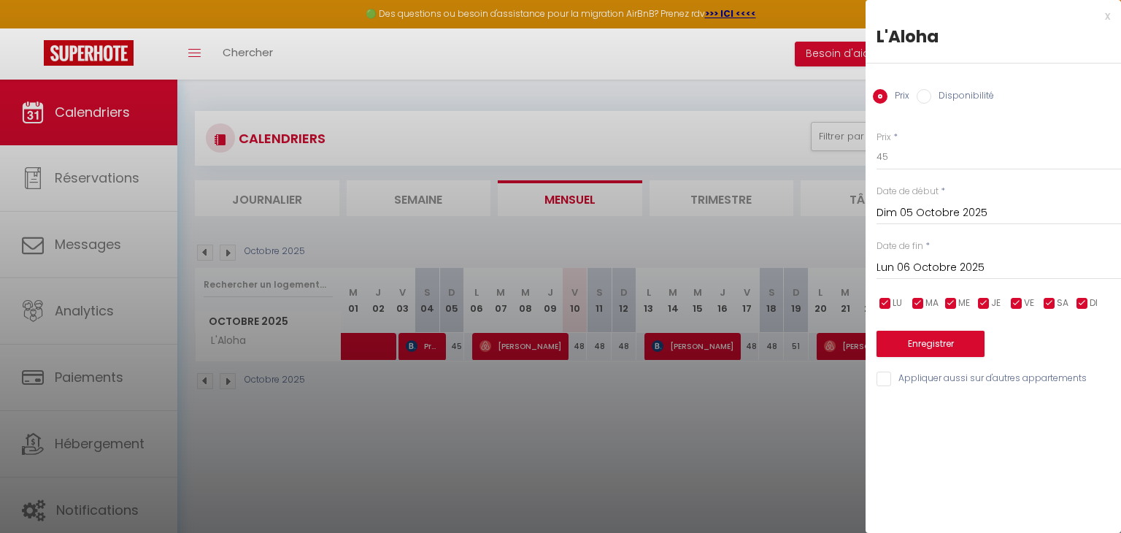
click at [425, 344] on div at bounding box center [560, 266] width 1121 height 533
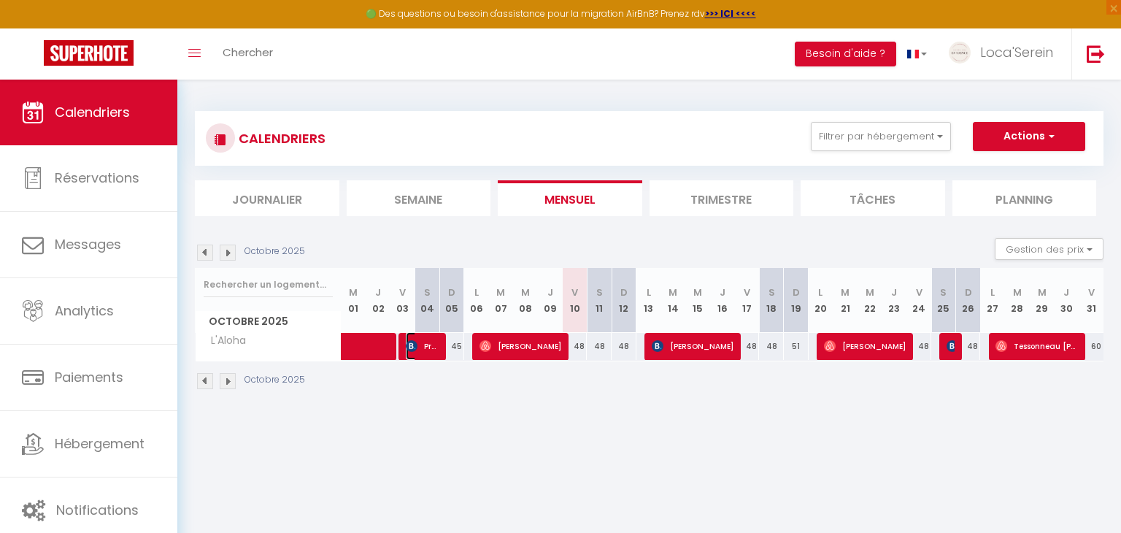
click at [425, 344] on span "Préférence Financement" at bounding box center [422, 346] width 33 height 28
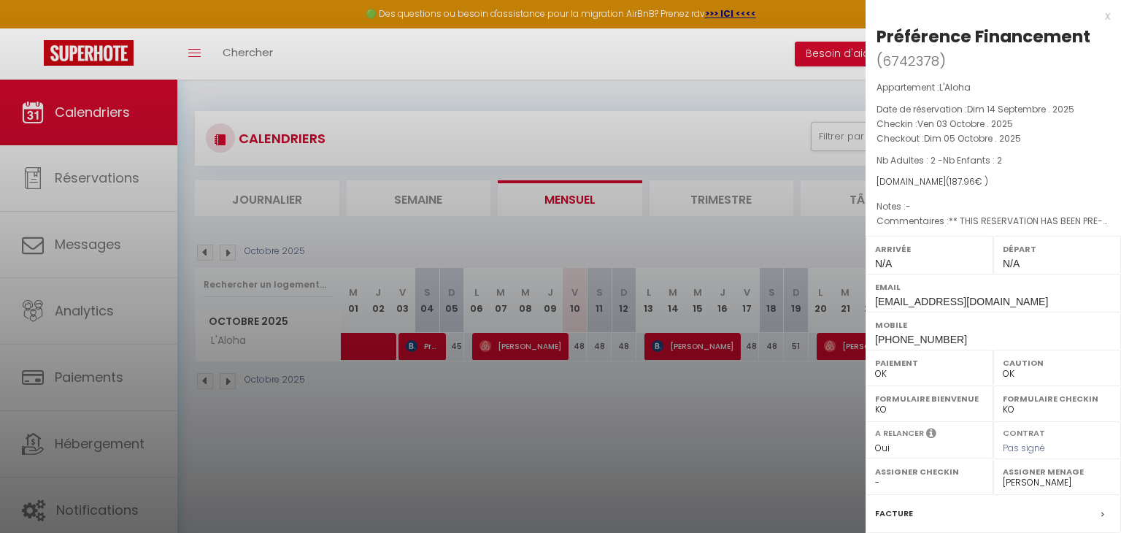
click at [425, 344] on div at bounding box center [560, 266] width 1121 height 533
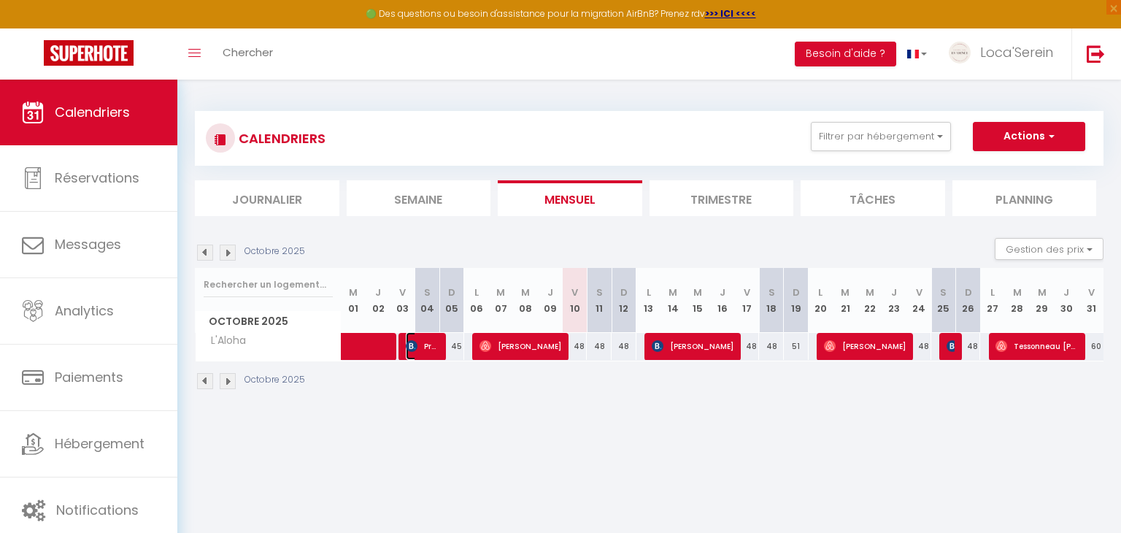
click at [425, 352] on span "Préférence Financement" at bounding box center [422, 346] width 33 height 28
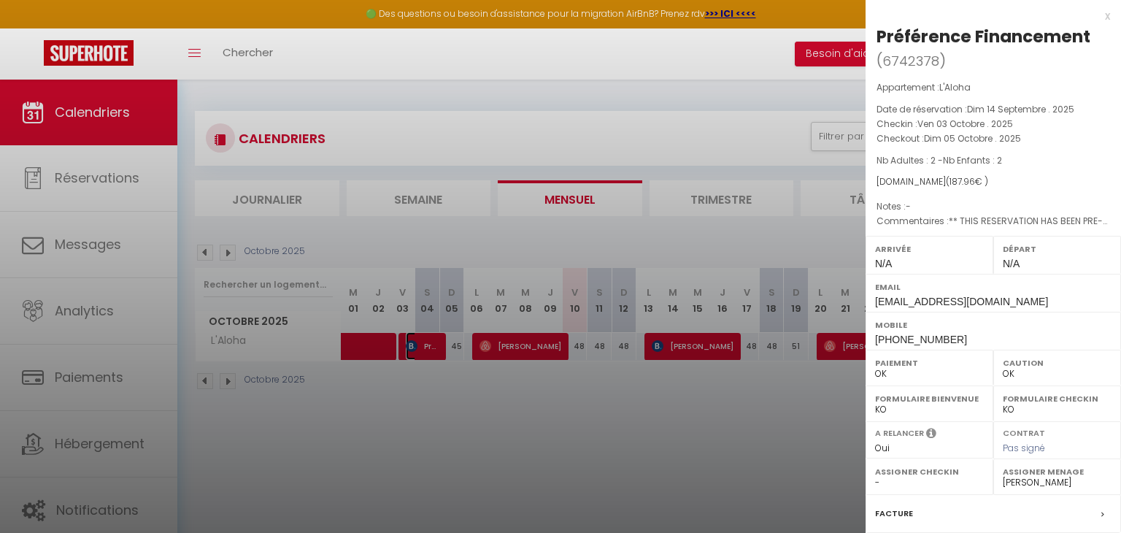
scroll to position [168, 0]
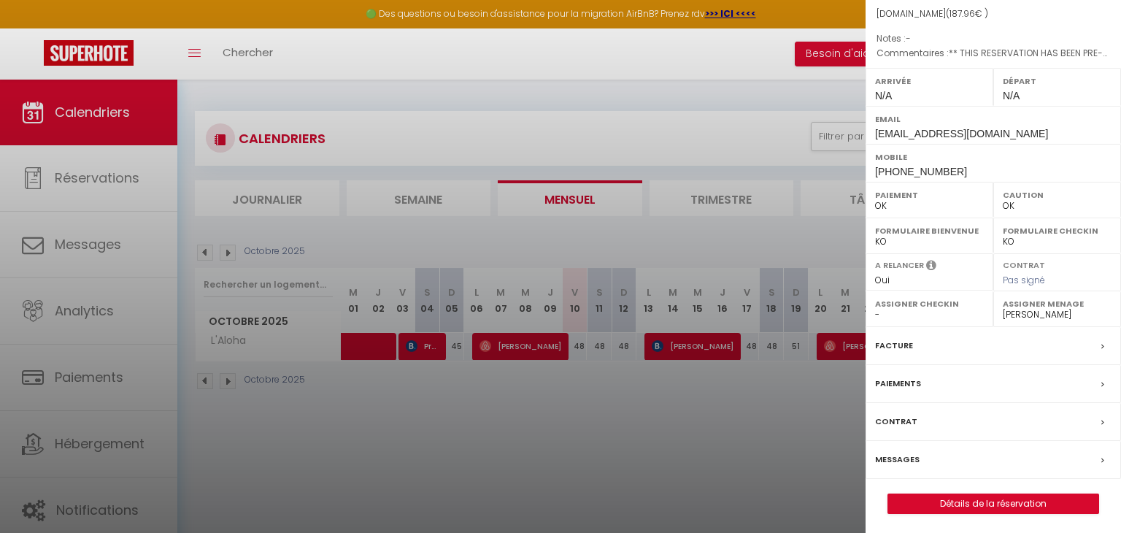
click at [934, 339] on div "Facture" at bounding box center [992, 346] width 255 height 38
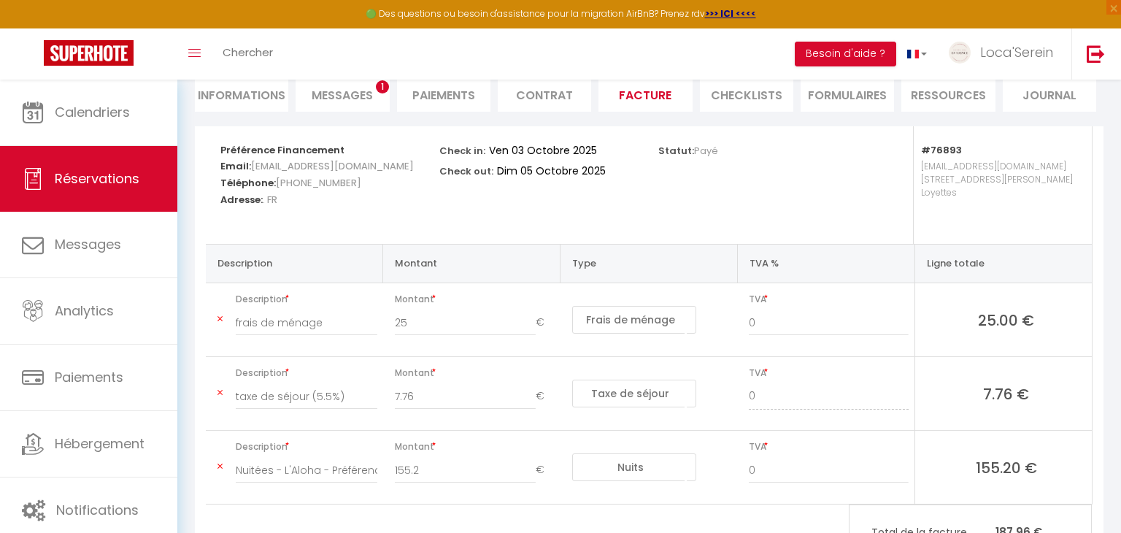
scroll to position [151, 0]
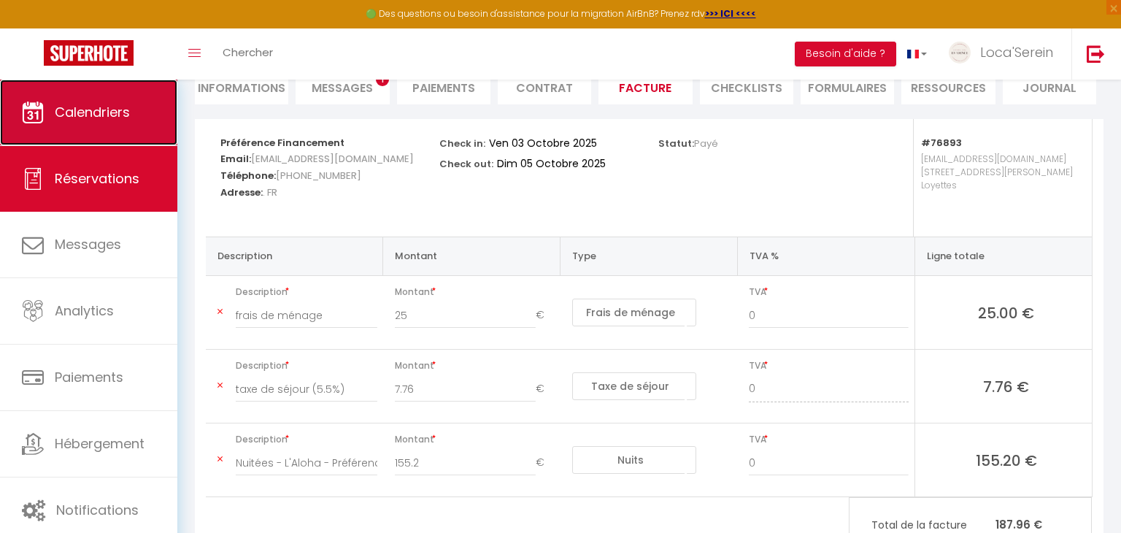
click at [101, 123] on link "Calendriers" at bounding box center [88, 113] width 177 height 66
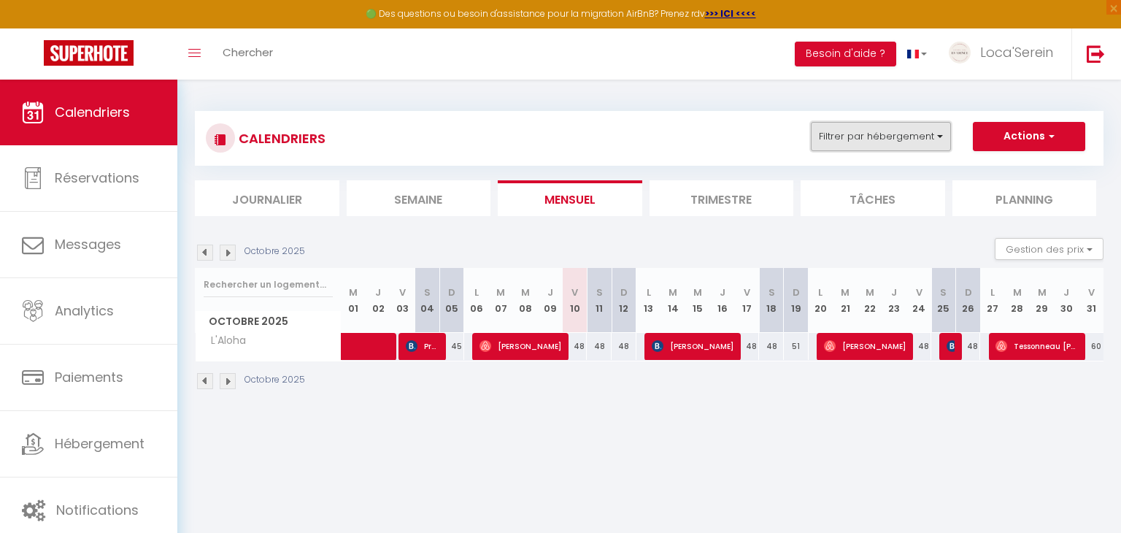
click at [901, 147] on button "Filtrer par hébergement" at bounding box center [881, 136] width 140 height 29
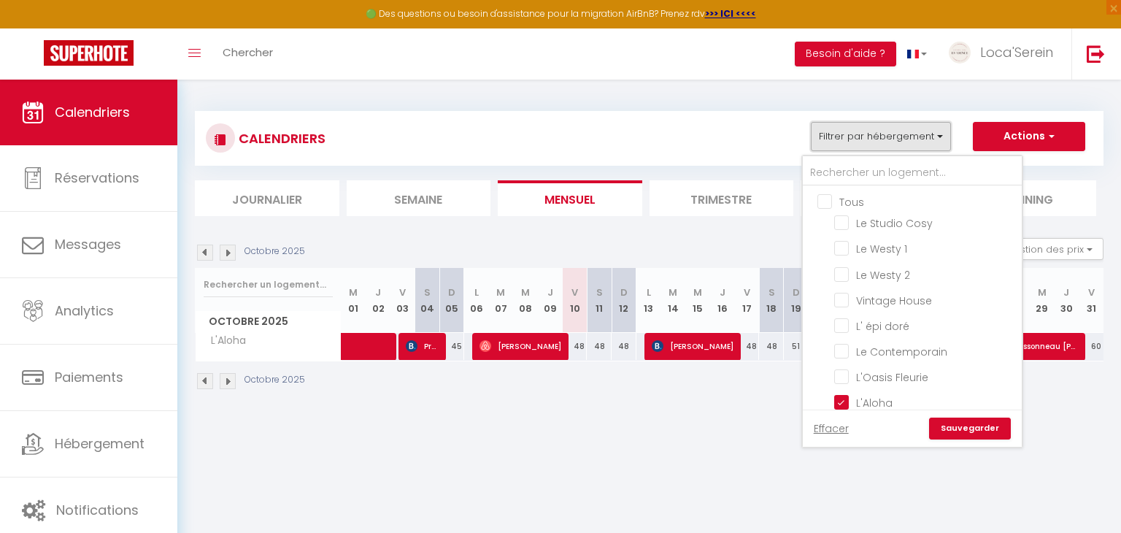
click at [901, 147] on button "Filtrer par hébergement" at bounding box center [881, 136] width 140 height 29
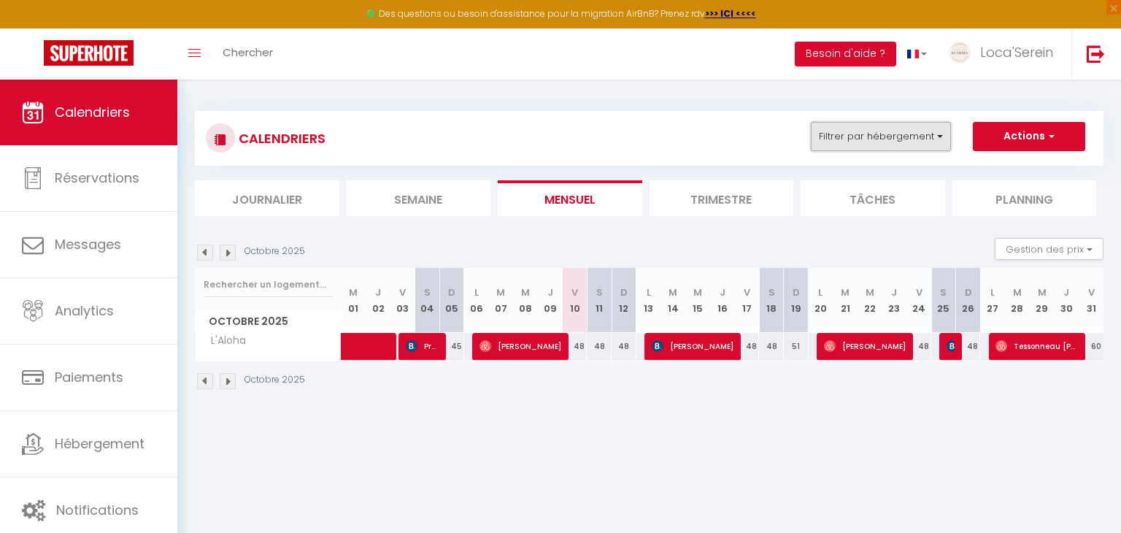
click at [902, 147] on button "Filtrer par hébergement" at bounding box center [881, 136] width 140 height 29
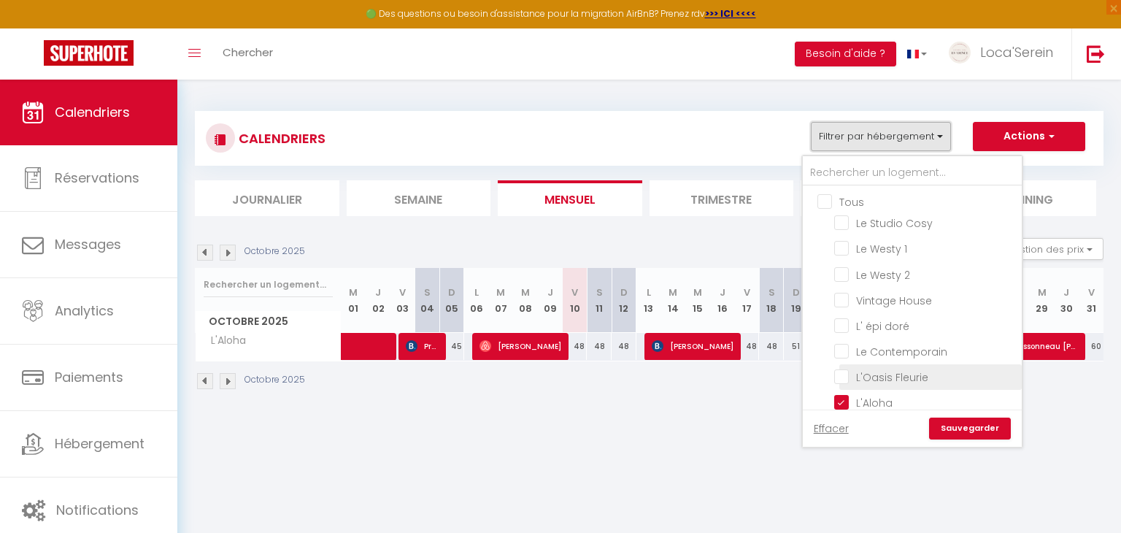
scroll to position [158, 0]
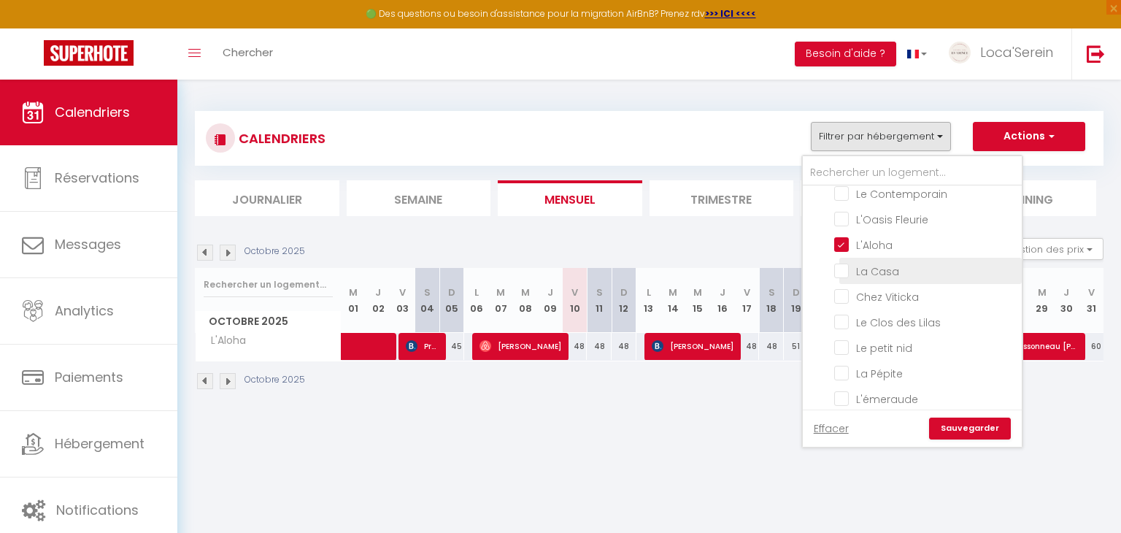
click at [876, 266] on input "La Casa" at bounding box center [925, 269] width 182 height 15
click at [868, 236] on input "L'Aloha" at bounding box center [925, 243] width 182 height 15
click at [981, 434] on link "Sauvegarder" at bounding box center [970, 428] width 82 height 22
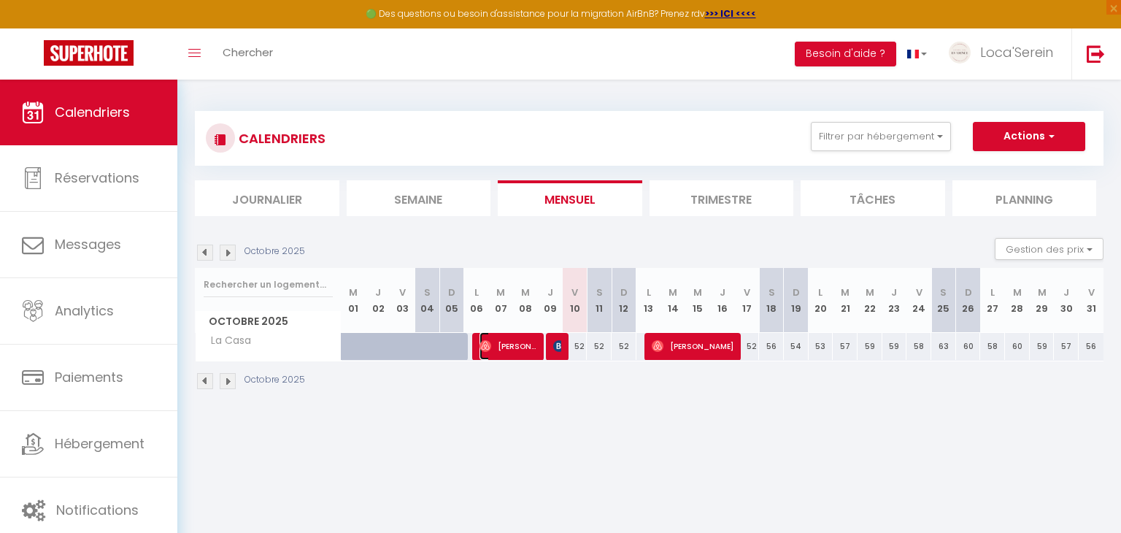
click at [498, 351] on span "[PERSON_NAME]" at bounding box center [508, 346] width 58 height 28
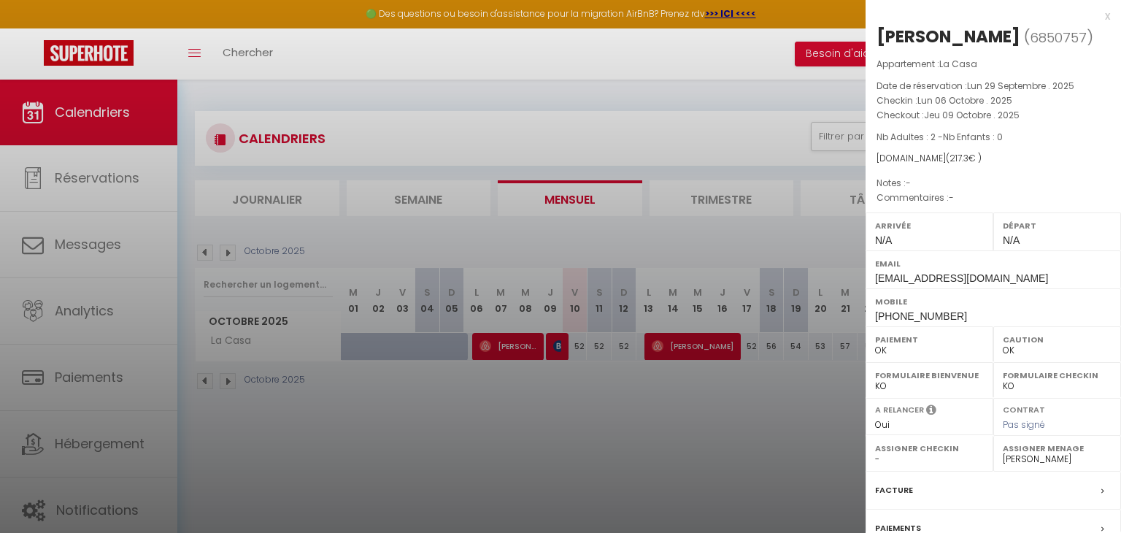
click at [515, 379] on div at bounding box center [560, 266] width 1121 height 533
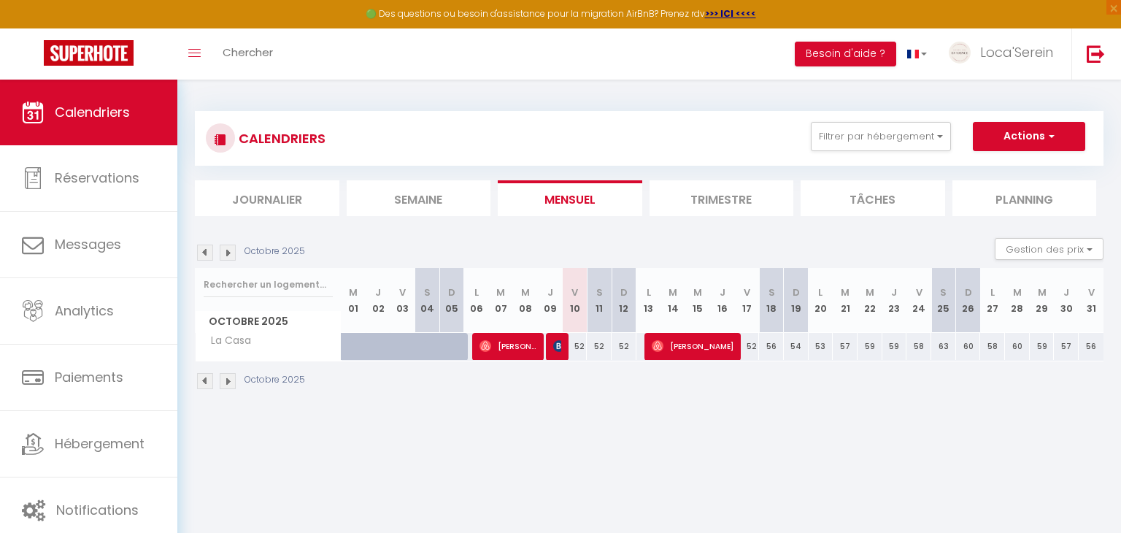
click at [552, 344] on div at bounding box center [558, 347] width 25 height 28
click at [561, 350] on img at bounding box center [559, 346] width 12 height 12
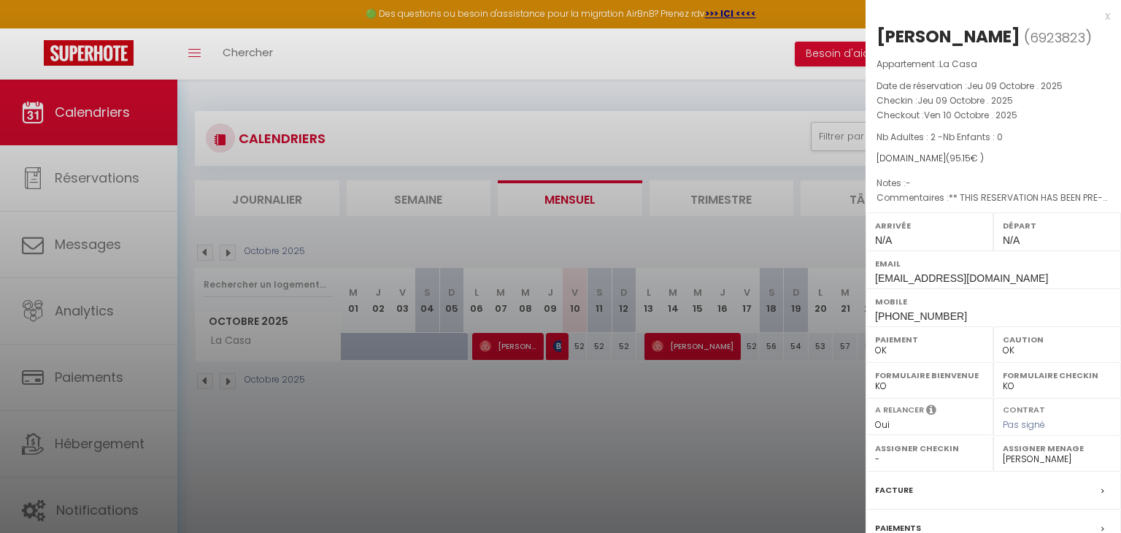
click at [606, 429] on div at bounding box center [560, 266] width 1121 height 533
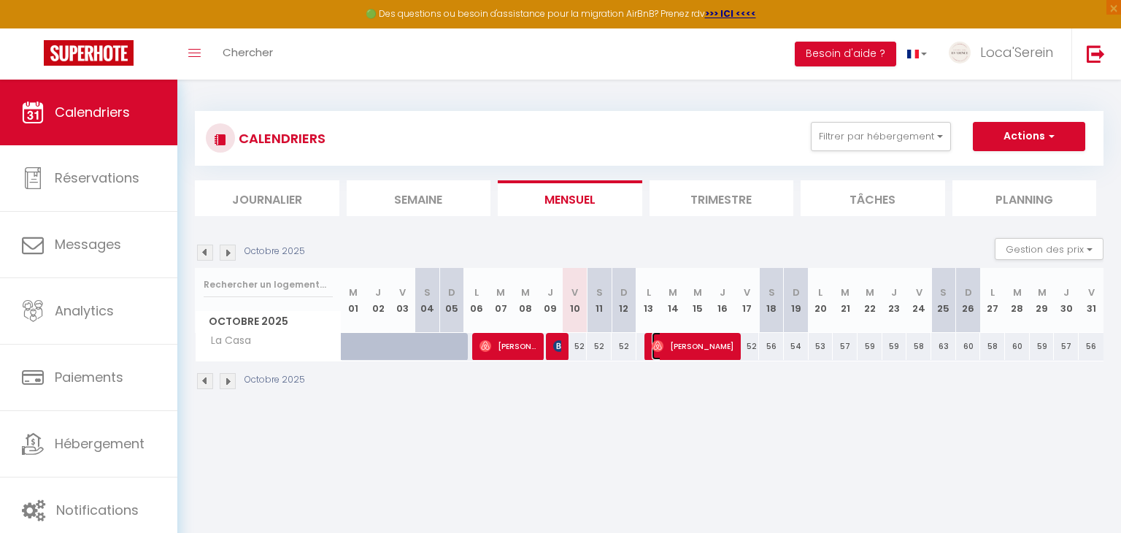
click at [697, 345] on span "[PERSON_NAME]" at bounding box center [693, 346] width 82 height 28
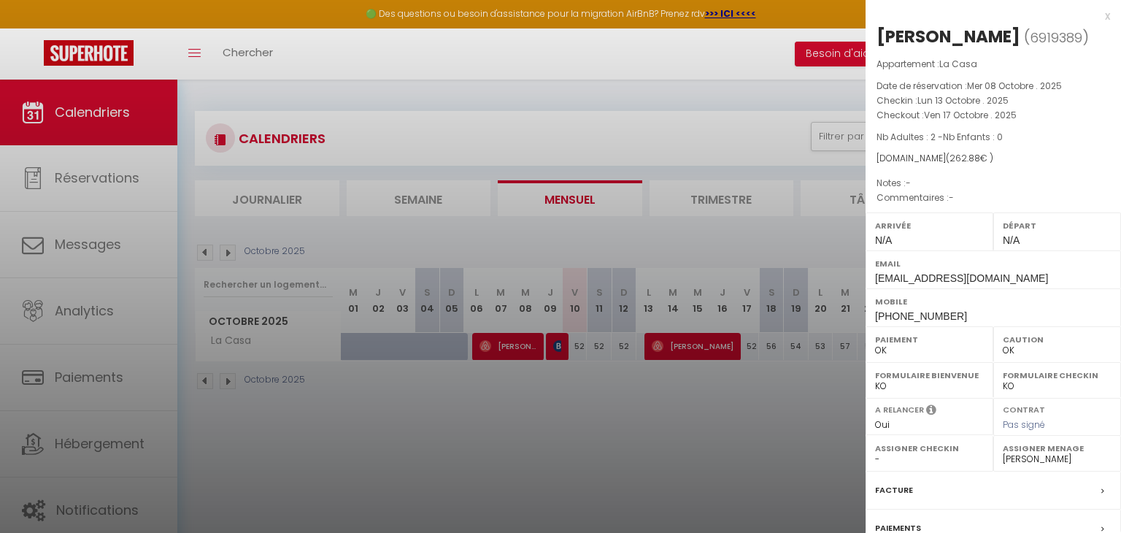
click at [607, 426] on div at bounding box center [560, 266] width 1121 height 533
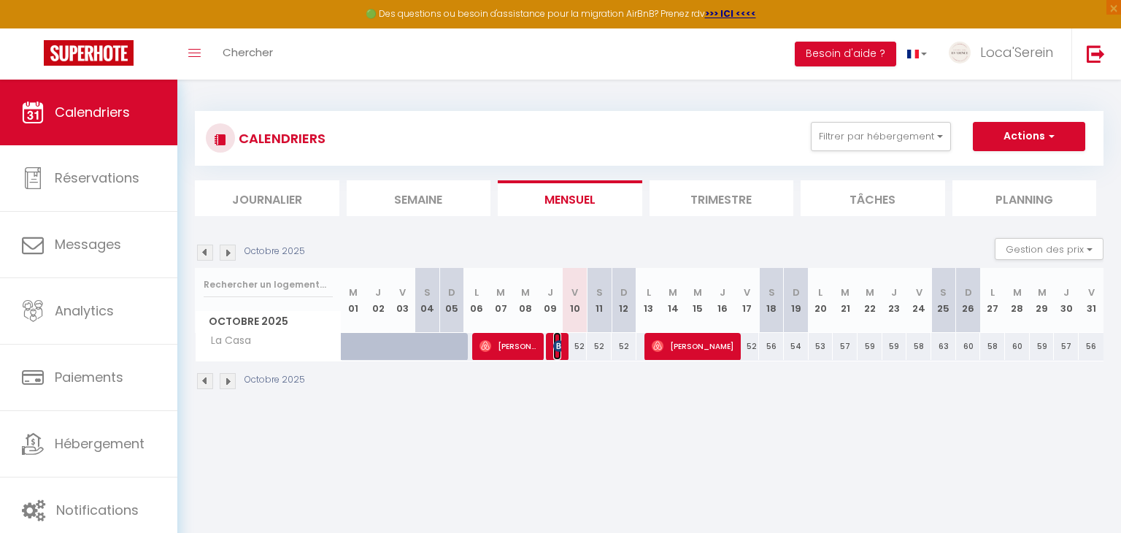
click at [558, 346] on img at bounding box center [559, 346] width 12 height 12
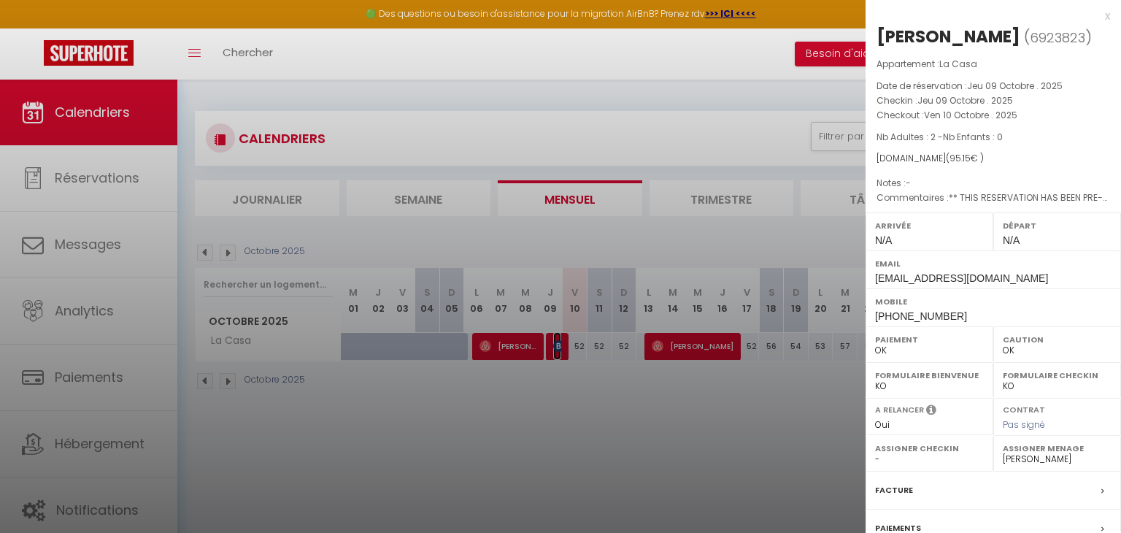
scroll to position [144, 0]
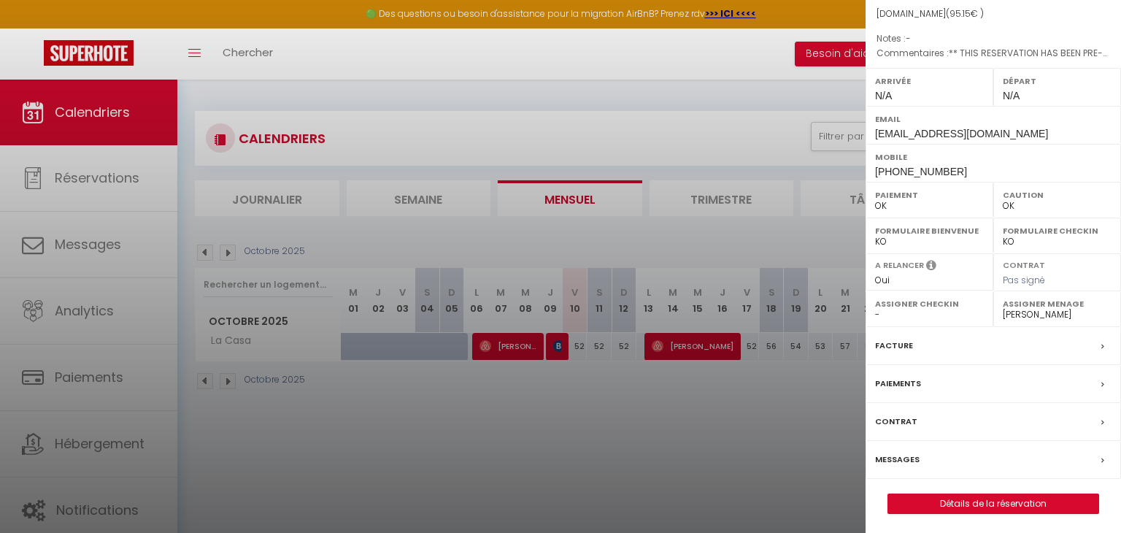
click at [943, 344] on div "Facture" at bounding box center [992, 346] width 255 height 38
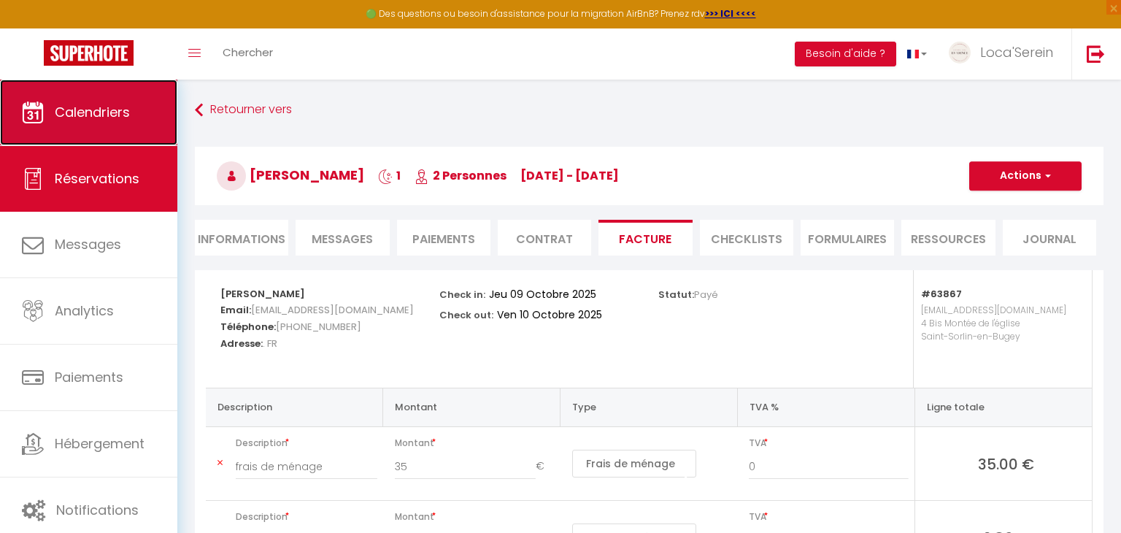
click at [138, 115] on link "Calendriers" at bounding box center [88, 113] width 177 height 66
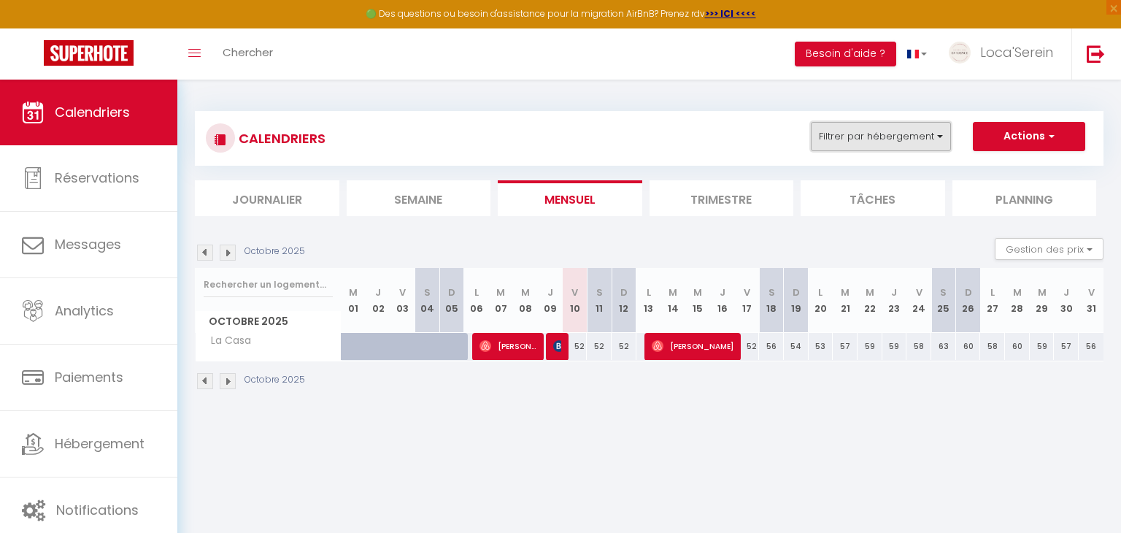
click at [884, 135] on button "Filtrer par hébergement" at bounding box center [881, 136] width 140 height 29
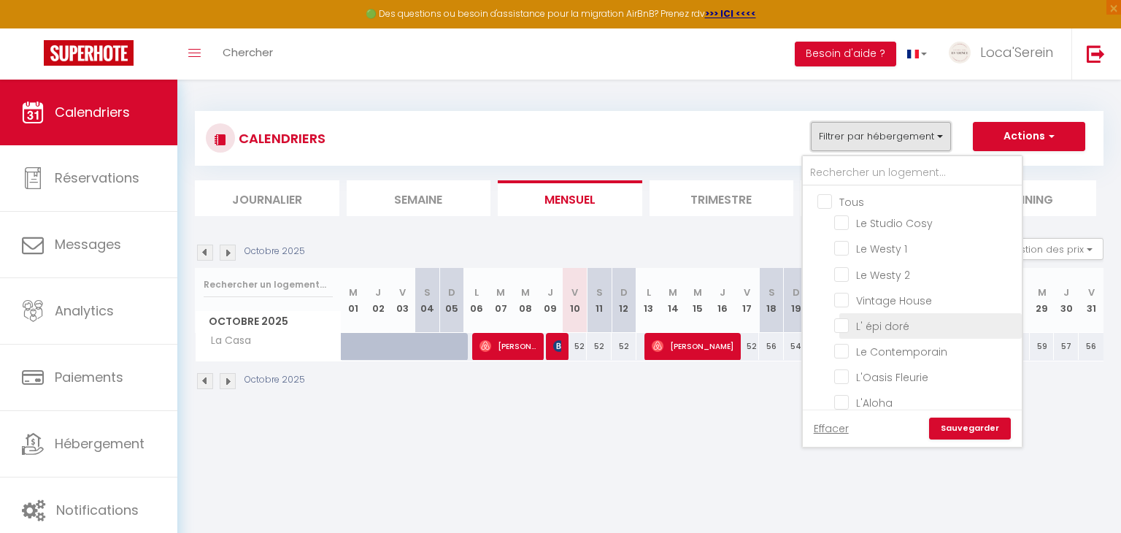
scroll to position [158, 0]
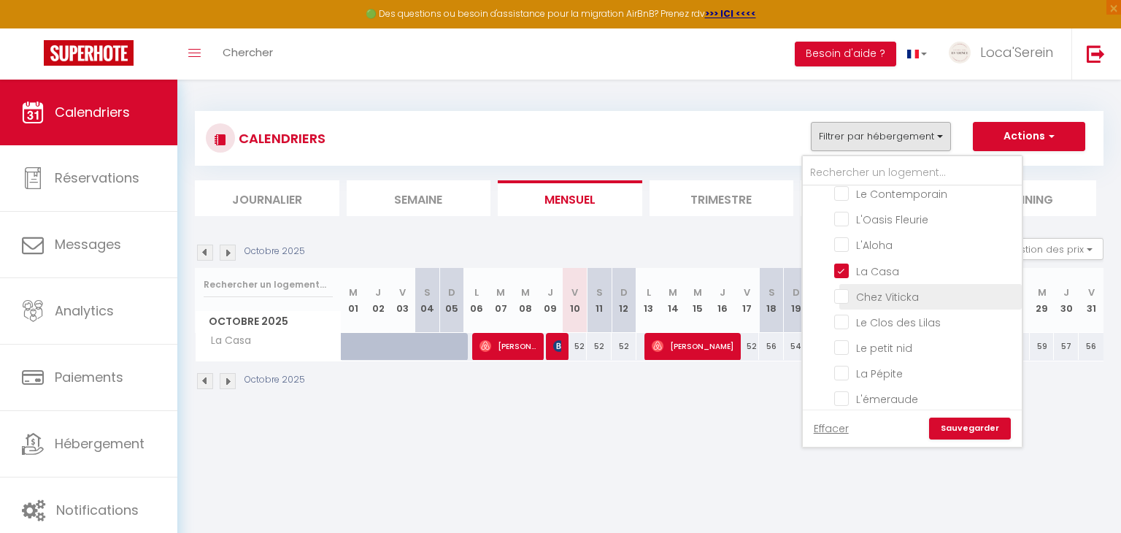
click at [887, 290] on input "Chez Viticka" at bounding box center [925, 295] width 182 height 15
click at [873, 265] on input "La Casa" at bounding box center [925, 269] width 182 height 15
click at [986, 433] on link "Sauvegarder" at bounding box center [970, 428] width 82 height 22
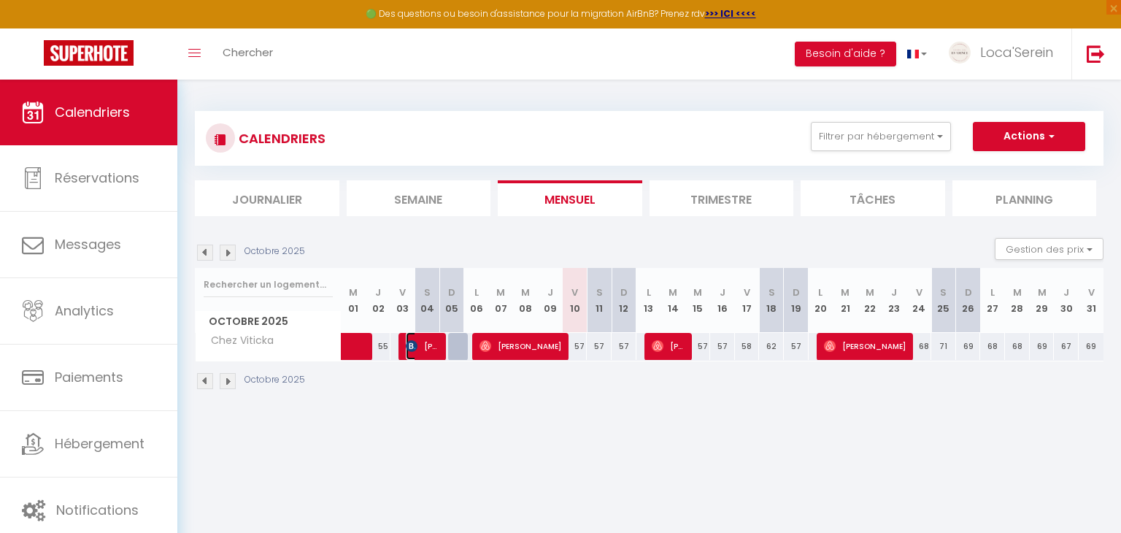
click at [417, 346] on img at bounding box center [412, 346] width 12 height 12
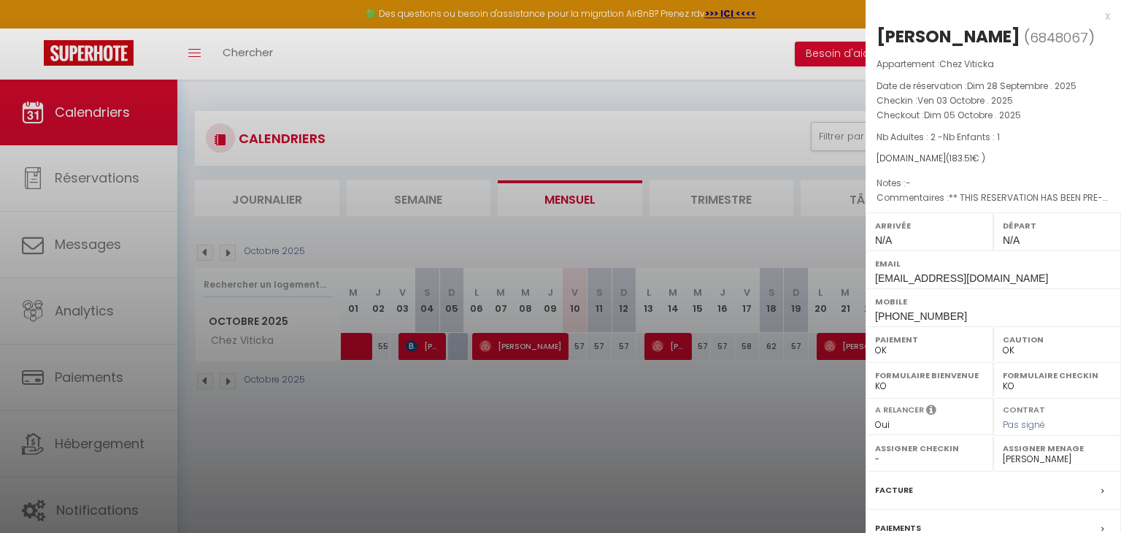
click at [936, 483] on div "Facture" at bounding box center [992, 490] width 255 height 38
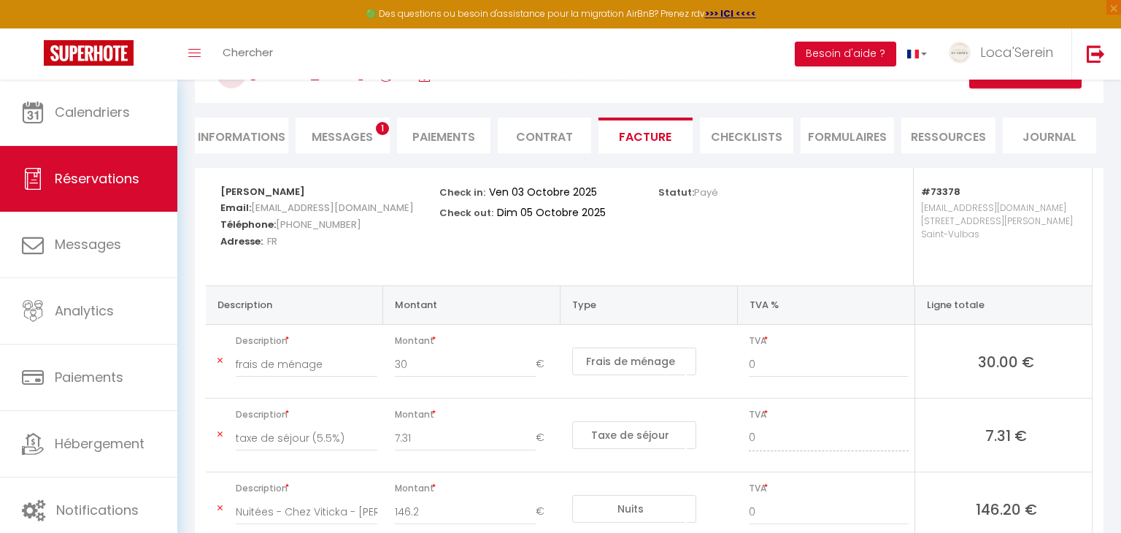
scroll to position [102, 0]
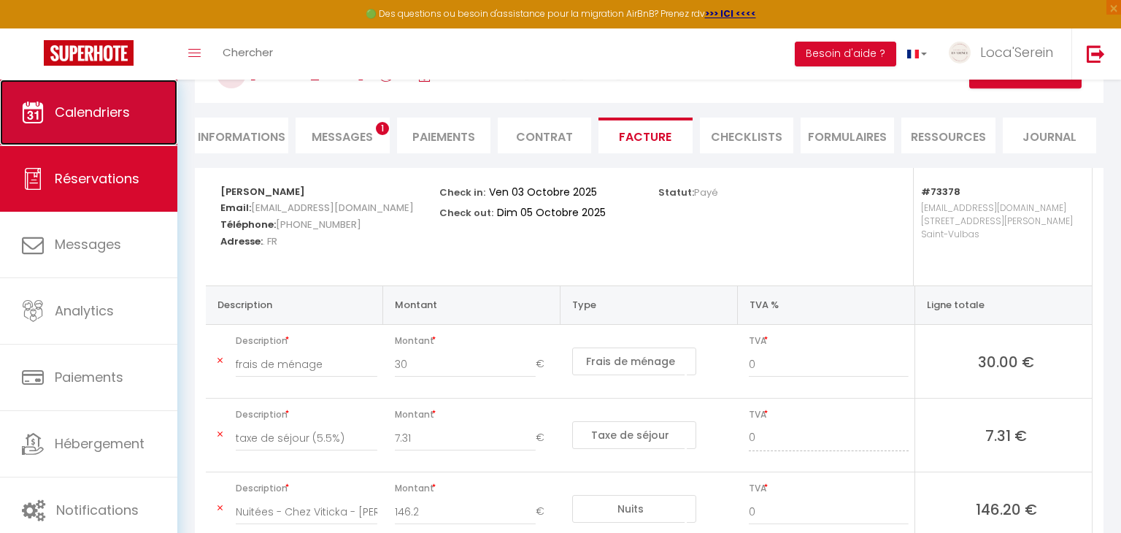
click at [80, 99] on link "Calendriers" at bounding box center [88, 113] width 177 height 66
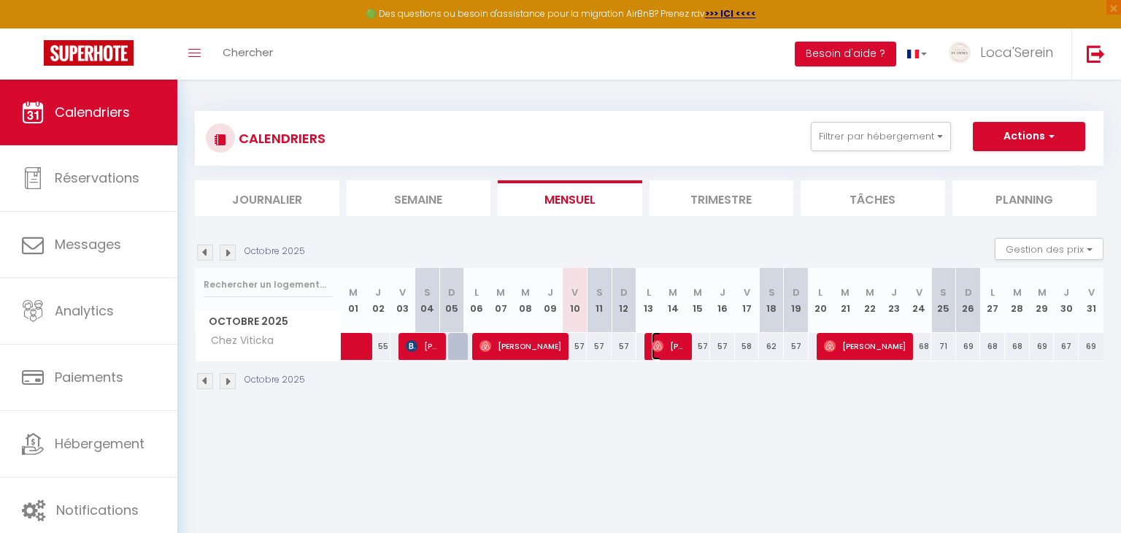
click at [673, 343] on span "[PERSON_NAME]" at bounding box center [668, 346] width 33 height 28
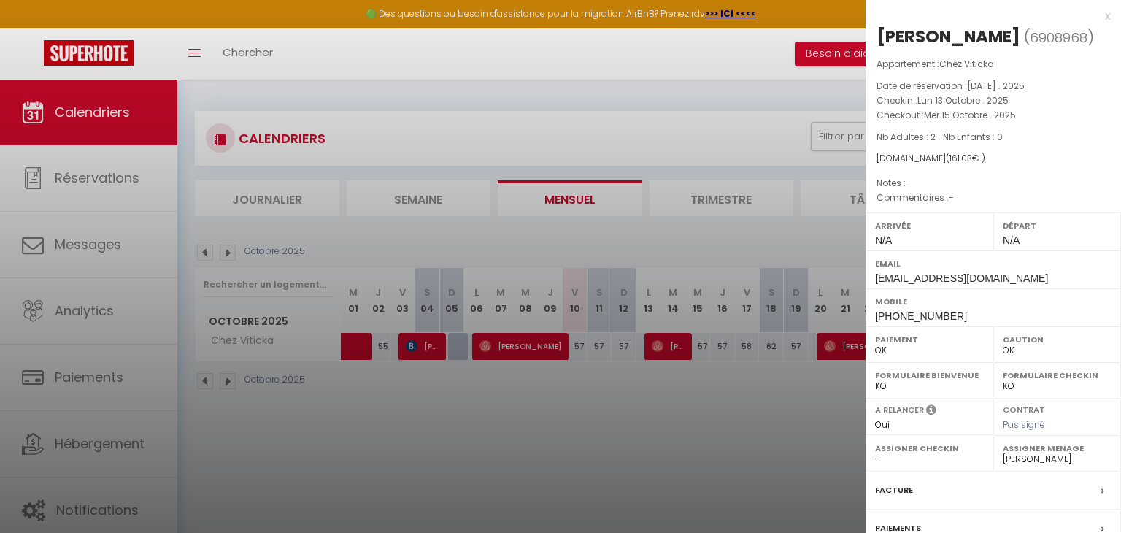
click at [673, 343] on div at bounding box center [560, 266] width 1121 height 533
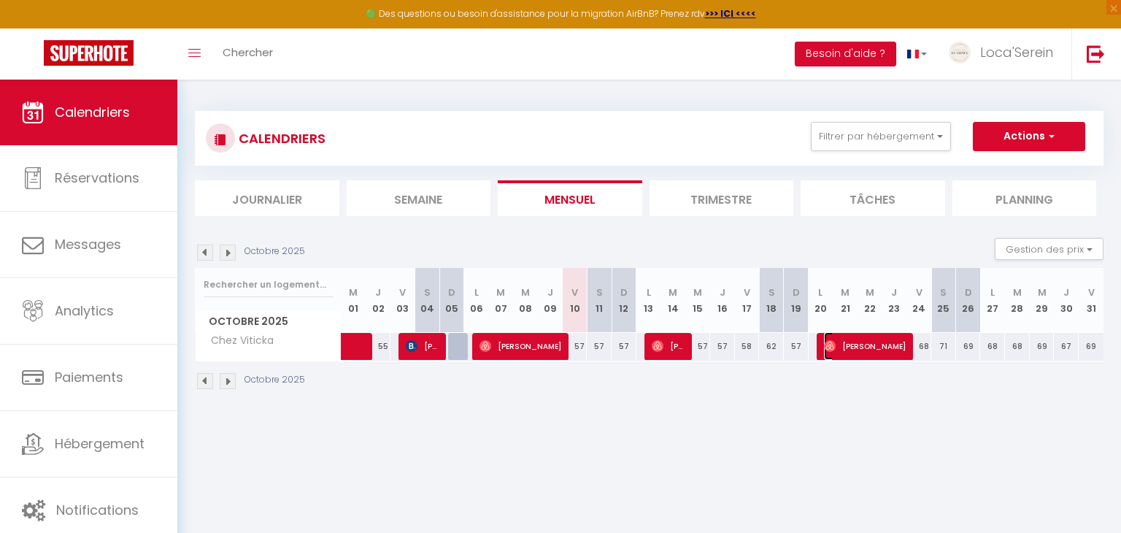
click at [865, 350] on span "[PERSON_NAME]" at bounding box center [865, 346] width 82 height 28
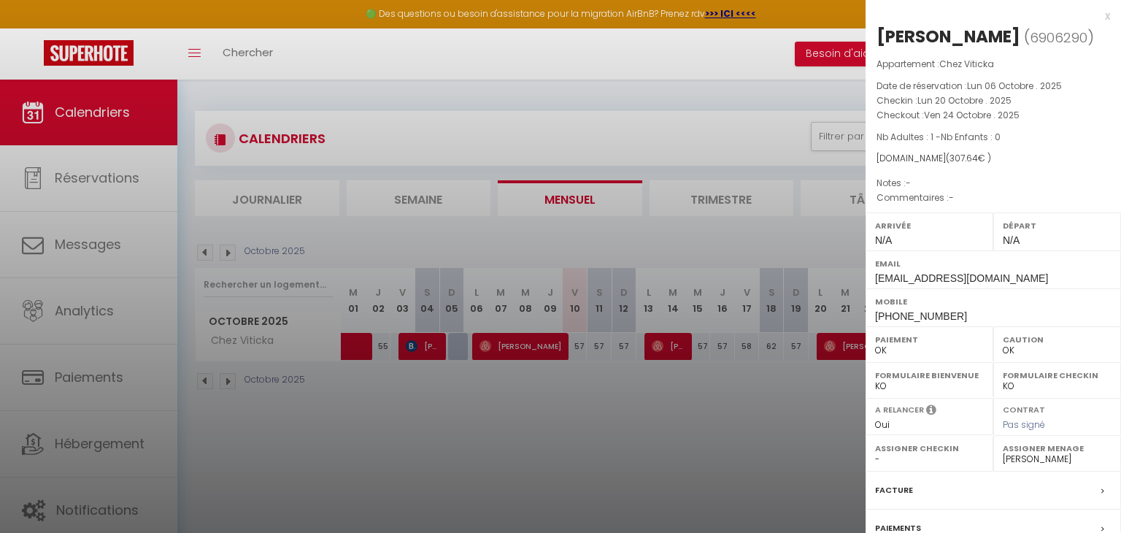
click at [665, 352] on div at bounding box center [560, 266] width 1121 height 533
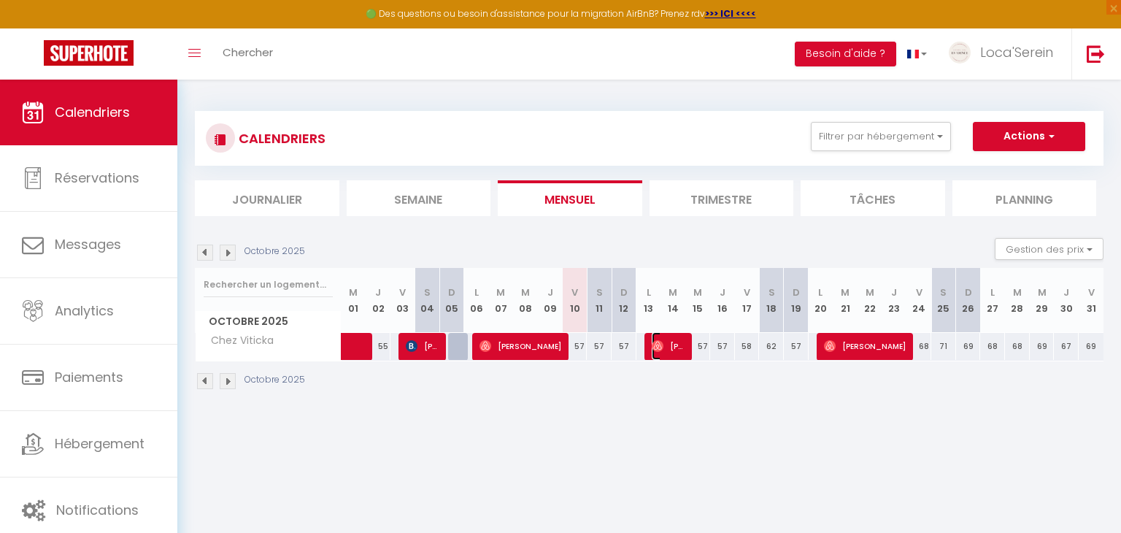
click at [666, 352] on span "[PERSON_NAME]" at bounding box center [668, 346] width 33 height 28
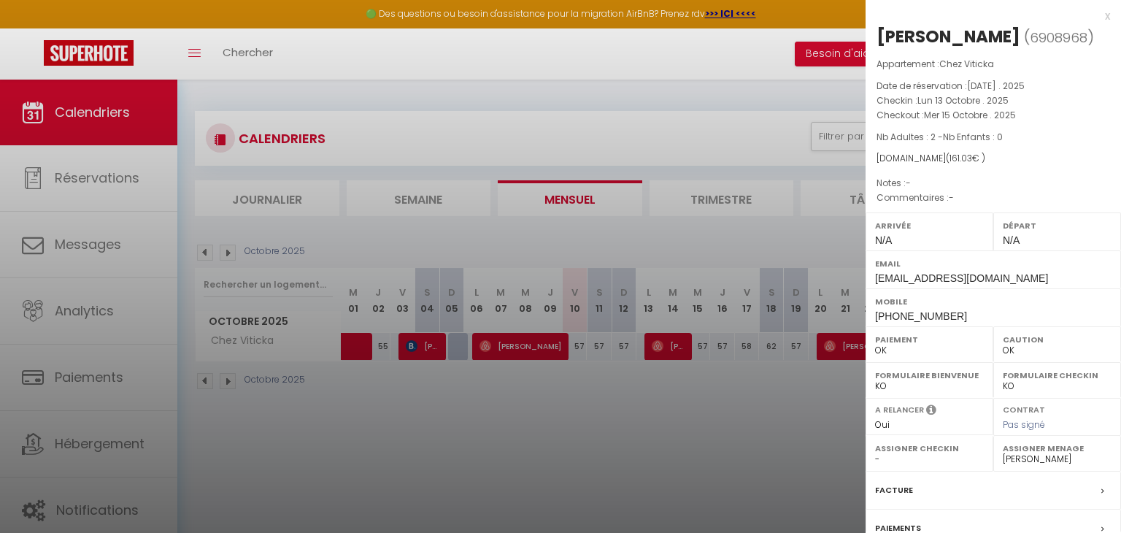
click at [666, 352] on div at bounding box center [560, 266] width 1121 height 533
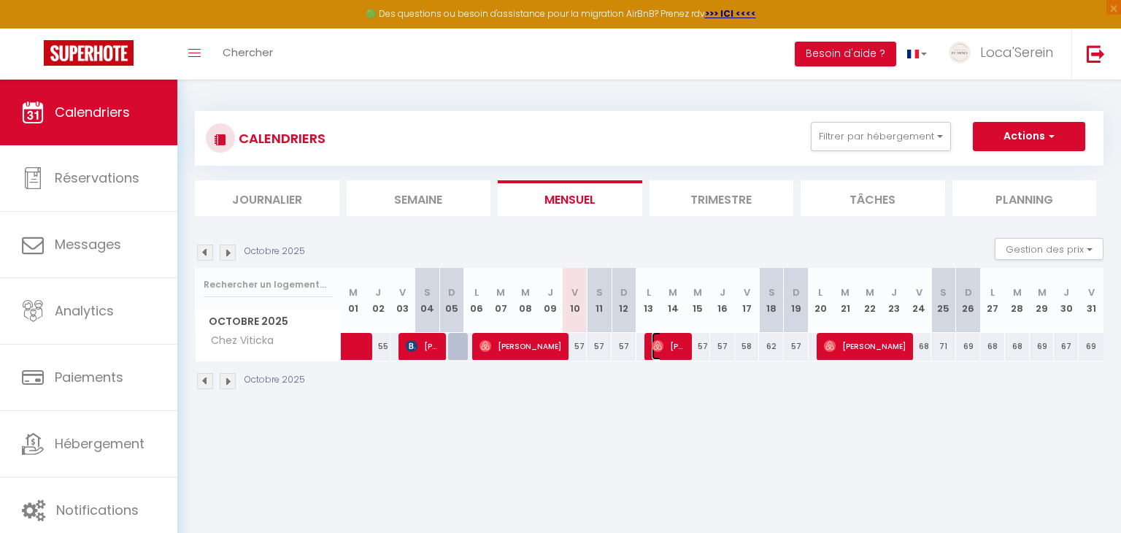
click at [666, 352] on span "[PERSON_NAME]" at bounding box center [668, 346] width 33 height 28
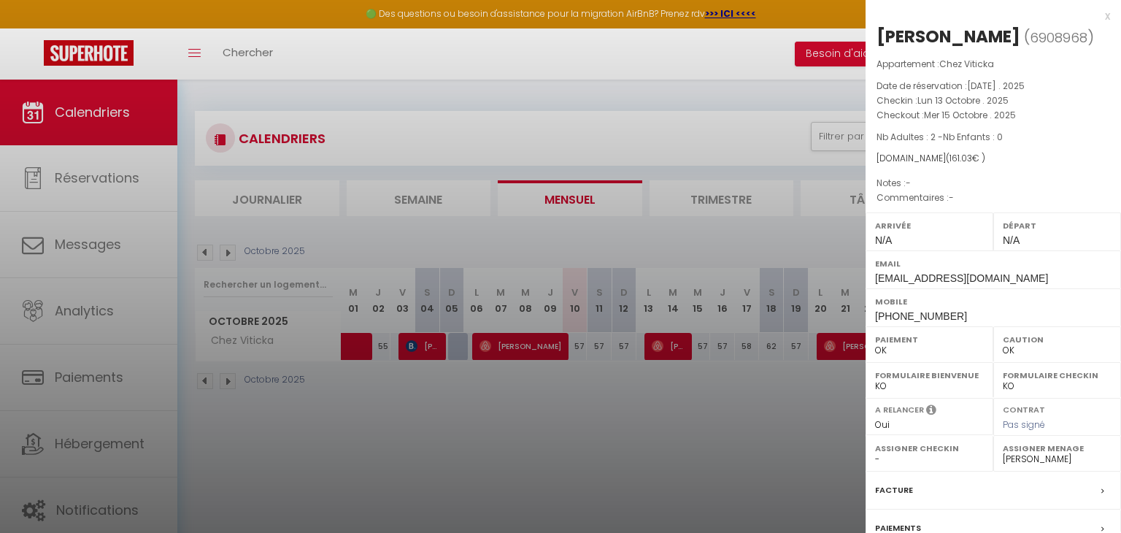
click at [667, 352] on div at bounding box center [560, 266] width 1121 height 533
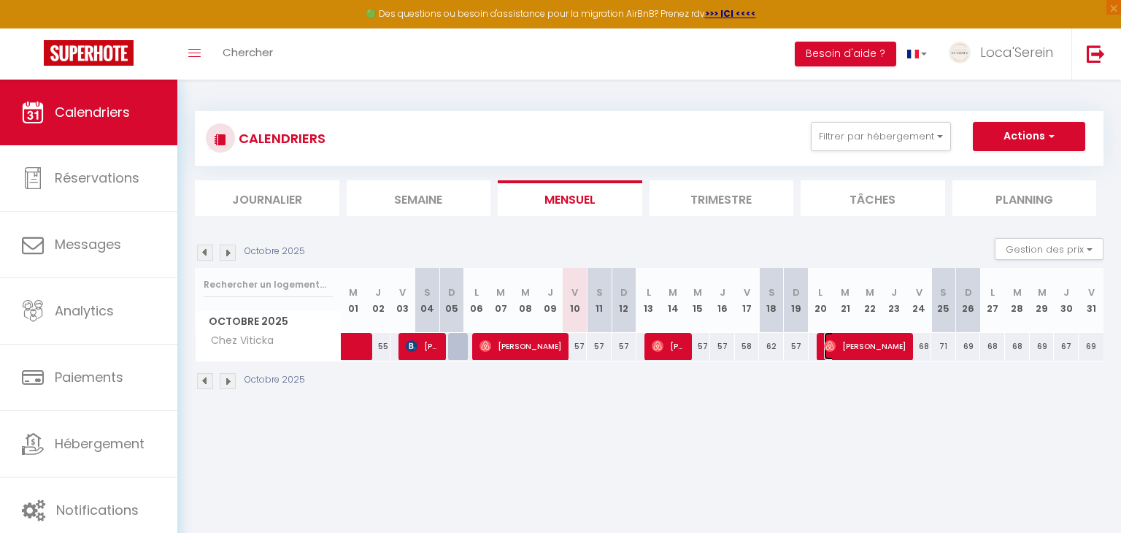
click at [838, 355] on span "[PERSON_NAME]" at bounding box center [865, 346] width 82 height 28
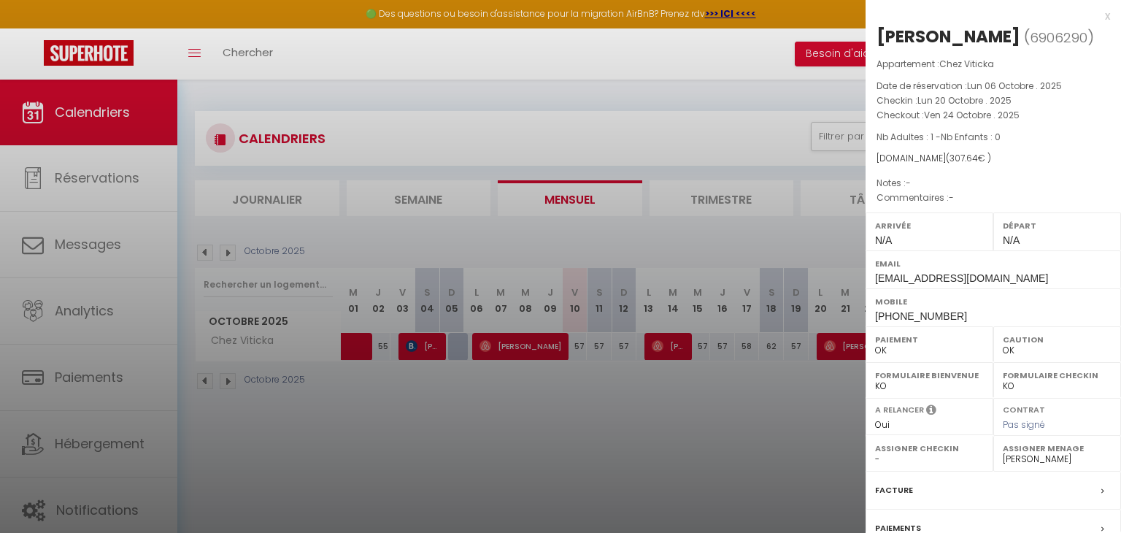
click at [523, 343] on div at bounding box center [560, 266] width 1121 height 533
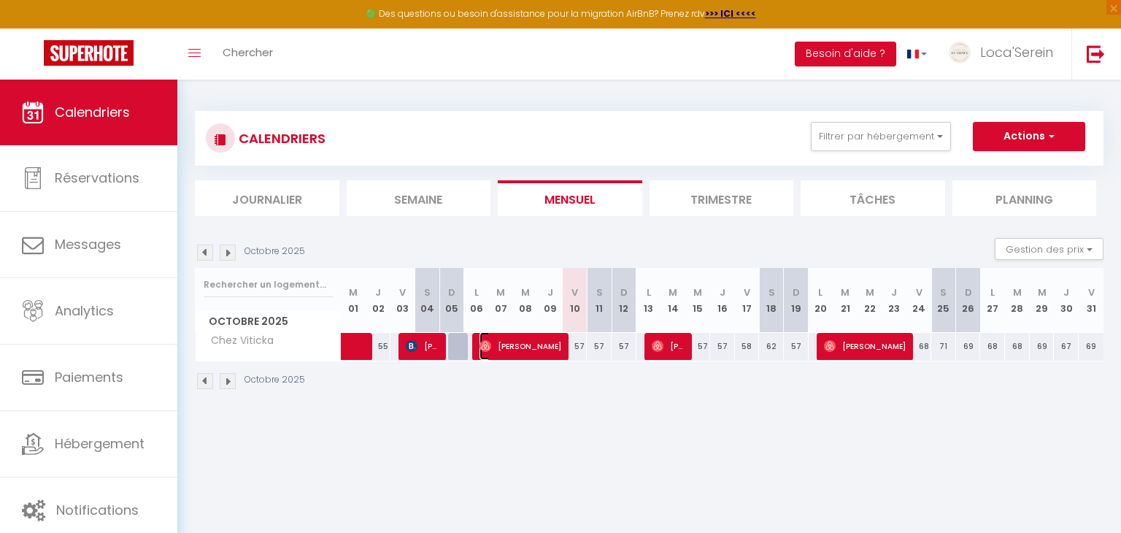
click at [524, 344] on span "[PERSON_NAME]" at bounding box center [520, 346] width 82 height 28
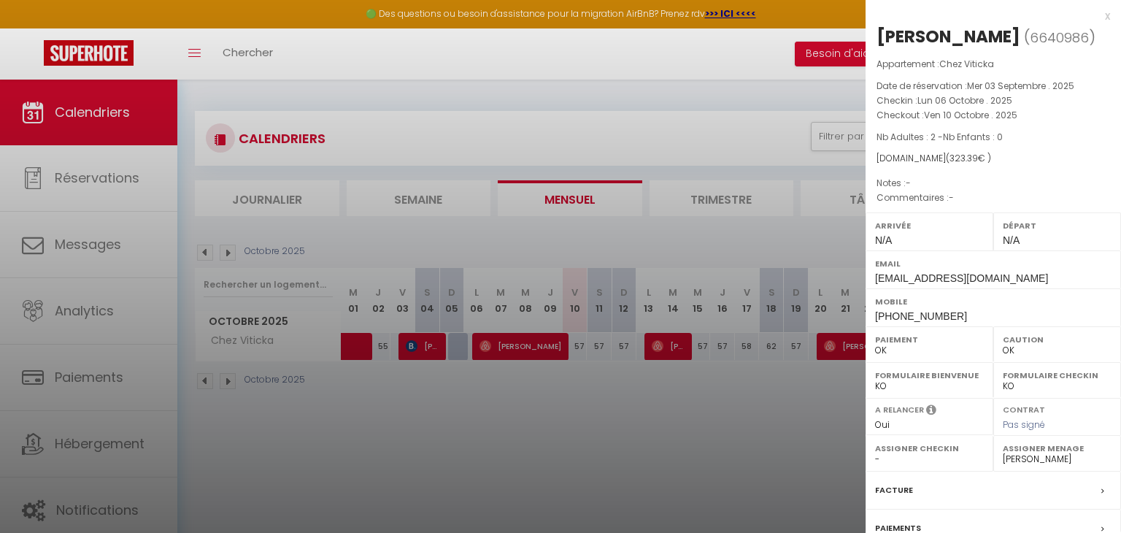
click at [571, 373] on div at bounding box center [560, 266] width 1121 height 533
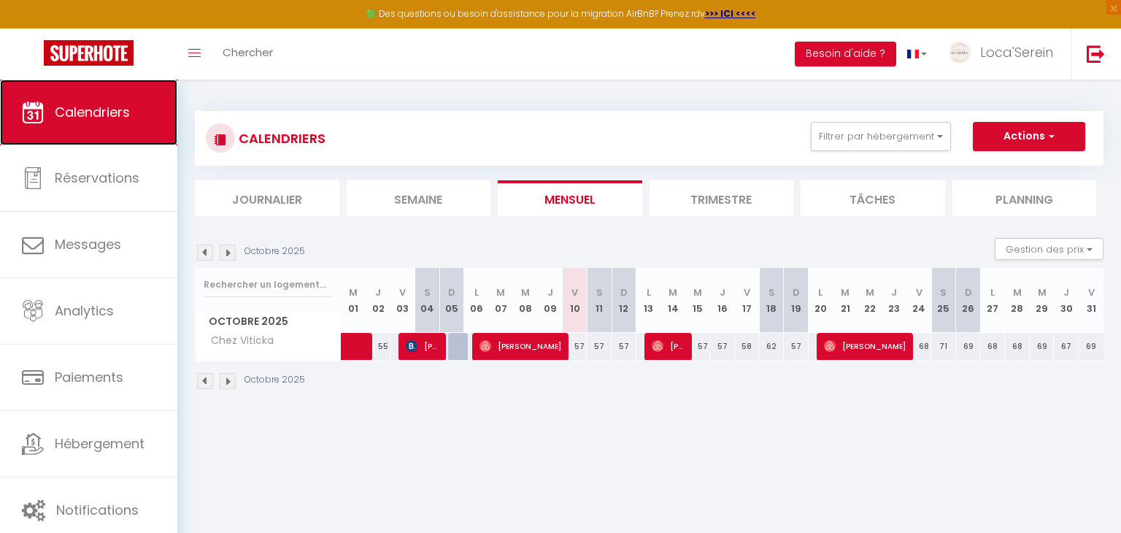
click at [91, 129] on link "Calendriers" at bounding box center [88, 113] width 177 height 66
click at [206, 259] on img at bounding box center [205, 252] width 16 height 16
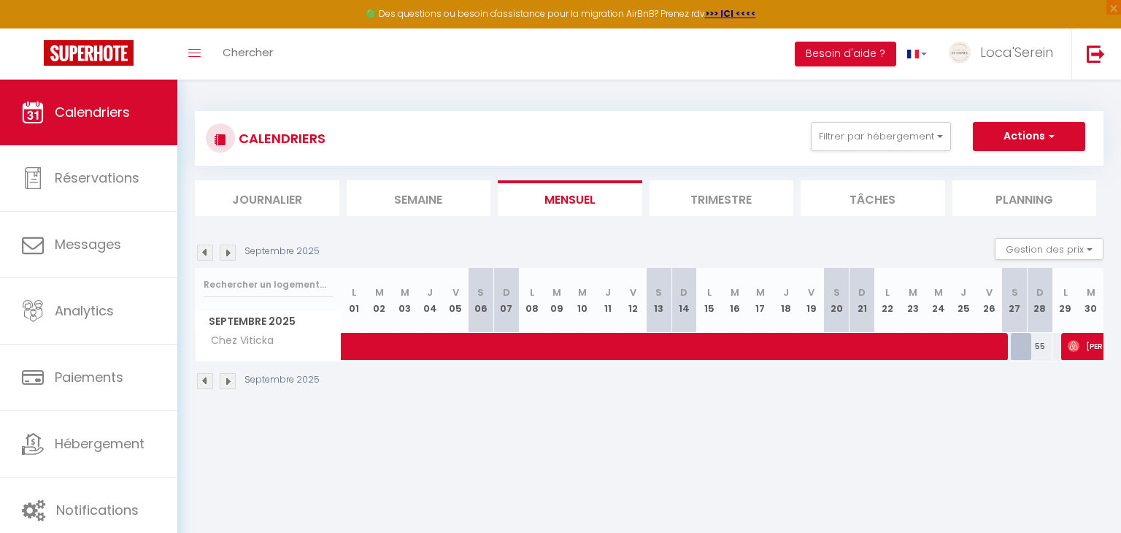
click at [225, 258] on img at bounding box center [228, 252] width 16 height 16
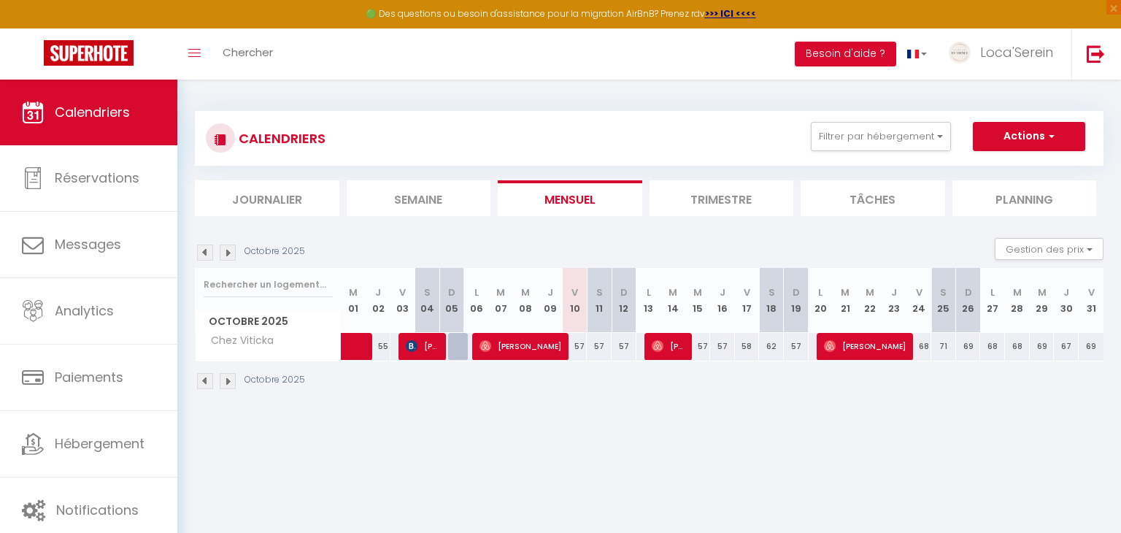
click at [205, 255] on img at bounding box center [205, 252] width 16 height 16
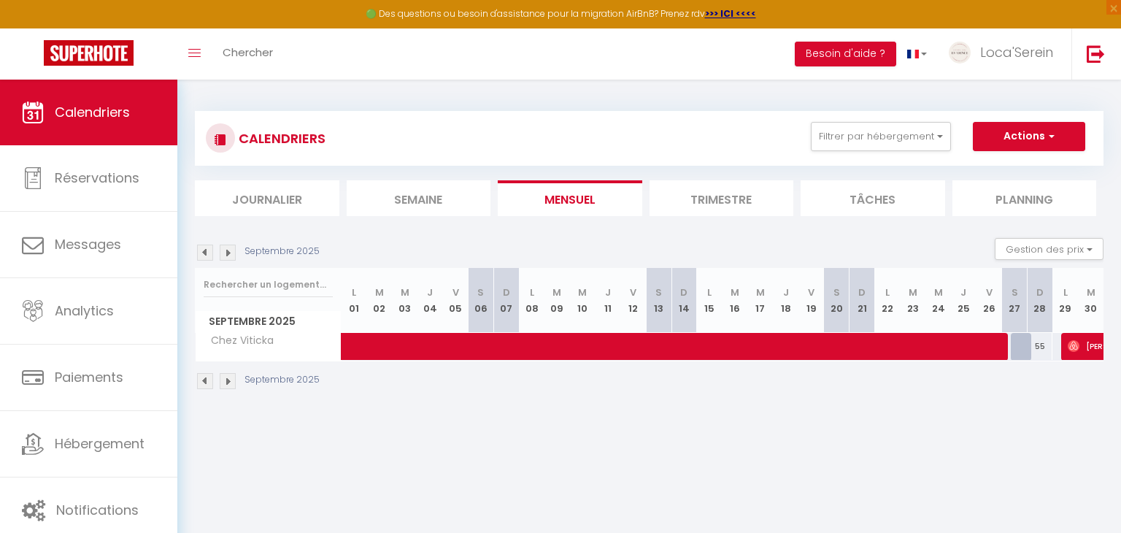
click at [228, 255] on img at bounding box center [228, 252] width 16 height 16
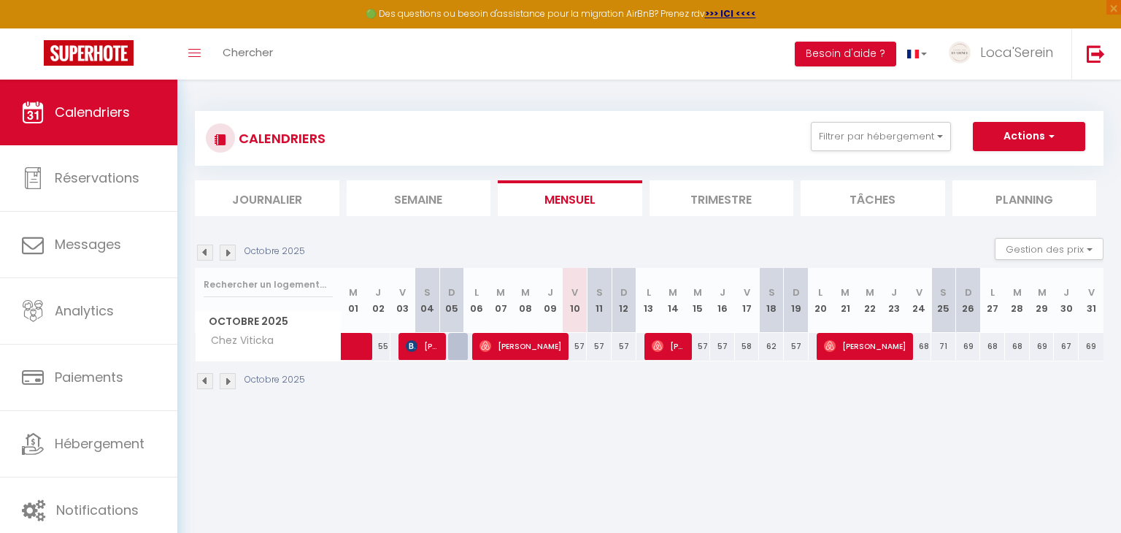
click at [897, 152] on div "CALENDRIERS Filtrer par hébergement Tous Le Studio Cosy Le Westy 1 Le Westy 2 V…" at bounding box center [649, 138] width 887 height 33
click at [891, 134] on button "Filtrer par hébergement" at bounding box center [881, 136] width 140 height 29
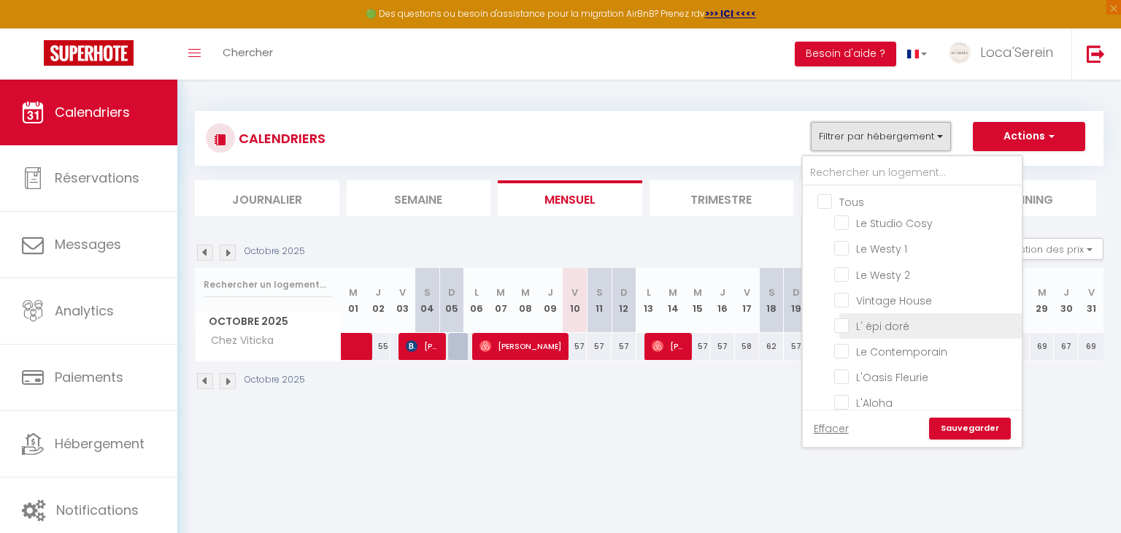
scroll to position [158, 0]
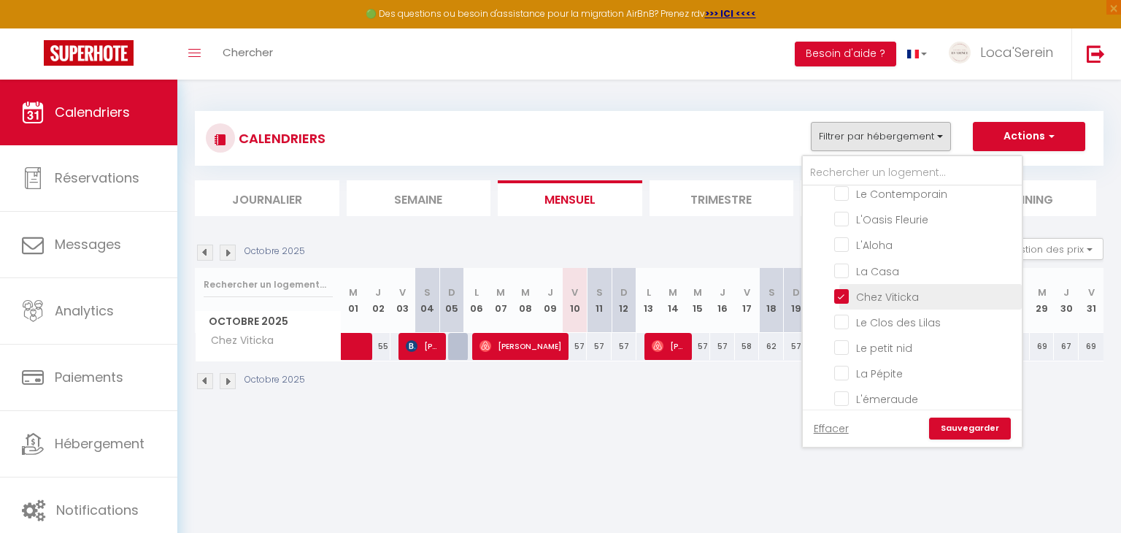
click at [881, 292] on input "Chez Viticka" at bounding box center [925, 295] width 182 height 15
click at [891, 320] on input "Le Clos des Lilas" at bounding box center [925, 321] width 182 height 15
click at [984, 436] on link "Sauvegarder" at bounding box center [970, 428] width 82 height 22
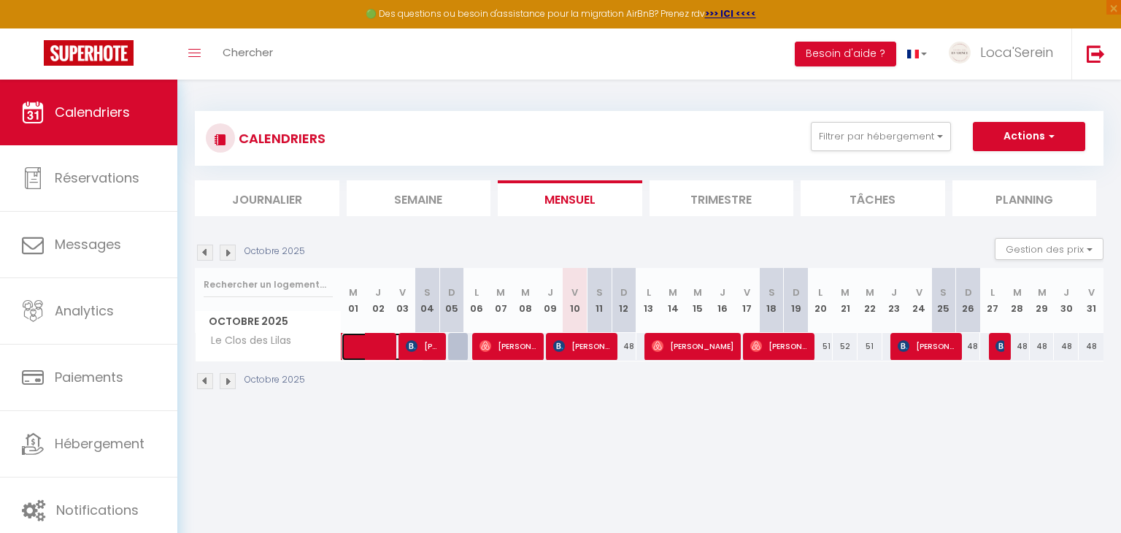
click at [371, 347] on span at bounding box center [390, 347] width 67 height 28
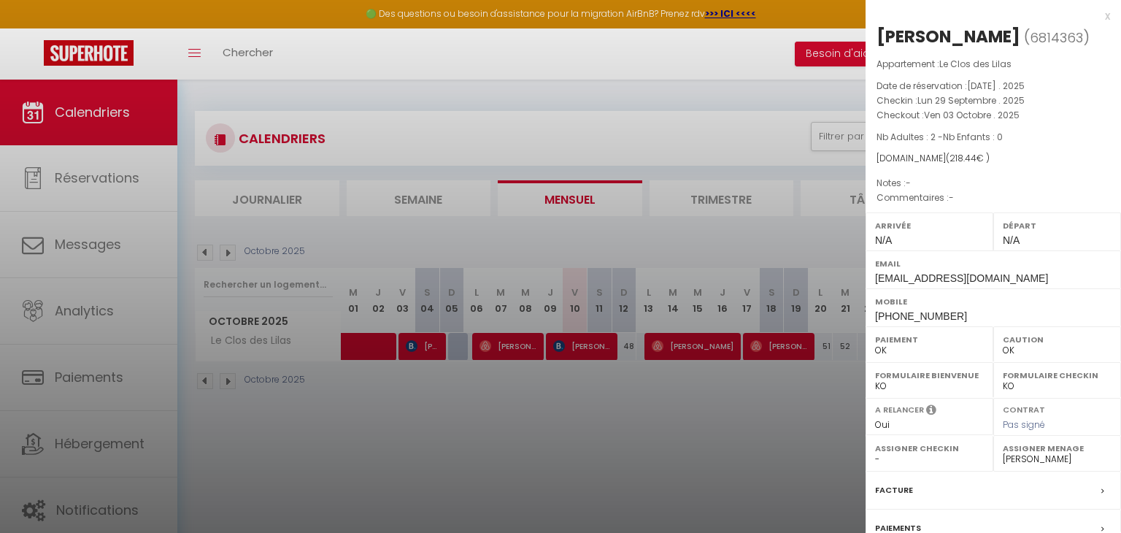
click at [202, 251] on div at bounding box center [560, 266] width 1121 height 533
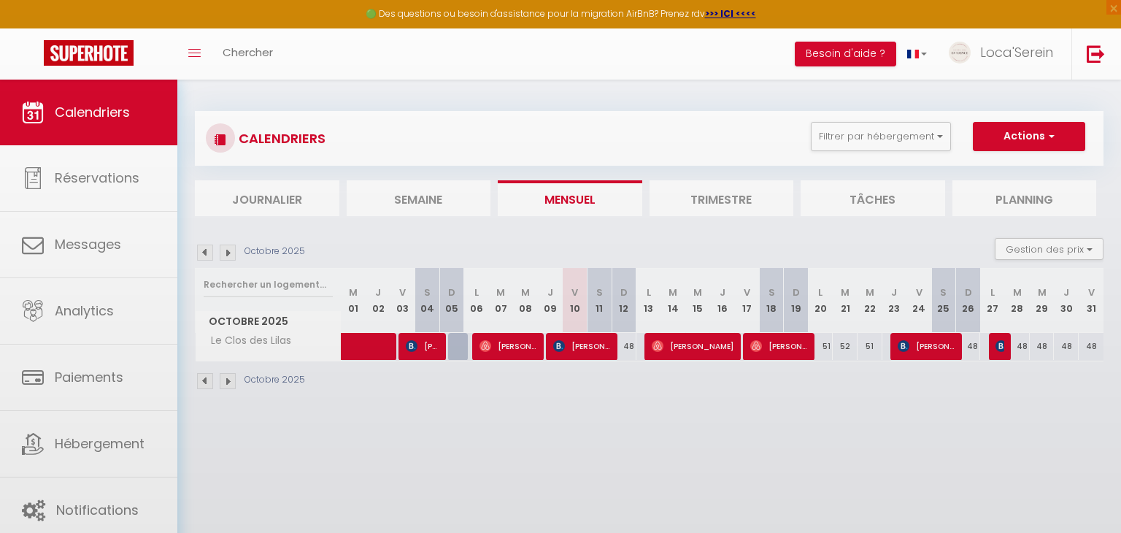
click at [203, 250] on img at bounding box center [205, 252] width 16 height 16
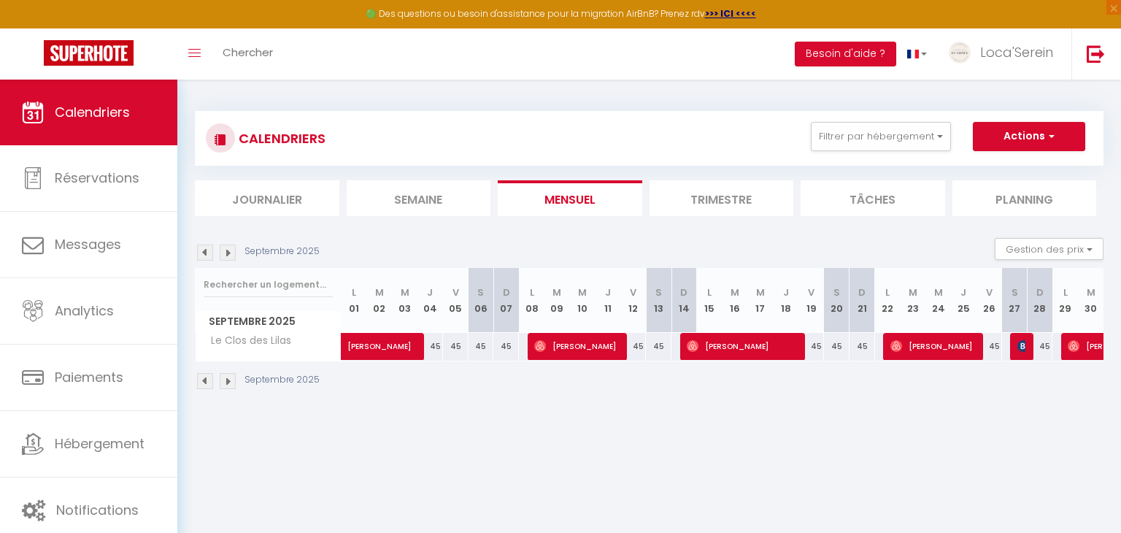
click at [229, 250] on img at bounding box center [228, 252] width 16 height 16
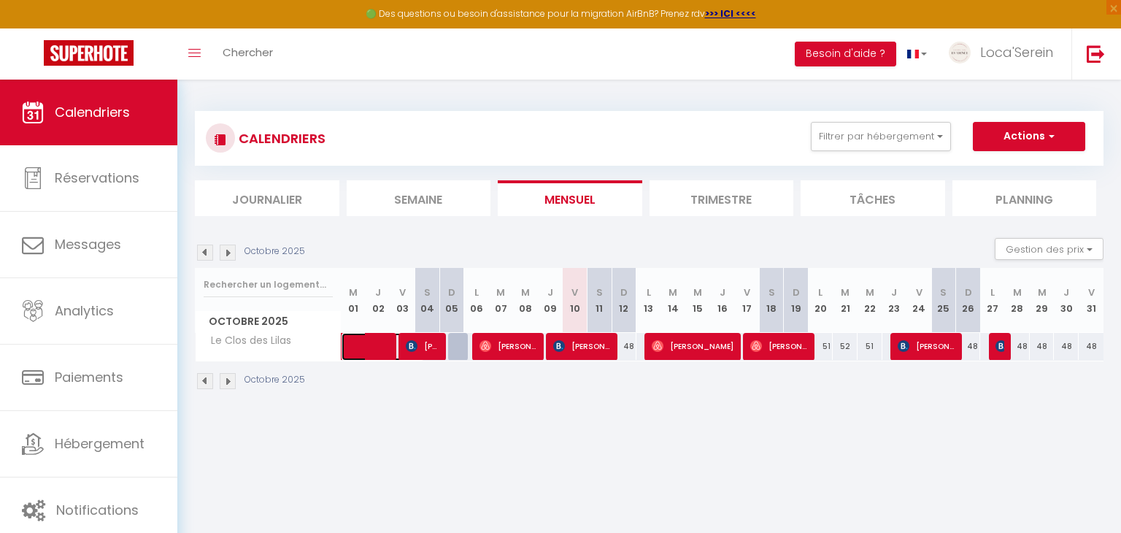
click at [385, 351] on span at bounding box center [390, 347] width 67 height 28
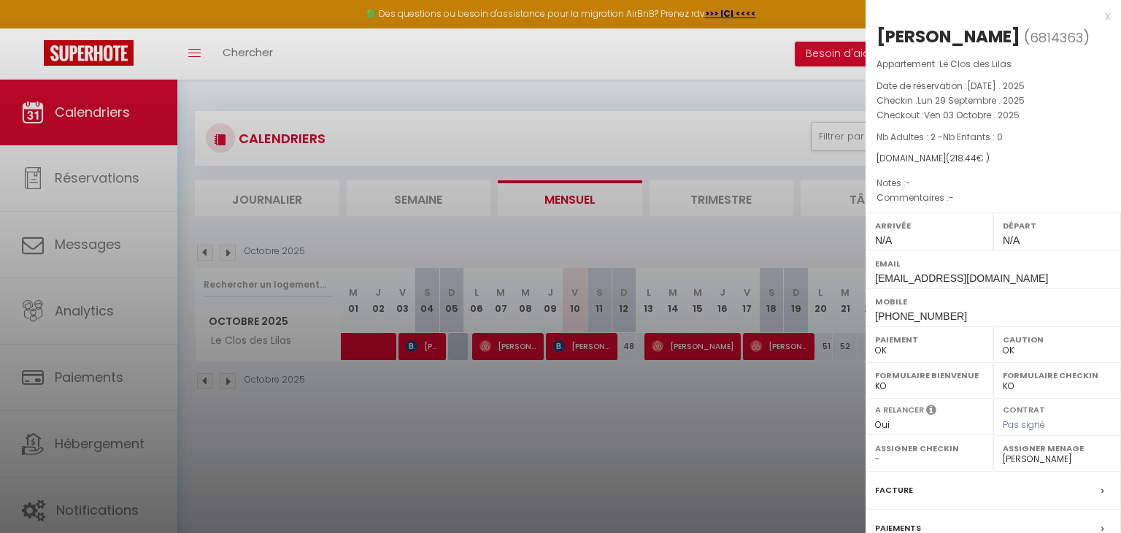
click at [385, 351] on div at bounding box center [560, 266] width 1121 height 533
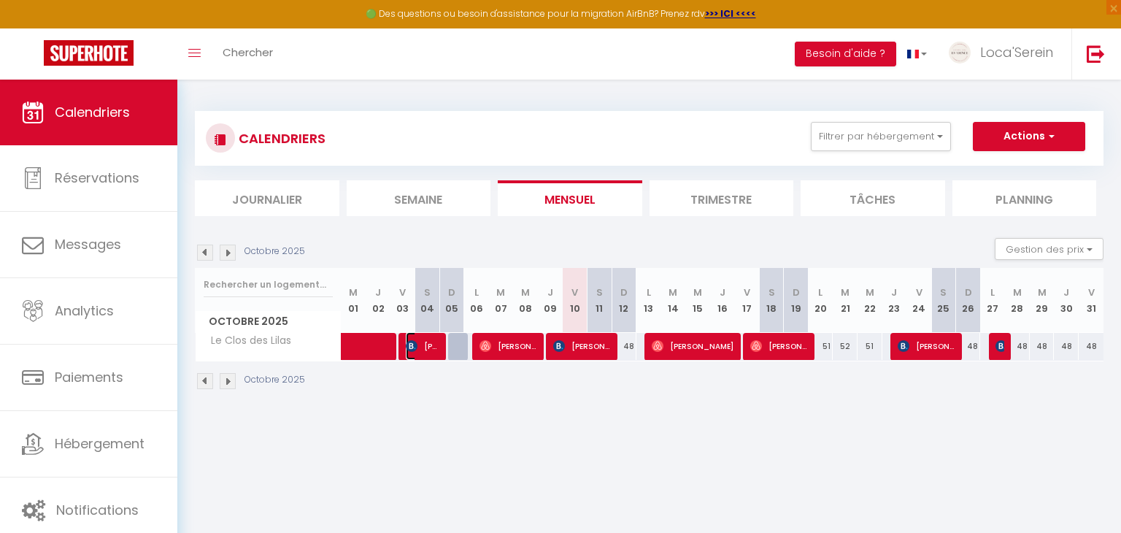
click at [409, 350] on img at bounding box center [412, 346] width 12 height 12
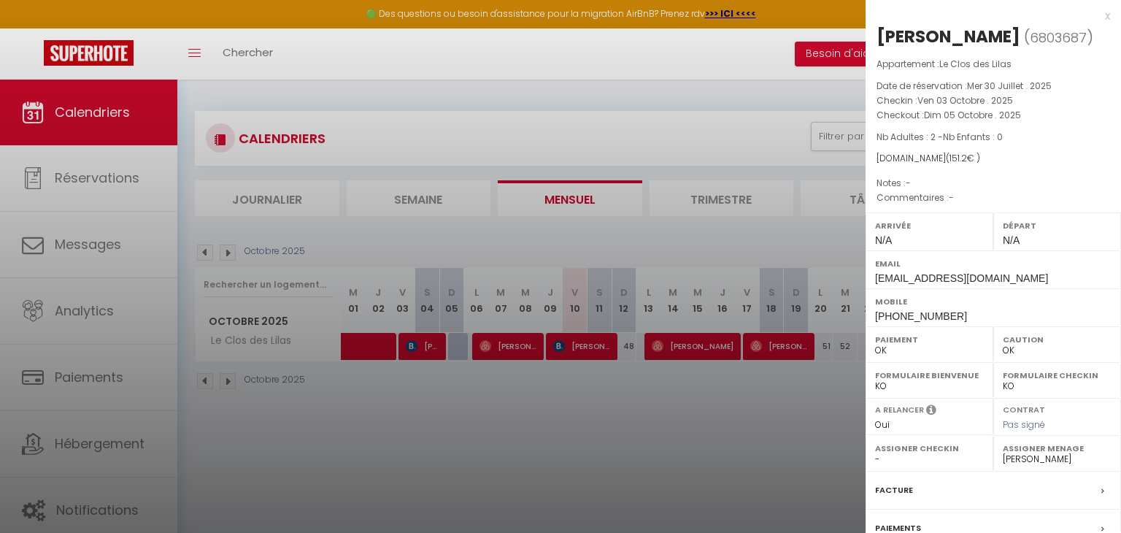
click at [409, 350] on div at bounding box center [560, 266] width 1121 height 533
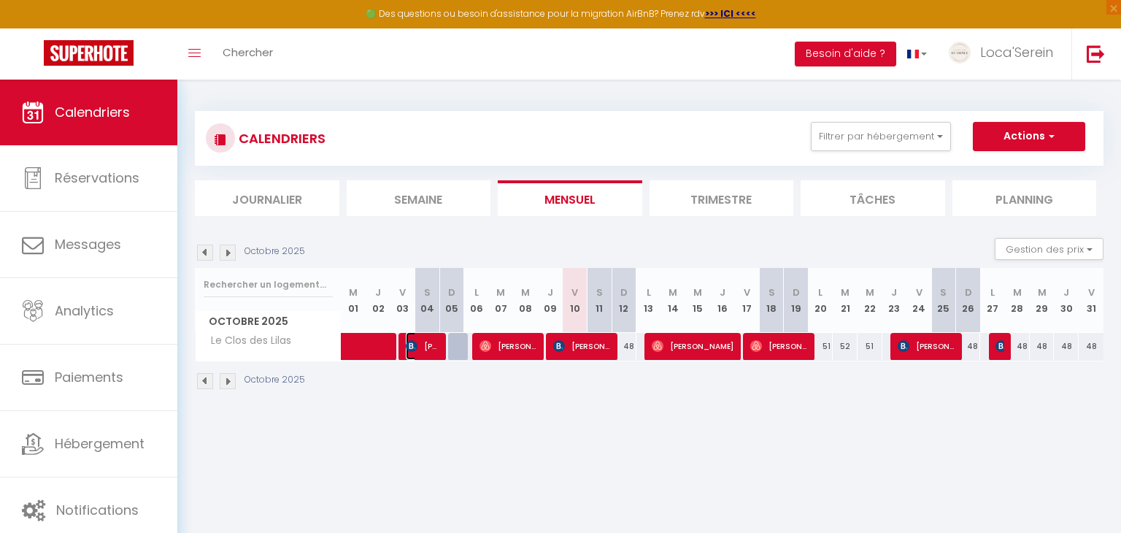
click at [425, 344] on span "[PERSON_NAME]" at bounding box center [422, 346] width 33 height 28
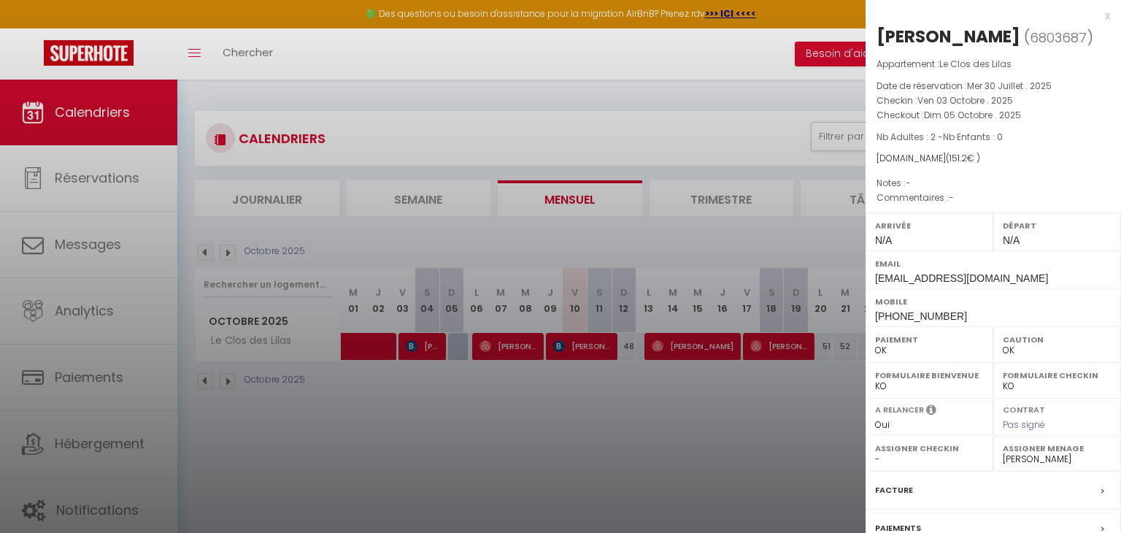
click at [944, 492] on div "Facture" at bounding box center [992, 490] width 255 height 38
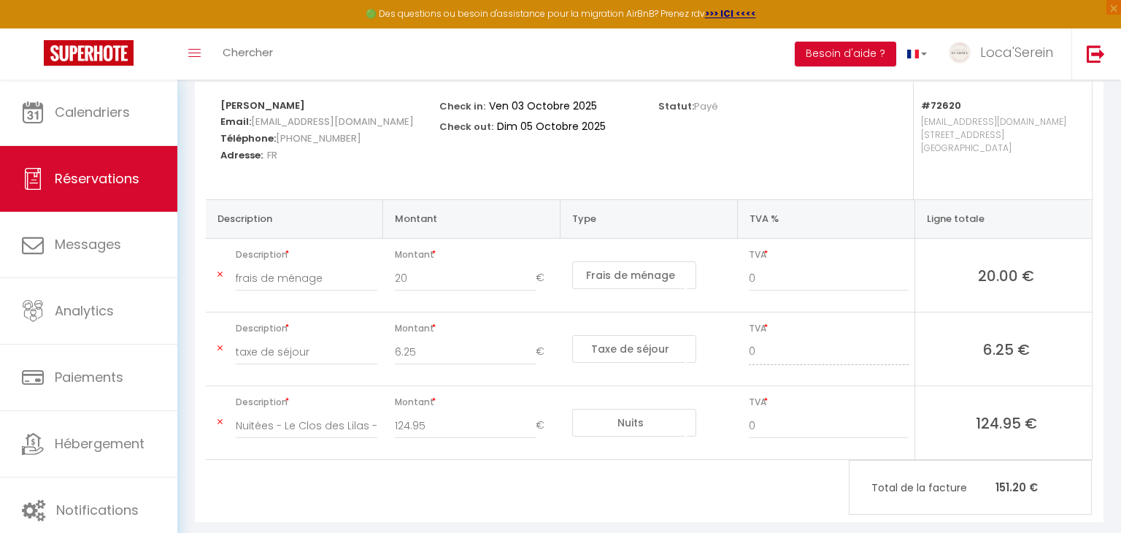
scroll to position [213, 0]
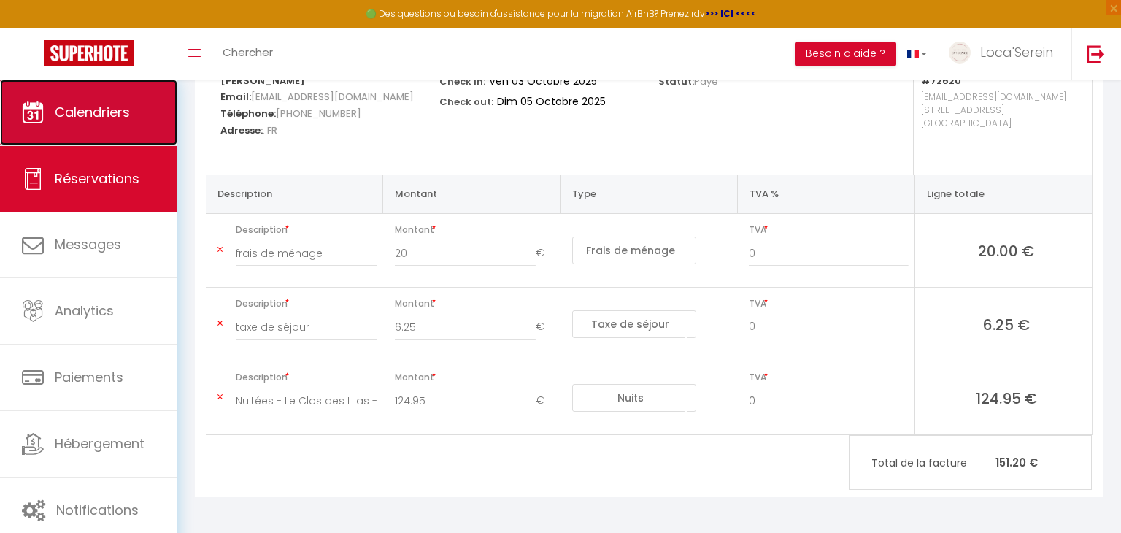
click at [111, 105] on span "Calendriers" at bounding box center [92, 112] width 75 height 18
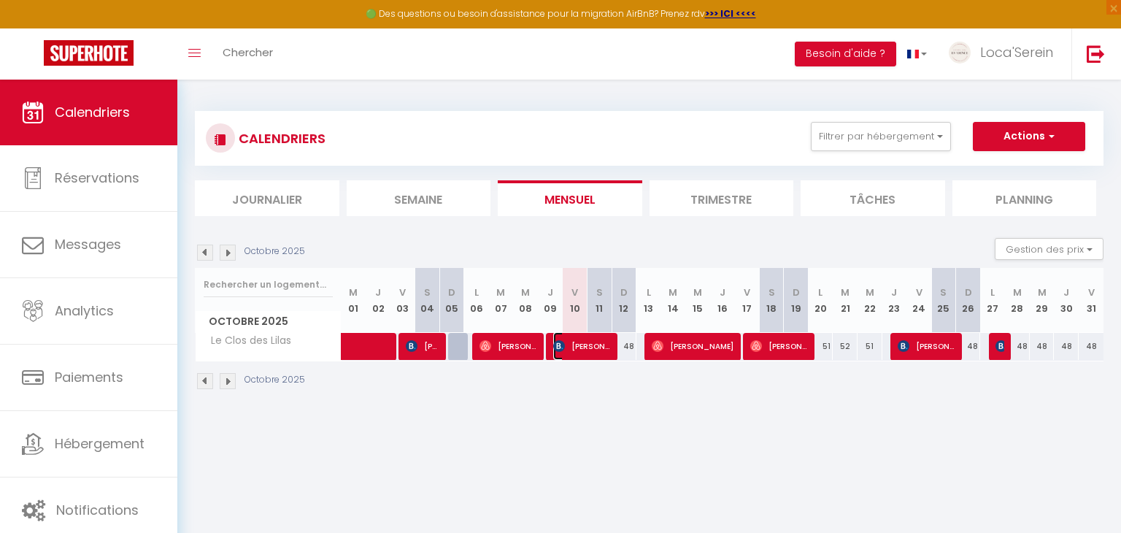
click at [579, 341] on span "[PERSON_NAME]" at bounding box center [582, 346] width 58 height 28
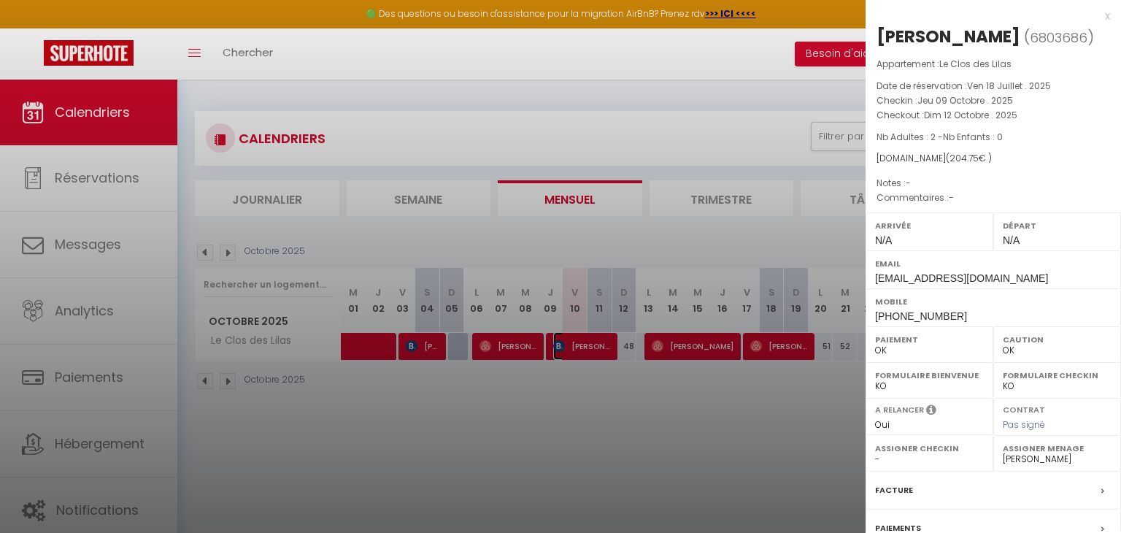
scroll to position [144, 0]
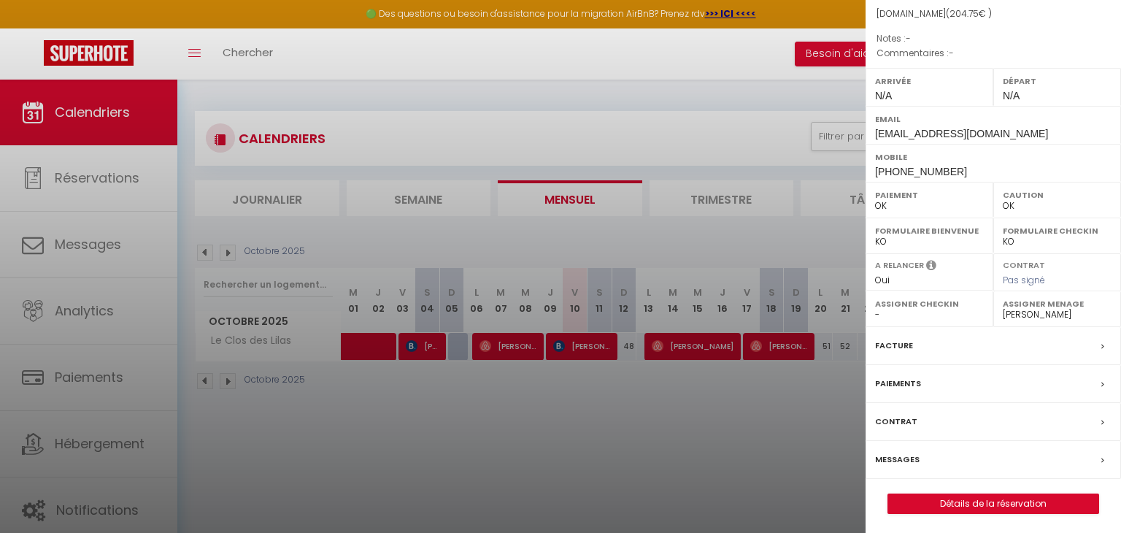
click at [935, 348] on div "Facture" at bounding box center [992, 346] width 255 height 38
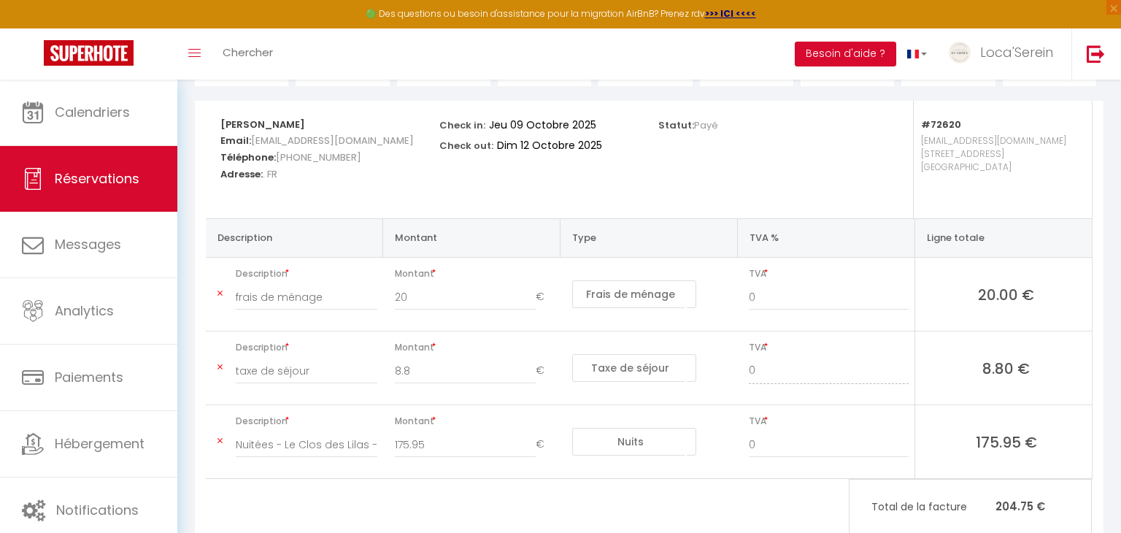
scroll to position [169, 0]
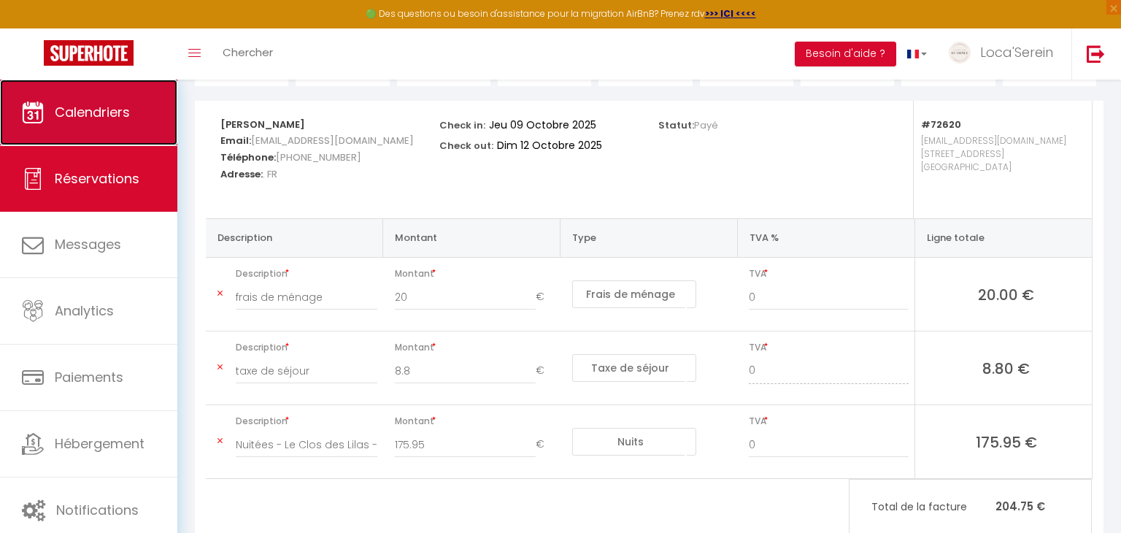
click at [117, 116] on span "Calendriers" at bounding box center [92, 112] width 75 height 18
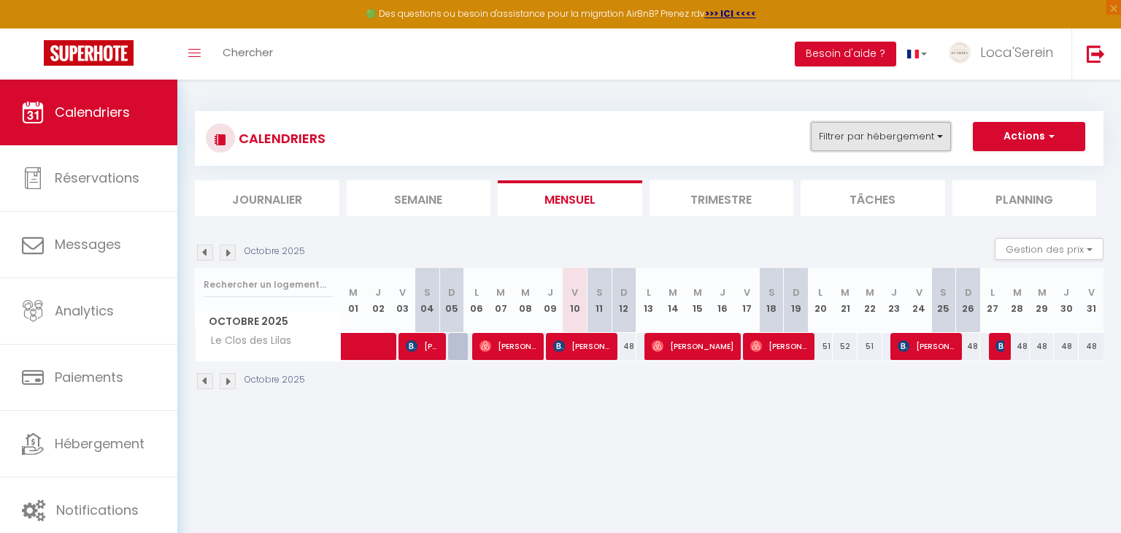
click at [912, 134] on button "Filtrer par hébergement" at bounding box center [881, 136] width 140 height 29
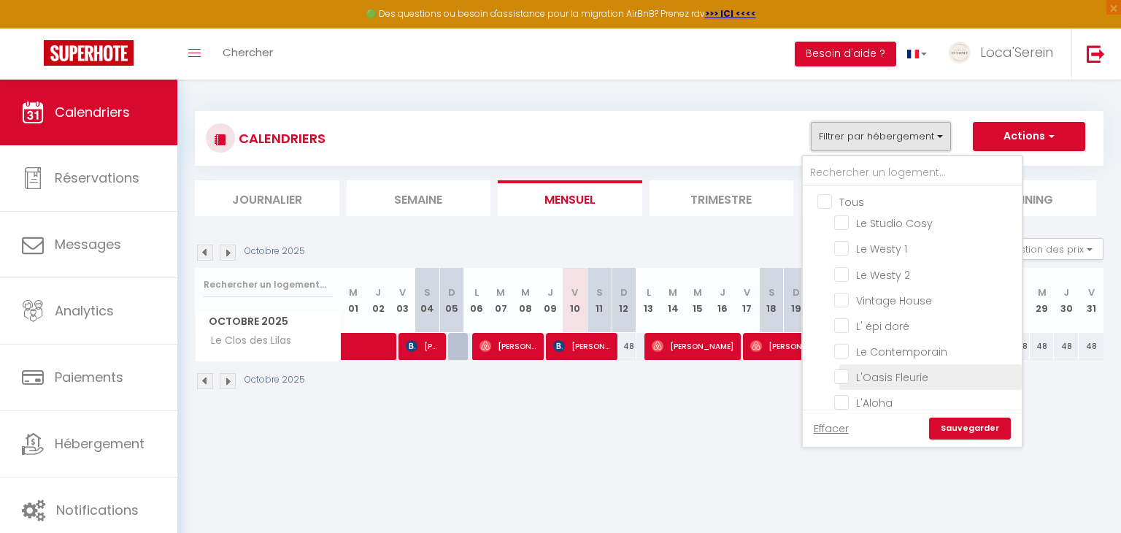
scroll to position [158, 0]
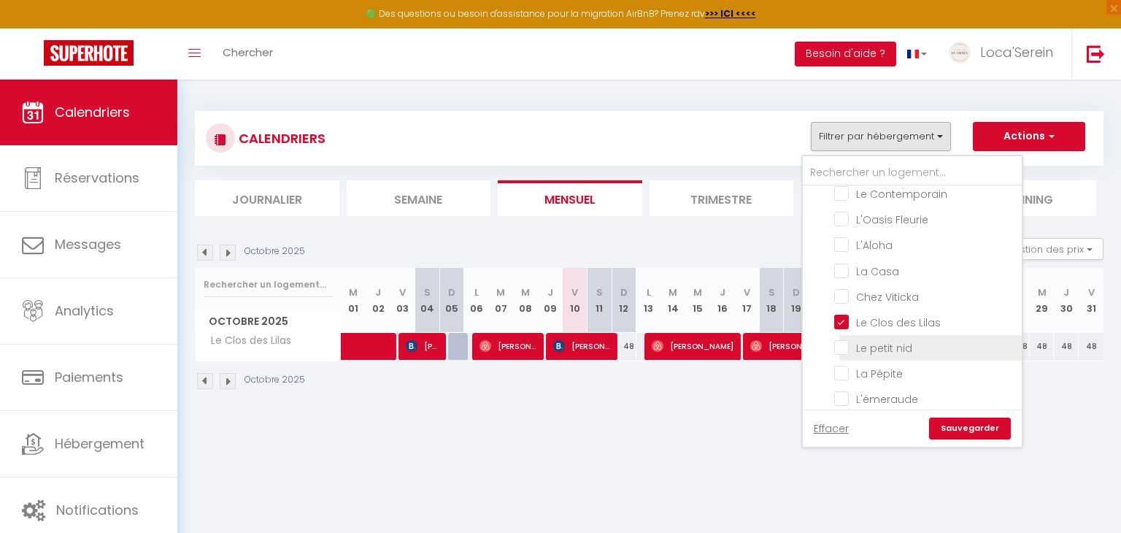
click at [885, 341] on input "Le petit nid" at bounding box center [925, 346] width 182 height 15
click at [884, 317] on input "Le Clos des Lilas" at bounding box center [925, 321] width 182 height 15
click at [981, 433] on link "Sauvegarder" at bounding box center [970, 428] width 82 height 22
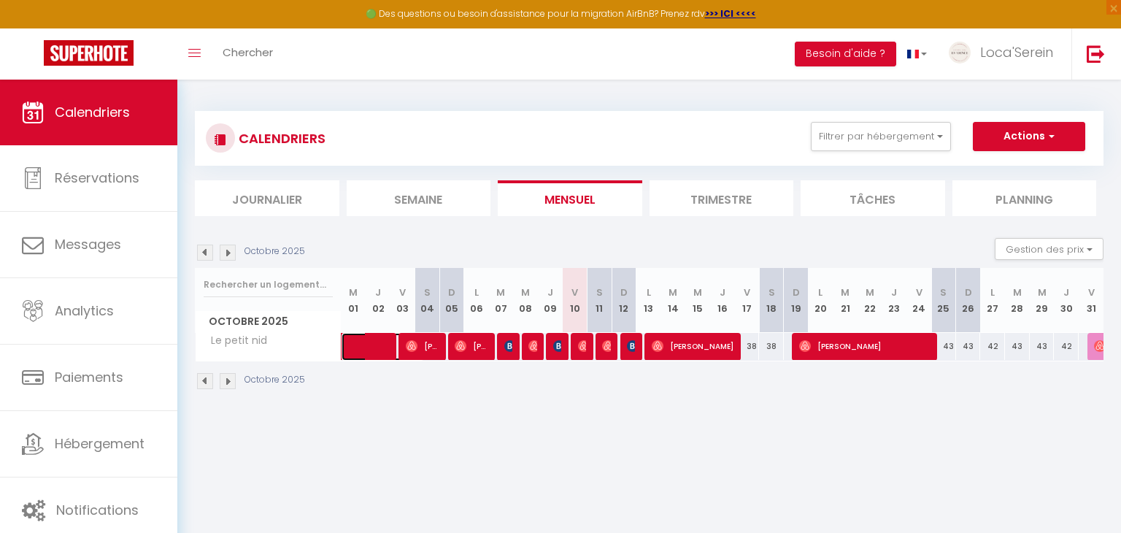
click at [363, 335] on span at bounding box center [390, 347] width 67 height 28
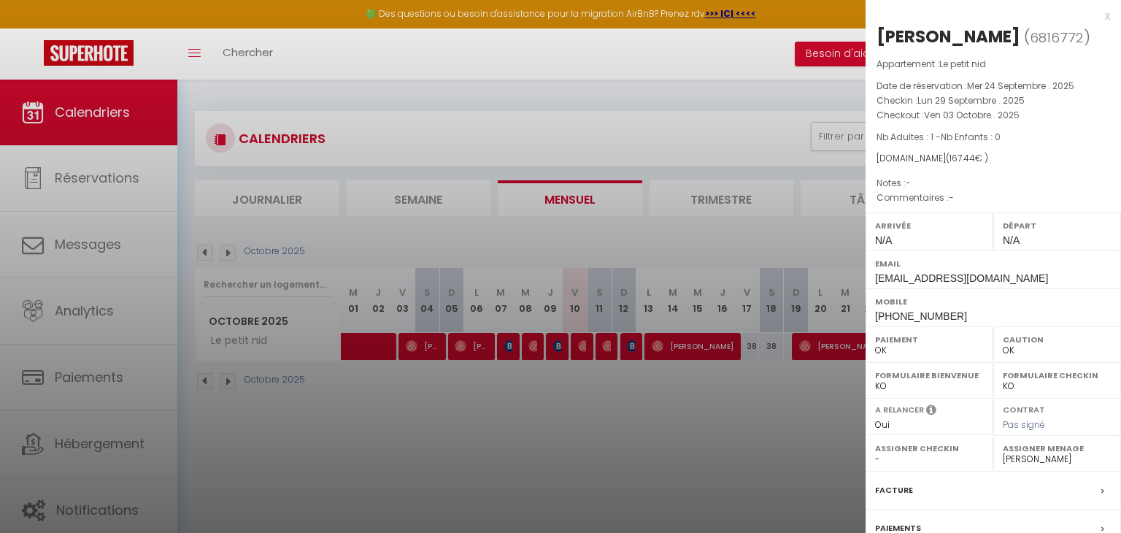
click at [434, 390] on div at bounding box center [560, 266] width 1121 height 533
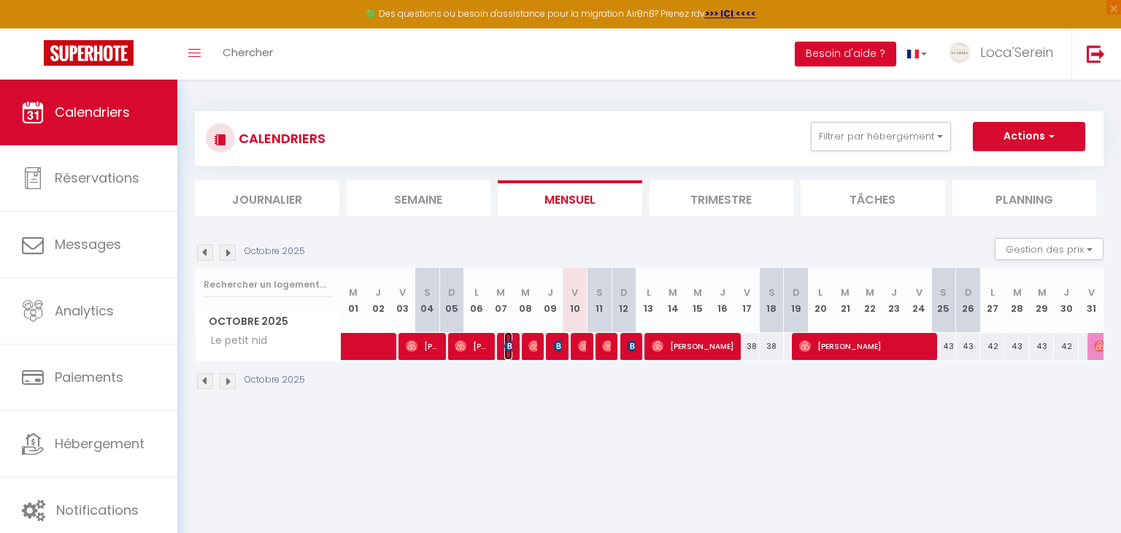
click at [506, 344] on img at bounding box center [510, 346] width 12 height 12
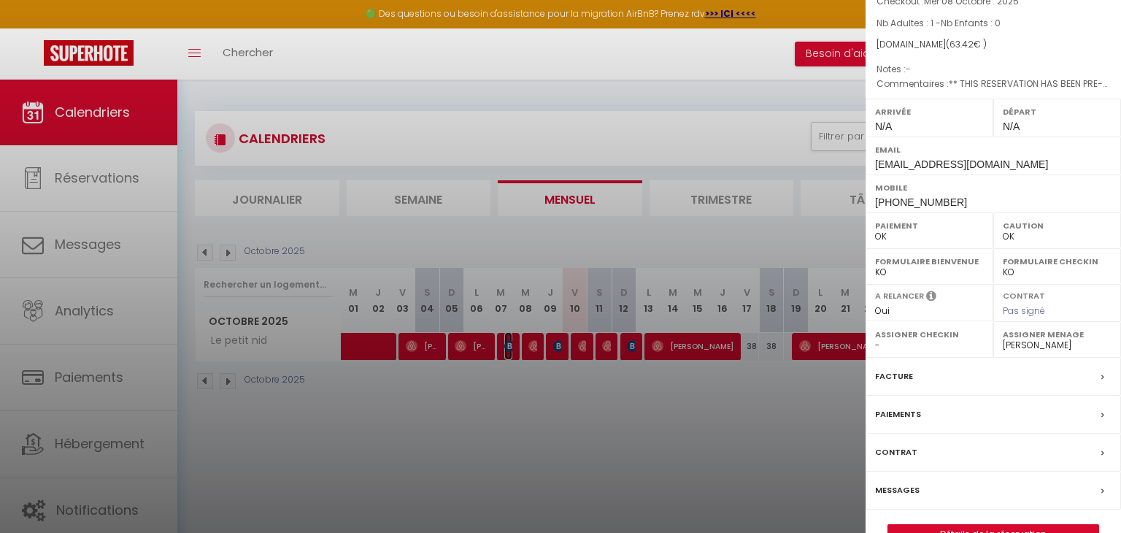
scroll to position [168, 0]
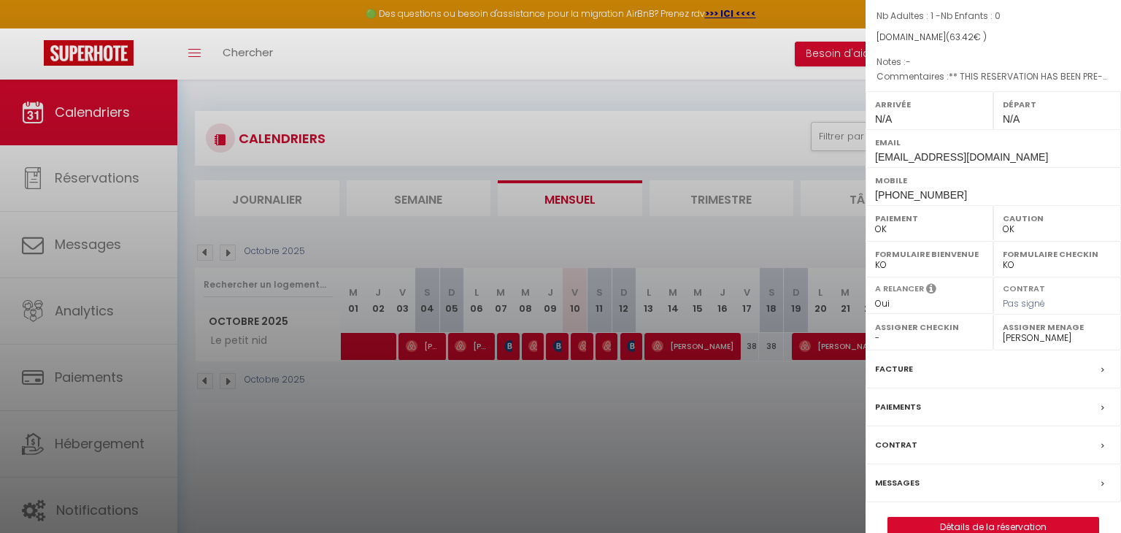
click at [924, 350] on div "Facture" at bounding box center [992, 369] width 255 height 38
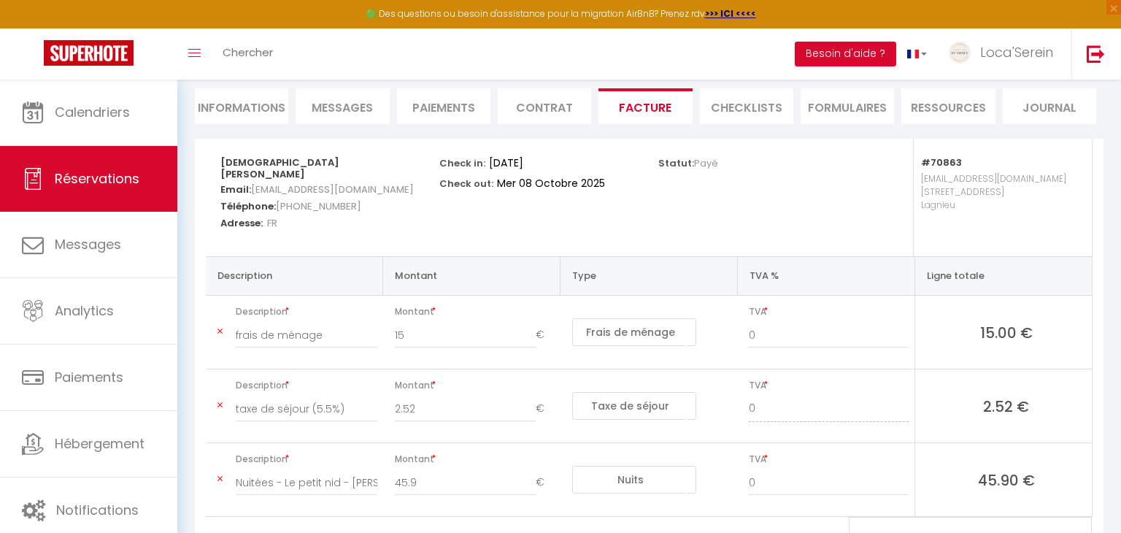
scroll to position [142, 0]
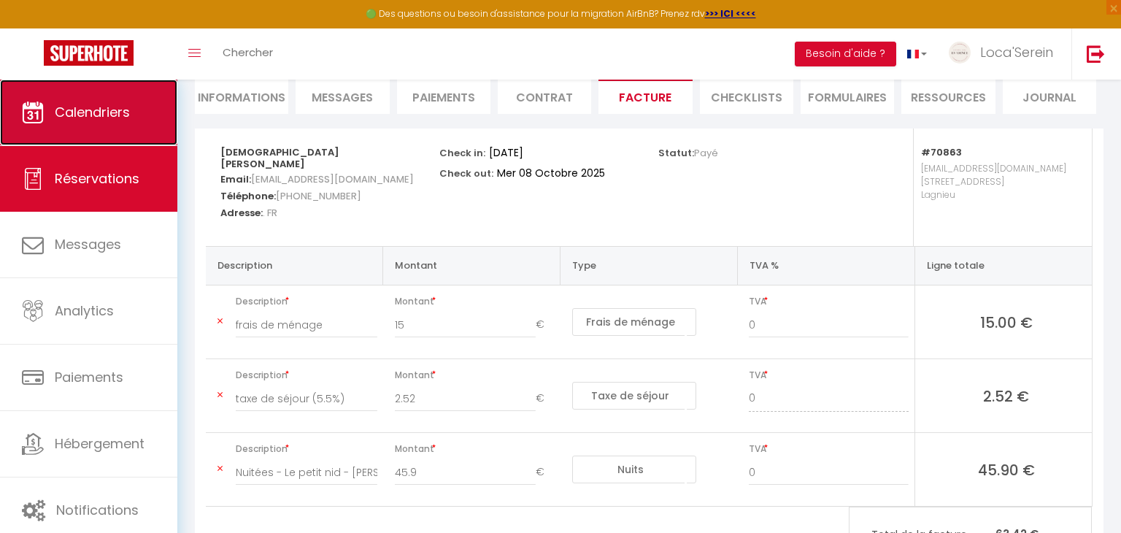
click at [97, 107] on span "Calendriers" at bounding box center [92, 112] width 75 height 18
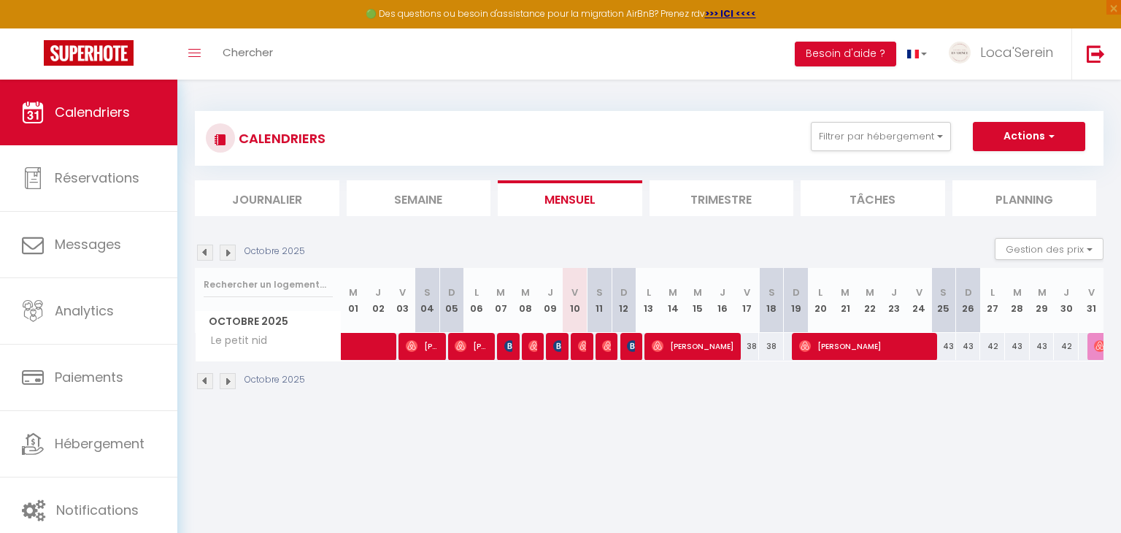
click at [563, 352] on div at bounding box center [556, 347] width 25 height 28
click at [558, 346] on img at bounding box center [559, 346] width 12 height 12
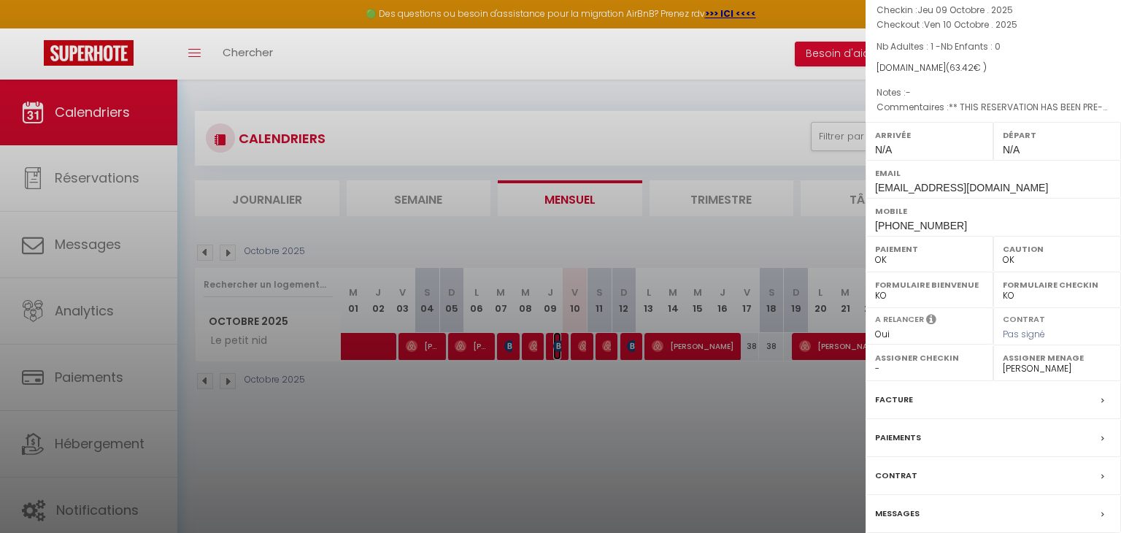
scroll to position [108, 0]
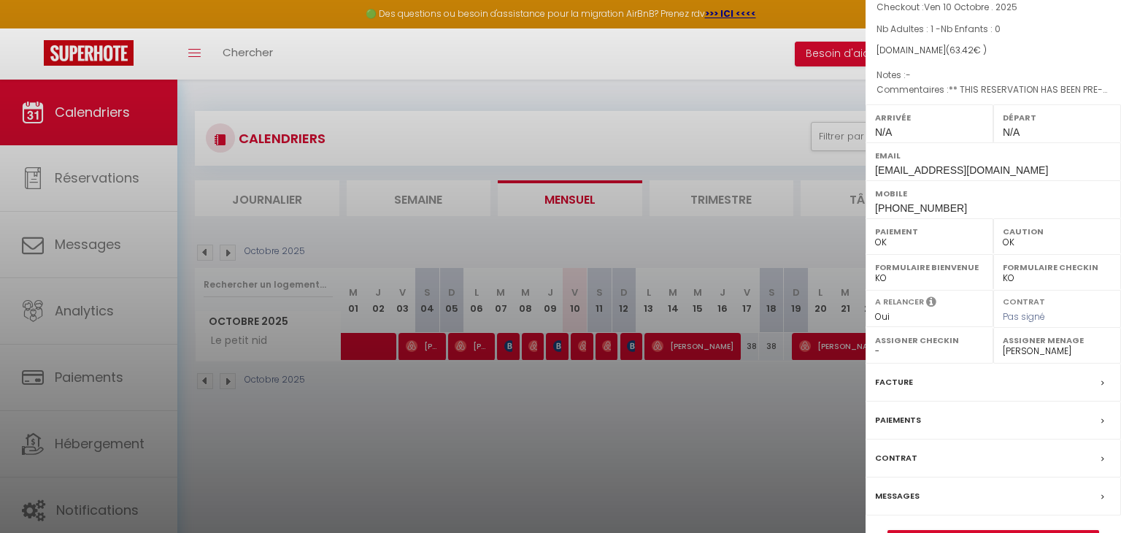
click at [950, 401] on div "Facture" at bounding box center [992, 382] width 255 height 38
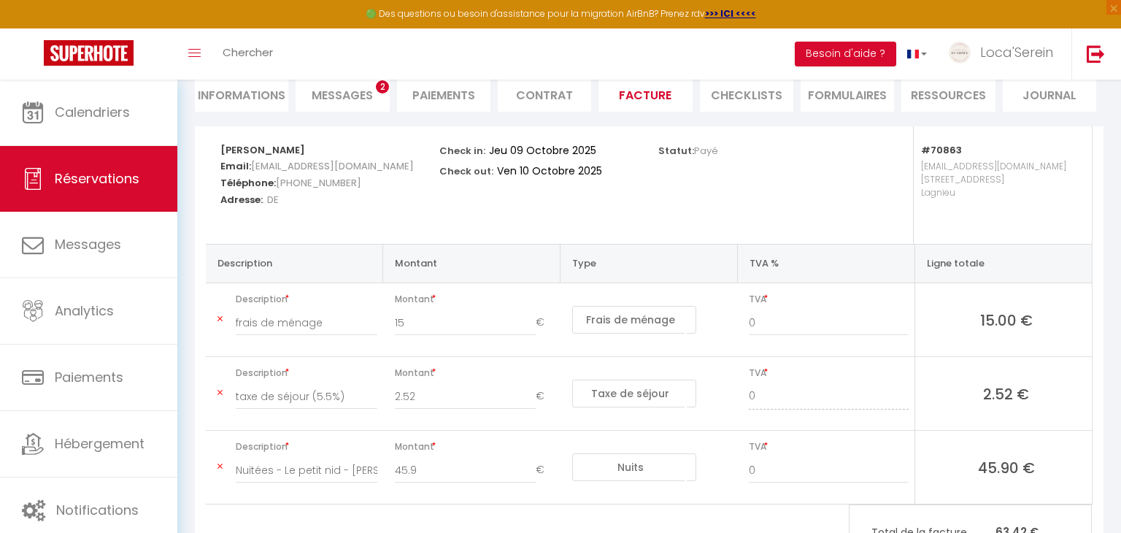
scroll to position [149, 0]
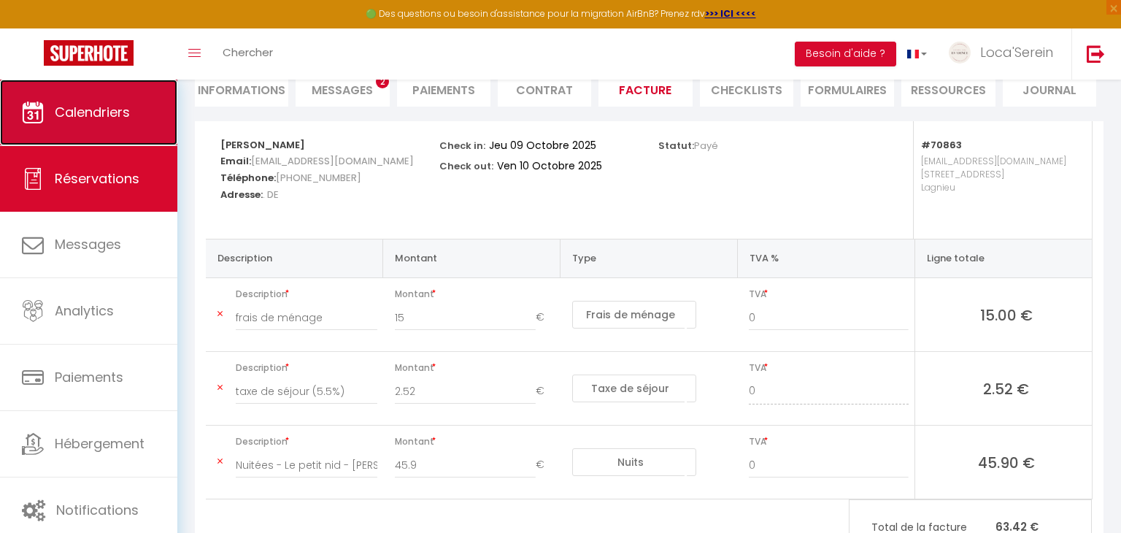
click at [95, 133] on link "Calendriers" at bounding box center [88, 113] width 177 height 66
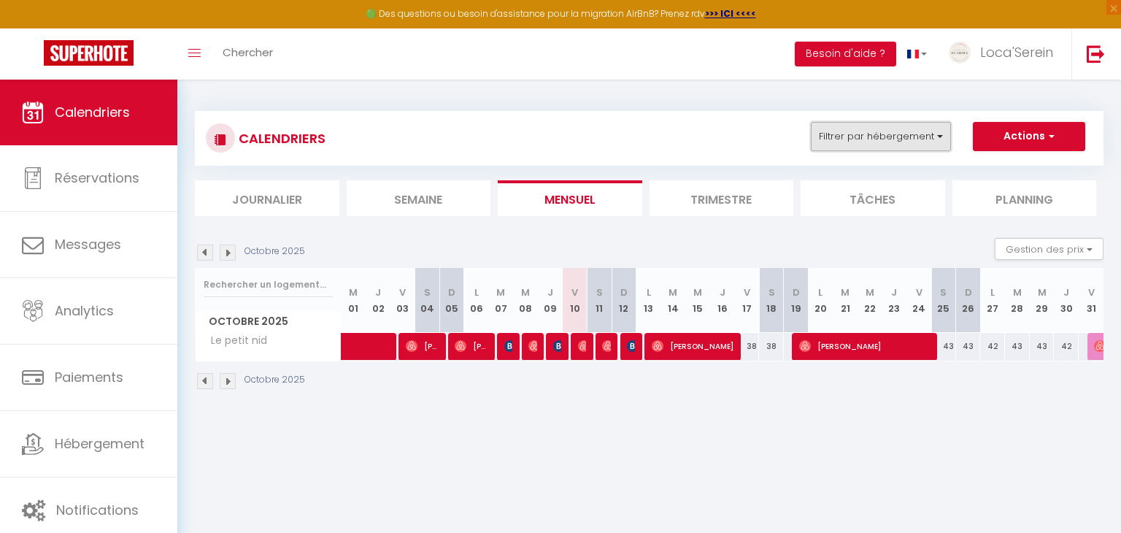
click at [876, 132] on button "Filtrer par hébergement" at bounding box center [881, 136] width 140 height 29
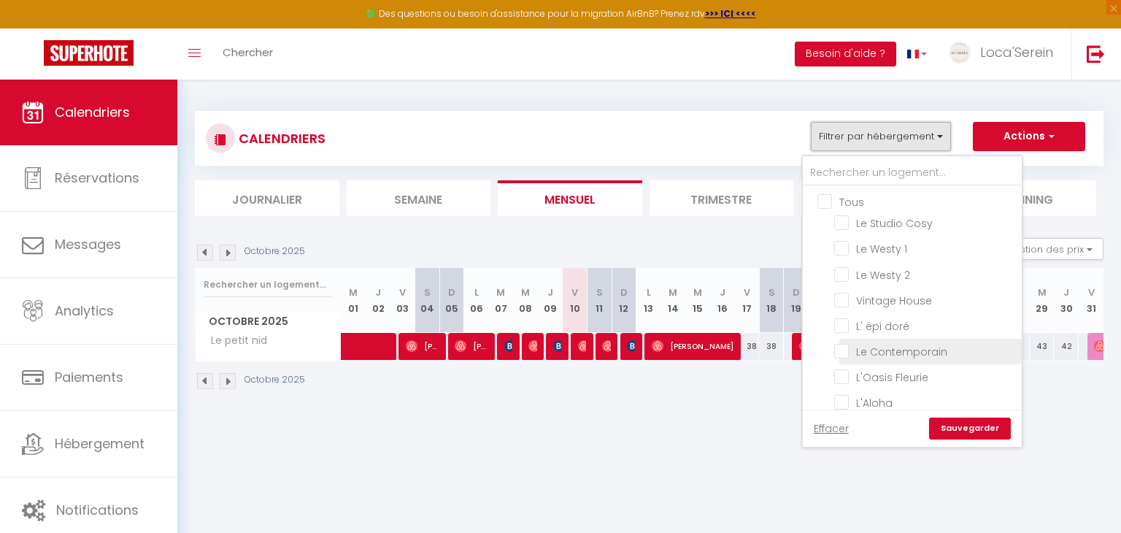
scroll to position [158, 0]
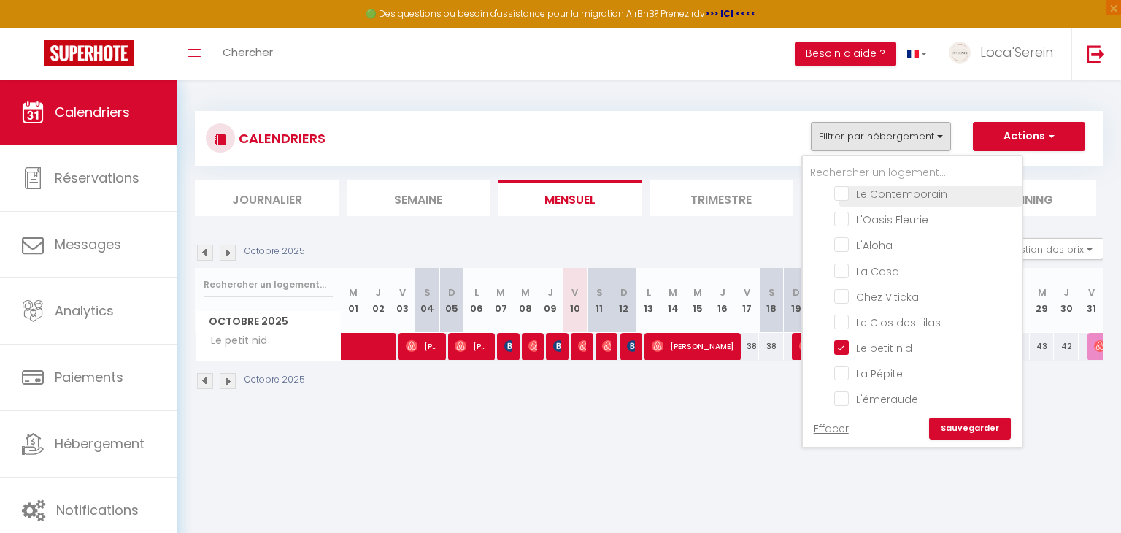
click at [914, 346] on input "Le petit nid" at bounding box center [925, 346] width 182 height 15
click at [882, 365] on input "La Pépite" at bounding box center [925, 372] width 182 height 15
click at [995, 430] on link "Sauvegarder" at bounding box center [970, 428] width 82 height 22
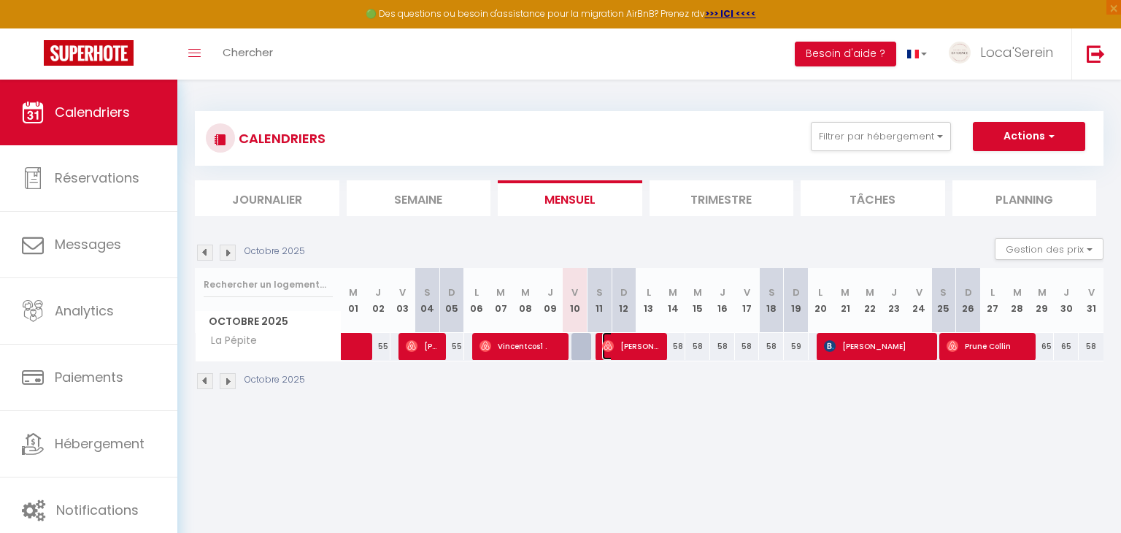
click at [633, 350] on span "[PERSON_NAME]" at bounding box center [631, 346] width 58 height 28
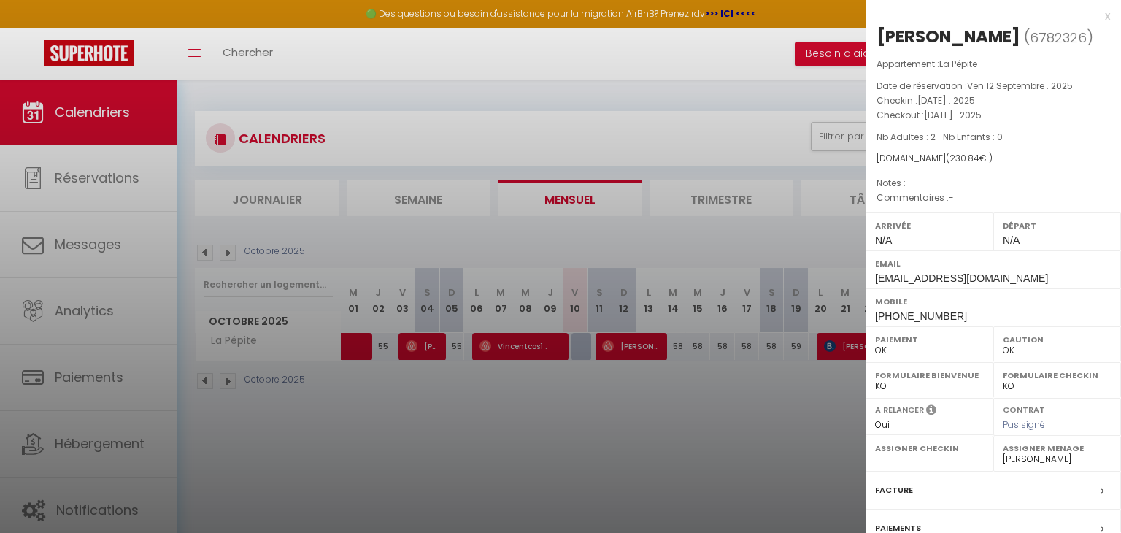
click at [649, 387] on div at bounding box center [560, 266] width 1121 height 533
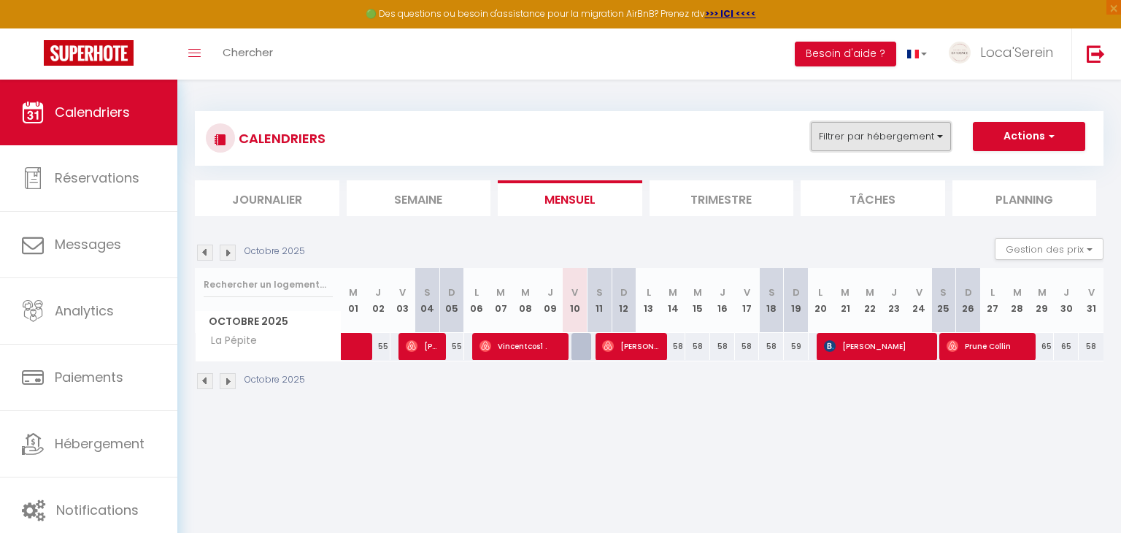
click at [914, 145] on button "Filtrer par hébergement" at bounding box center [881, 136] width 140 height 29
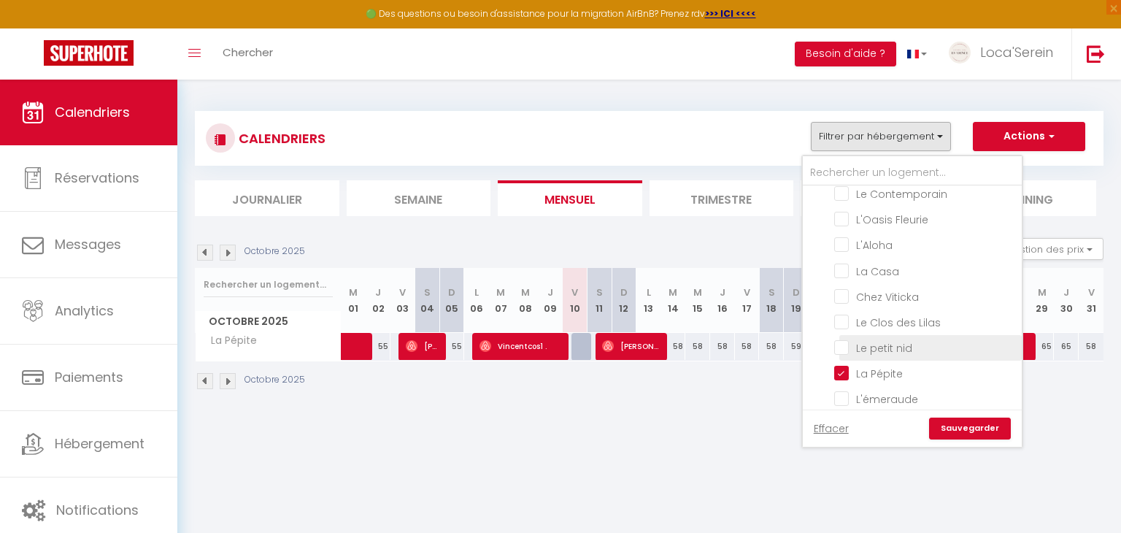
click at [878, 339] on input "Le petit nid" at bounding box center [925, 346] width 182 height 15
click at [975, 433] on link "Sauvegarder" at bounding box center [970, 428] width 82 height 22
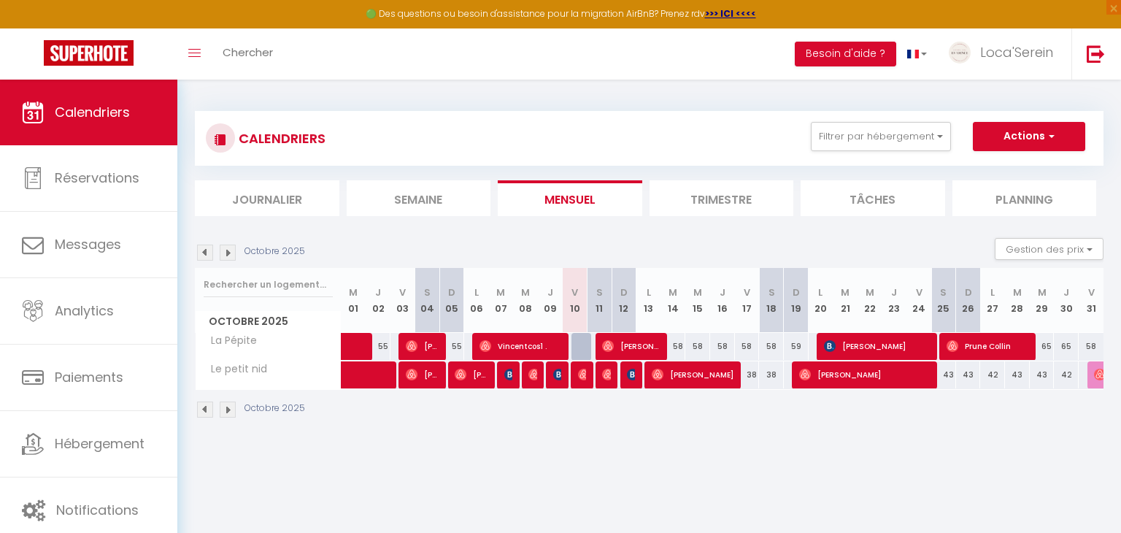
click at [879, 151] on div "CALENDRIERS Filtrer par hébergement Tous Le Studio Cosy Le Westy 1 Le Westy 2 V…" at bounding box center [649, 138] width 887 height 33
click at [884, 135] on button "Filtrer par hébergement" at bounding box center [881, 136] width 140 height 29
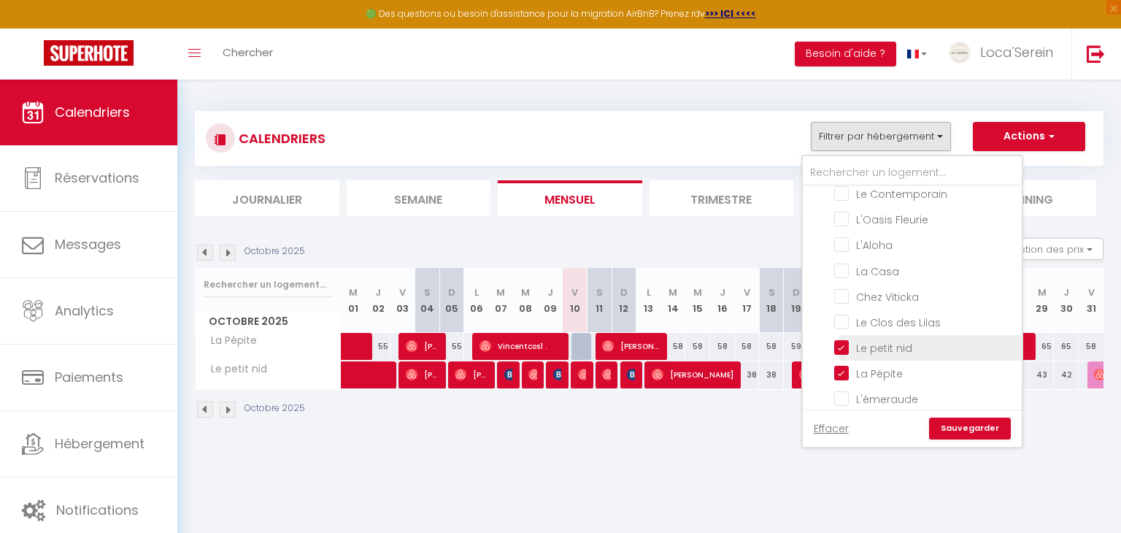
click at [873, 347] on label "Le petit nid" at bounding box center [880, 348] width 63 height 16
click at [873, 347] on input "Le petit nid" at bounding box center [925, 346] width 182 height 15
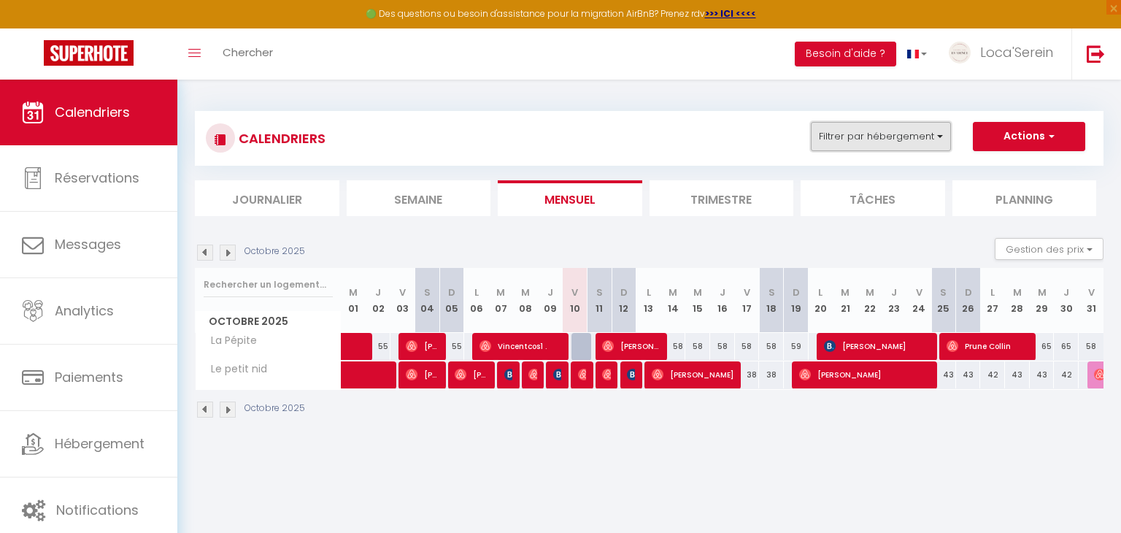
click at [890, 150] on button "Filtrer par hébergement" at bounding box center [881, 136] width 140 height 29
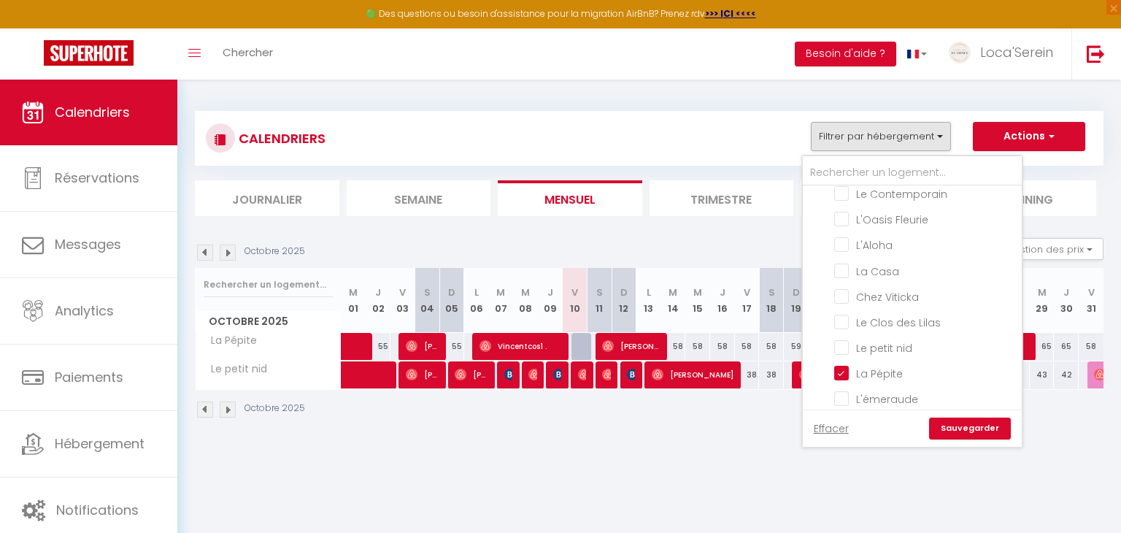
click at [971, 427] on link "Sauvegarder" at bounding box center [970, 428] width 82 height 22
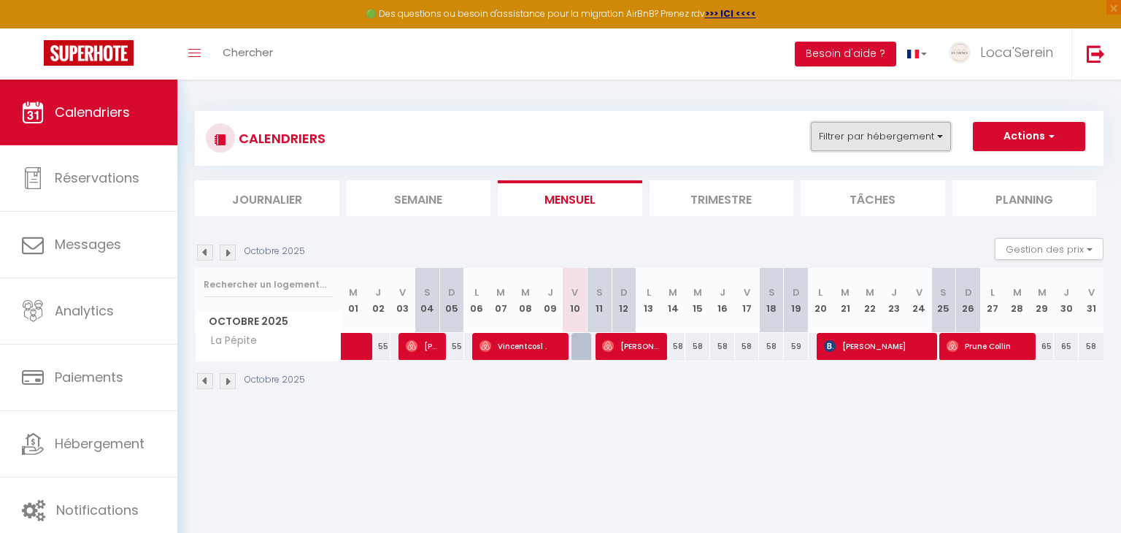
click at [892, 136] on button "Filtrer par hébergement" at bounding box center [881, 136] width 140 height 29
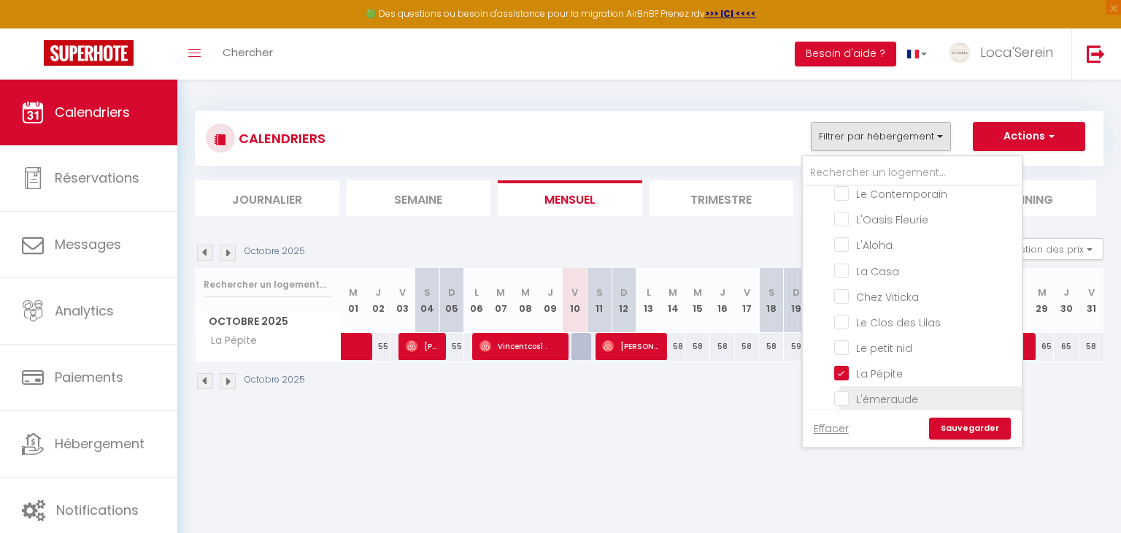
click at [865, 390] on input "L'émeraude" at bounding box center [925, 397] width 182 height 15
click at [861, 370] on input "La Pépite" at bounding box center [925, 372] width 182 height 15
click at [989, 433] on link "Sauvegarder" at bounding box center [970, 428] width 82 height 22
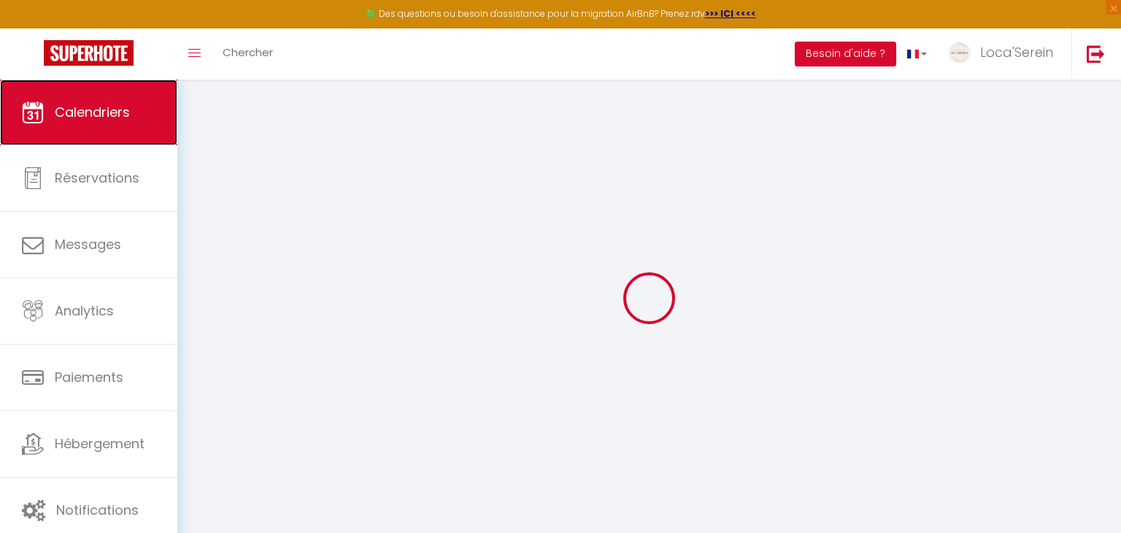
click at [116, 109] on span "Calendriers" at bounding box center [92, 112] width 75 height 18
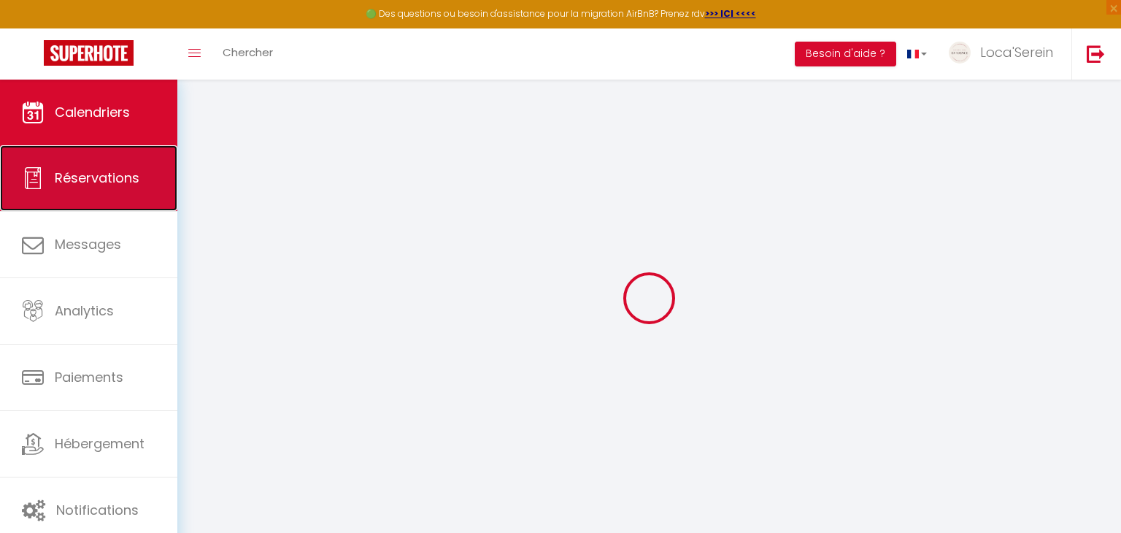
click at [87, 192] on link "Réservations" at bounding box center [88, 178] width 177 height 66
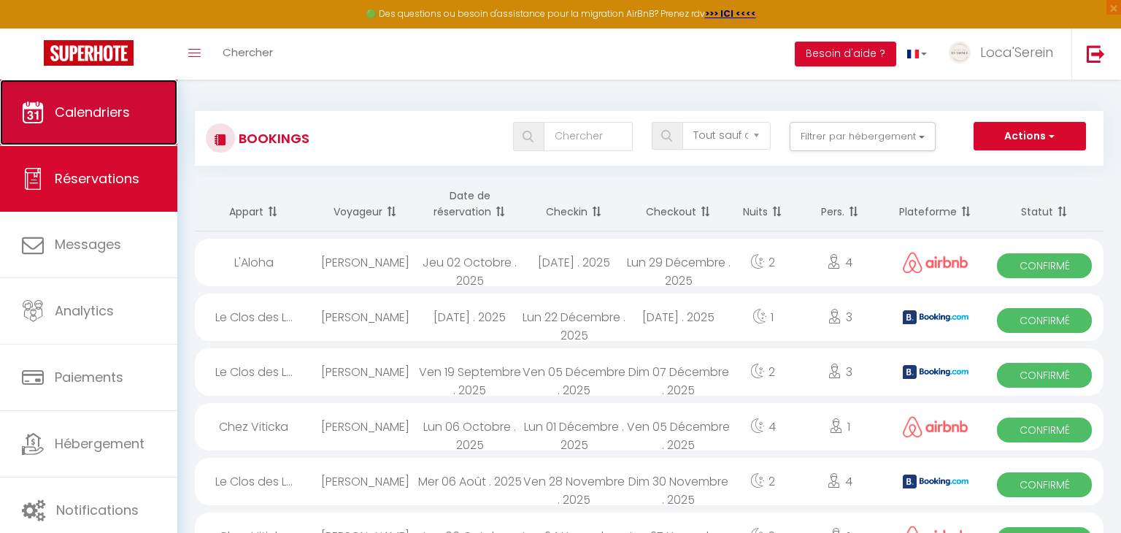
click at [112, 118] on span "Calendriers" at bounding box center [92, 112] width 75 height 18
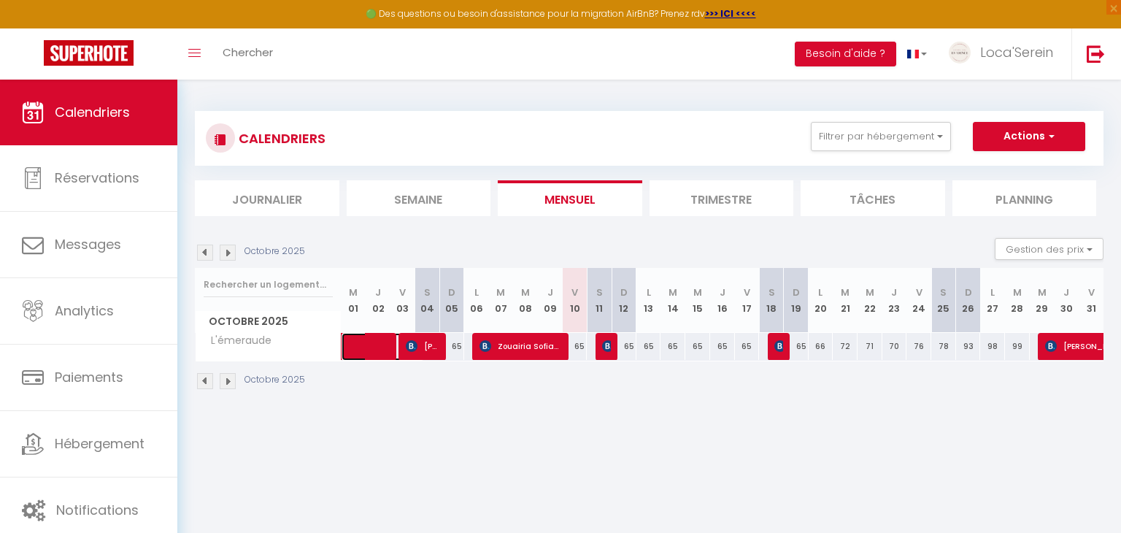
click at [376, 349] on span at bounding box center [390, 347] width 67 height 28
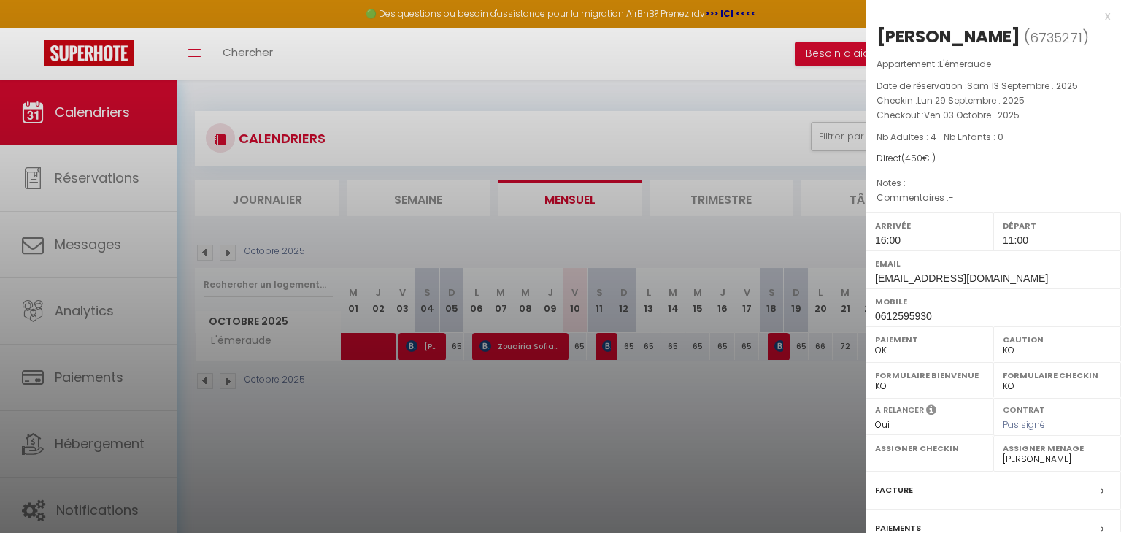
click at [376, 349] on div at bounding box center [560, 266] width 1121 height 533
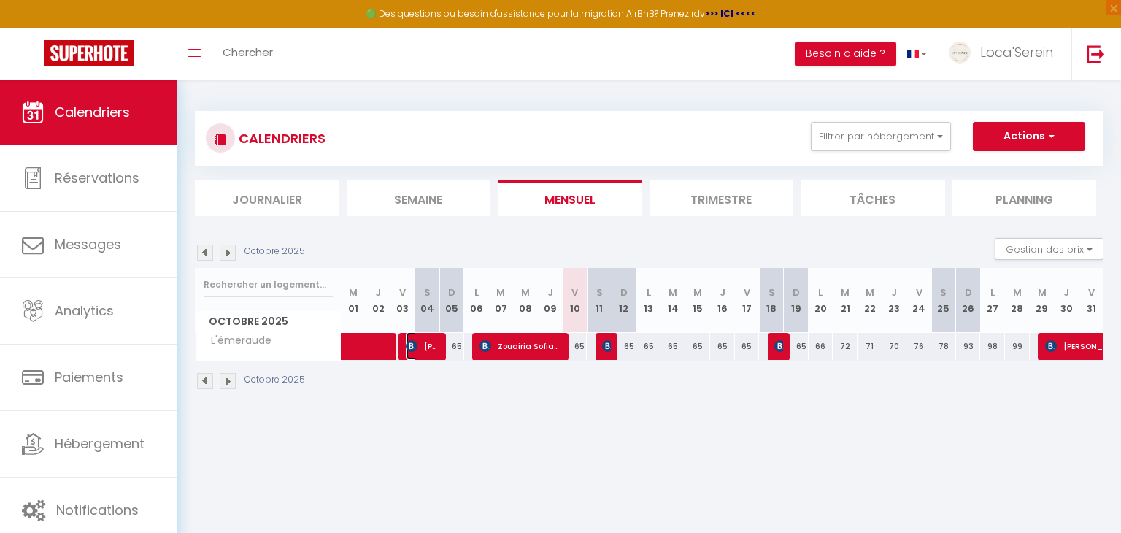
click at [427, 336] on span "[PERSON_NAME]" at bounding box center [422, 346] width 33 height 28
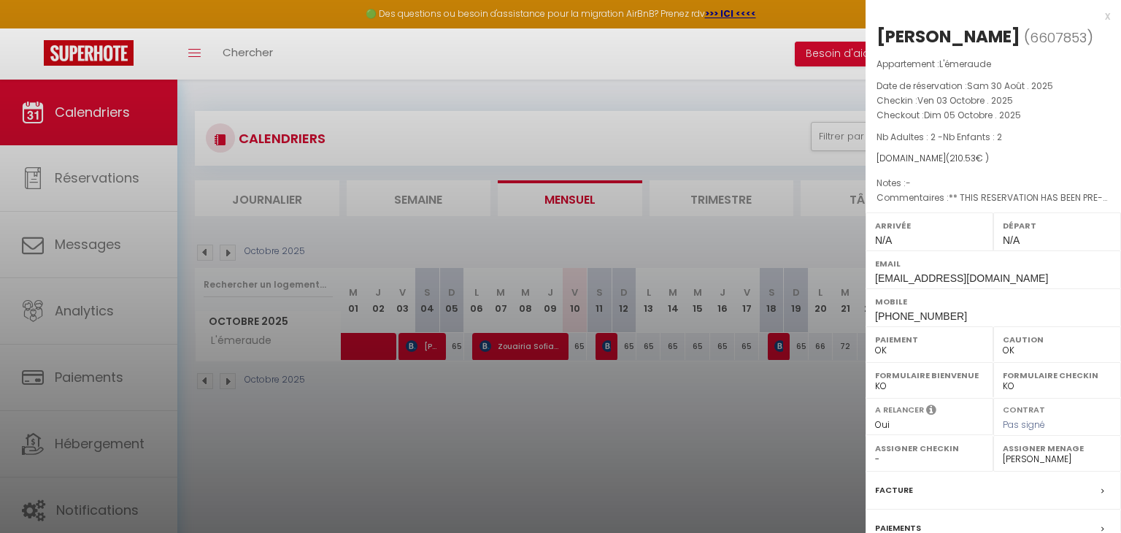
click at [427, 345] on div at bounding box center [560, 266] width 1121 height 533
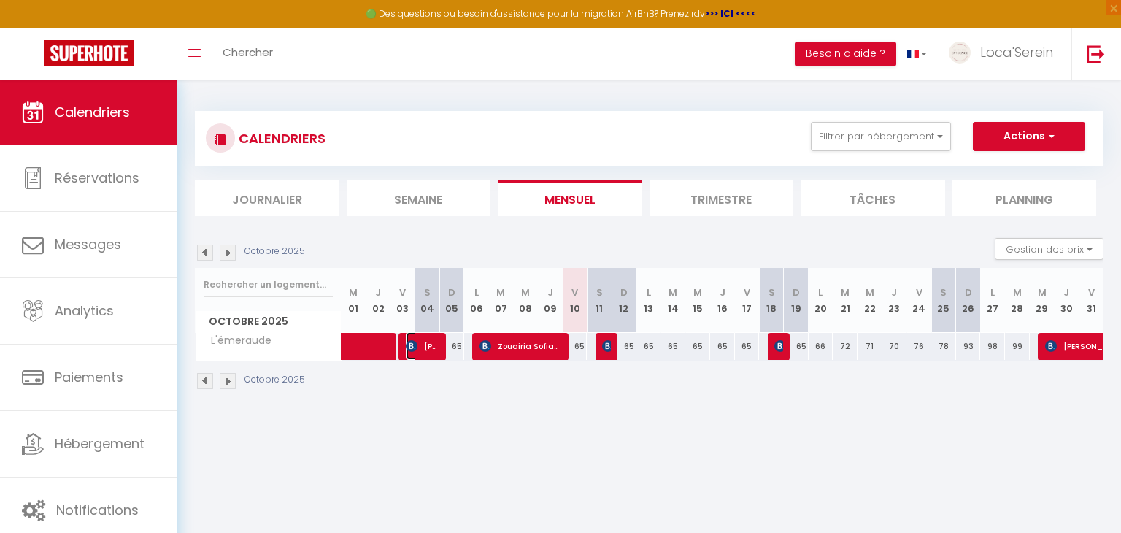
click at [427, 345] on span "[PERSON_NAME]" at bounding box center [422, 346] width 33 height 28
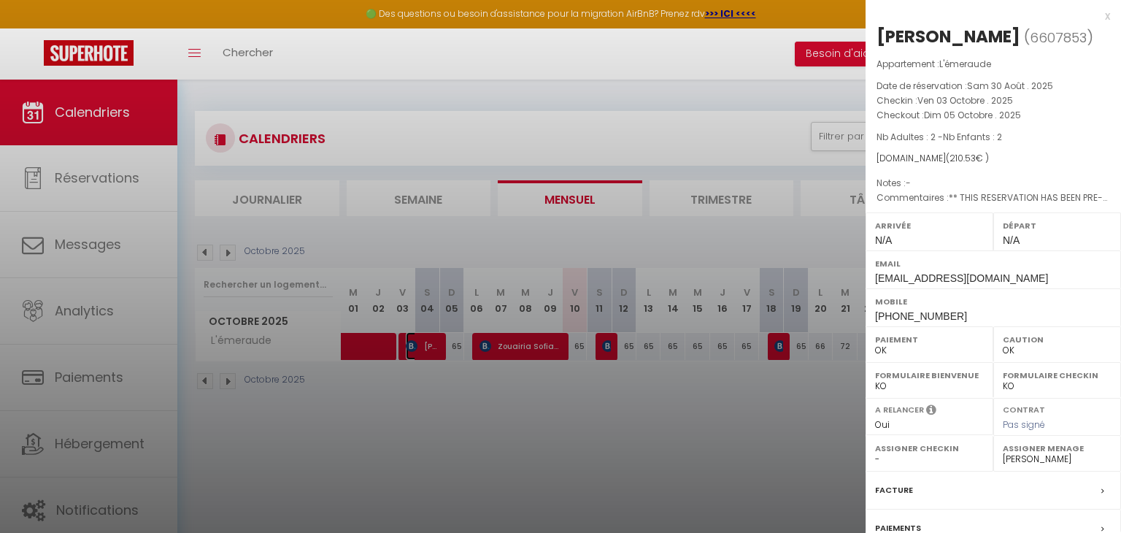
scroll to position [144, 0]
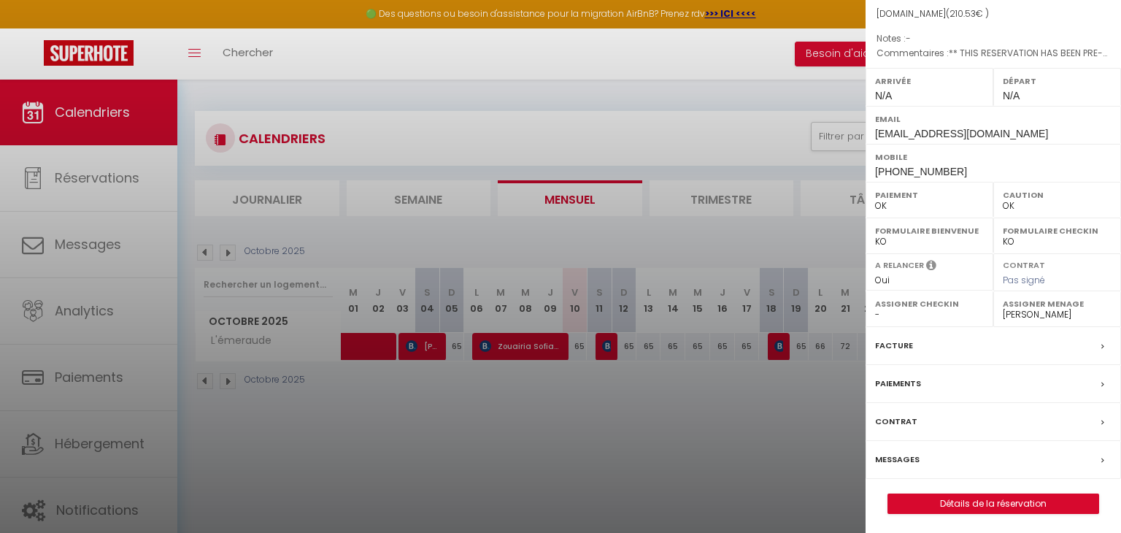
click at [968, 348] on div "Facture" at bounding box center [992, 346] width 255 height 38
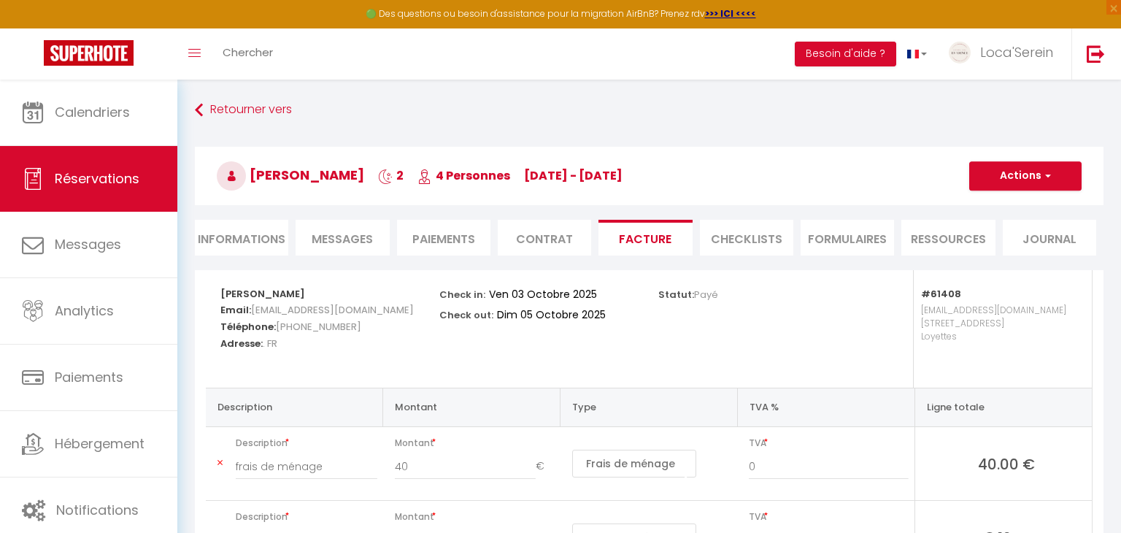
click at [248, 238] on li "Informations" at bounding box center [241, 238] width 93 height 36
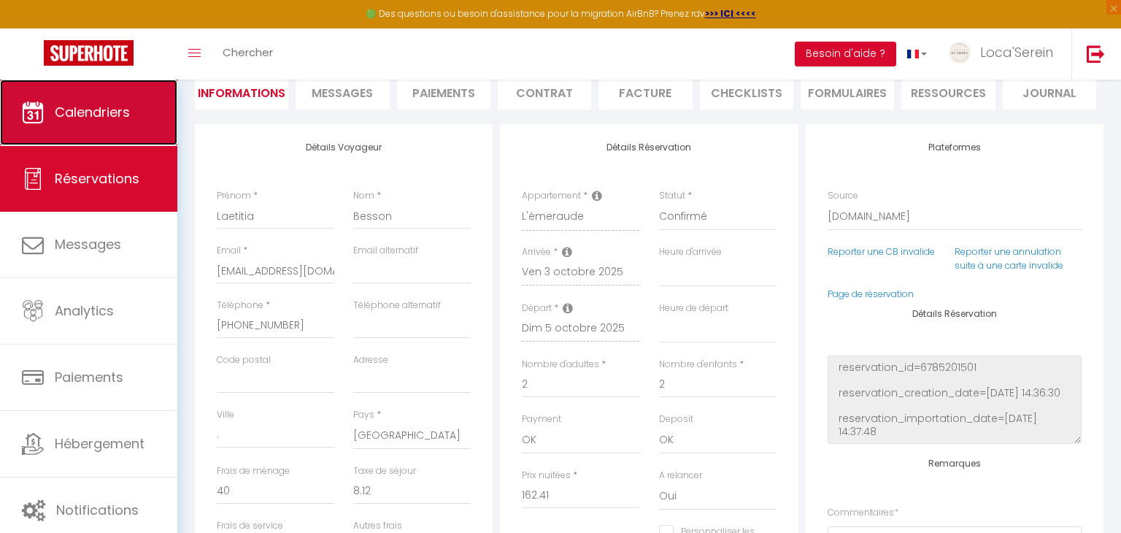
click at [36, 120] on icon at bounding box center [33, 112] width 22 height 22
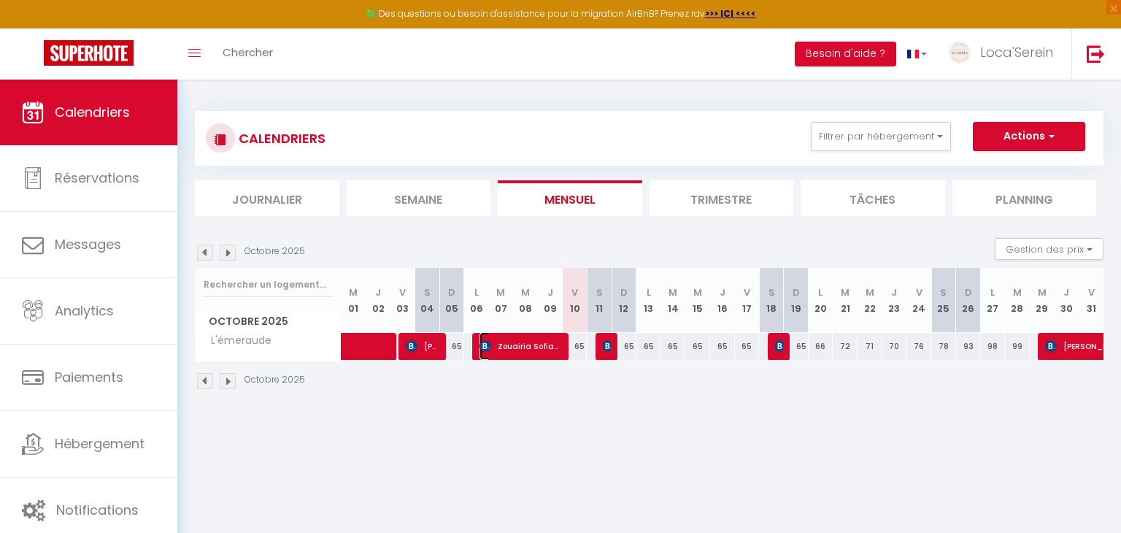
click at [546, 343] on span "Zouairia Sofiane" at bounding box center [520, 346] width 82 height 28
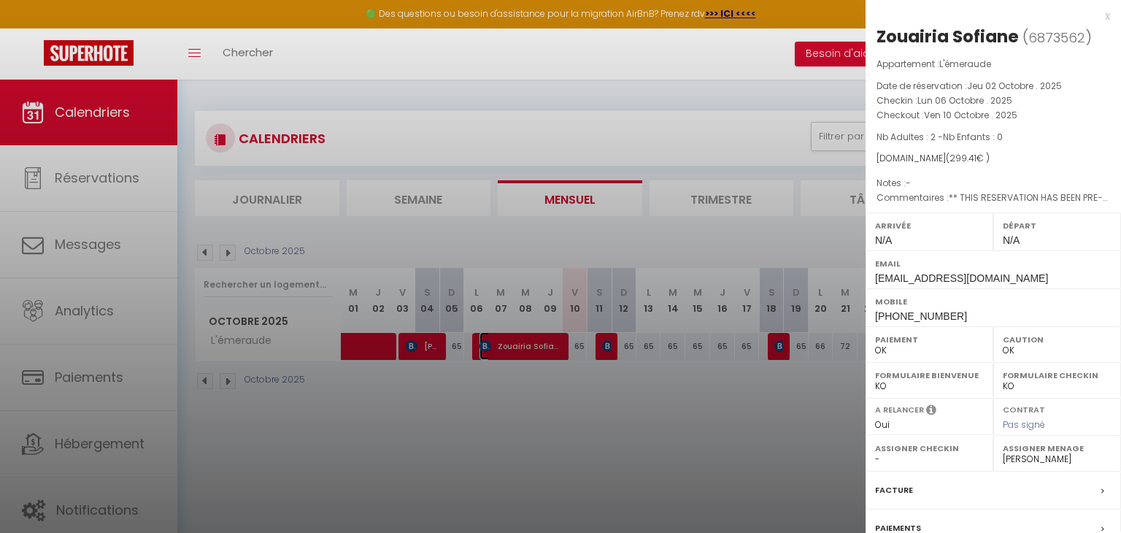
scroll to position [144, 0]
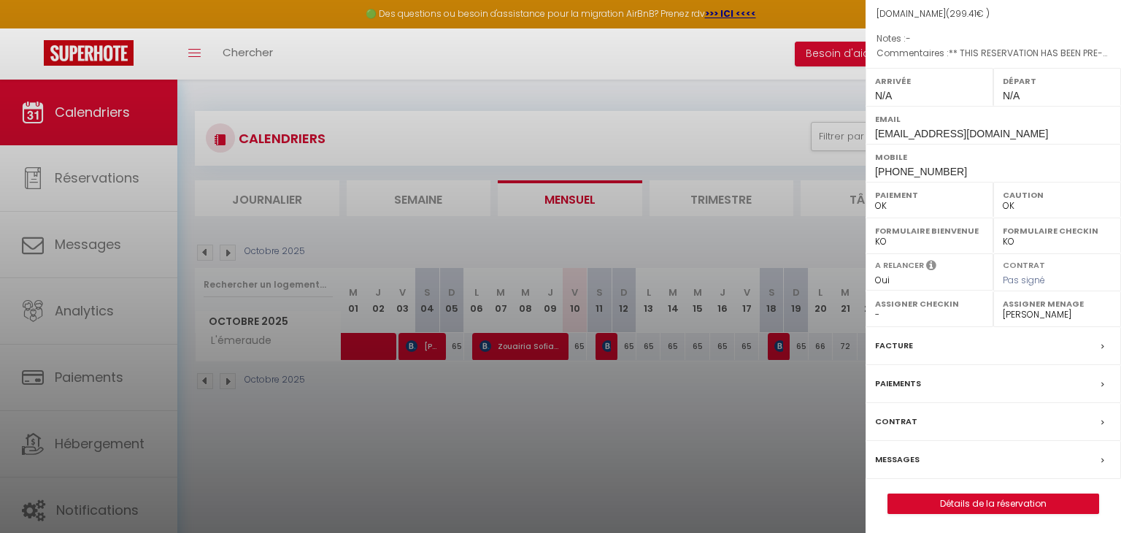
click at [922, 349] on div "Facture" at bounding box center [992, 346] width 255 height 38
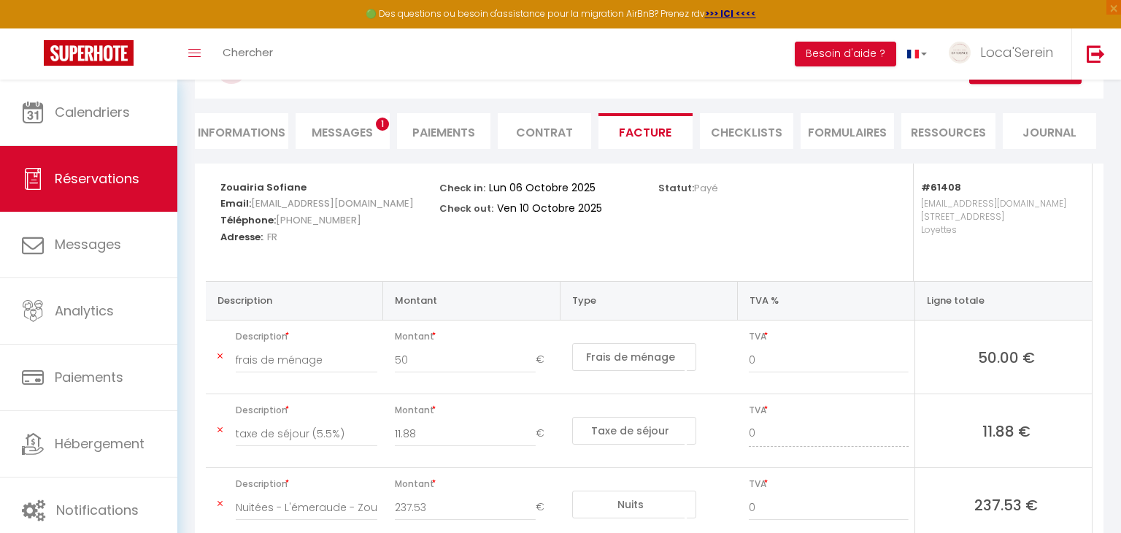
scroll to position [108, 0]
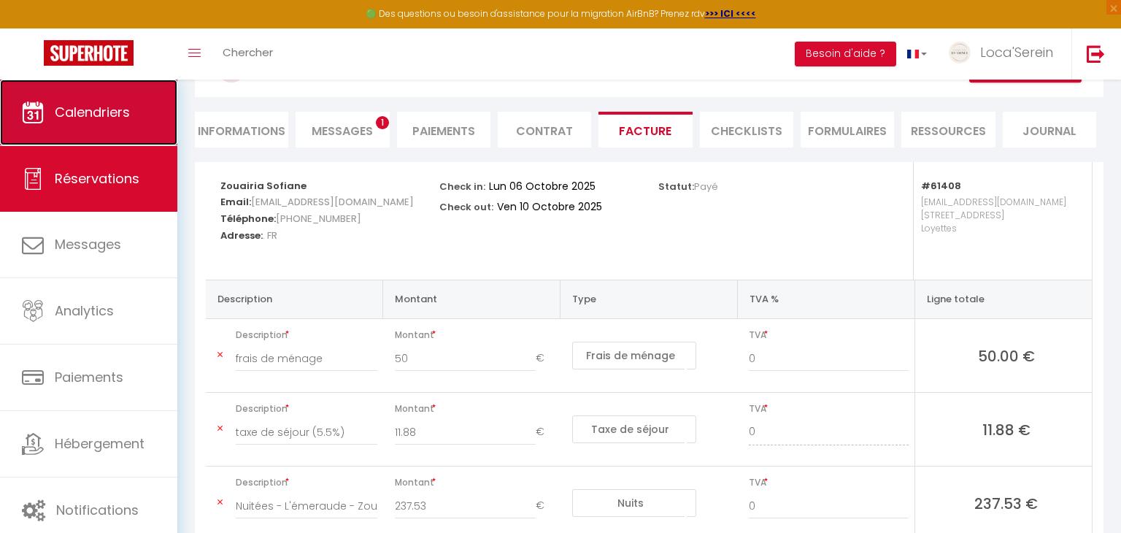
click at [140, 94] on link "Calendriers" at bounding box center [88, 113] width 177 height 66
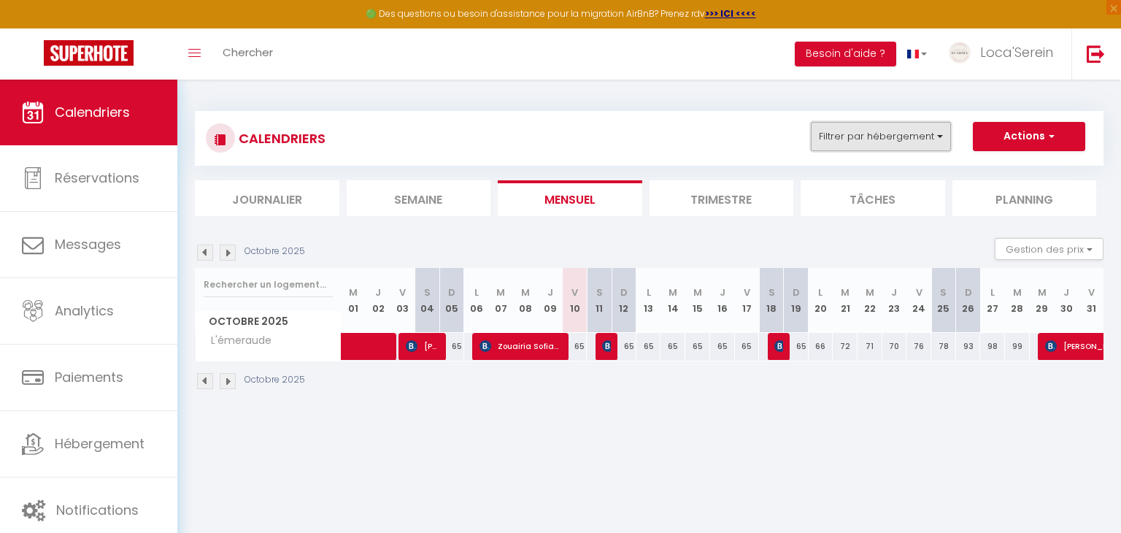
click at [917, 143] on button "Filtrer par hébergement" at bounding box center [881, 136] width 140 height 29
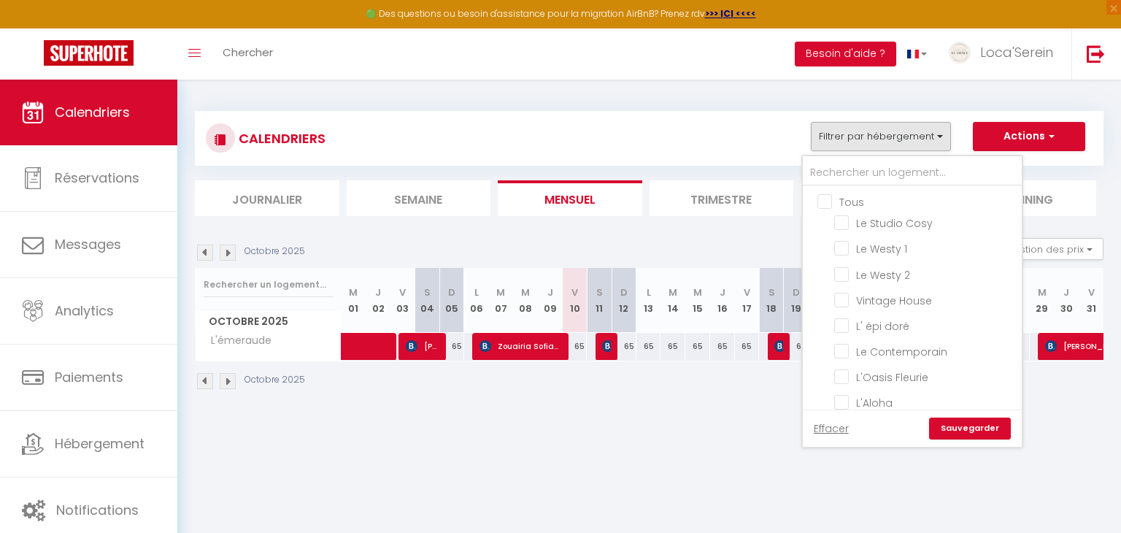
click at [848, 201] on input "Tous" at bounding box center [926, 200] width 219 height 15
click at [994, 430] on link "Sauvegarder" at bounding box center [970, 428] width 82 height 22
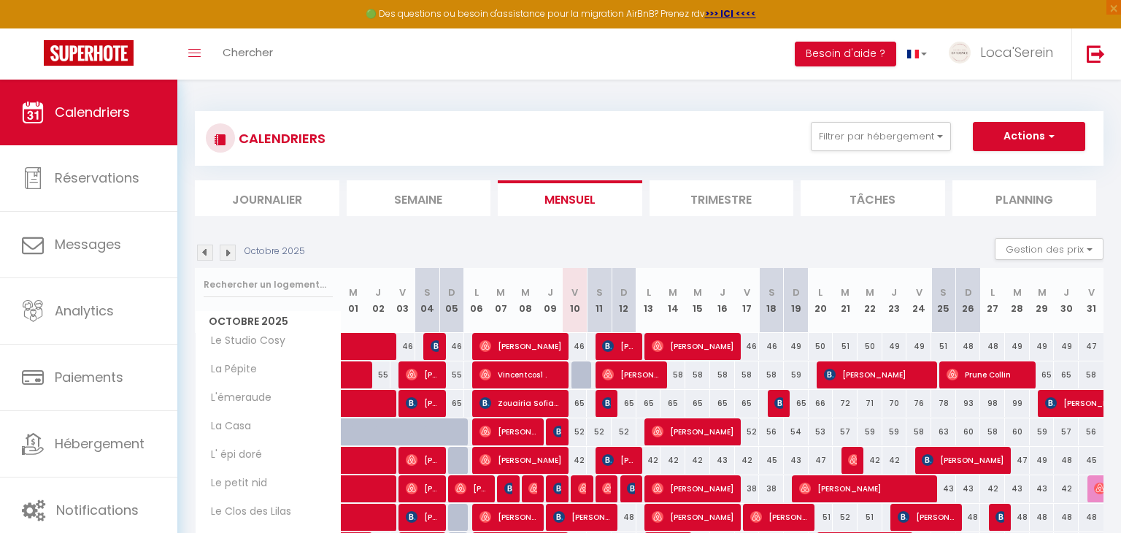
click at [533, 97] on div "CALENDRIERS Filtrer par hébergement Tous Le Studio Cosy Le Westy 1 Le Westy 2 V…" at bounding box center [649, 450] width 908 height 706
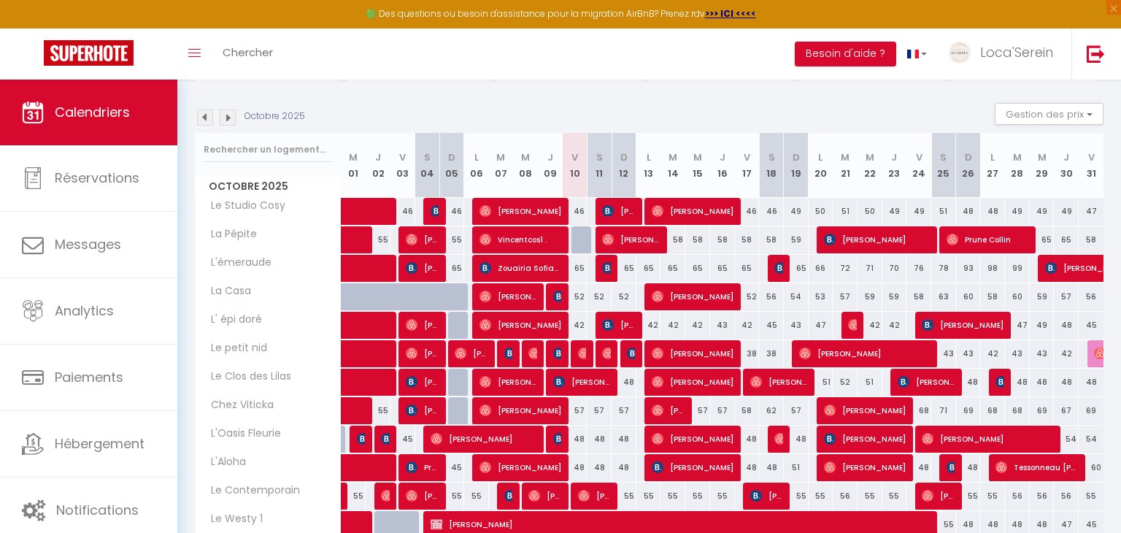
scroll to position [128, 0]
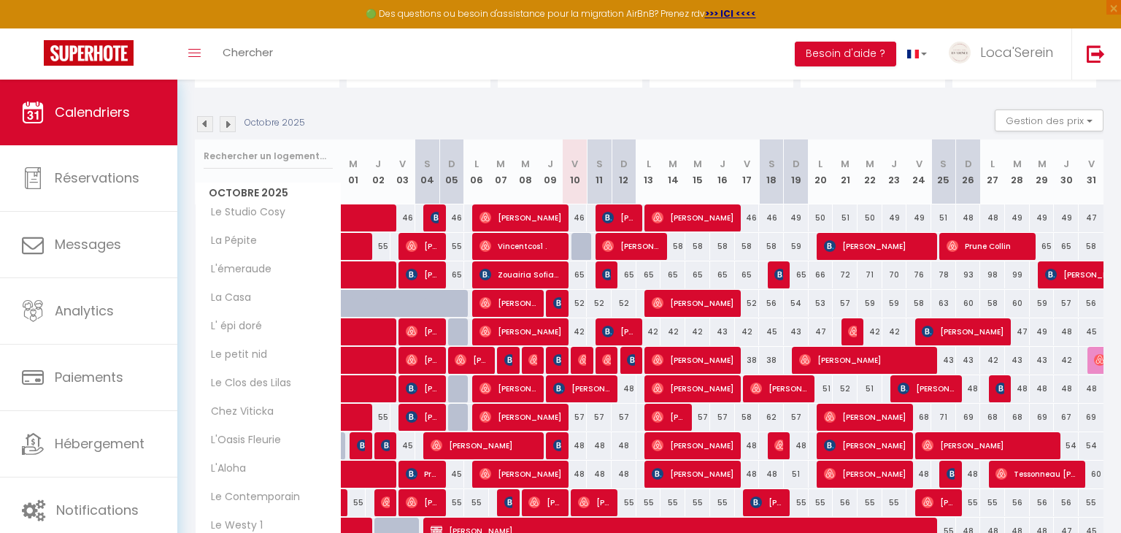
click at [462, 47] on div "Toggle menubar Chercher BUTTON Besoin d'aide ? Loca'Serein Paramètres Équipe" at bounding box center [608, 53] width 1004 height 51
